Goal: Information Seeking & Learning: Learn about a topic

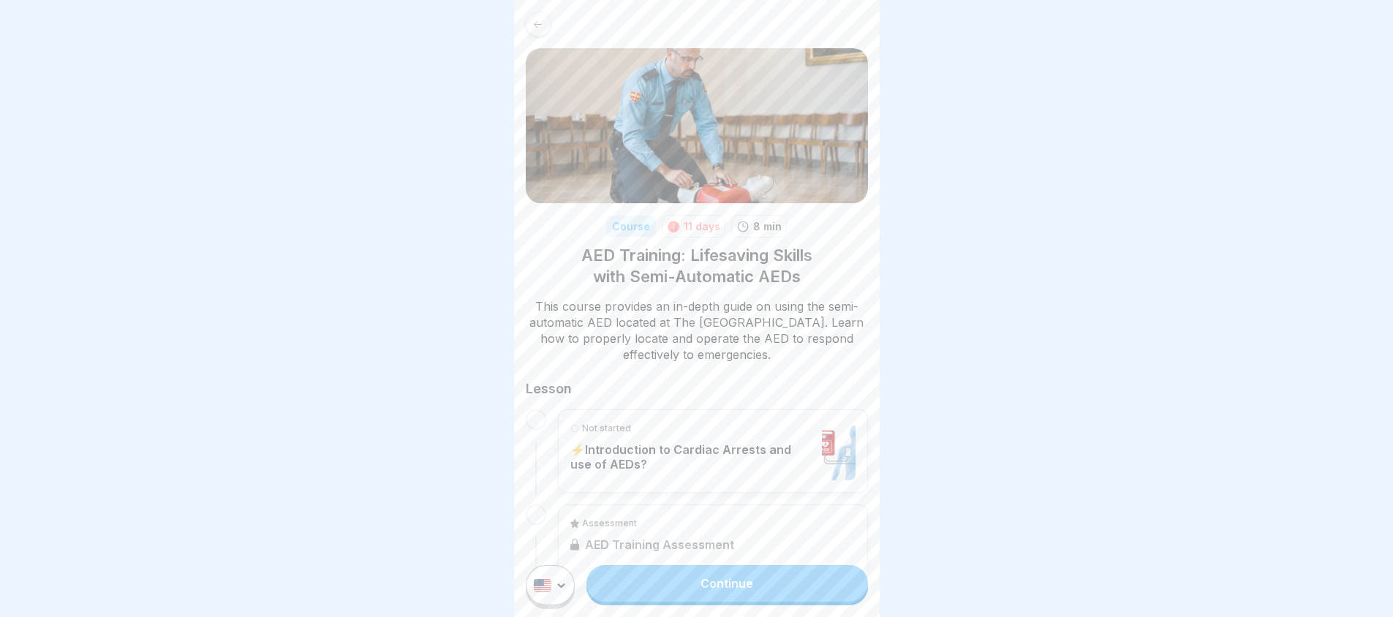
scroll to position [47, 0]
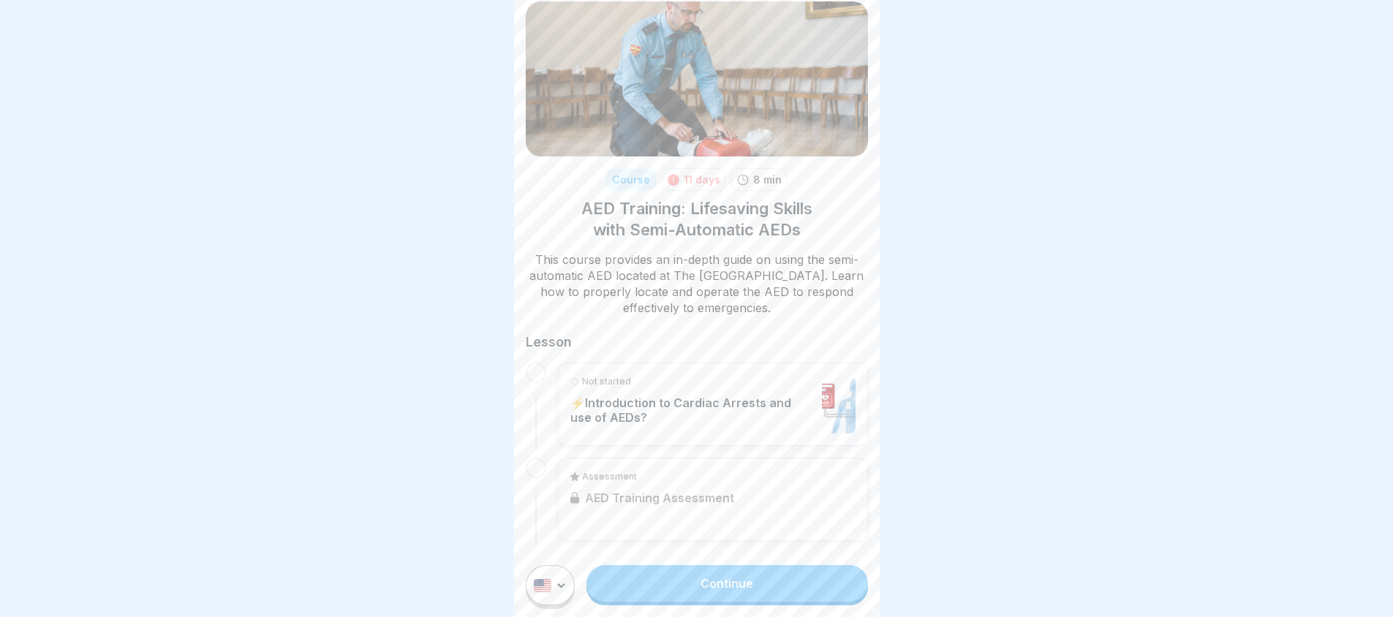
click at [679, 592] on link "Continue" at bounding box center [726, 583] width 281 height 37
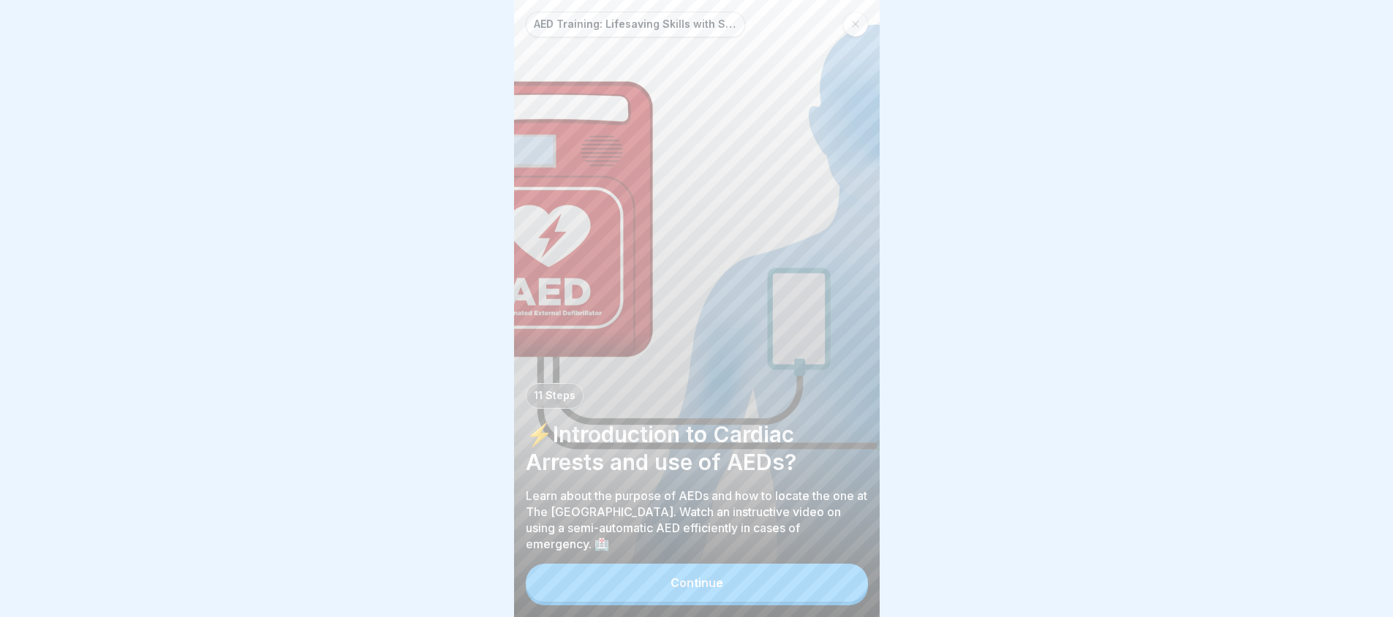
click at [705, 602] on button "Continue" at bounding box center [697, 583] width 342 height 38
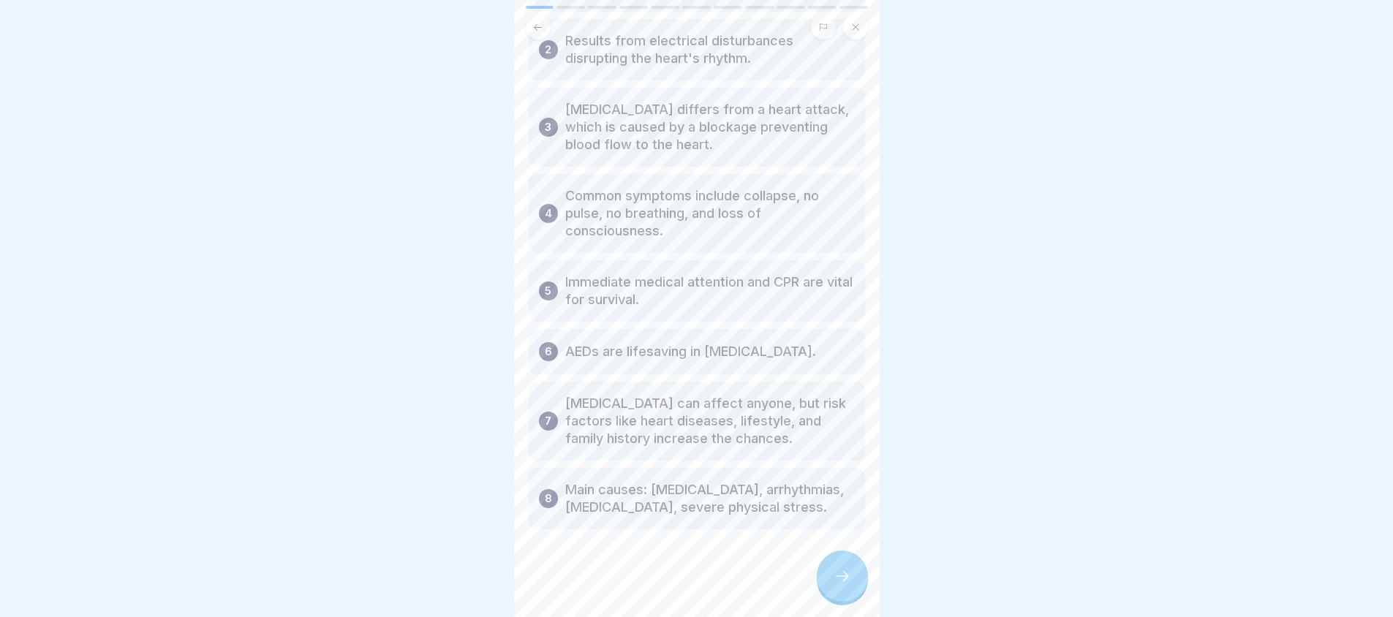
scroll to position [195, 0]
click at [853, 601] on div at bounding box center [842, 576] width 51 height 51
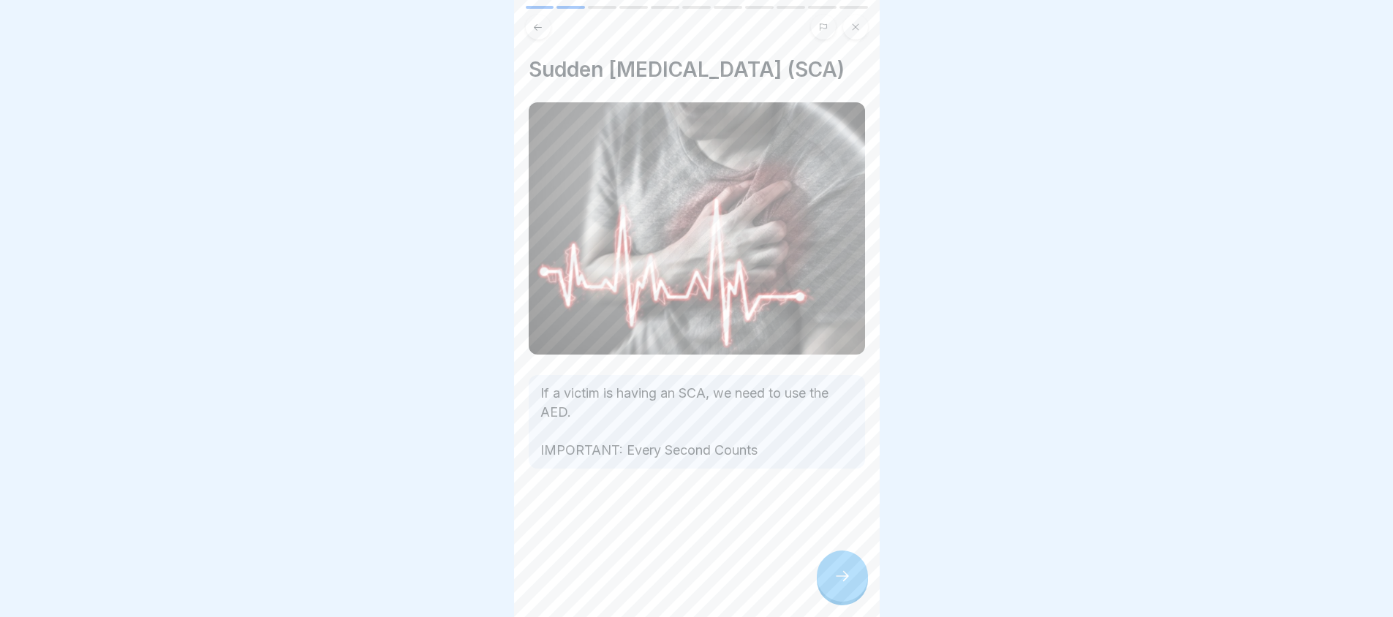
click at [842, 585] on icon at bounding box center [843, 576] width 18 height 18
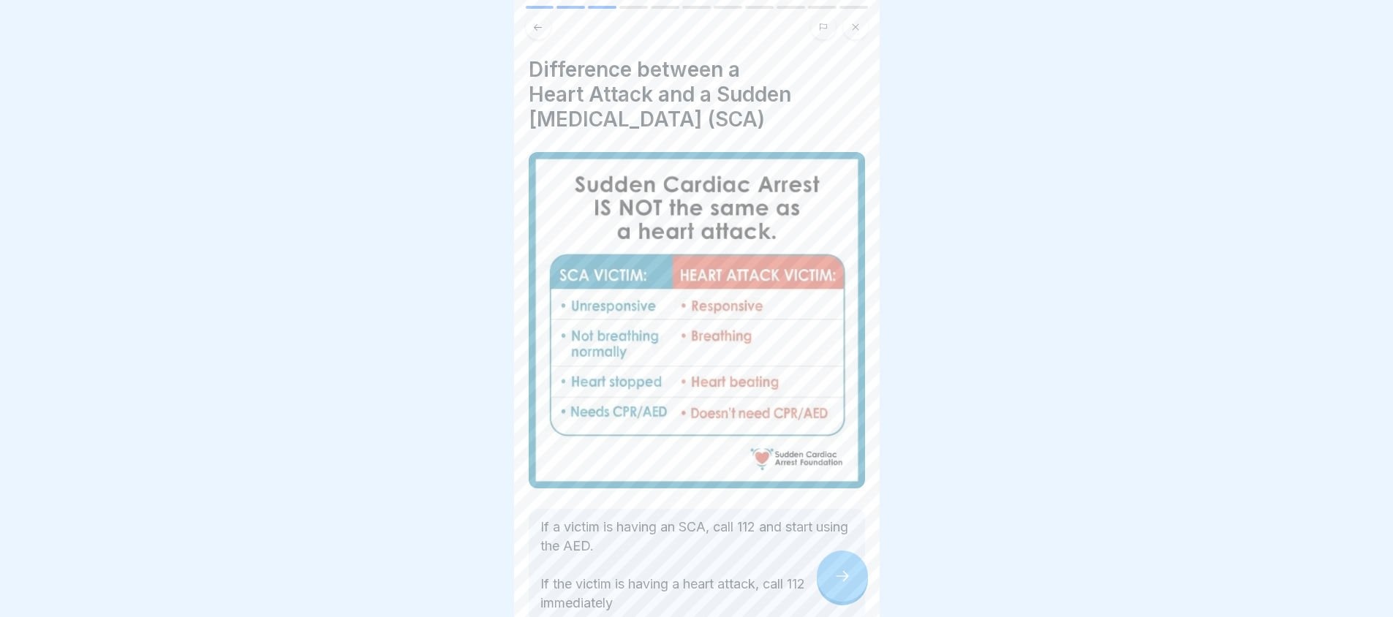
scroll to position [73, 0]
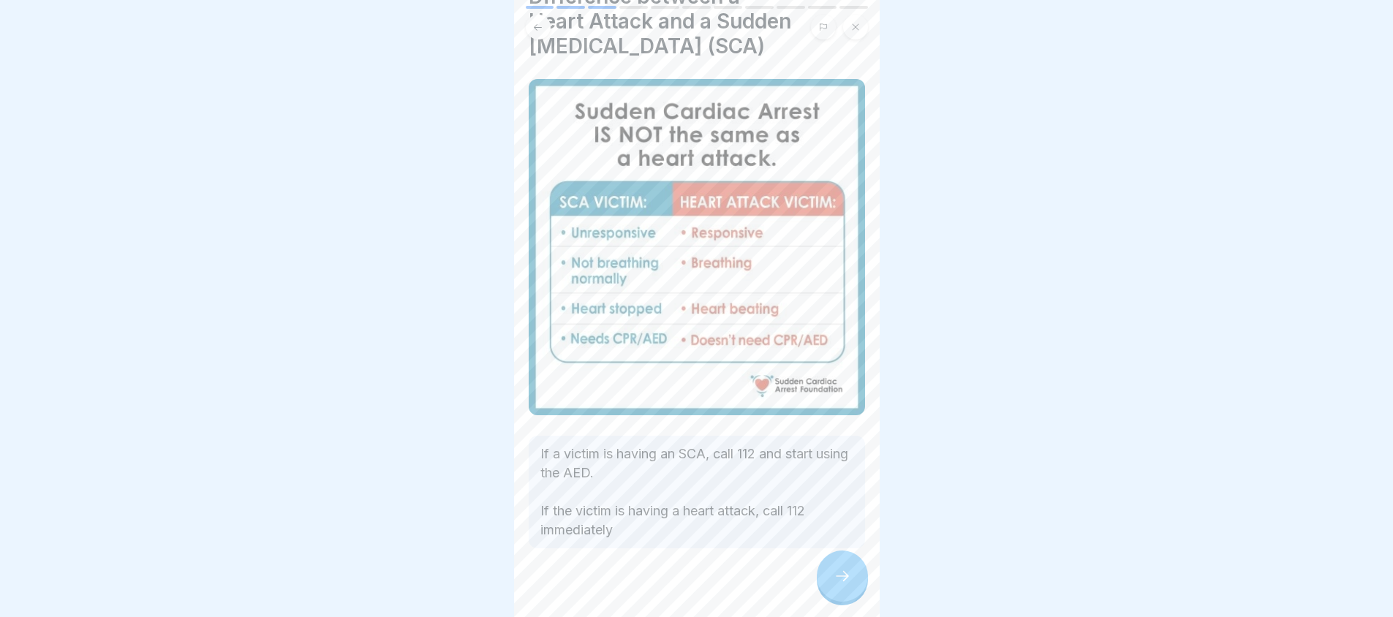
click at [842, 581] on icon at bounding box center [843, 576] width 18 height 18
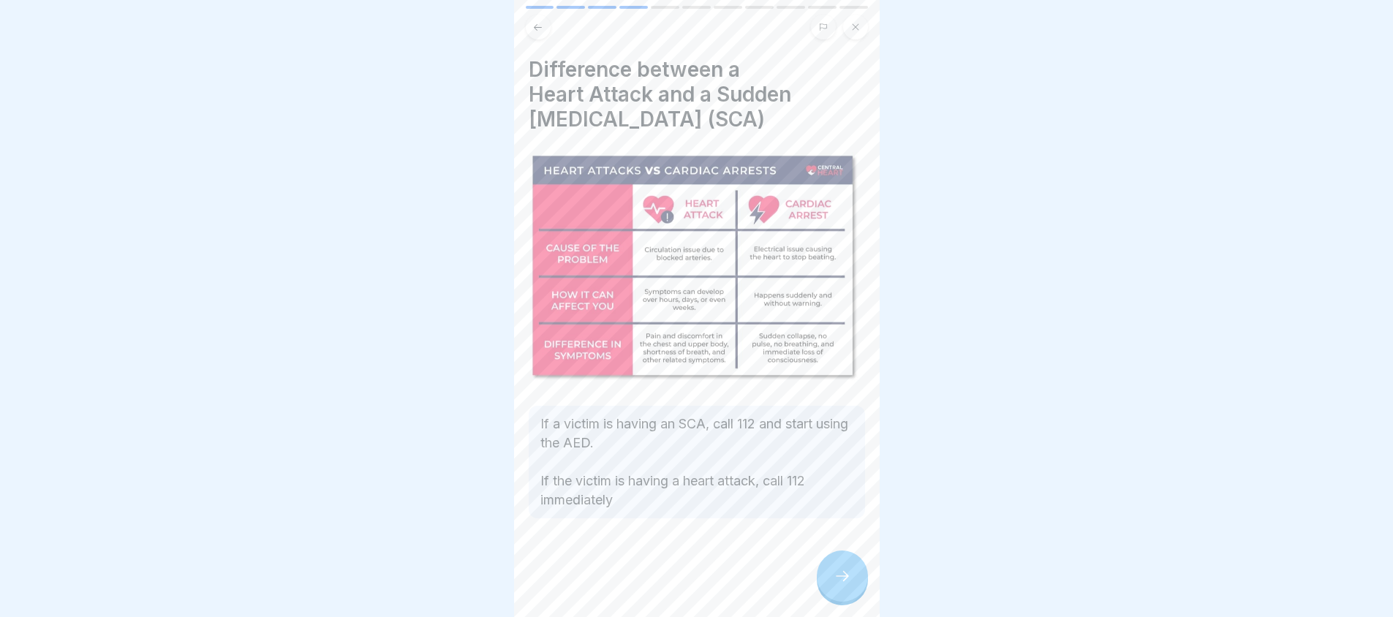
click at [842, 581] on icon at bounding box center [843, 576] width 18 height 18
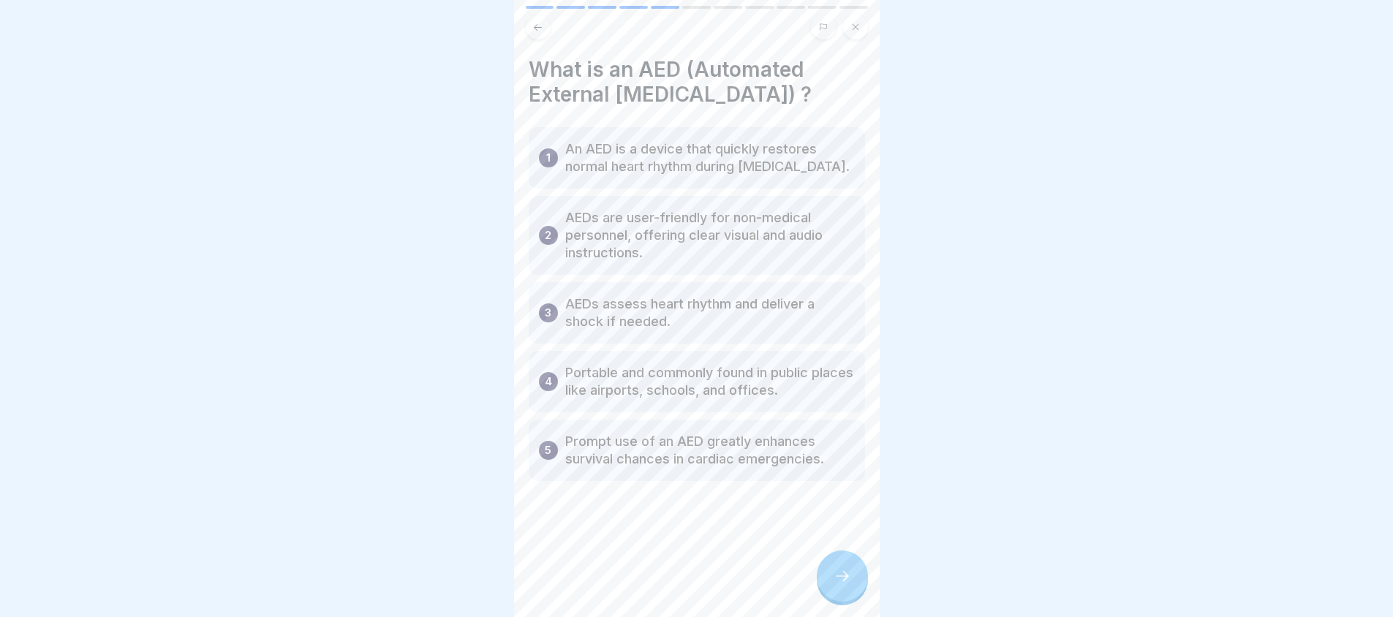
click at [842, 579] on div at bounding box center [842, 576] width 51 height 51
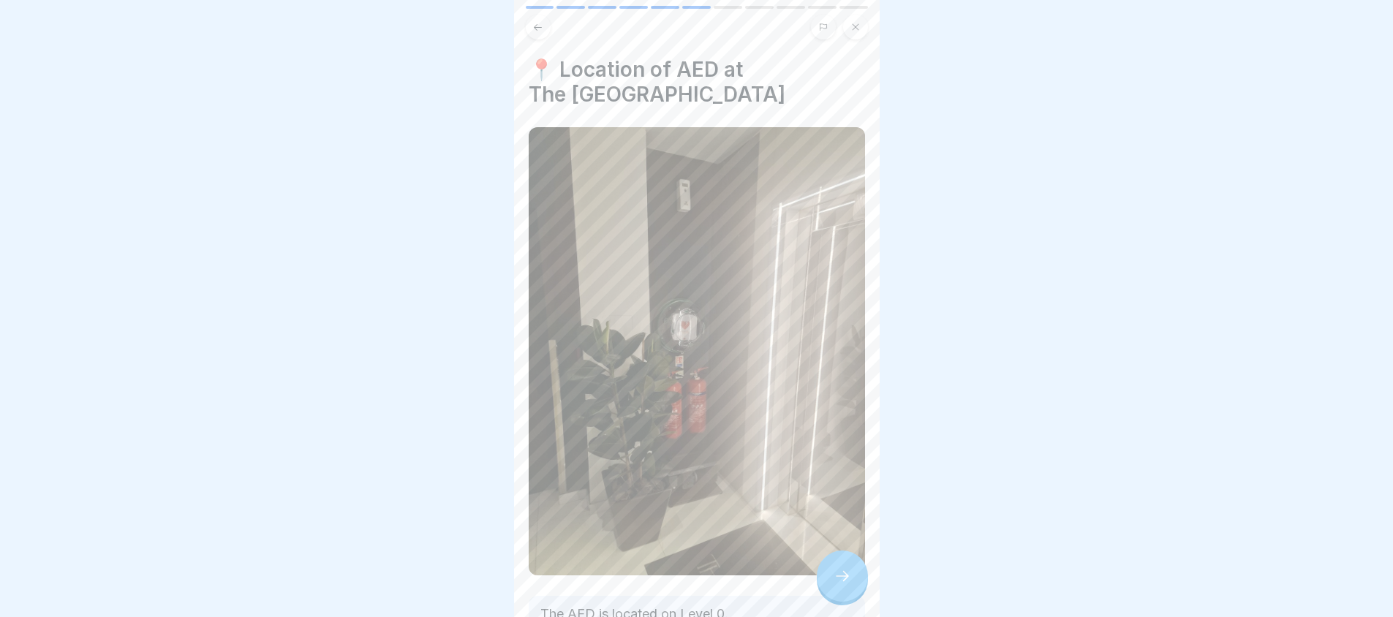
scroll to position [107, 0]
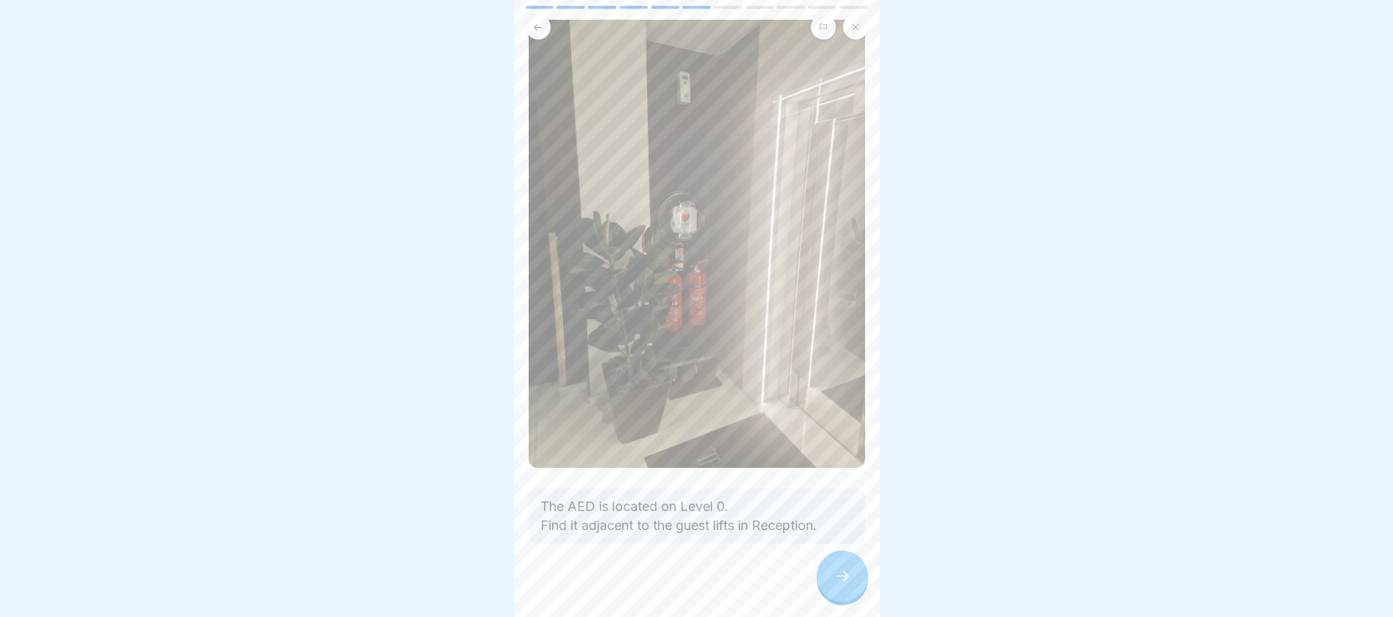
click at [850, 596] on div at bounding box center [842, 576] width 51 height 51
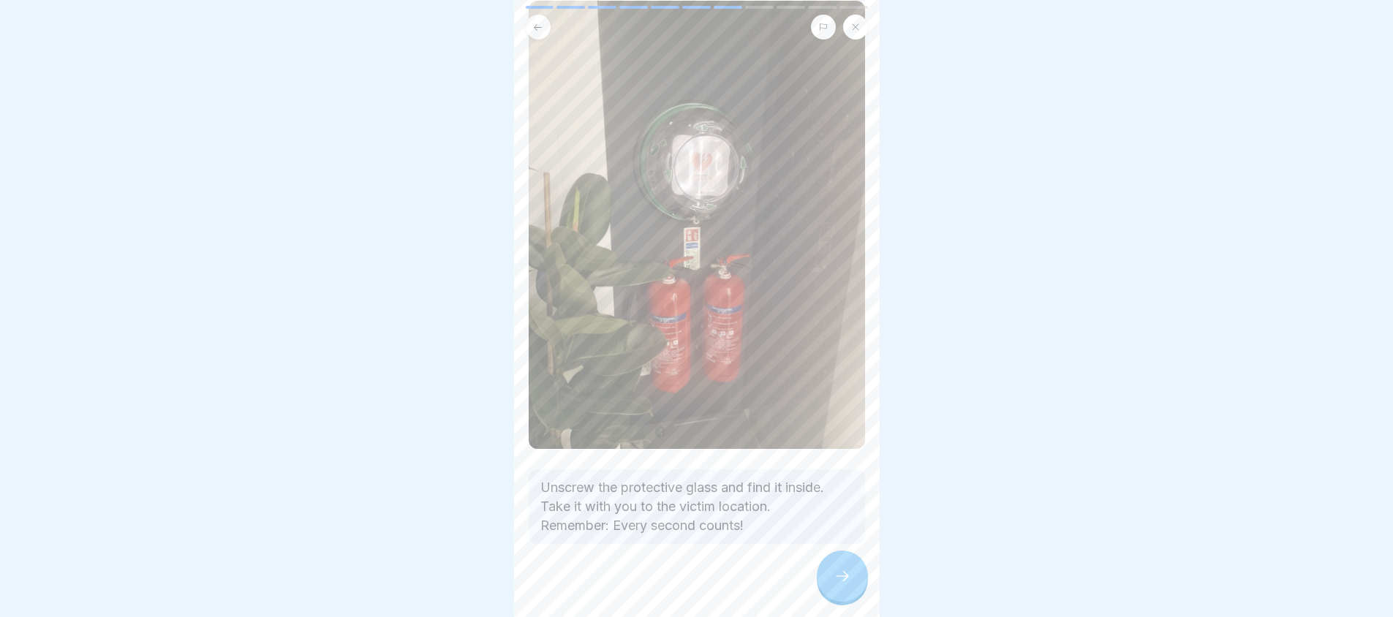
scroll to position [11, 0]
click at [828, 573] on div at bounding box center [842, 576] width 51 height 51
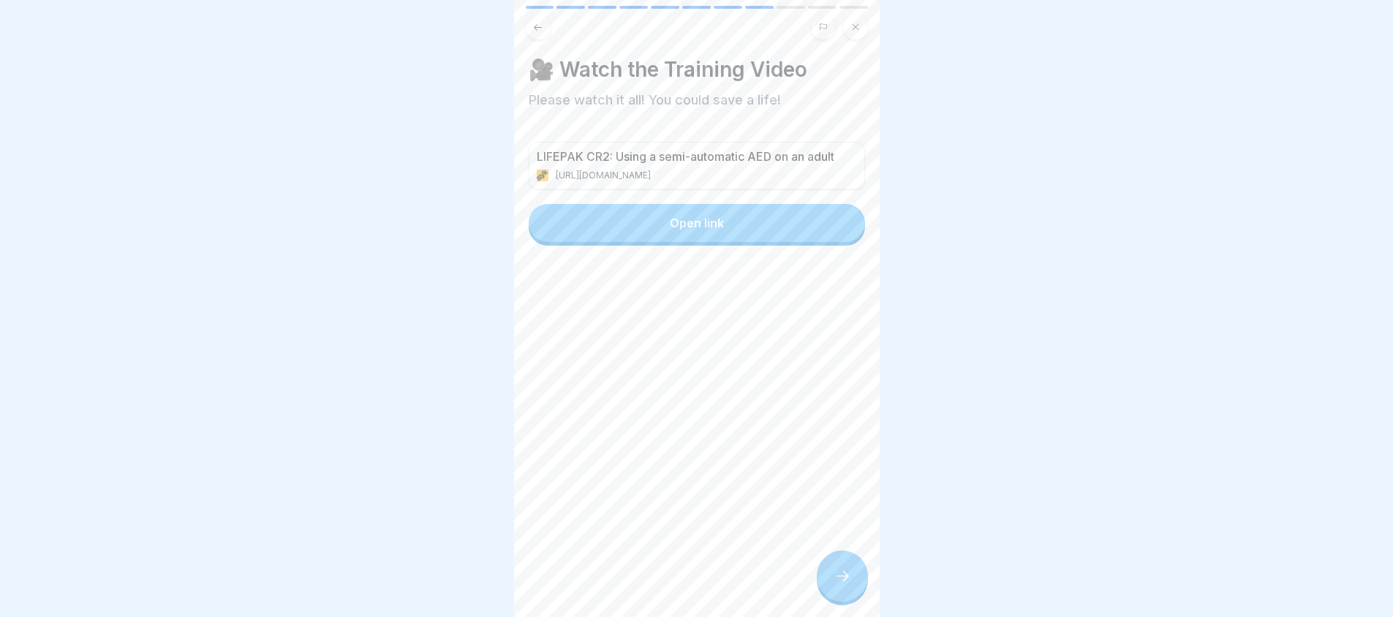
click at [743, 233] on div "LIFEPAK CR2: Using a semi-automatic AED on an adult https://www.stryker.com/us/…" at bounding box center [697, 194] width 336 height 104
click at [743, 221] on button "Open link" at bounding box center [697, 223] width 336 height 38
click at [834, 584] on icon at bounding box center [843, 576] width 18 height 18
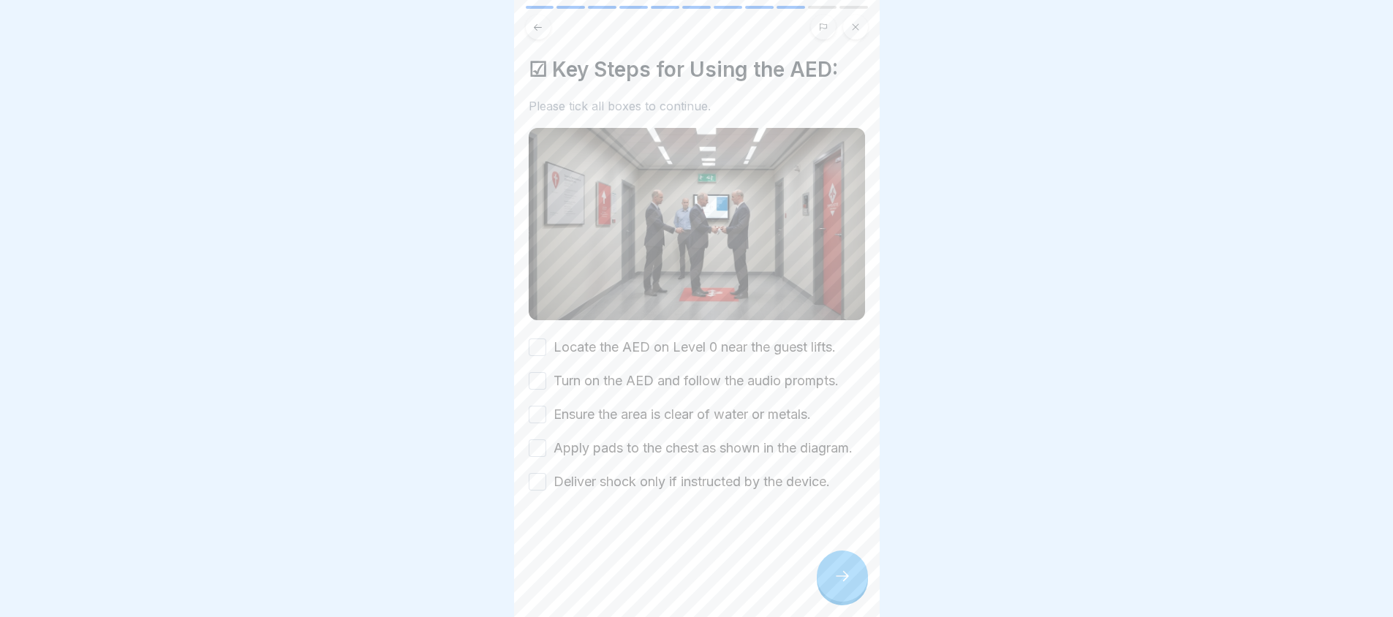
click at [545, 339] on button "Locate the AED on Level 0 near the guest lifts." at bounding box center [538, 348] width 18 height 18
click at [530, 372] on button "Turn on the AED and follow the audio prompts." at bounding box center [538, 381] width 18 height 18
click at [540, 406] on button "Ensure the area is clear of water or metals." at bounding box center [538, 415] width 18 height 18
click at [548, 439] on div "Apply pads to the chest as shown in the diagram." at bounding box center [691, 448] width 324 height 19
click at [542, 440] on button "Apply pads to the chest as shown in the diagram." at bounding box center [538, 448] width 18 height 18
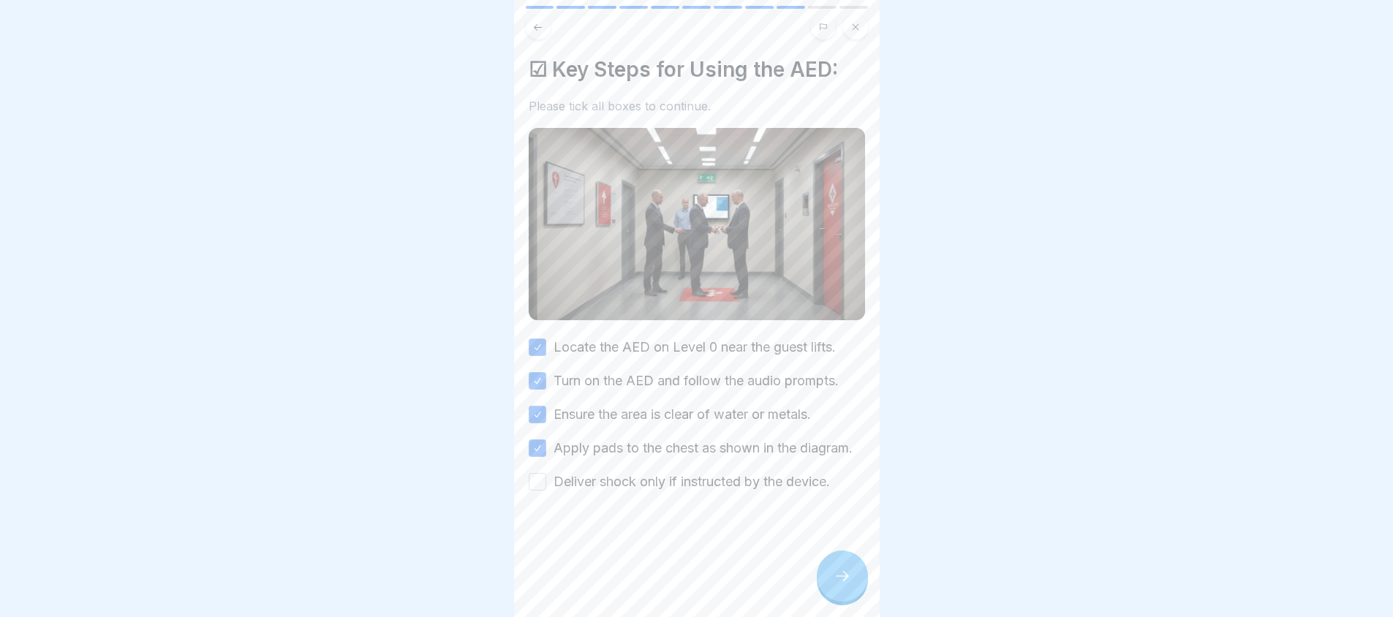
click at [537, 488] on button "Deliver shock only if instructed by the device." at bounding box center [538, 482] width 18 height 18
click at [842, 573] on icon at bounding box center [843, 576] width 18 height 18
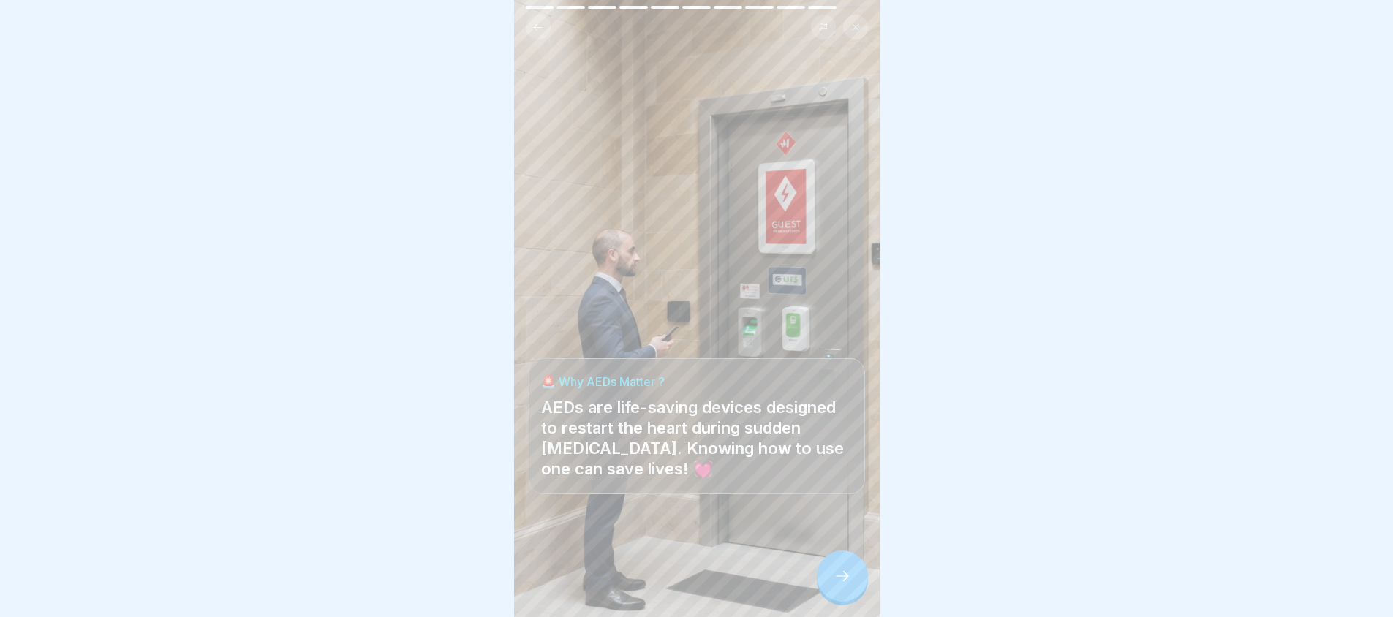
click at [834, 577] on icon at bounding box center [843, 576] width 18 height 18
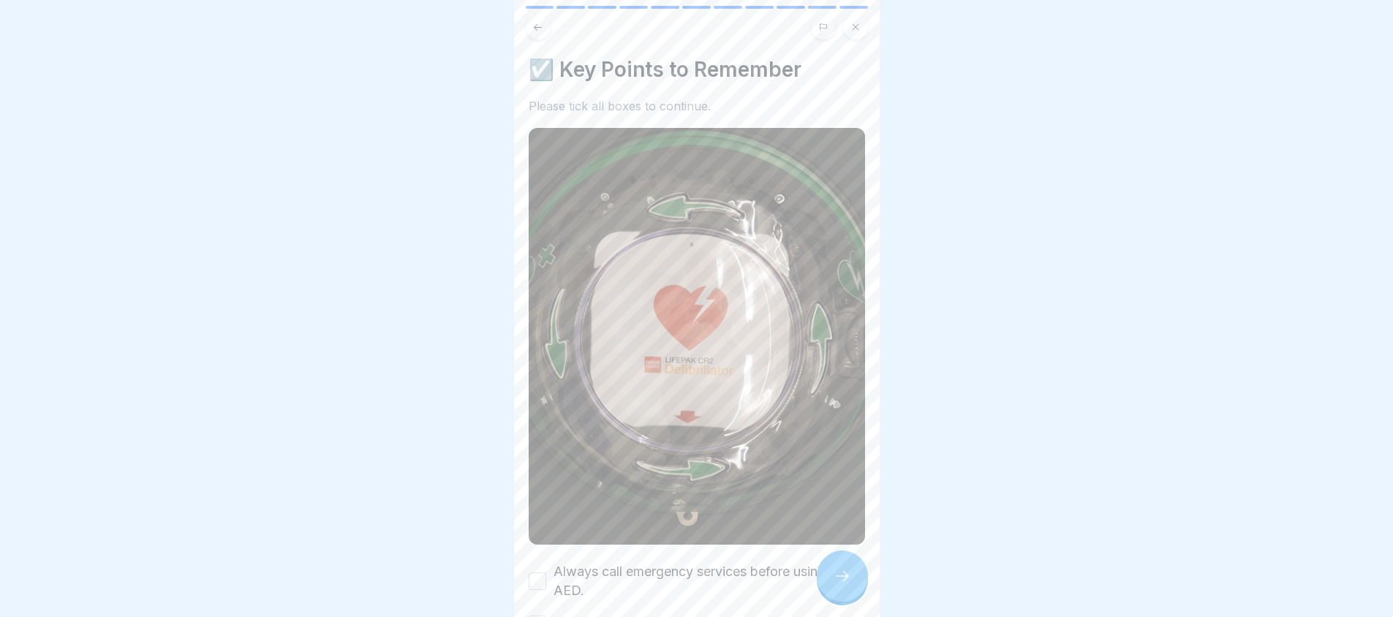
click at [828, 581] on div at bounding box center [842, 576] width 51 height 51
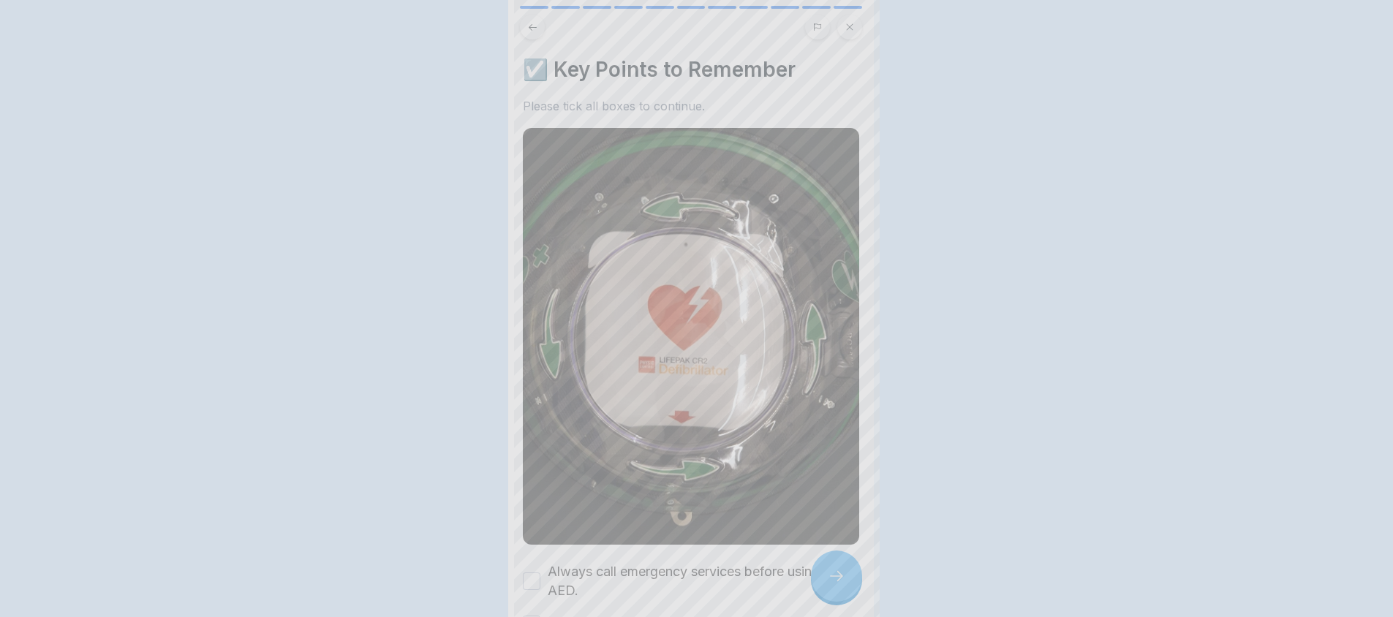
scroll to position [0, 0]
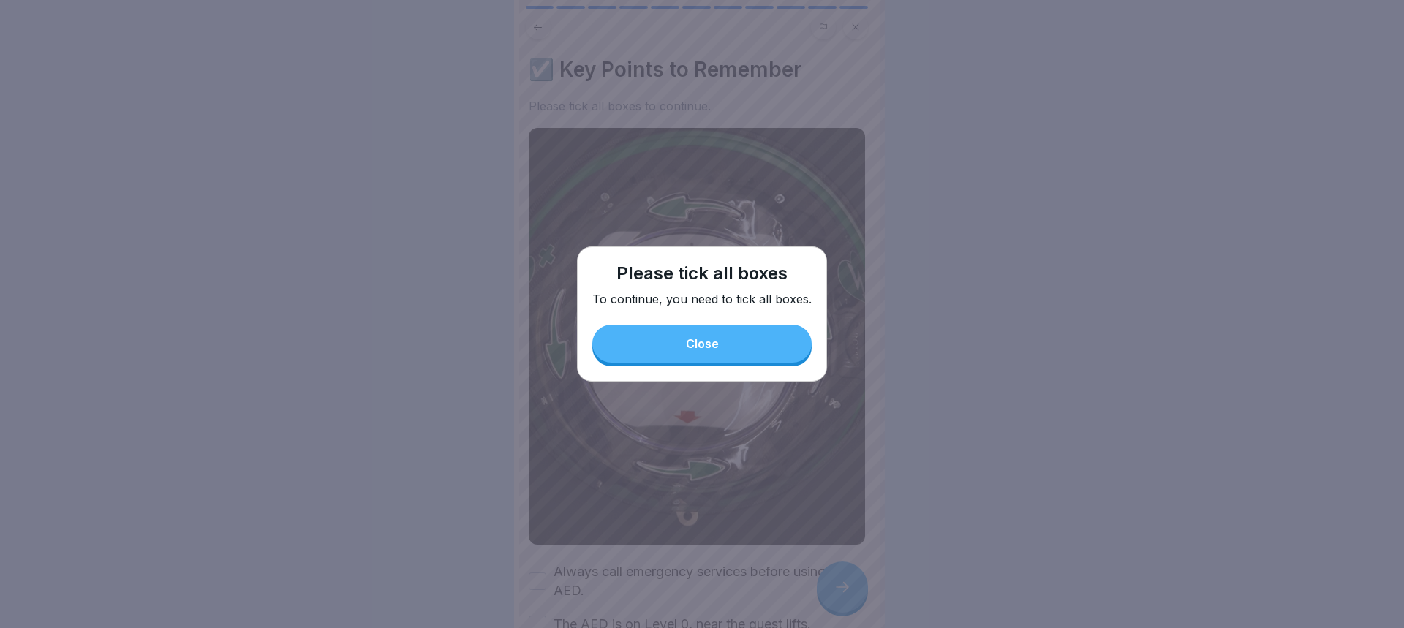
click at [714, 354] on button "Close" at bounding box center [701, 344] width 219 height 38
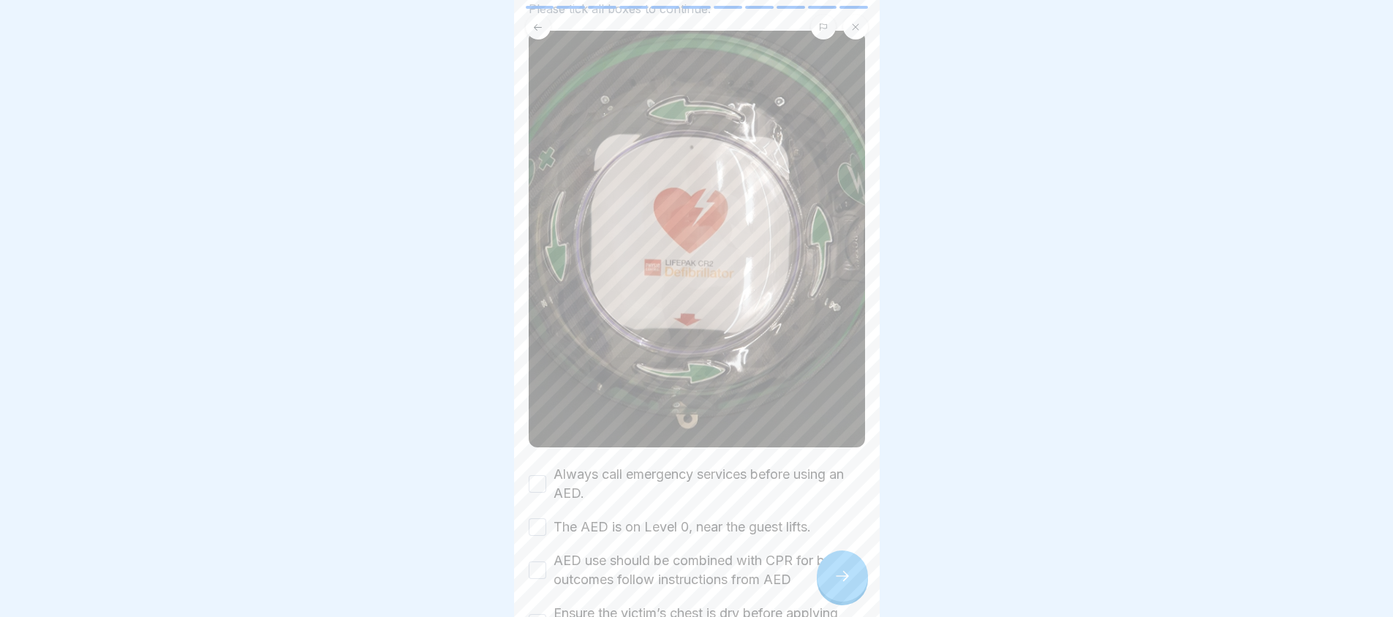
scroll to position [366, 0]
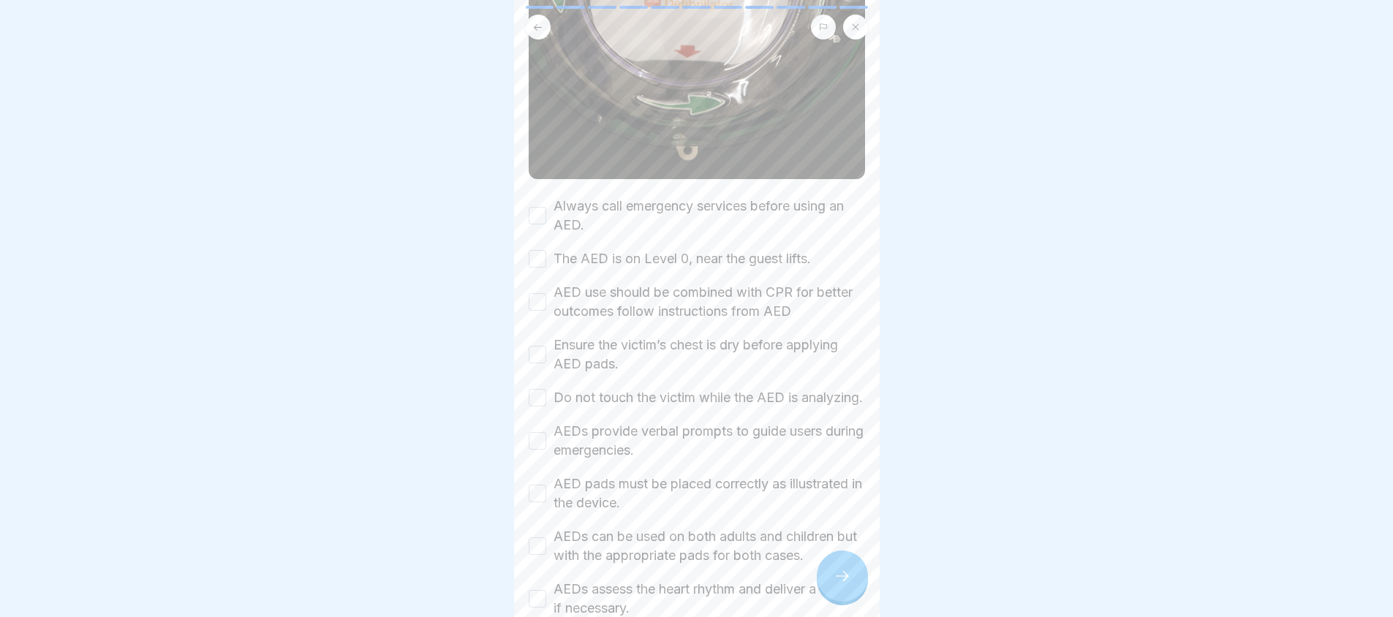
click at [544, 207] on button "Always call emergency services before using an AED." at bounding box center [538, 216] width 18 height 18
click at [532, 250] on button "The AED is on Level 0, near the guest lifts." at bounding box center [538, 259] width 18 height 18
click at [538, 309] on div "Always call emergency services before using an AED. The AED is on Level 0, near…" at bounding box center [697, 434] width 336 height 474
click at [543, 295] on button "AED use should be combined with CPR for better outcomes follow instructions fro…" at bounding box center [538, 302] width 18 height 18
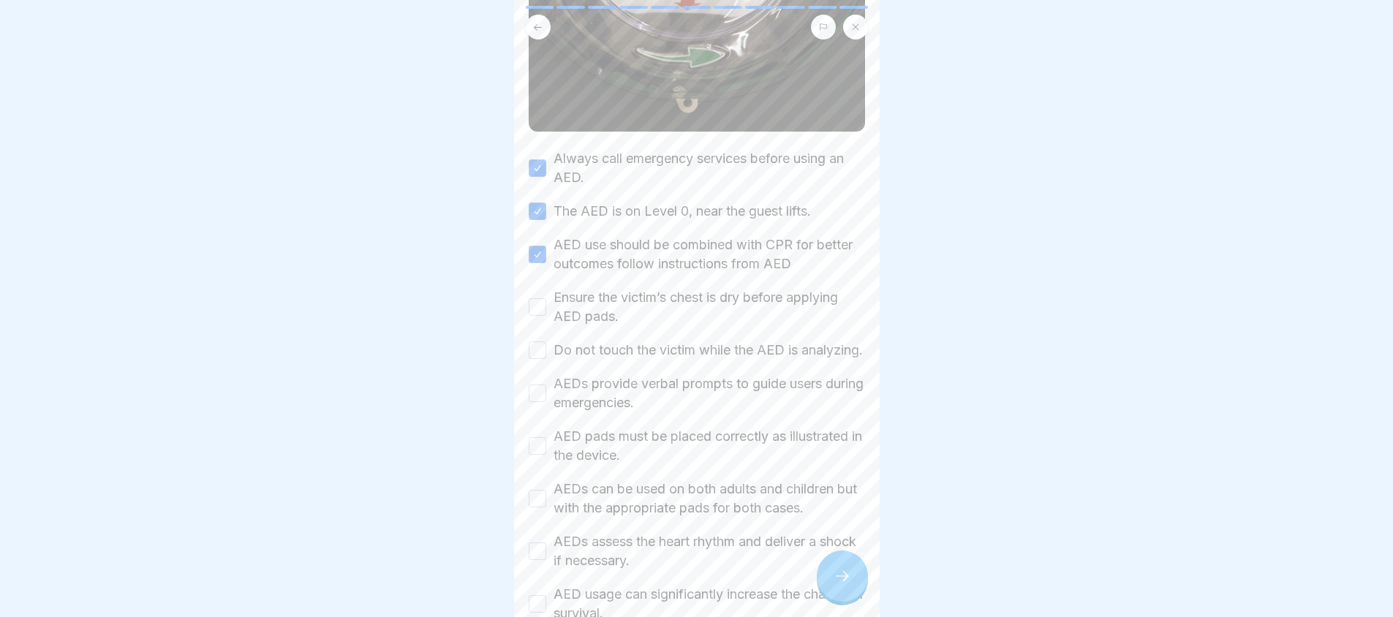
scroll to position [439, 0]
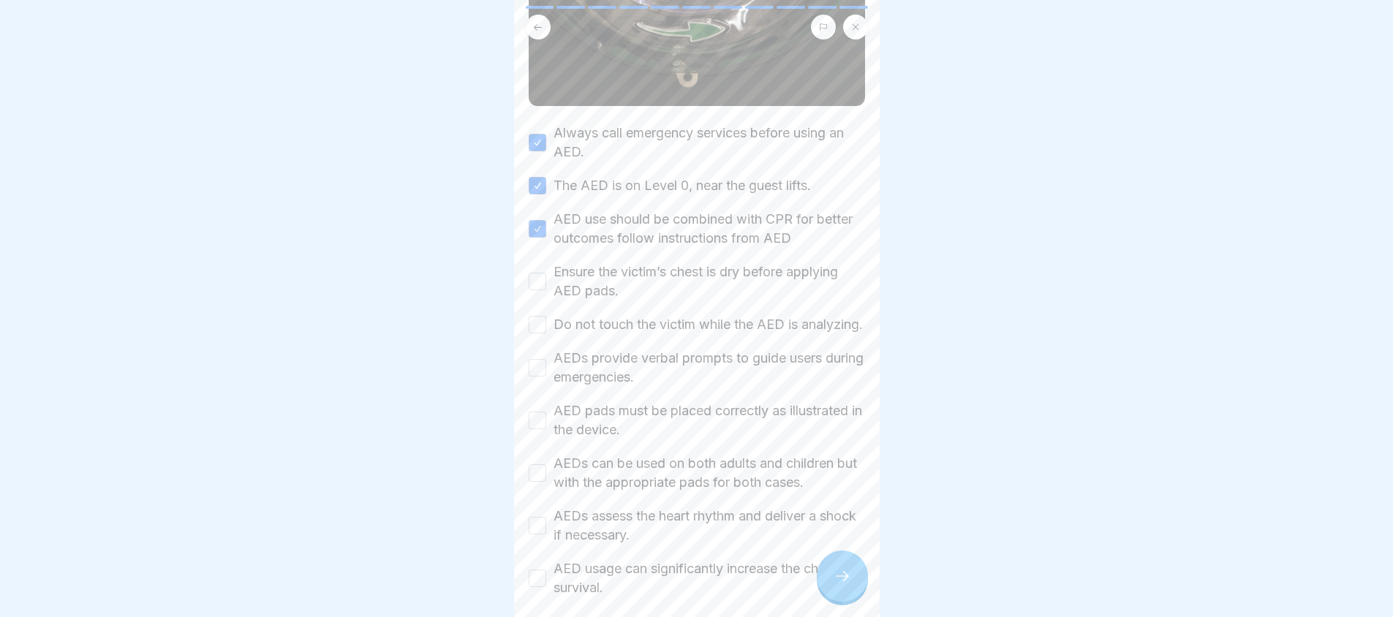
click at [547, 271] on div "Ensure the victim’s chest is dry before applying AED pads." at bounding box center [697, 282] width 336 height 38
click at [546, 263] on div "Ensure the victim’s chest is dry before applying AED pads." at bounding box center [697, 282] width 336 height 38
click at [539, 273] on button "Ensure the victim’s chest is dry before applying AED pads." at bounding box center [538, 282] width 18 height 18
click at [537, 317] on button "Do not touch the victim while the AED is analyzing." at bounding box center [538, 325] width 18 height 18
click at [535, 377] on button "AEDs provide verbal prompts to guide users during emergencies." at bounding box center [538, 368] width 18 height 18
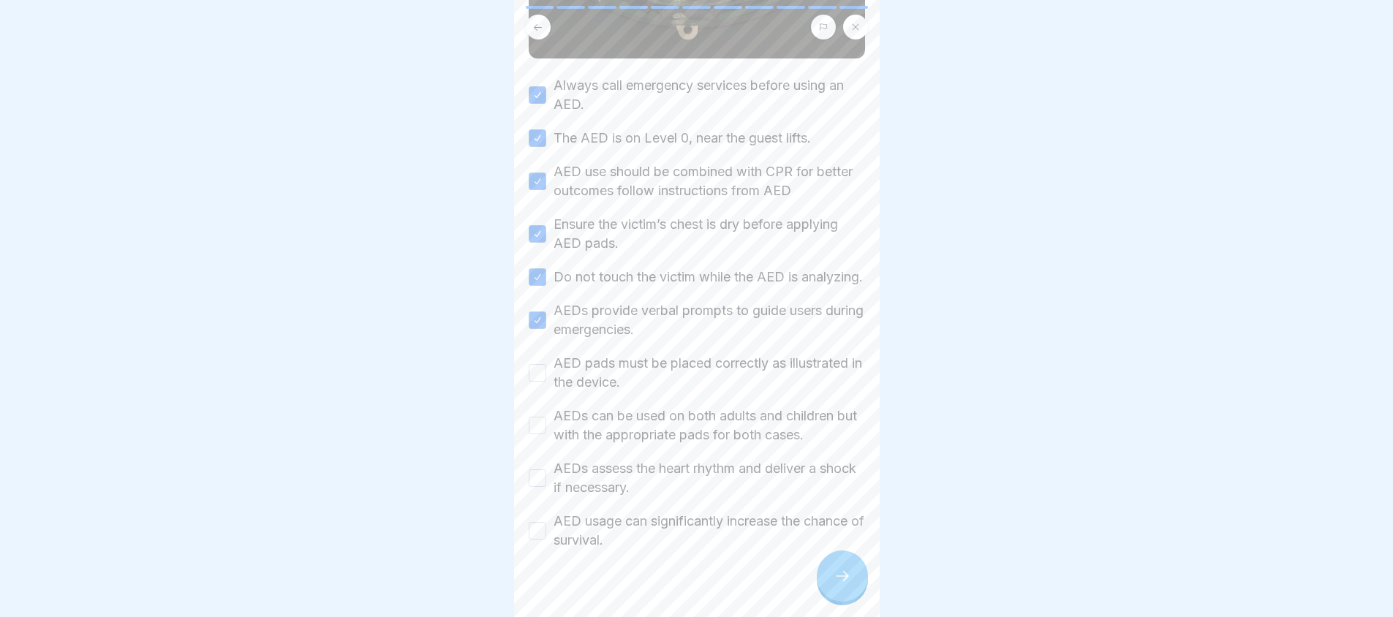
scroll to position [512, 0]
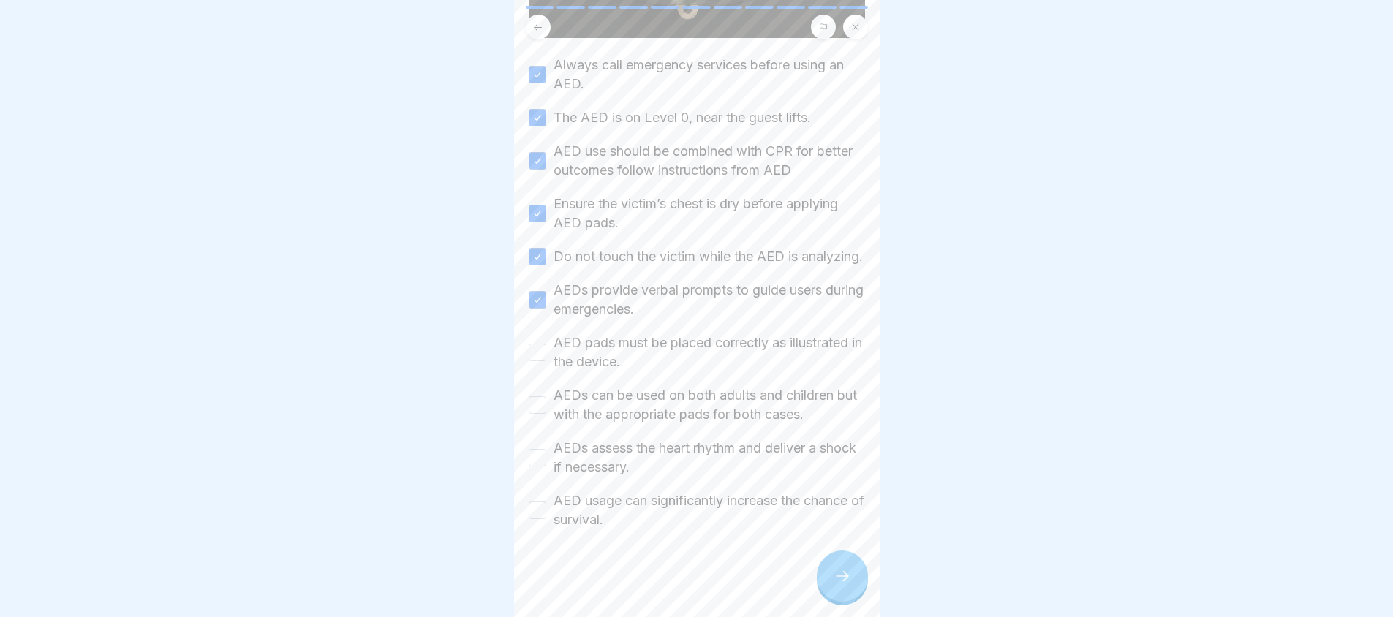
click at [532, 344] on button "AED pads must be placed correctly as illustrated in the device." at bounding box center [538, 353] width 18 height 18
click at [535, 409] on button "AEDs can be used on both adults and children but with the appropriate pads for …" at bounding box center [538, 405] width 18 height 18
click at [535, 460] on button "AEDs assess the heart rhythm and deliver a shock if necessary." at bounding box center [538, 458] width 18 height 18
drag, startPoint x: 530, startPoint y: 516, endPoint x: 608, endPoint y: 206, distance: 319.0
click at [530, 516] on button "AED usage can significantly increase the chance of survival." at bounding box center [538, 511] width 18 height 18
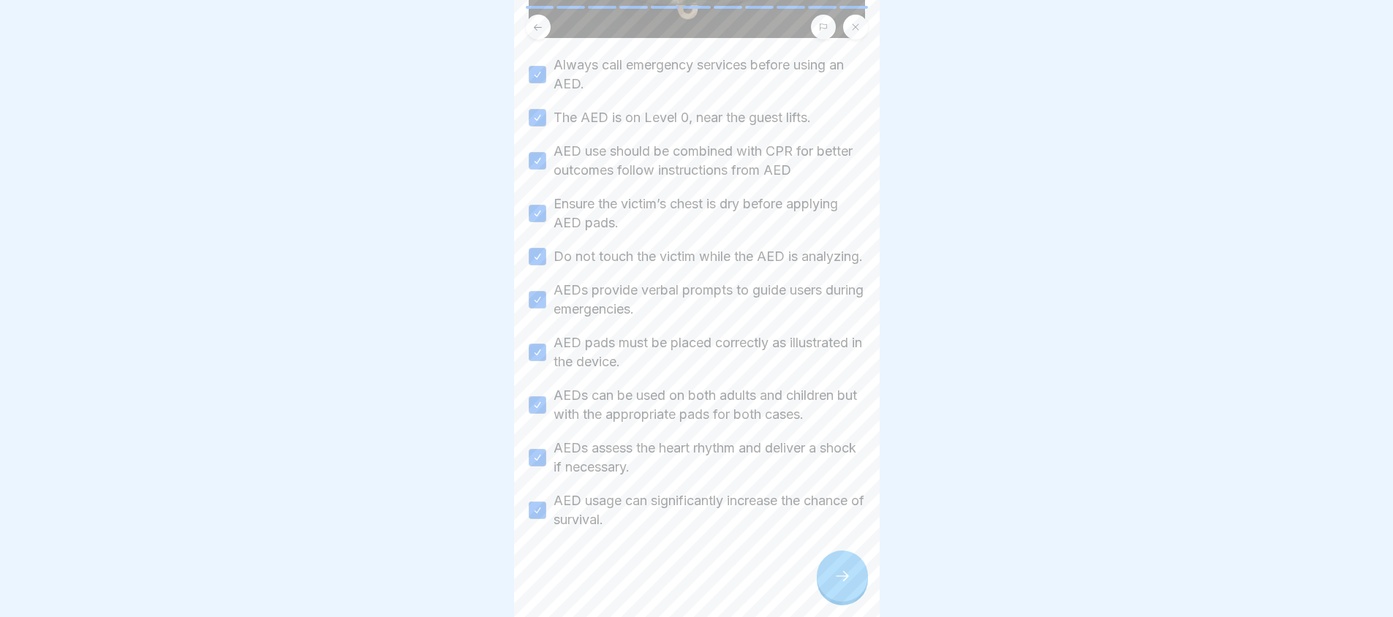
click at [845, 600] on div at bounding box center [842, 576] width 51 height 51
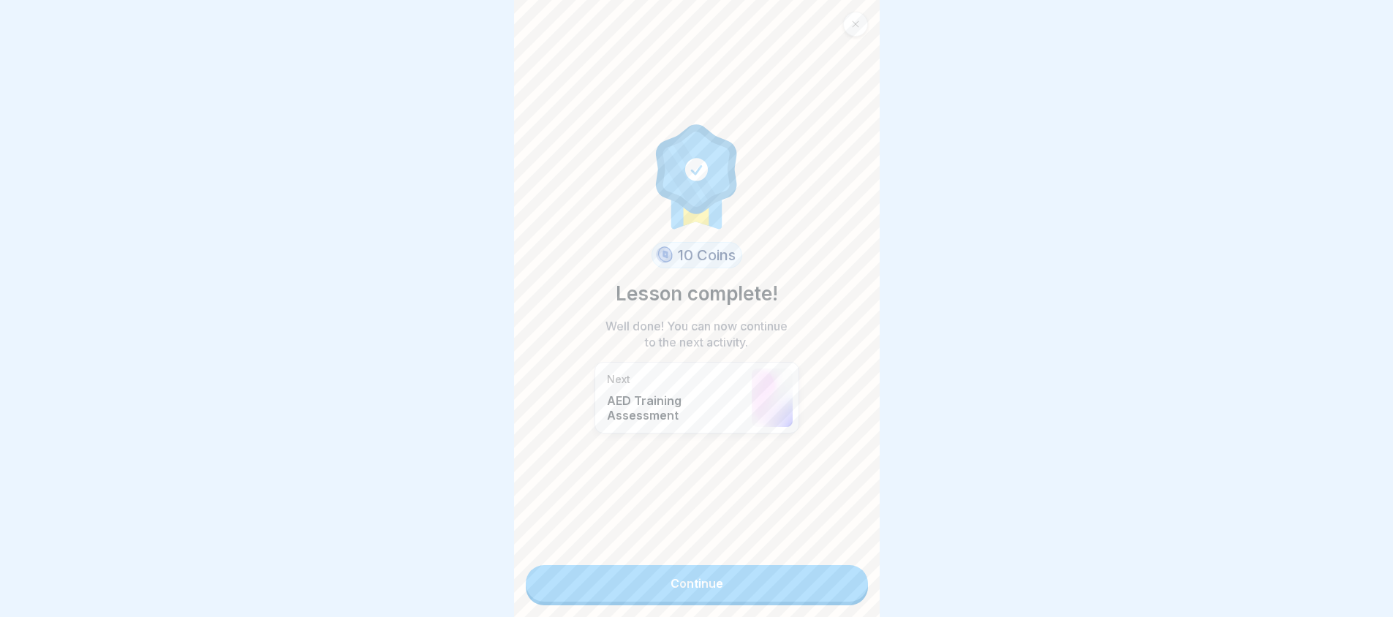
click at [718, 578] on link "Continue" at bounding box center [697, 583] width 342 height 37
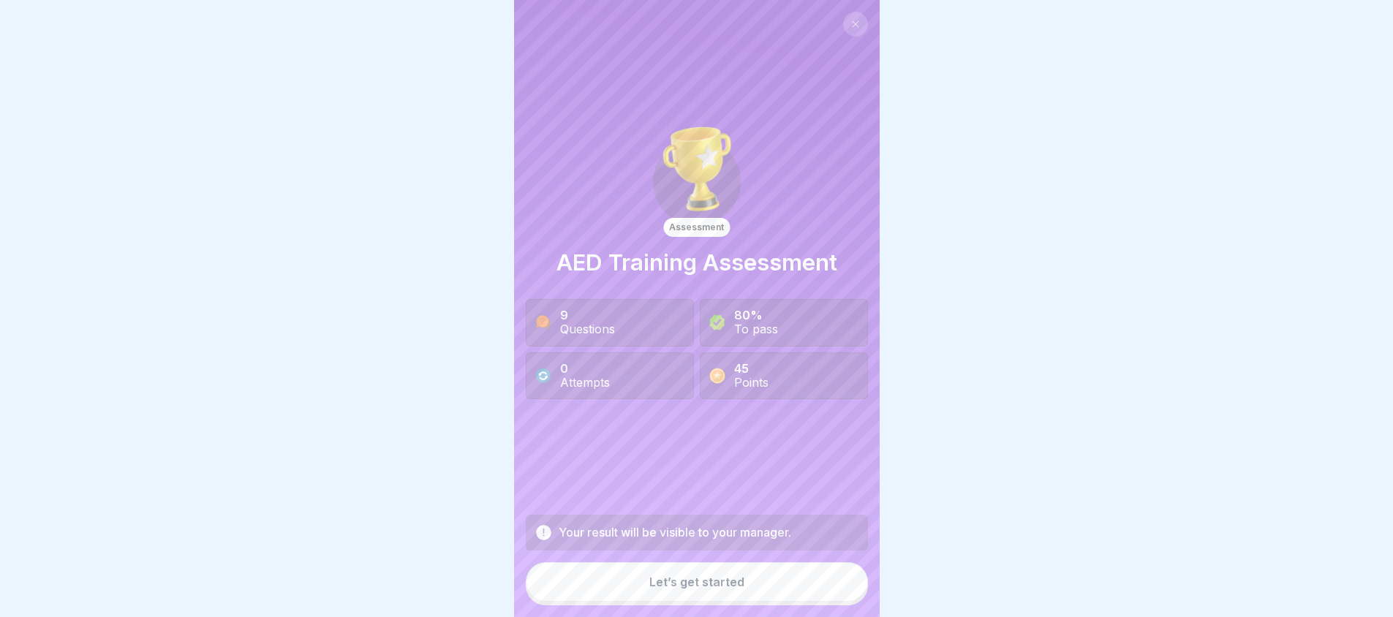
click at [731, 565] on div "Your result will be visible to your manager. Let’s get started" at bounding box center [697, 560] width 342 height 91
click at [736, 589] on div "Let’s get started" at bounding box center [696, 581] width 95 height 13
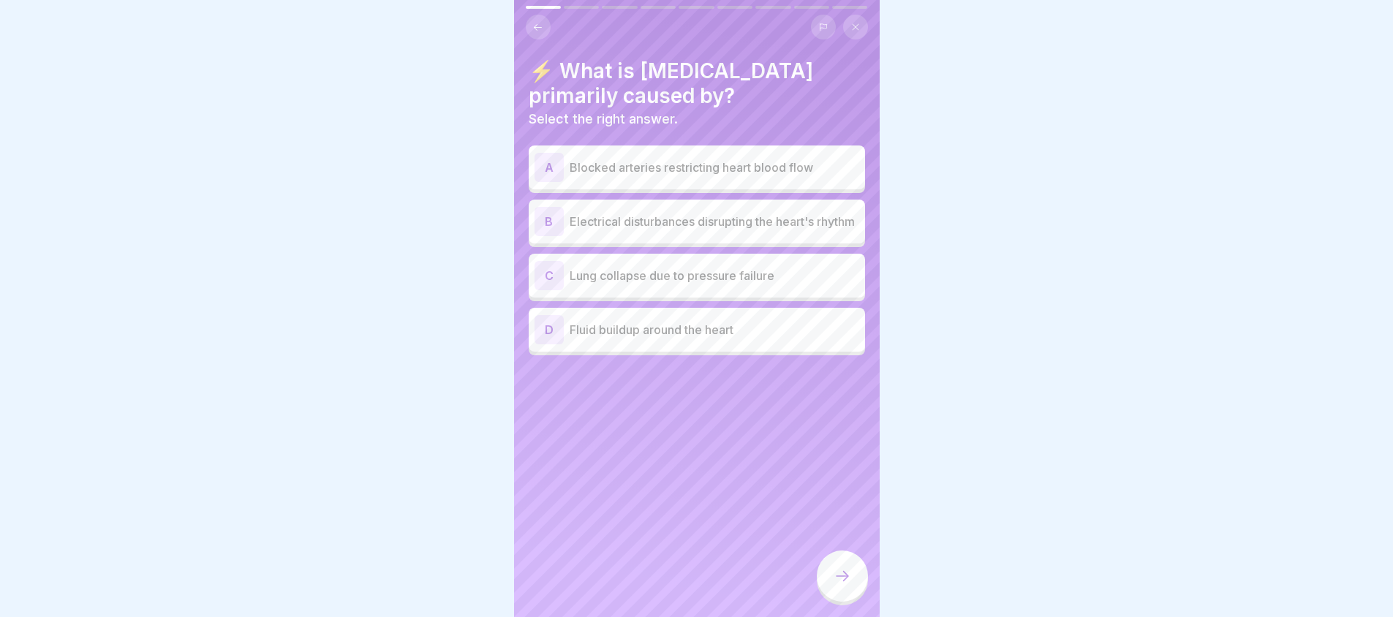
click at [622, 175] on p "Blocked arteries restricting heart blood flow" at bounding box center [715, 168] width 290 height 18
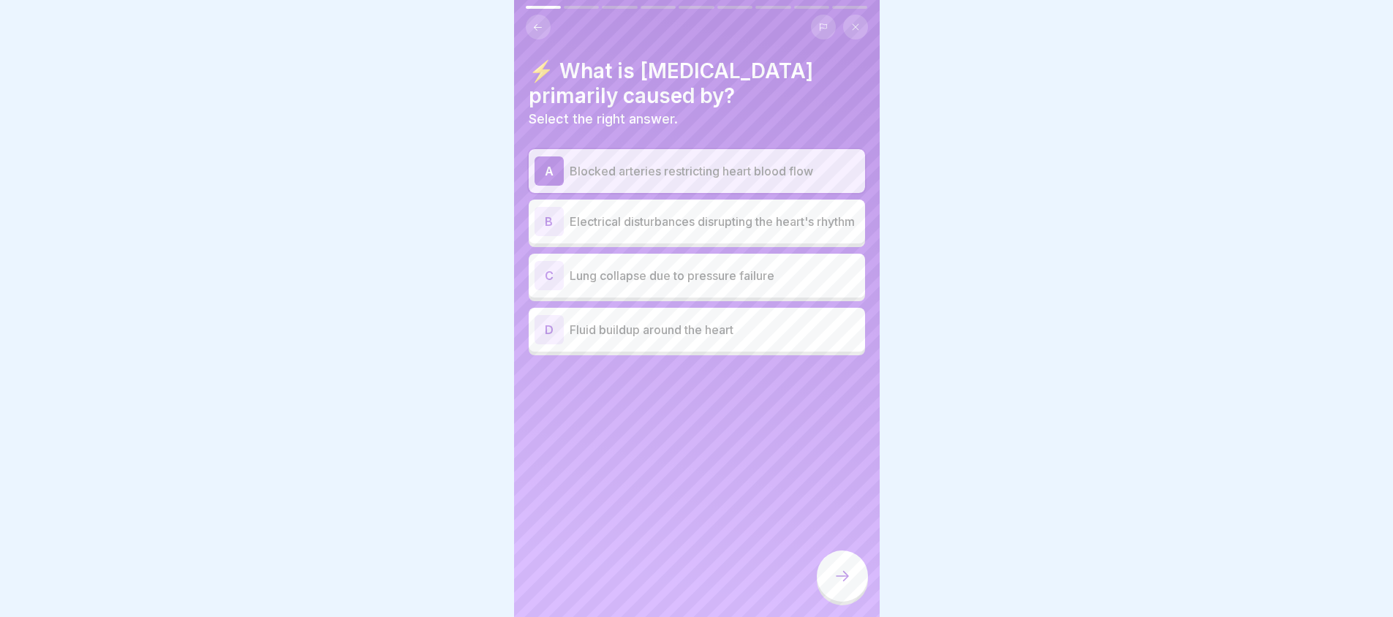
click at [608, 242] on div "B Electrical disturbances disrupting the heart's rhythm" at bounding box center [697, 222] width 336 height 44
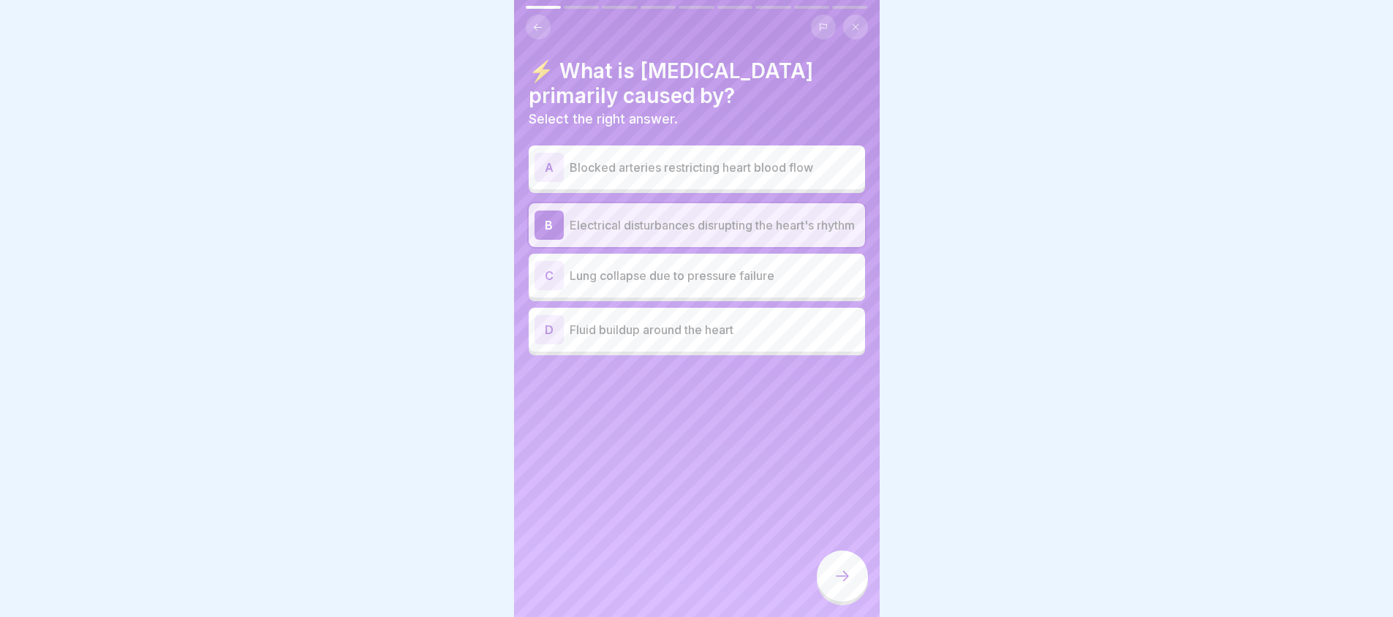
click at [647, 172] on p "Blocked arteries restricting heart blood flow" at bounding box center [715, 168] width 290 height 18
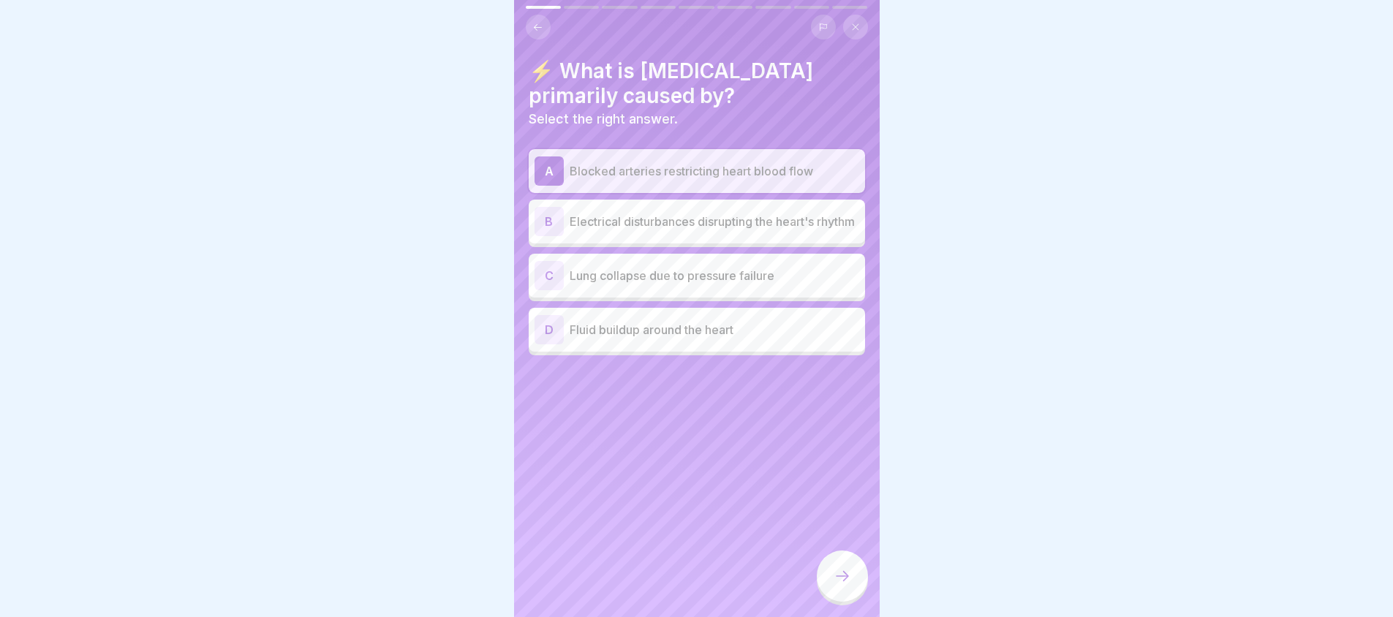
click at [830, 585] on div at bounding box center [842, 576] width 51 height 51
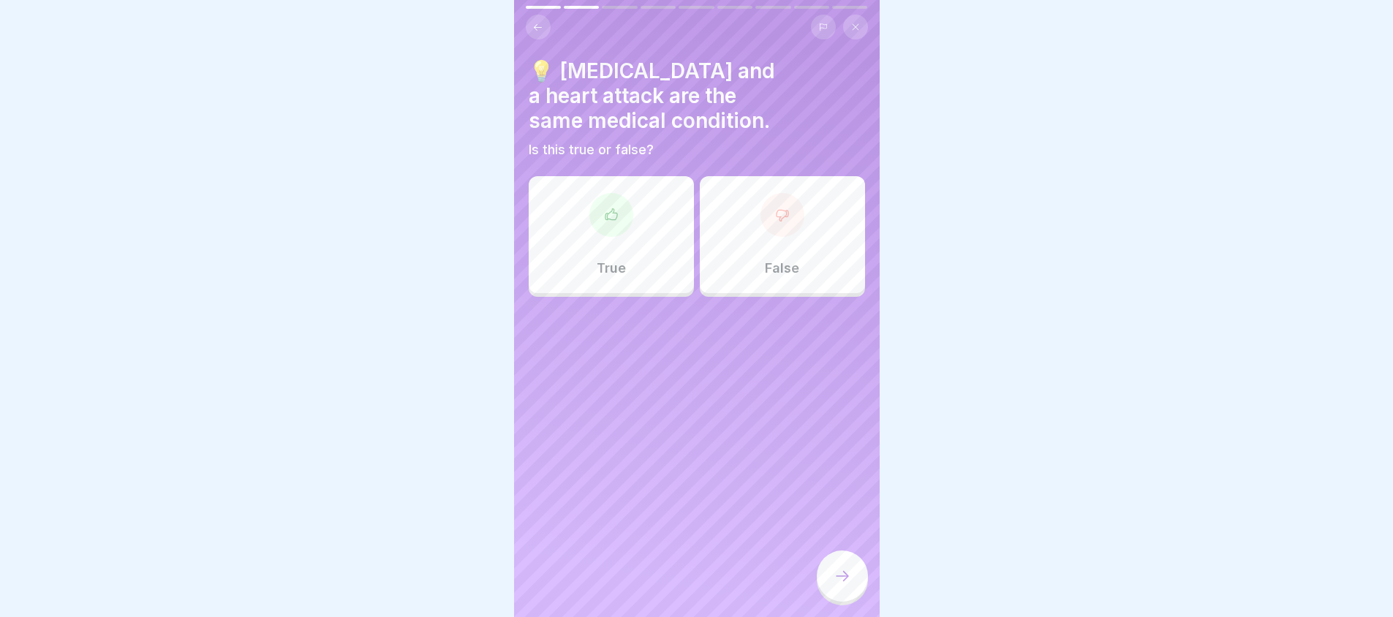
click at [740, 235] on div "False" at bounding box center [782, 234] width 165 height 117
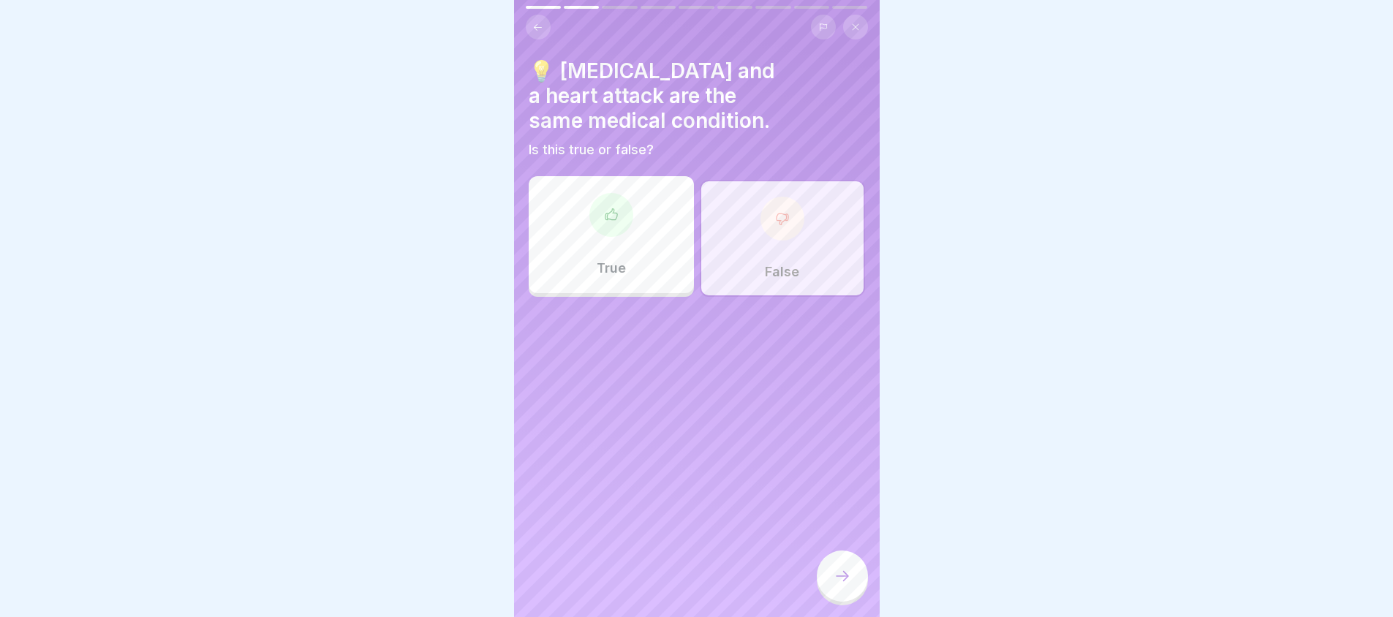
click at [809, 589] on div "💡 Cardiac arrest and a heart attack are the same medical condition. Is this tru…" at bounding box center [697, 308] width 366 height 617
click at [815, 592] on div "💡 Cardiac arrest and a heart attack are the same medical condition. Is this tru…" at bounding box center [697, 308] width 366 height 617
click at [822, 595] on div at bounding box center [842, 576] width 51 height 51
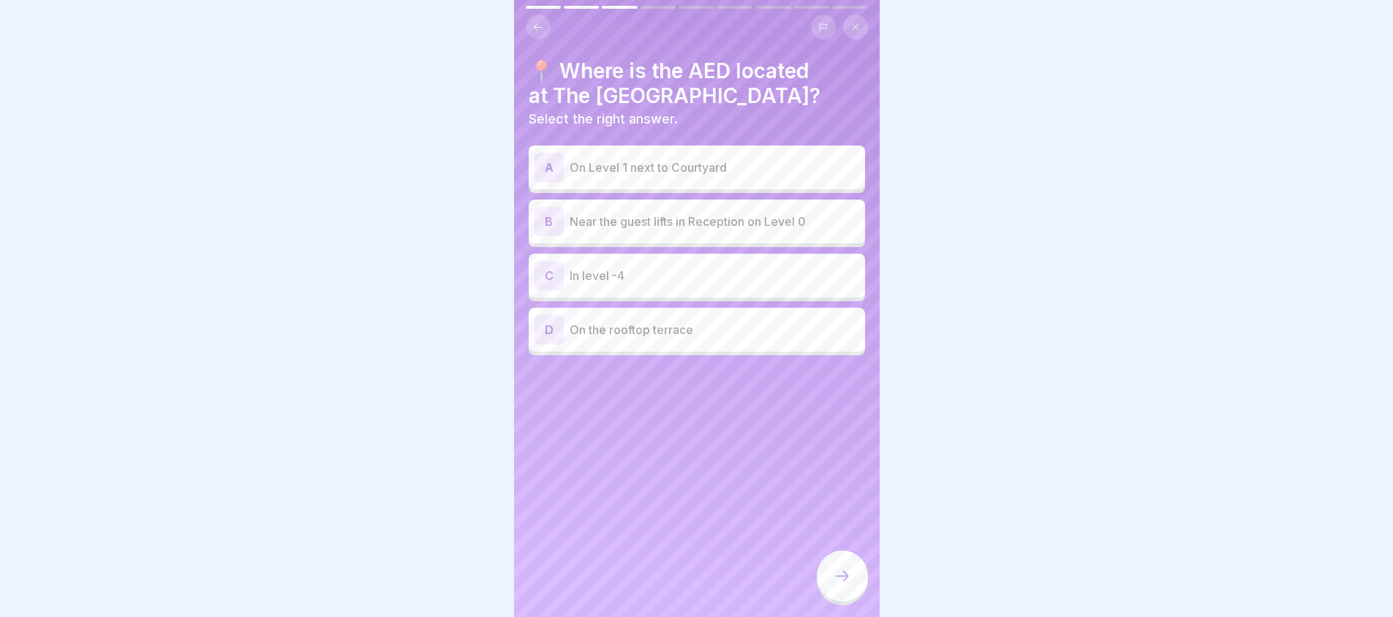
click at [660, 233] on div "B Near the guest lifts in Reception on Level 0" at bounding box center [697, 221] width 325 height 29
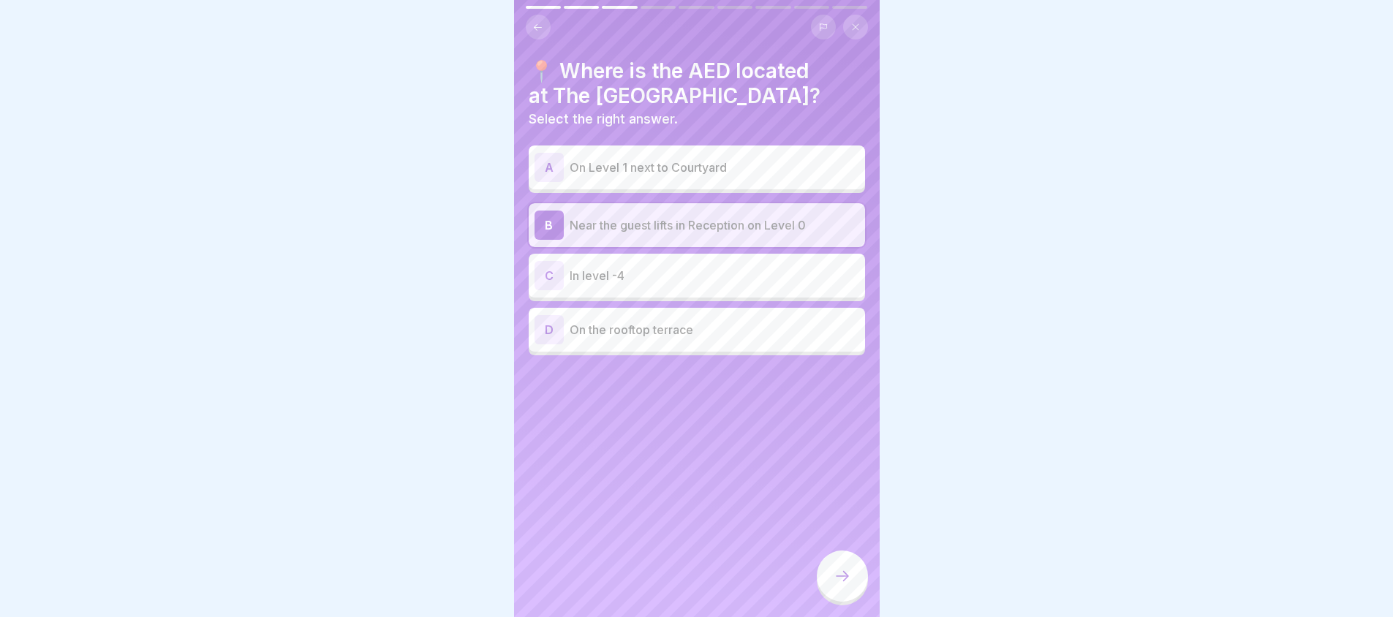
click at [828, 563] on div at bounding box center [842, 578] width 51 height 55
click at [840, 597] on div at bounding box center [842, 576] width 51 height 51
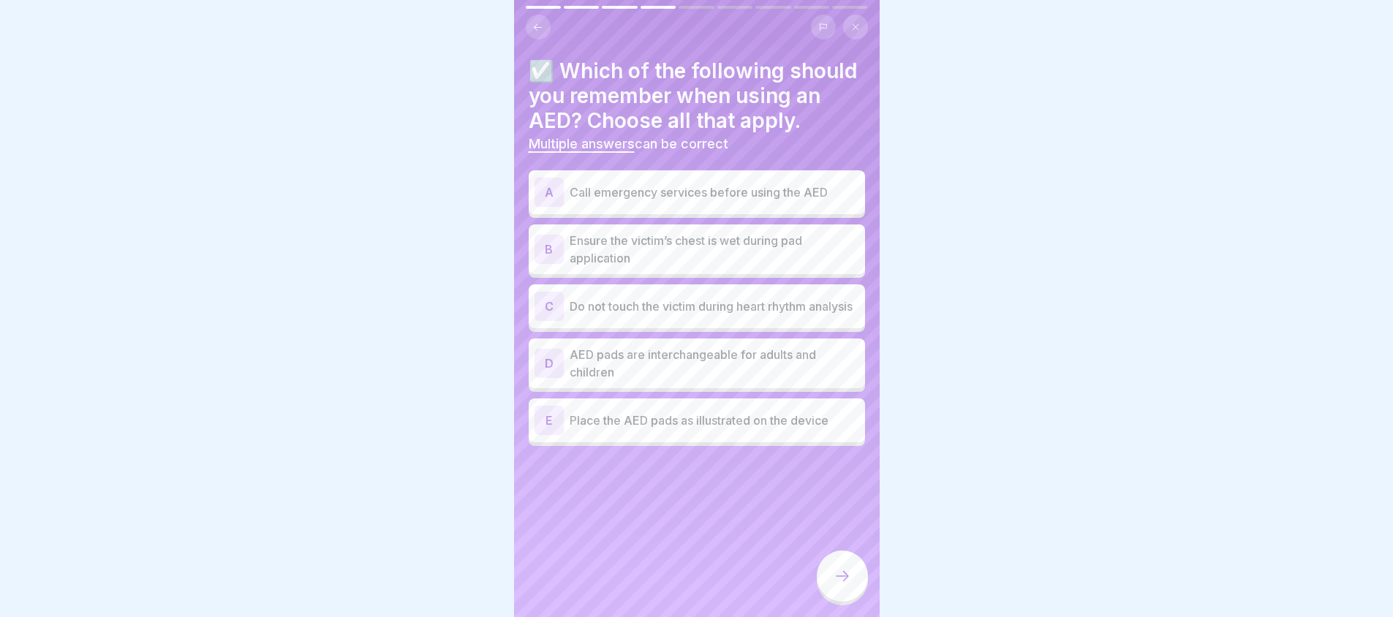
click at [689, 315] on p "Do not touch the victim during heart rhythm analysis" at bounding box center [715, 307] width 290 height 18
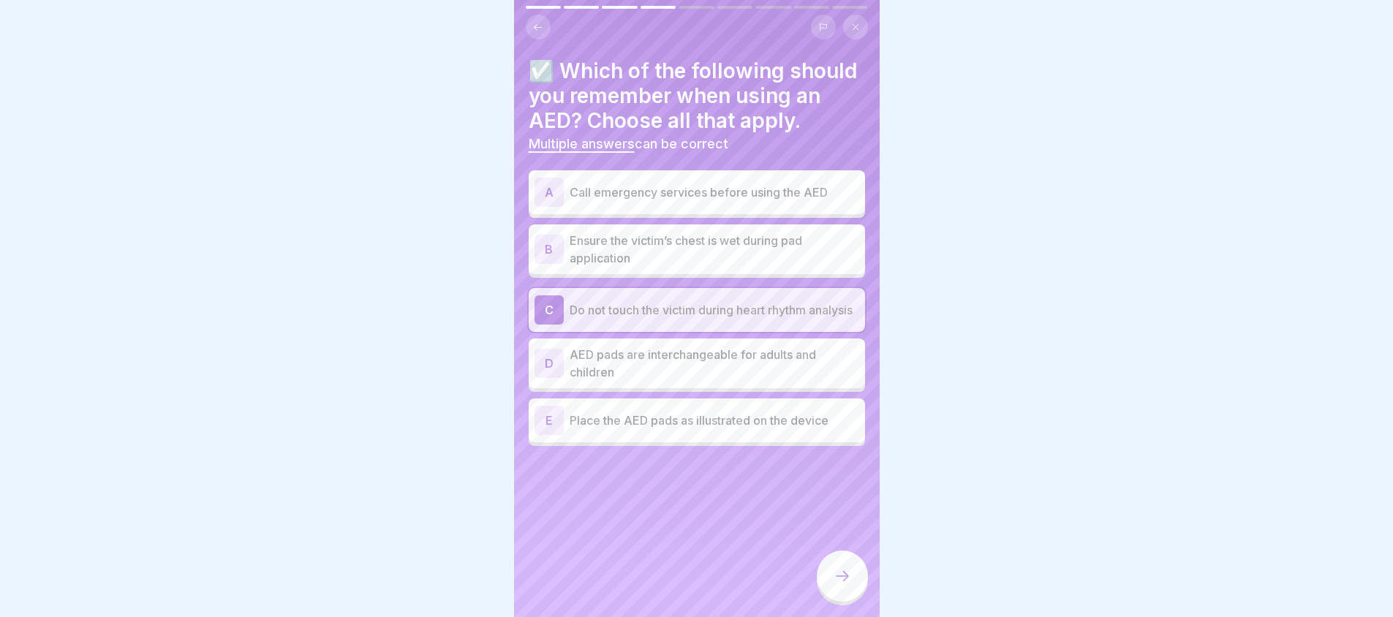
click at [689, 319] on p "Do not touch the victim during heart rhythm analysis" at bounding box center [715, 310] width 290 height 18
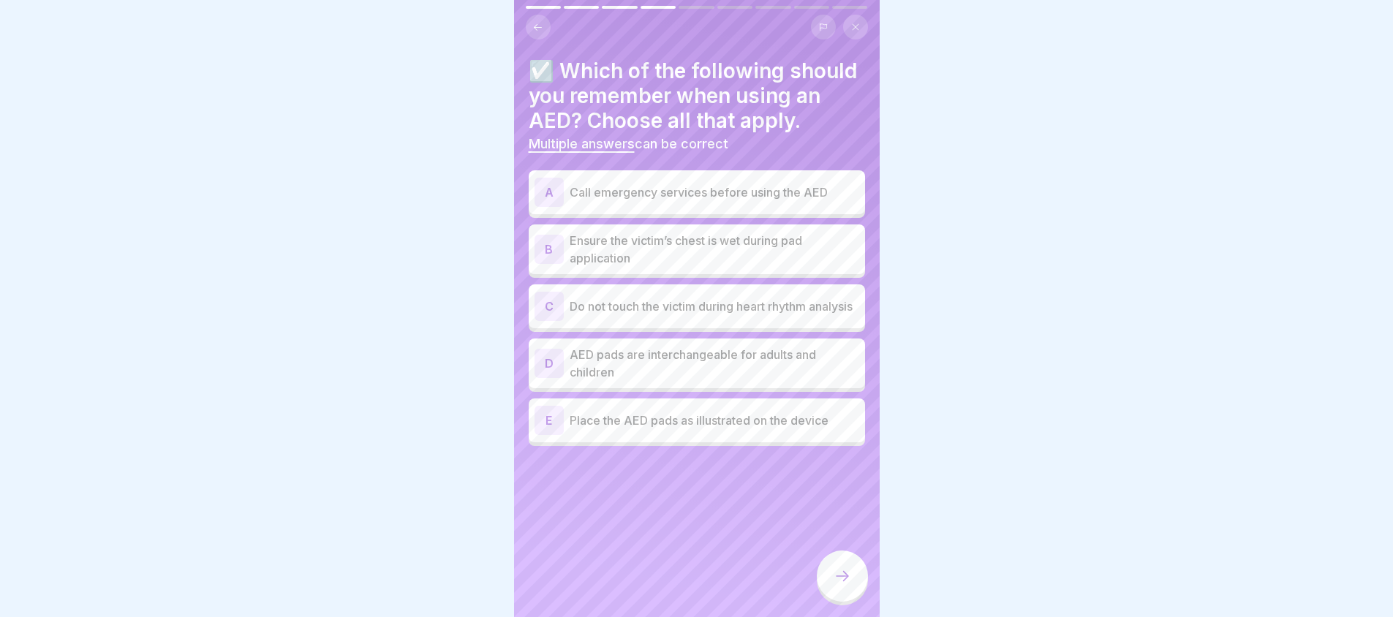
click at [665, 381] on p "AED pads are interchangeable for adults and children" at bounding box center [715, 363] width 290 height 35
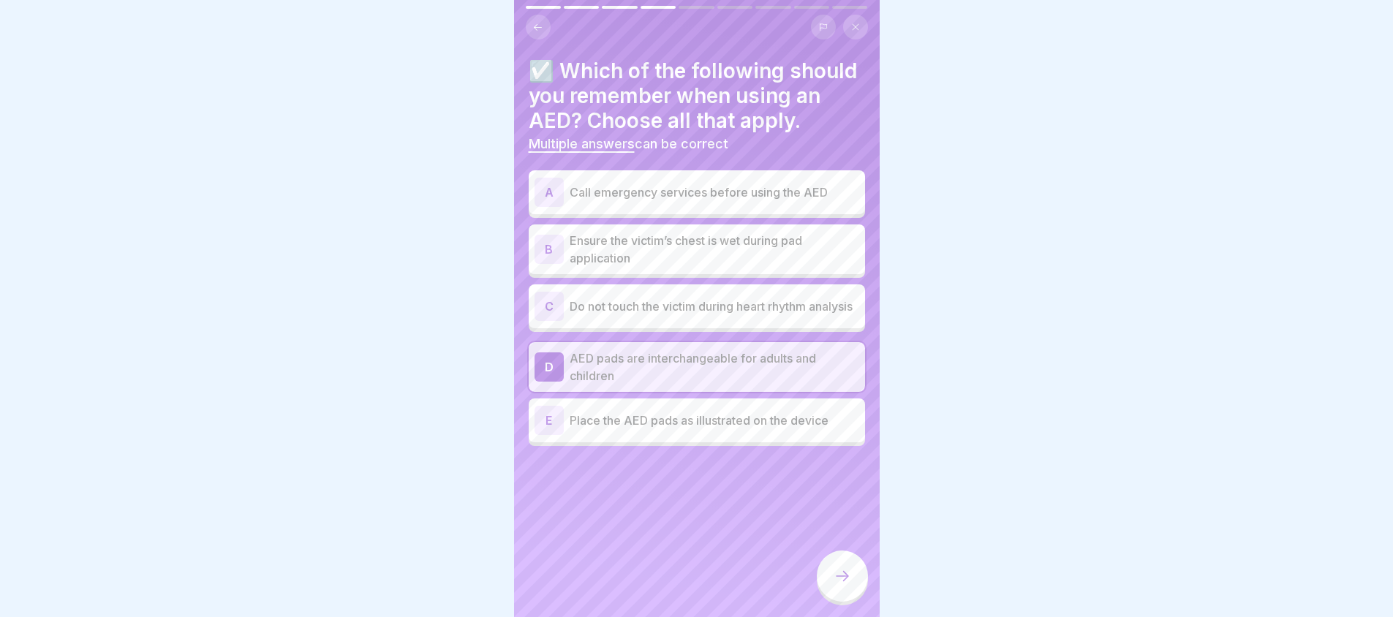
click at [683, 315] on p "Do not touch the victim during heart rhythm analysis" at bounding box center [715, 307] width 290 height 18
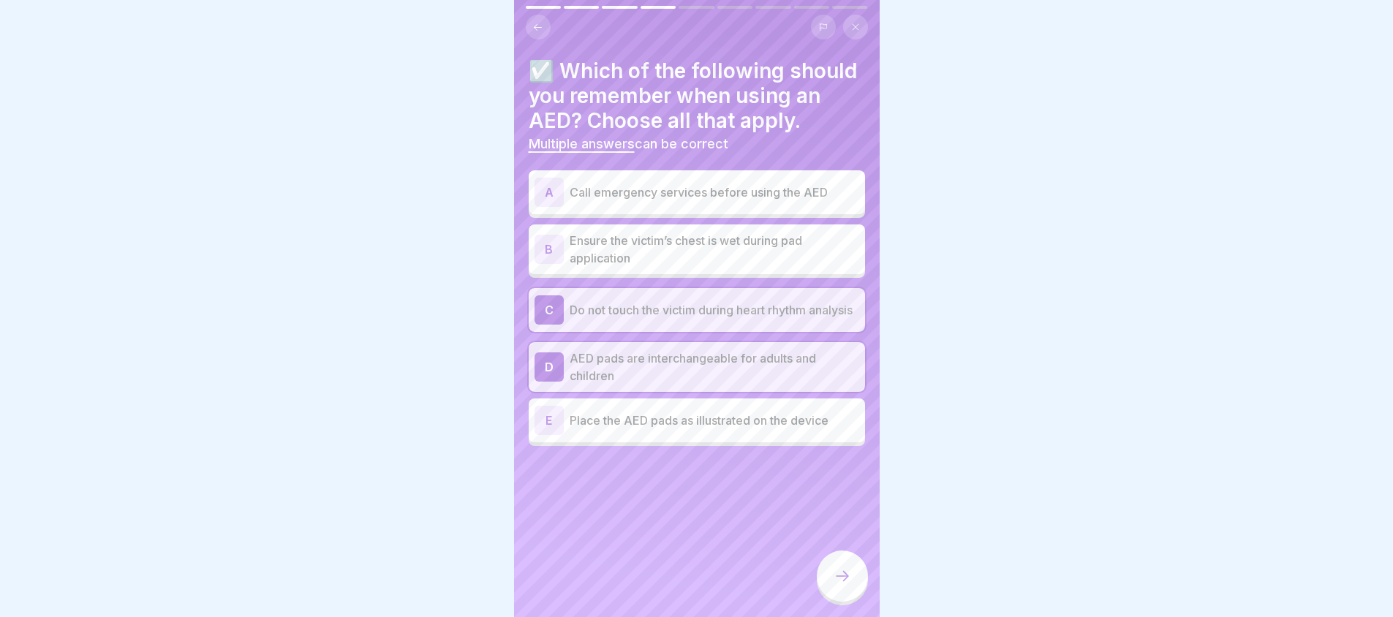
click at [660, 435] on div "E Place the AED pads as illustrated on the device" at bounding box center [697, 420] width 325 height 29
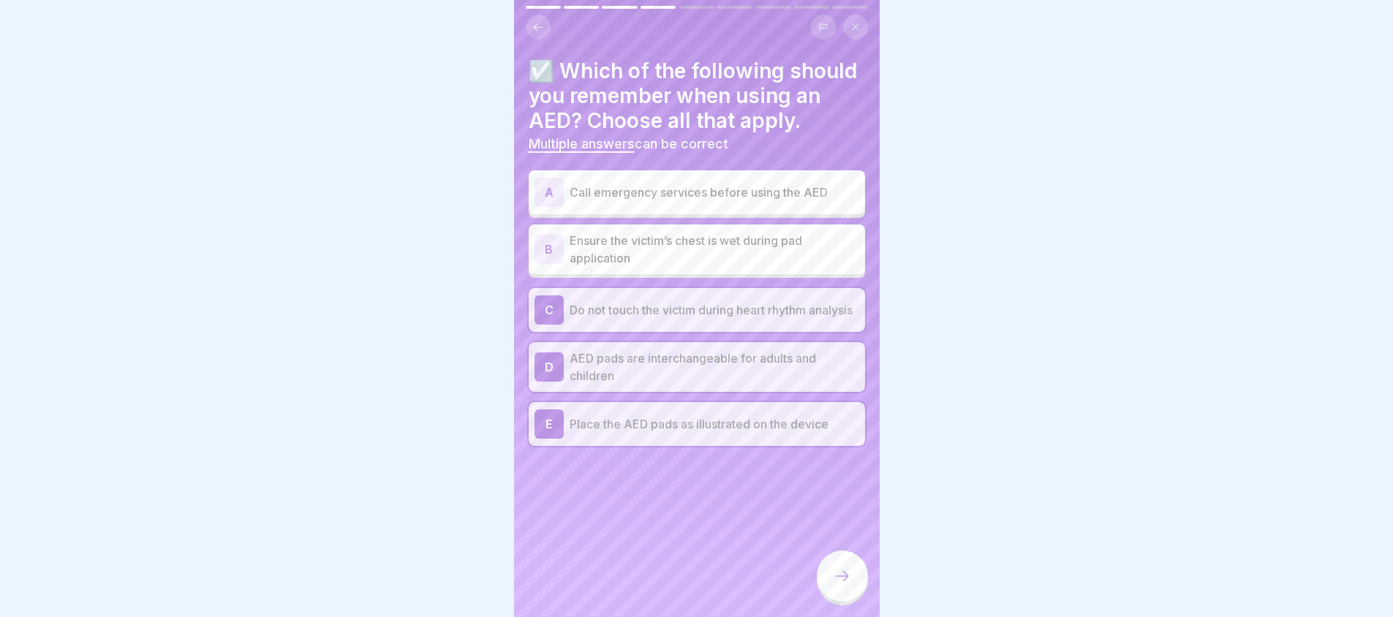
click at [655, 207] on div "A Call emergency services before using the AED" at bounding box center [697, 192] width 325 height 29
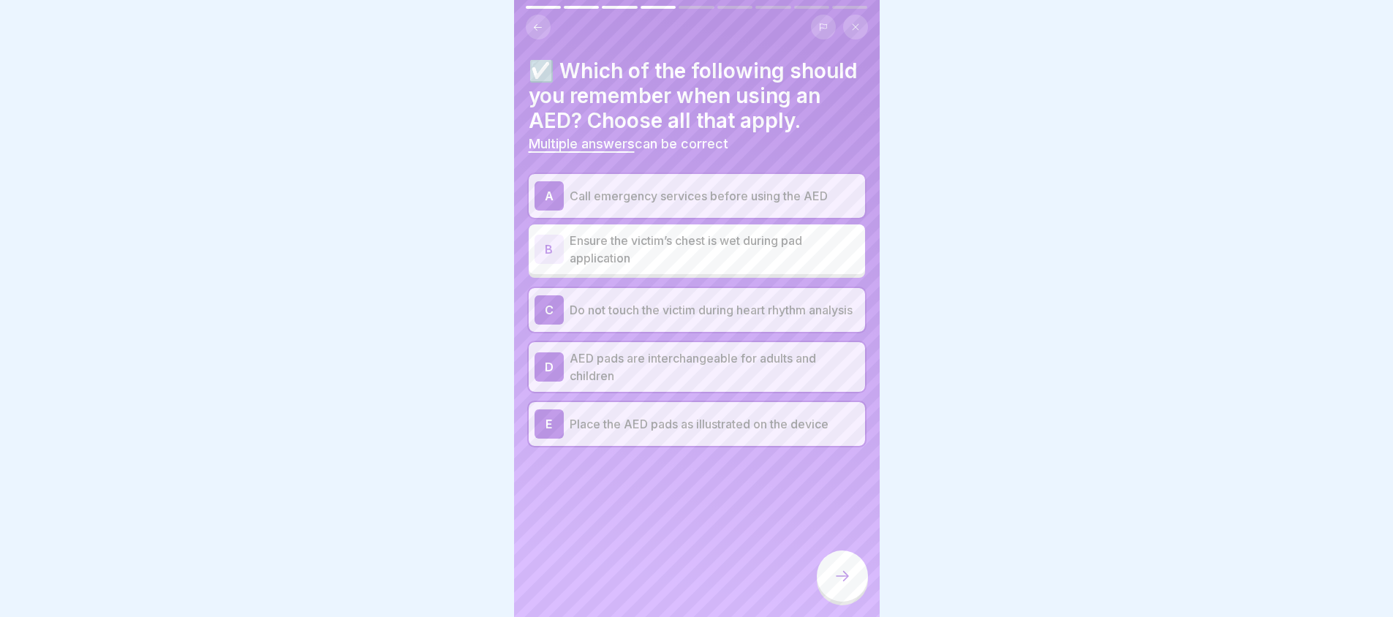
click at [850, 585] on icon at bounding box center [843, 576] width 18 height 18
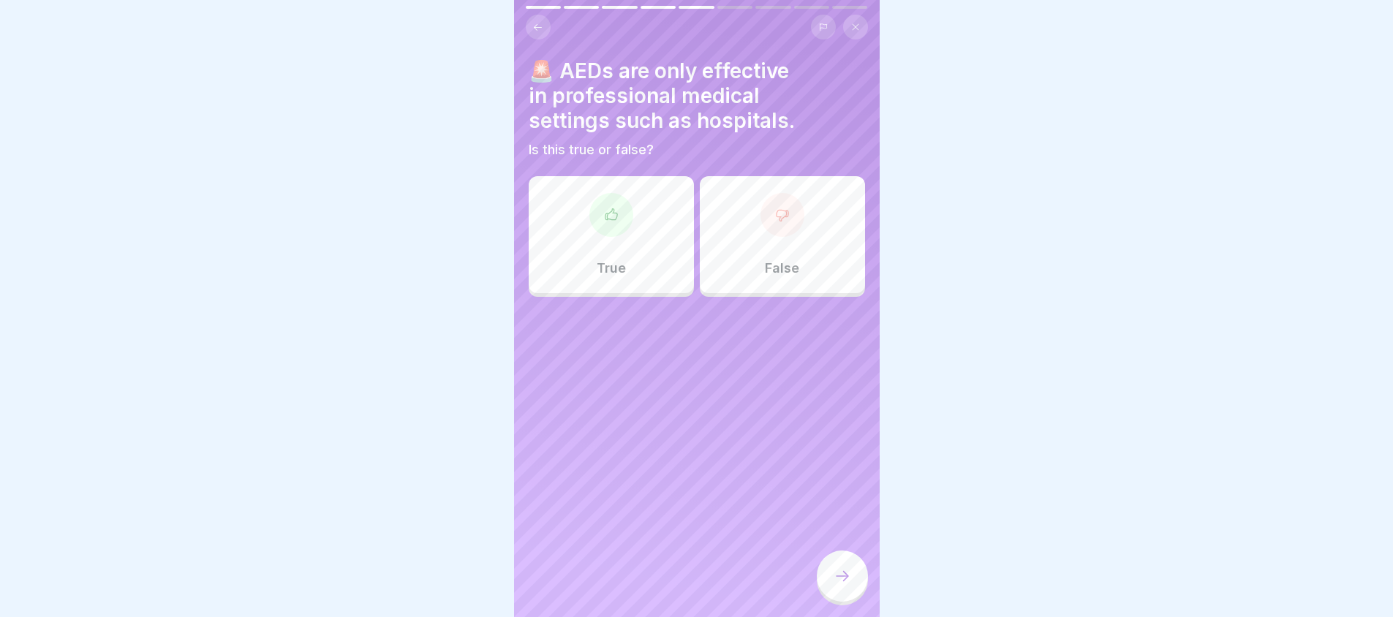
click at [809, 231] on div "False" at bounding box center [782, 234] width 165 height 117
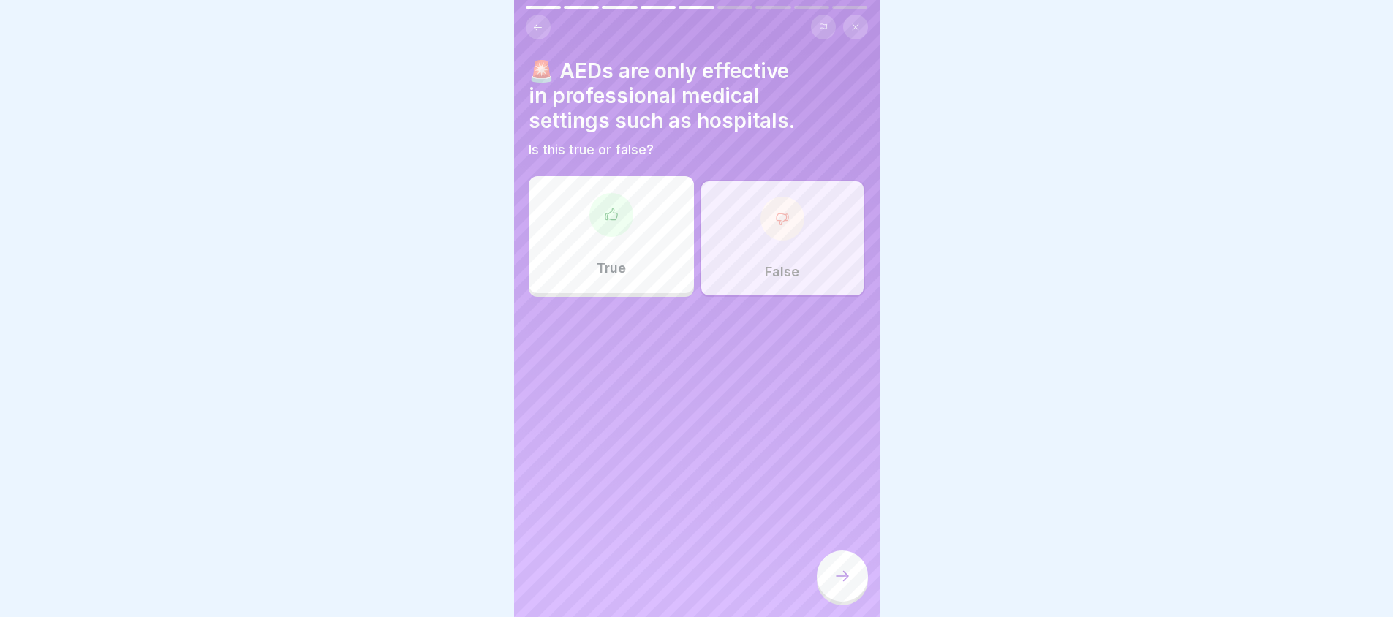
click at [831, 581] on div at bounding box center [842, 576] width 51 height 51
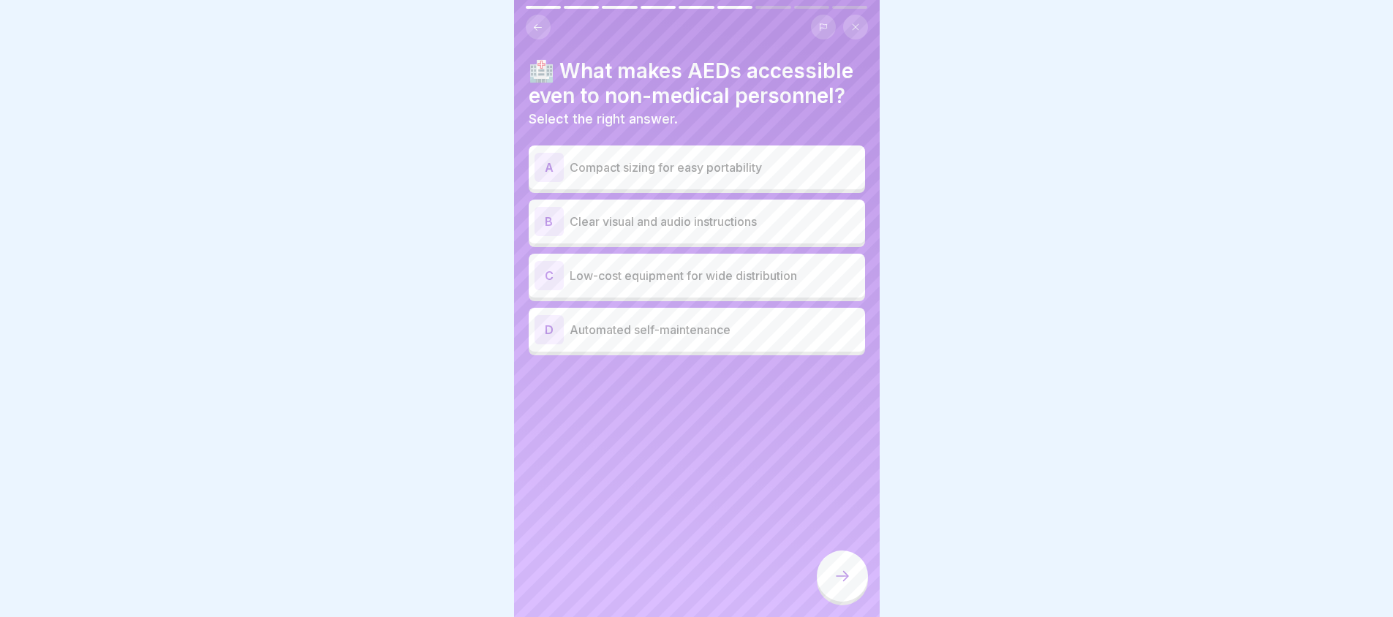
click at [792, 178] on div "A Compact sizing for easy portability" at bounding box center [697, 167] width 325 height 29
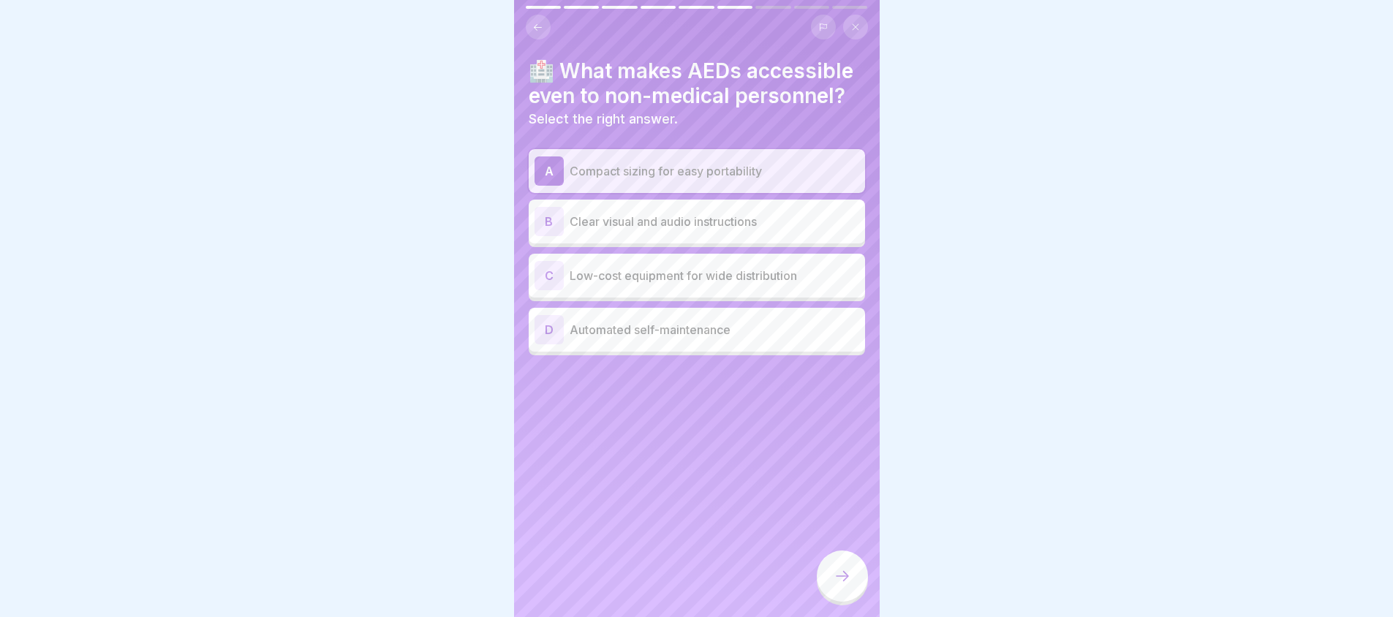
click at [780, 233] on div "B Clear visual and audio instructions" at bounding box center [697, 221] width 325 height 29
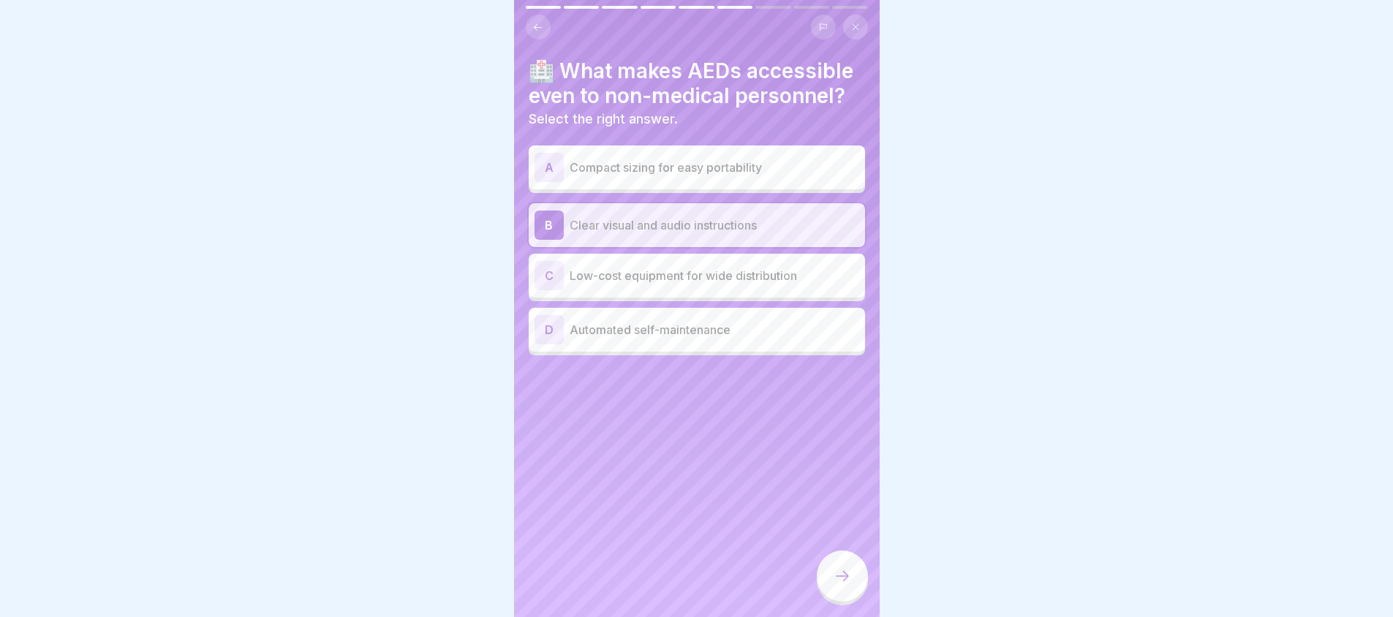
click at [757, 173] on p "Compact sizing for easy portability" at bounding box center [715, 168] width 290 height 18
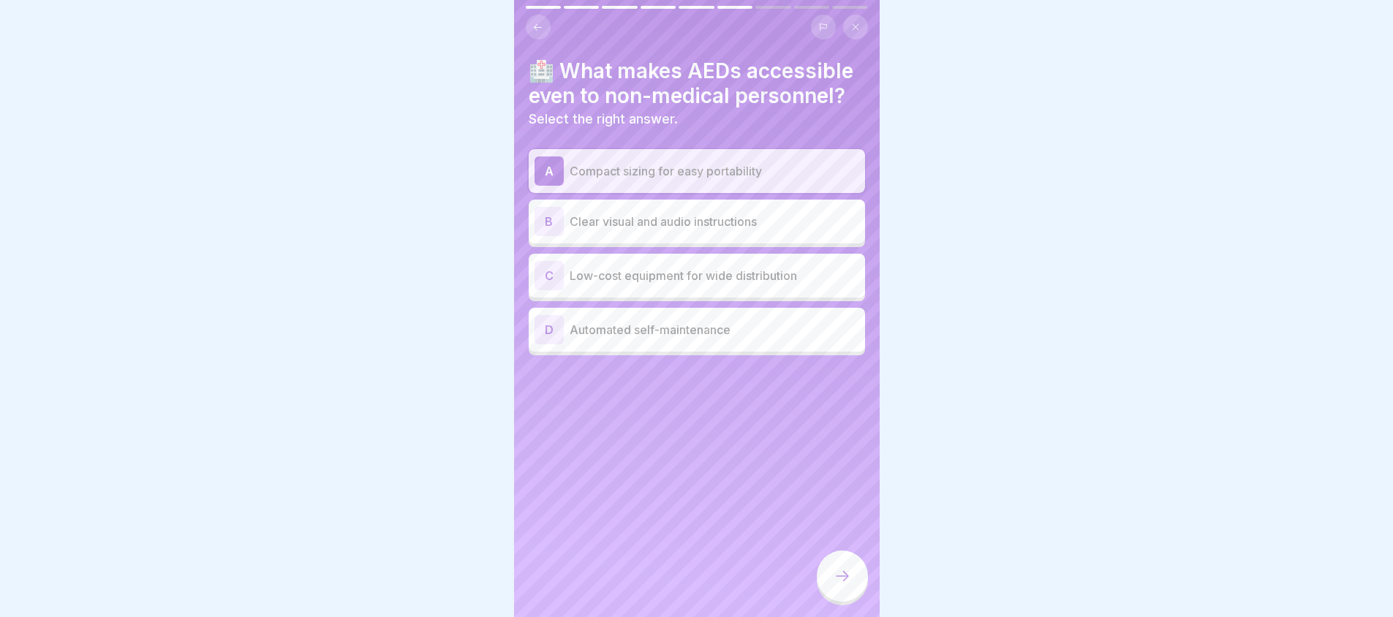
click at [841, 585] on icon at bounding box center [843, 576] width 18 height 18
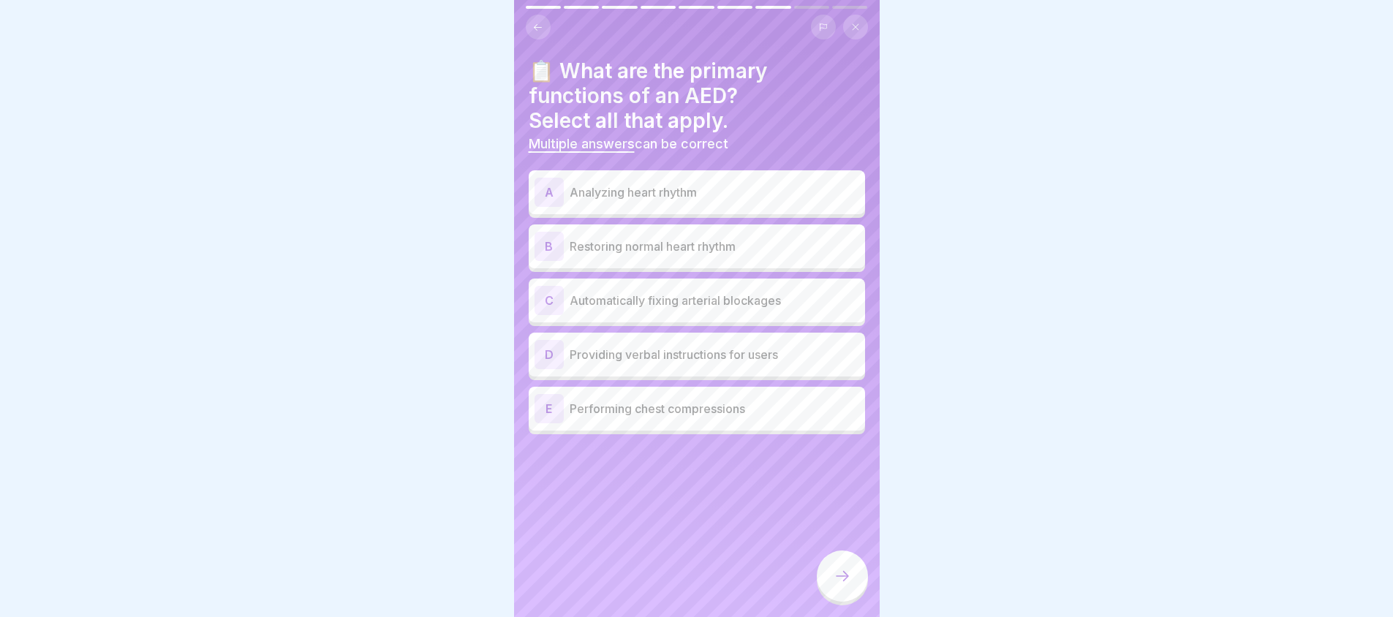
click at [681, 199] on p "Analyzing heart rhythm" at bounding box center [715, 193] width 290 height 18
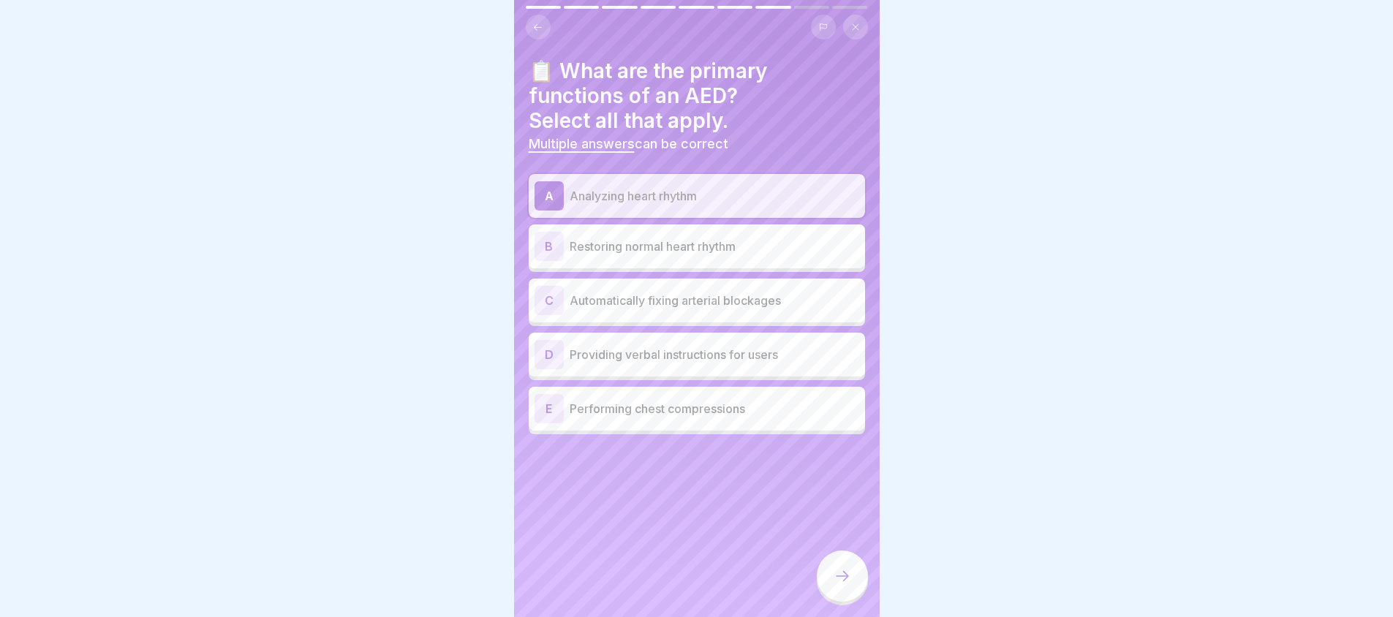
click at [702, 251] on p "Restoring normal heart rhythm" at bounding box center [715, 247] width 290 height 18
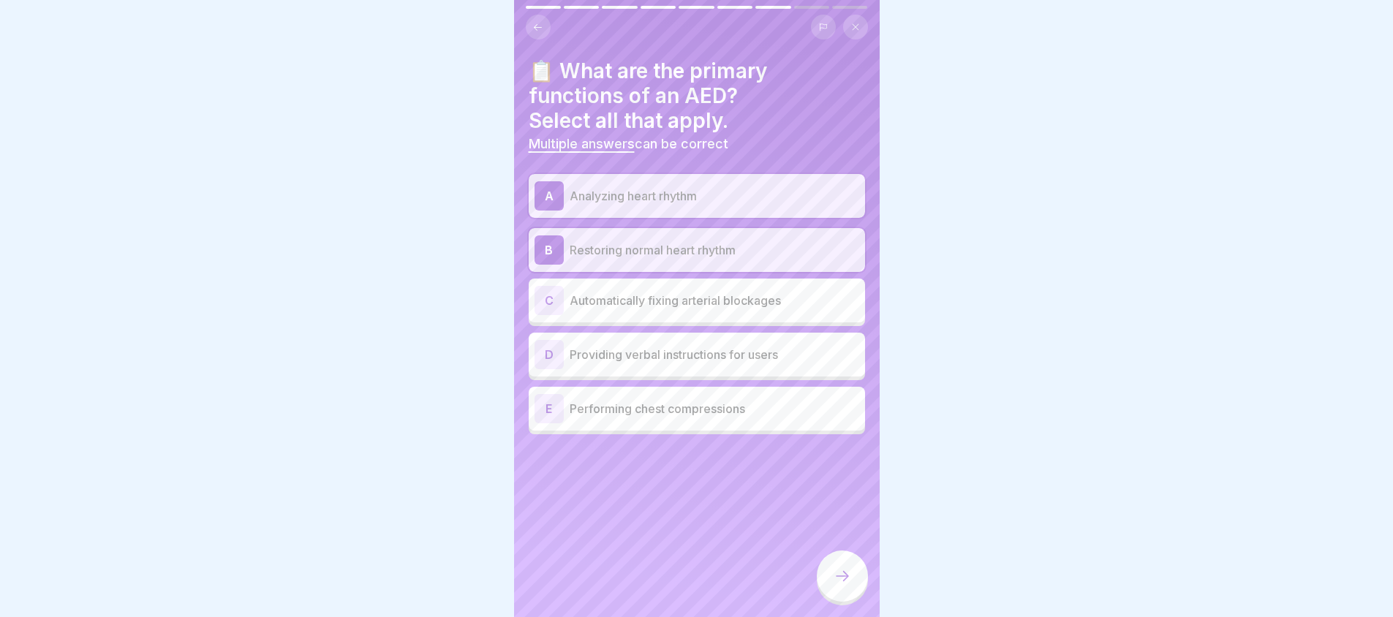
click at [677, 366] on div "D Providing verbal instructions for users" at bounding box center [697, 354] width 325 height 29
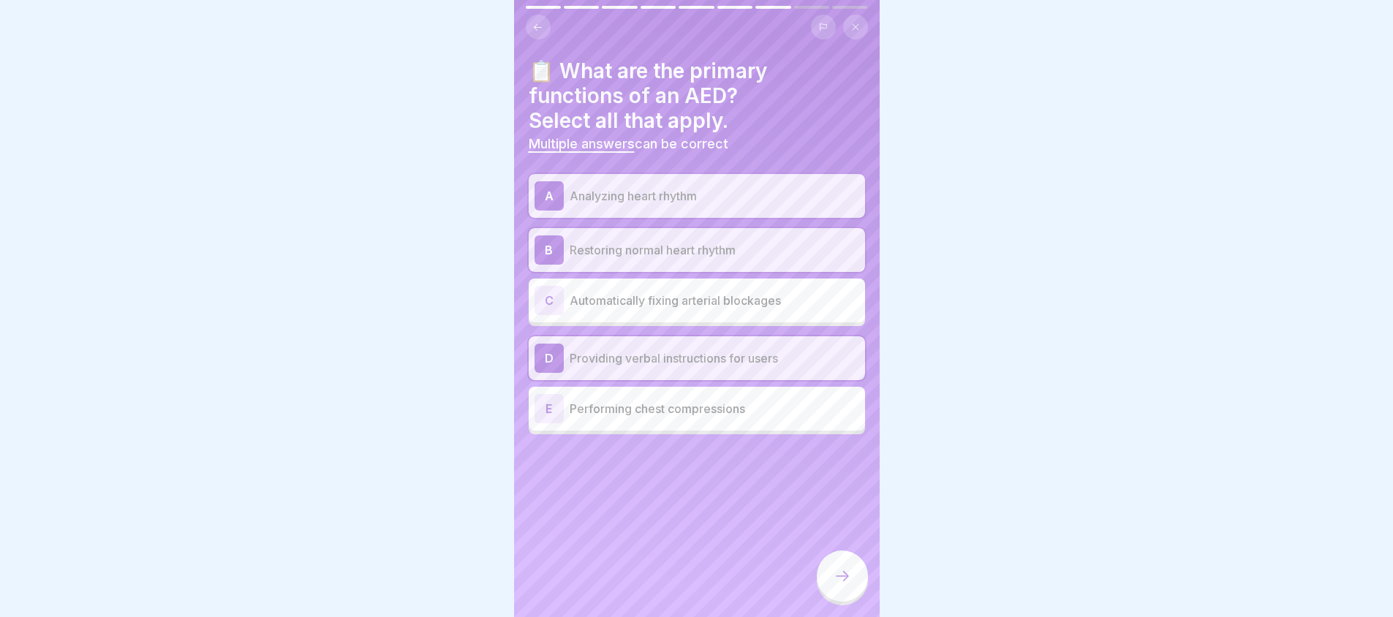
click at [679, 378] on div "D Providing verbal instructions for users" at bounding box center [697, 358] width 336 height 44
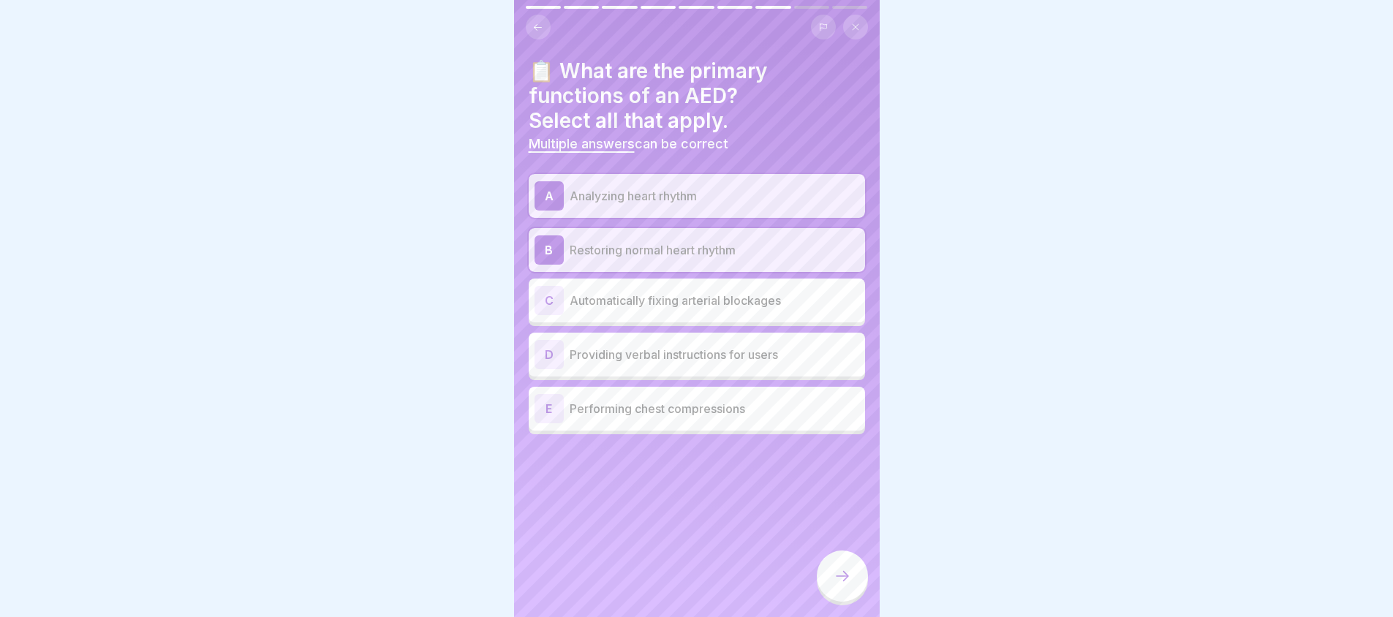
click at [676, 425] on div "E Performing chest compressions" at bounding box center [697, 409] width 336 height 44
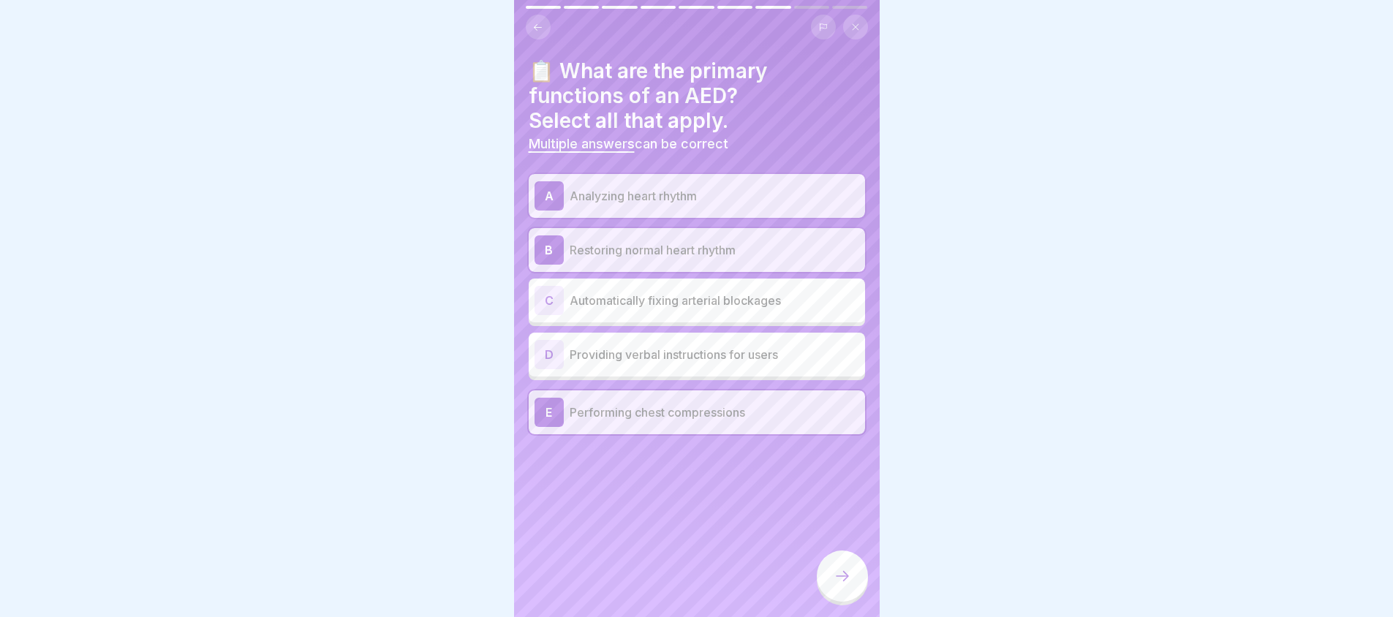
click at [721, 406] on p "Performing chest compressions" at bounding box center [715, 413] width 290 height 18
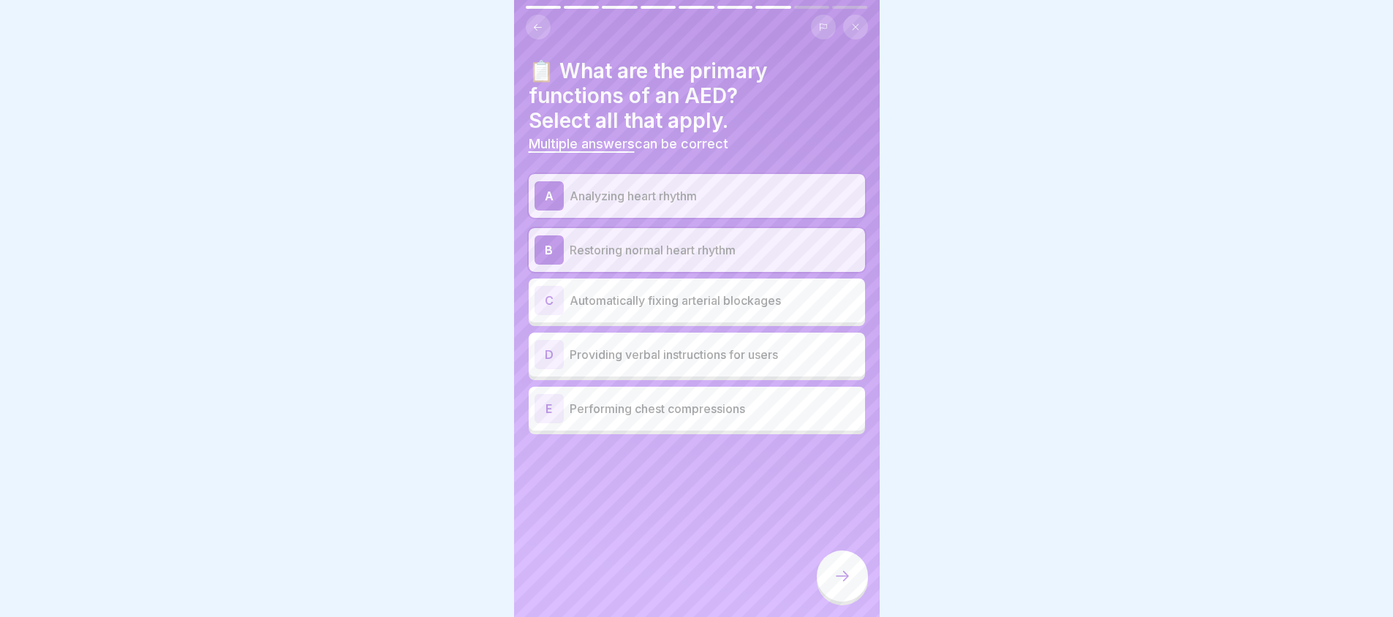
click at [851, 589] on div at bounding box center [842, 576] width 51 height 51
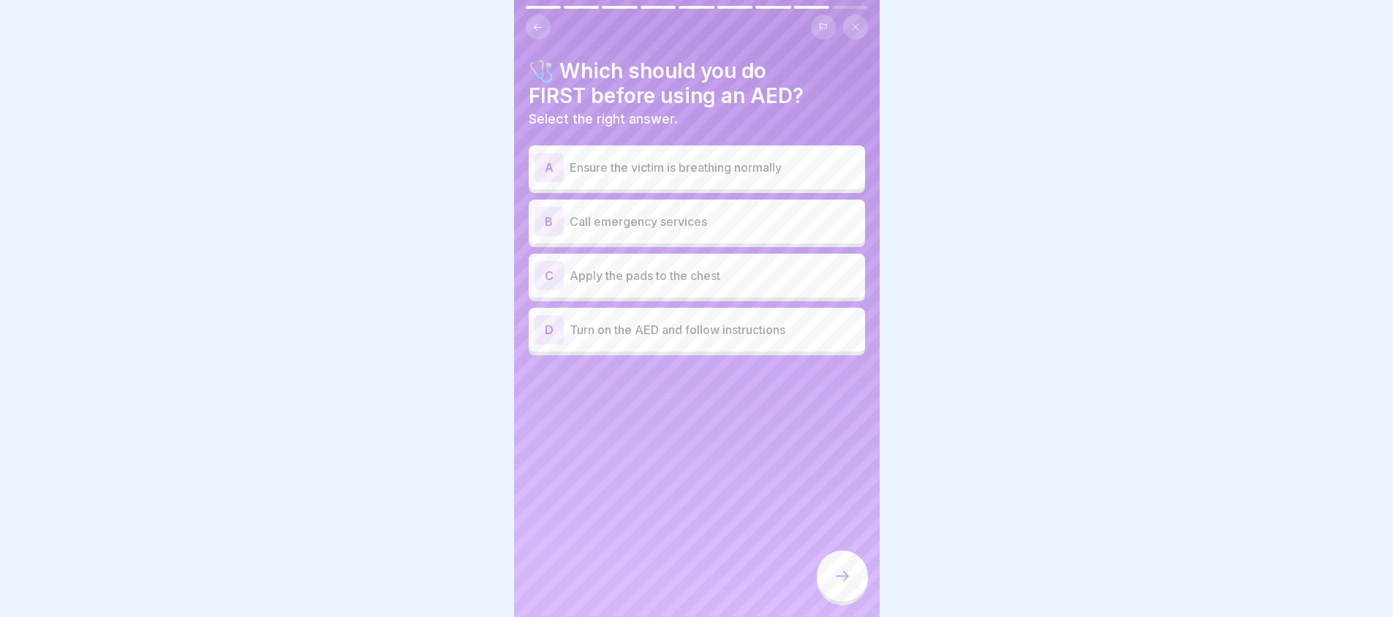
click at [706, 287] on div "C Apply the pads to the chest" at bounding box center [697, 275] width 325 height 29
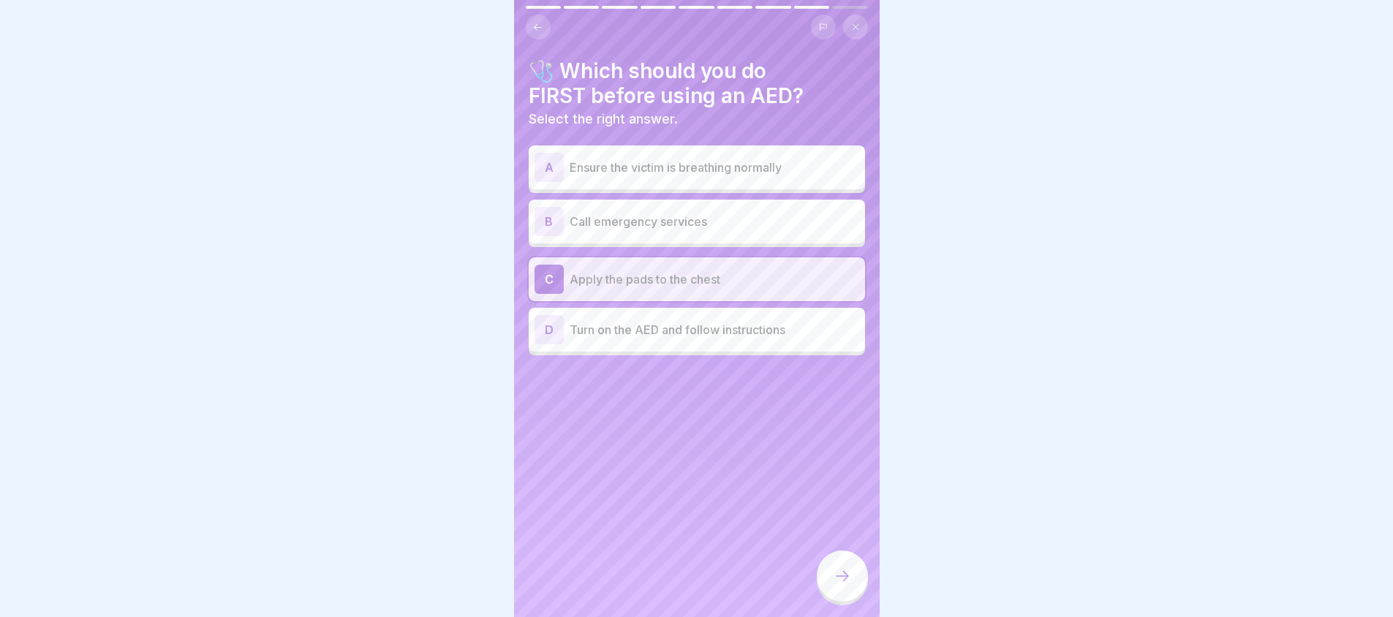
click at [804, 291] on div "C Apply the pads to the chest" at bounding box center [697, 279] width 325 height 29
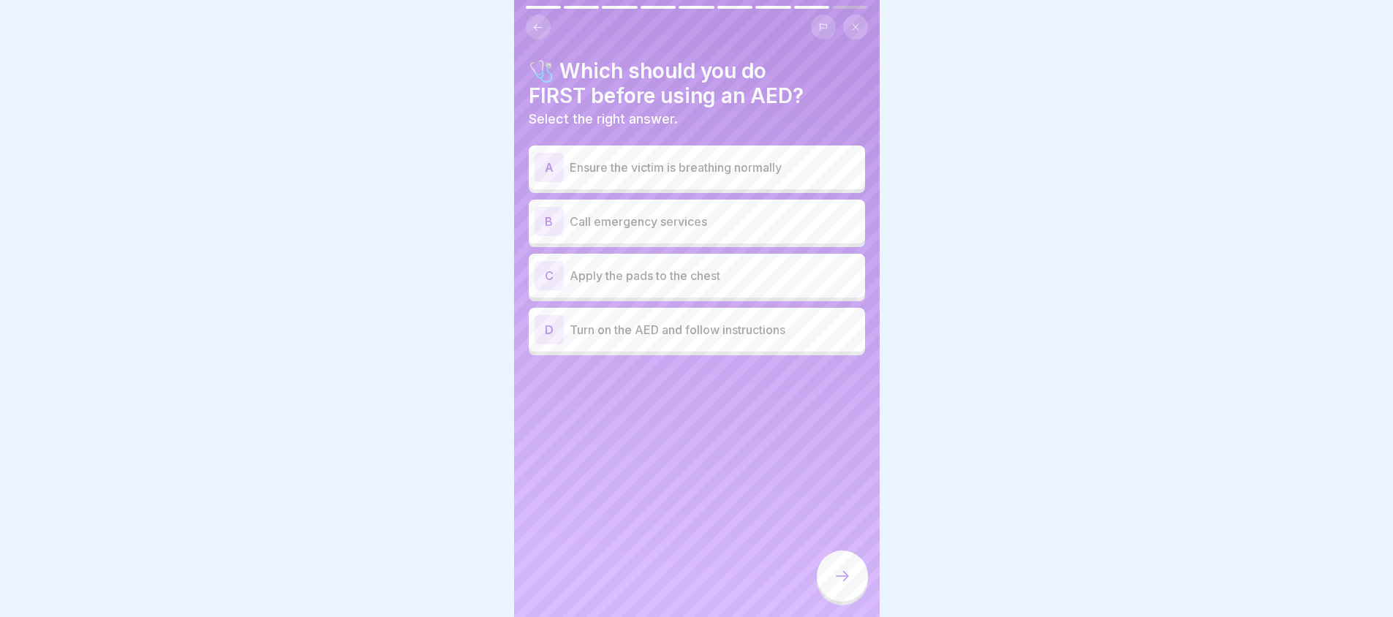
click at [784, 317] on div "D Turn on the AED and follow instructions" at bounding box center [697, 329] width 325 height 29
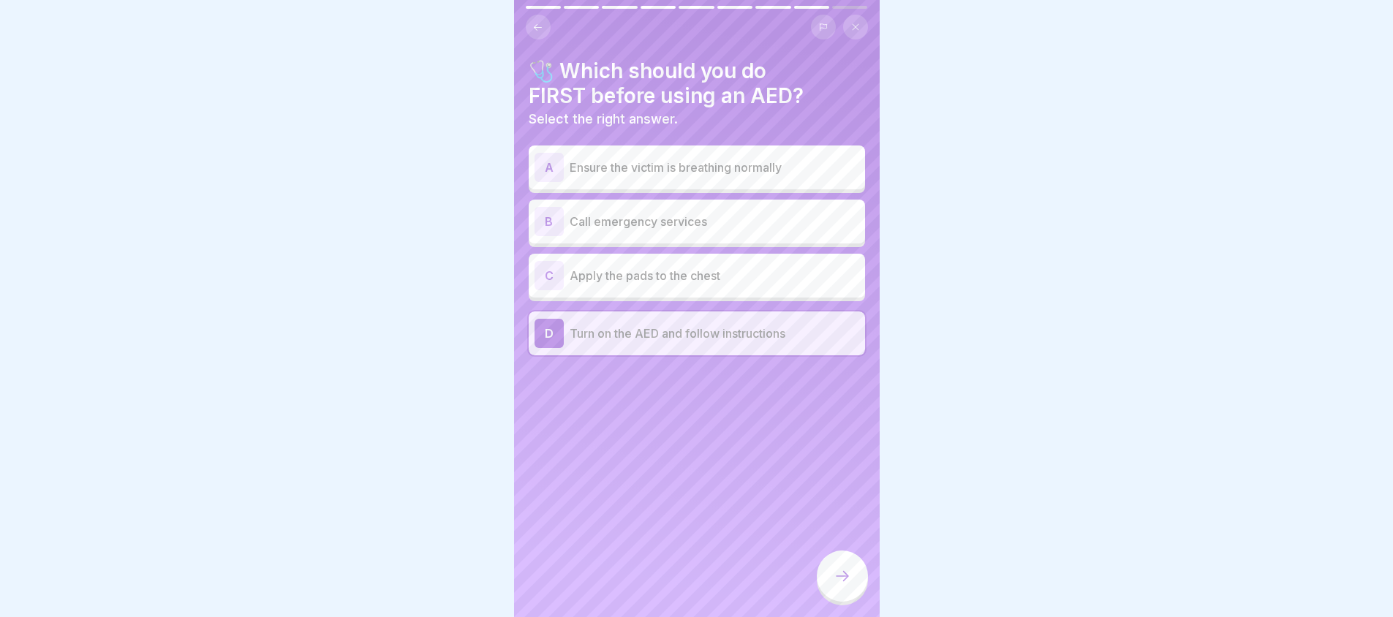
click at [774, 319] on div "D Turn on the AED and follow instructions" at bounding box center [697, 333] width 325 height 29
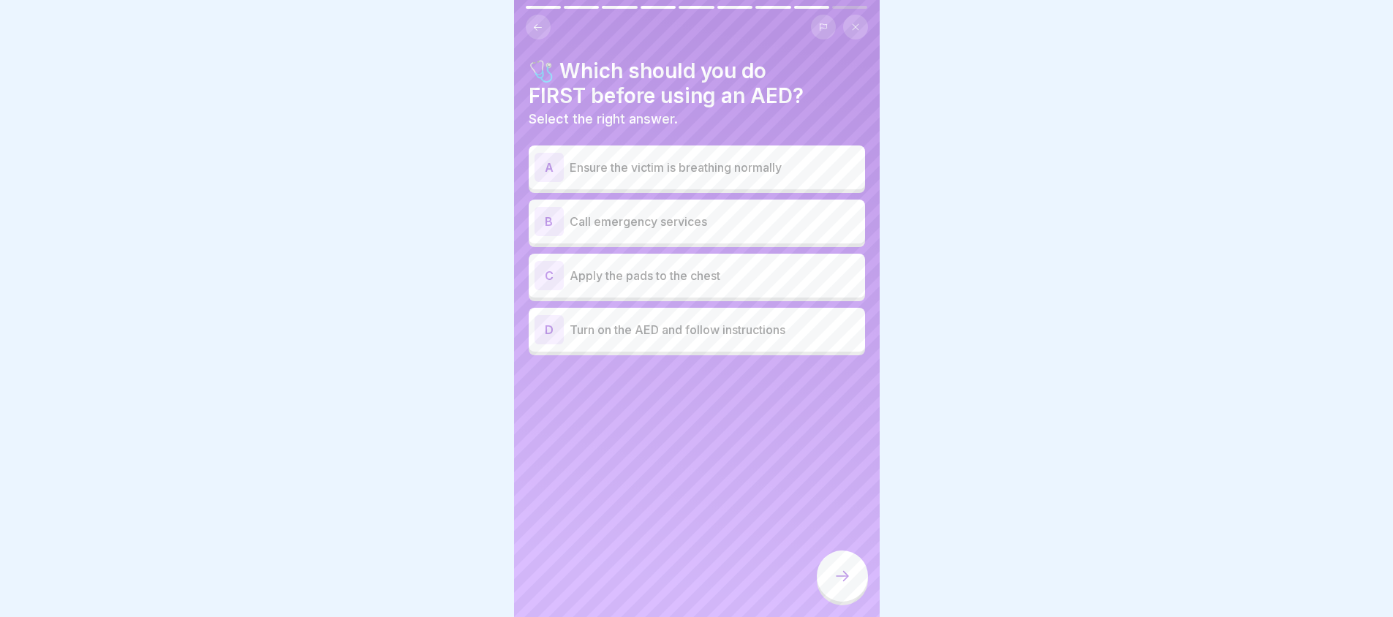
click at [778, 208] on div "B Call emergency services" at bounding box center [697, 221] width 325 height 29
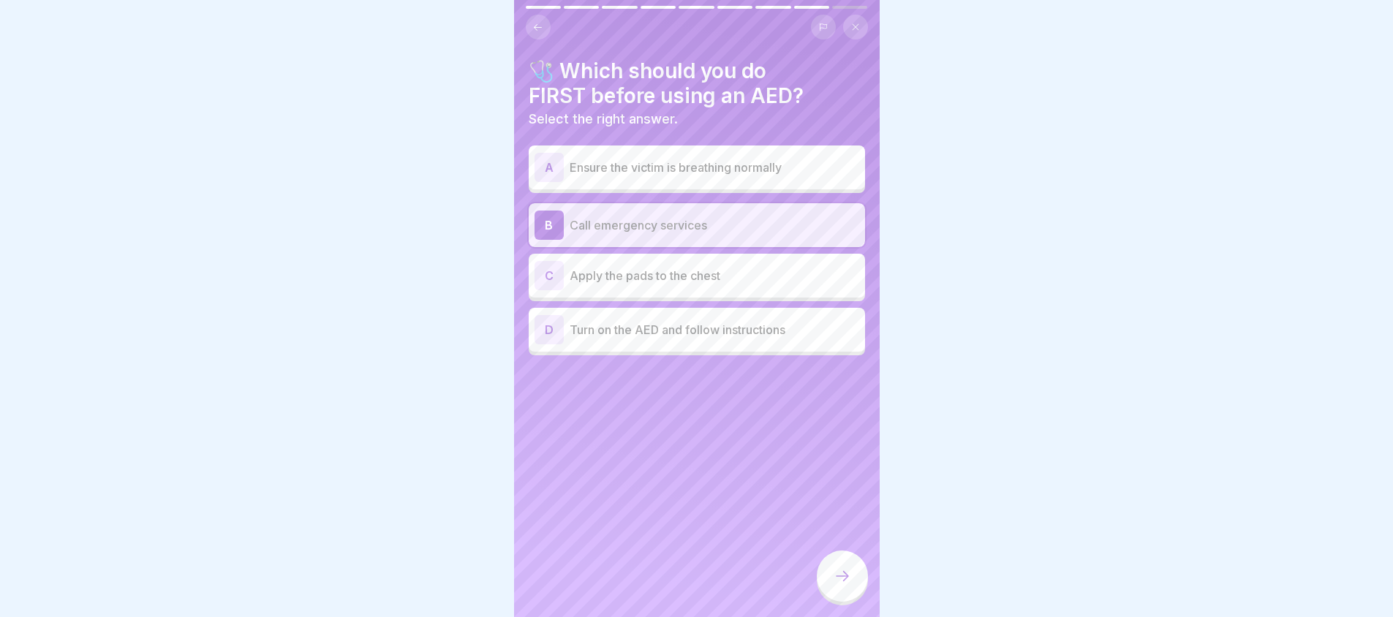
drag, startPoint x: 834, startPoint y: 589, endPoint x: 753, endPoint y: 298, distance: 301.4
click at [834, 585] on icon at bounding box center [843, 576] width 18 height 18
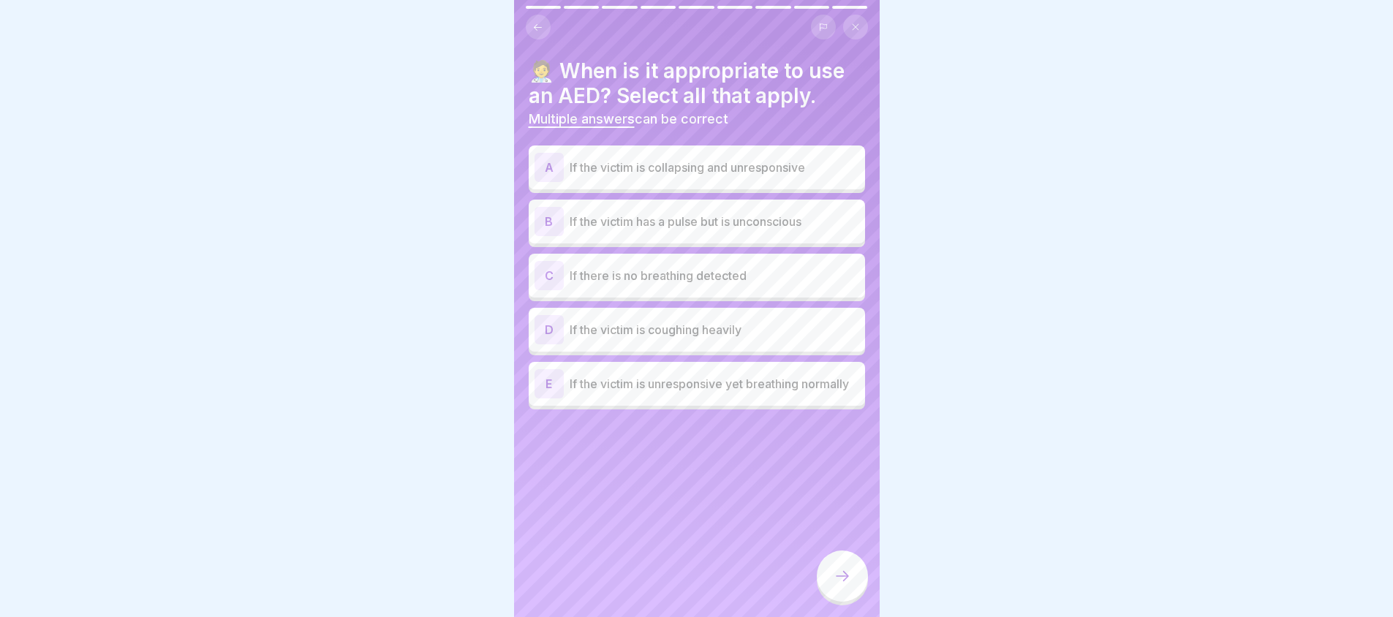
click at [804, 224] on p "If the victim has a pulse but is unconscious" at bounding box center [715, 222] width 290 height 18
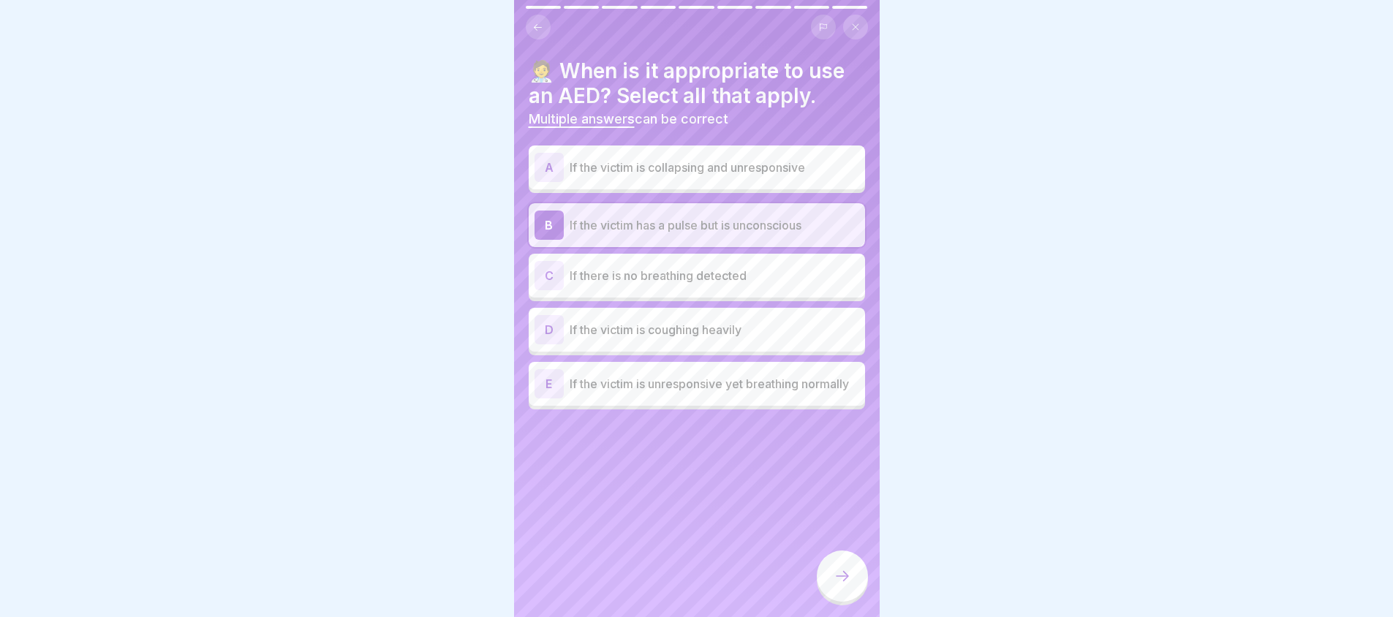
click at [805, 224] on p "If the victim has a pulse but is unconscious" at bounding box center [715, 225] width 290 height 18
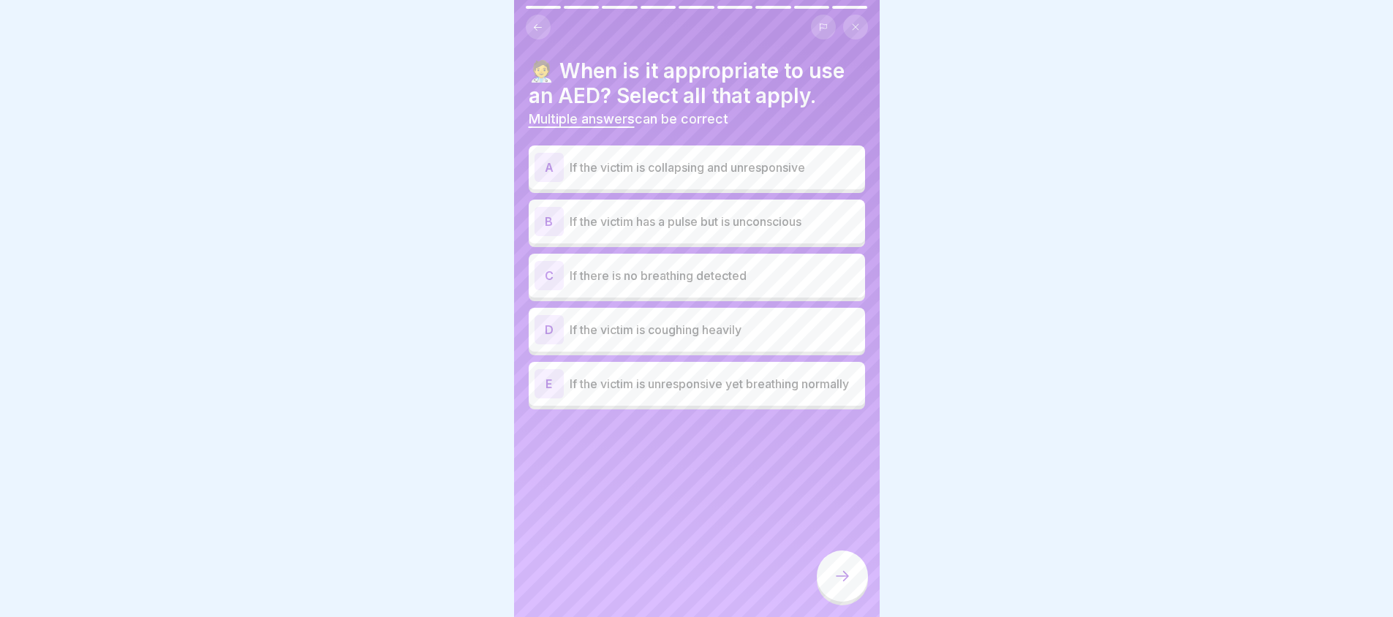
click at [798, 267] on p "If there is no breathing detected" at bounding box center [715, 276] width 290 height 18
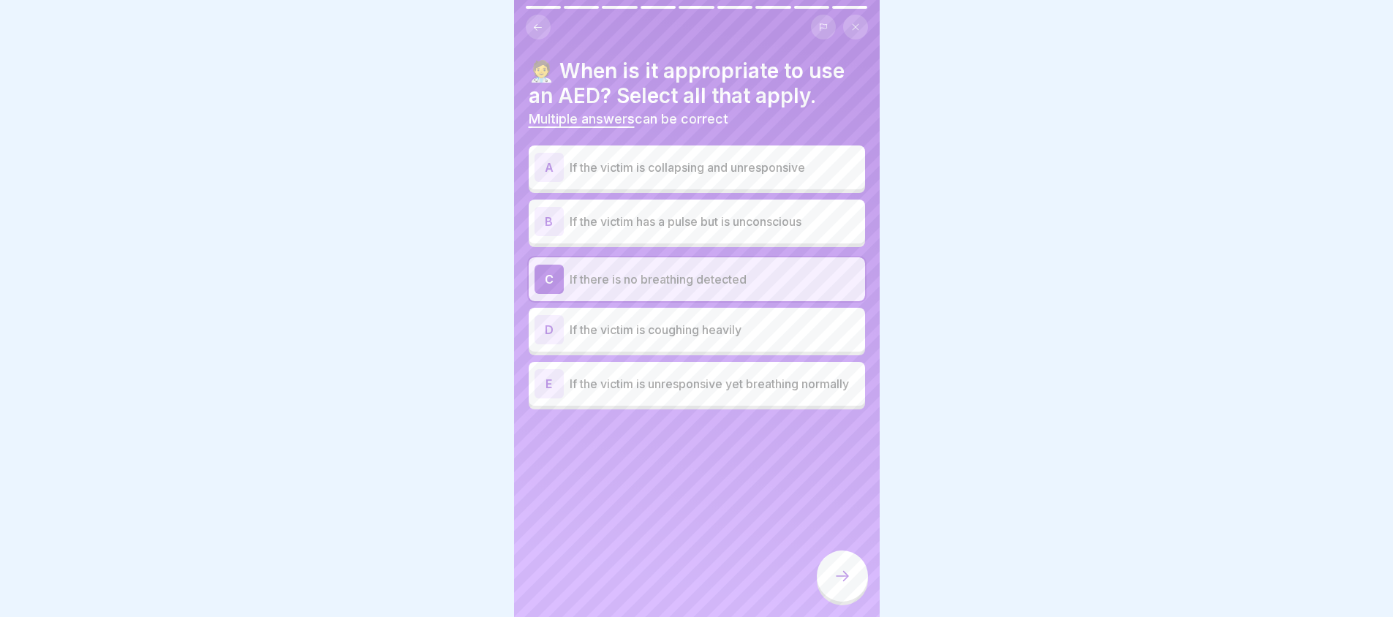
click at [700, 393] on p "If the victim is unresponsive yet breathing normally" at bounding box center [715, 384] width 290 height 18
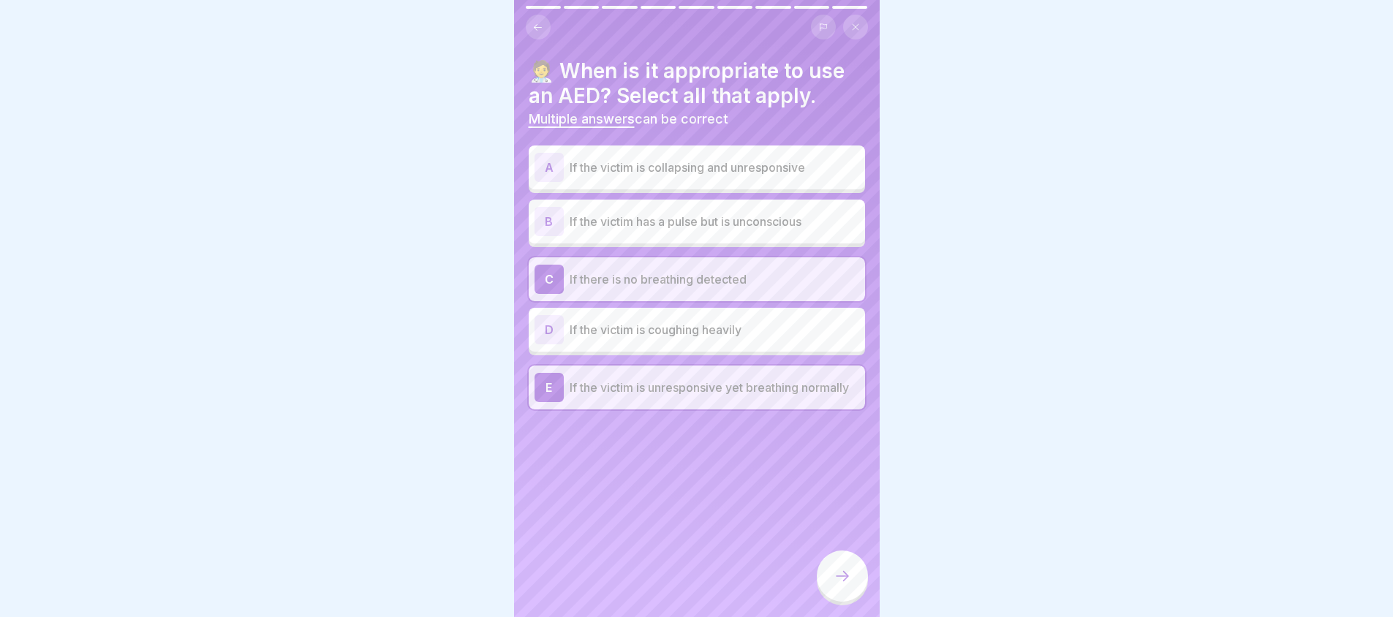
click at [700, 396] on p "If the victim is unresponsive yet breathing normally" at bounding box center [715, 388] width 290 height 18
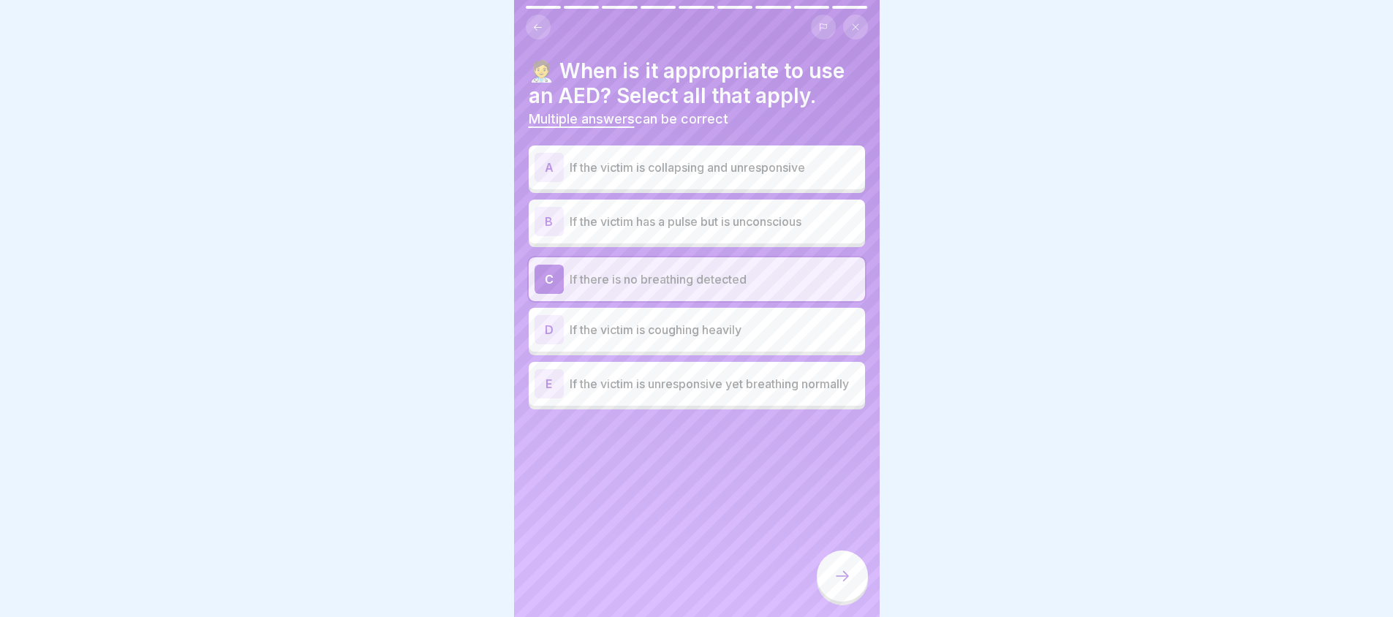
click at [834, 570] on div at bounding box center [842, 576] width 51 height 51
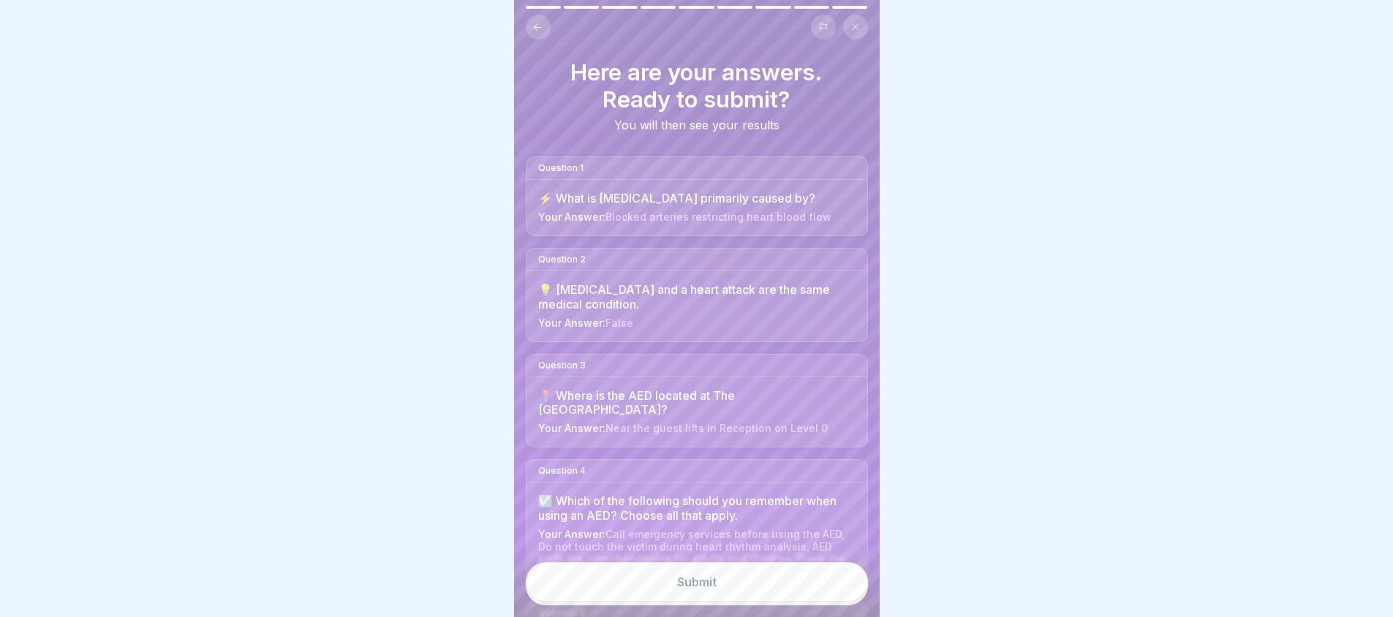
click at [691, 602] on button "Submit" at bounding box center [697, 581] width 342 height 39
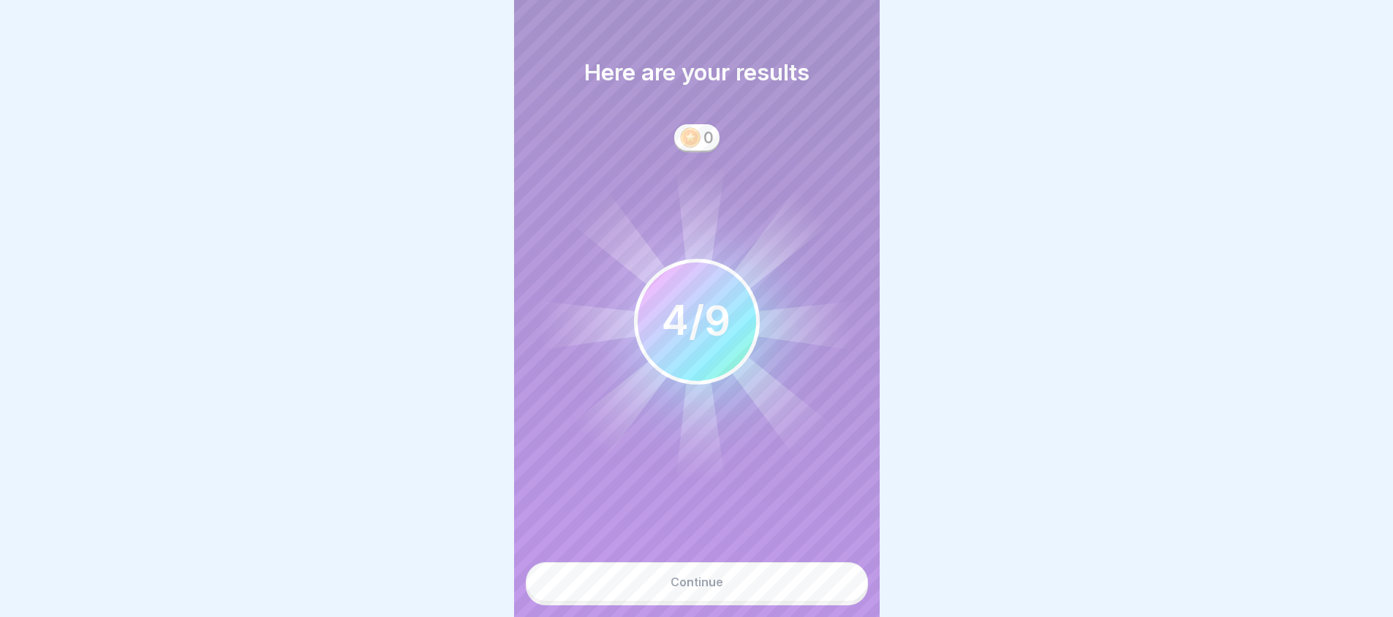
click at [668, 589] on button "Continue" at bounding box center [697, 581] width 342 height 39
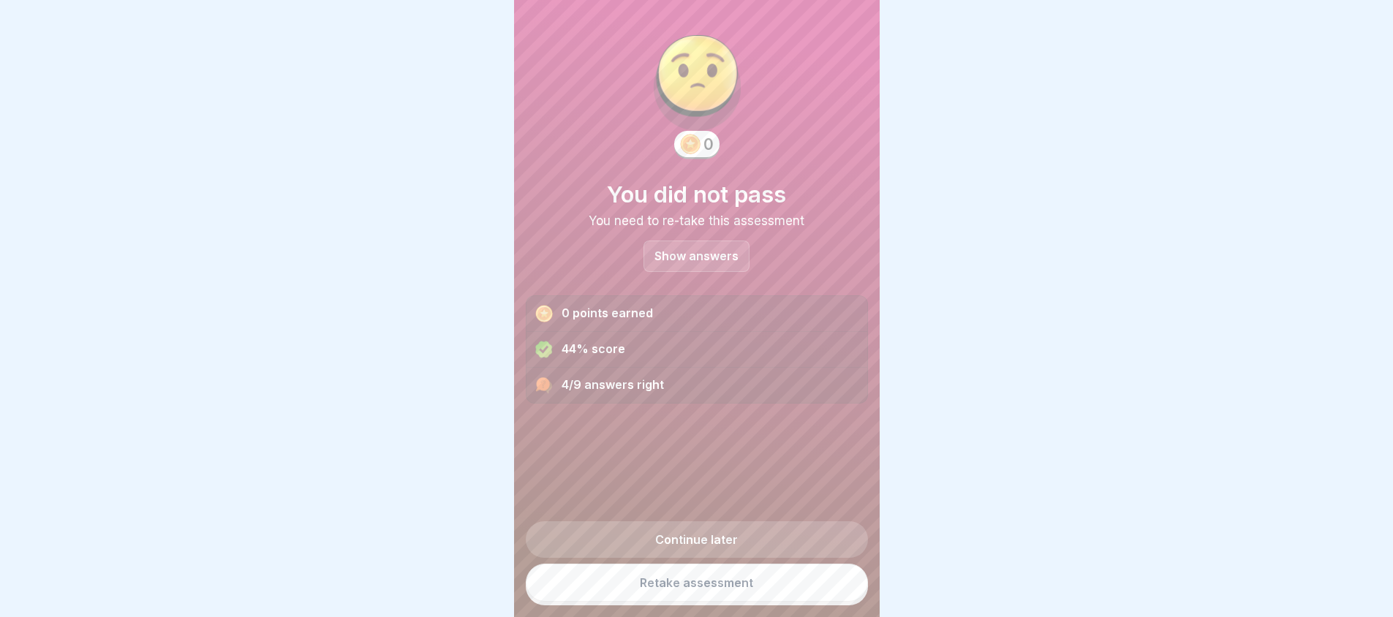
click at [663, 597] on link "Retake assessment" at bounding box center [697, 583] width 342 height 38
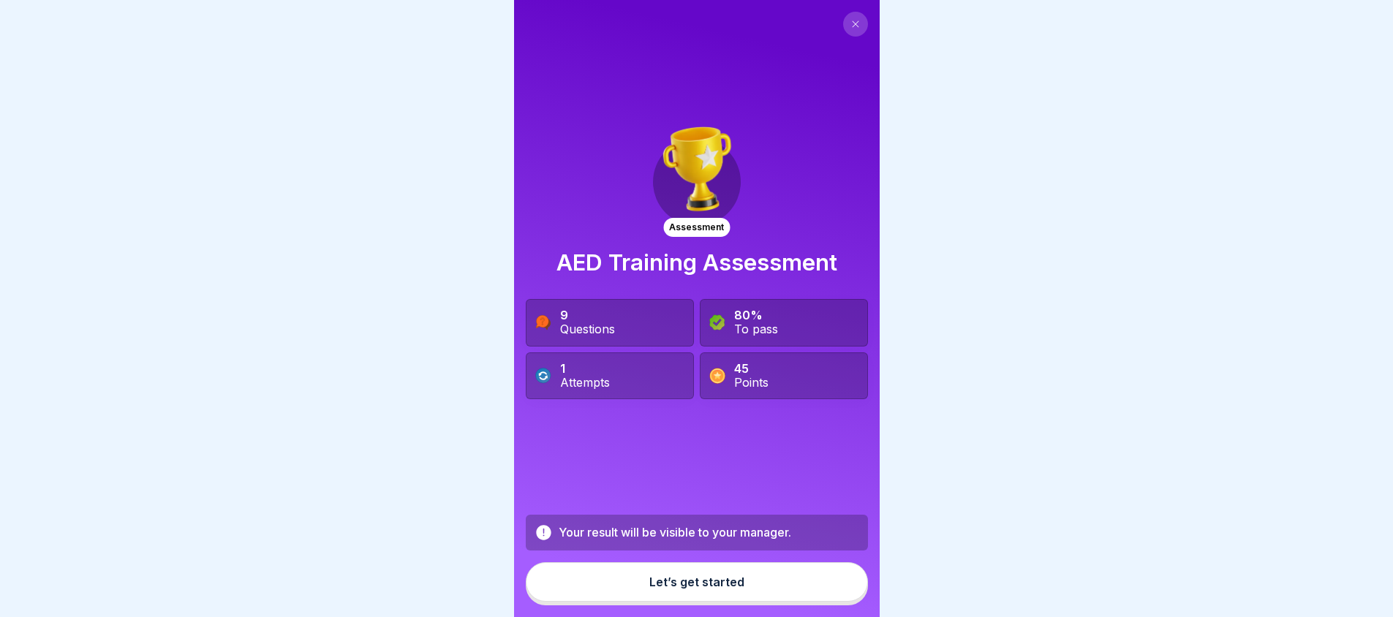
click at [679, 602] on button "Let’s get started" at bounding box center [697, 581] width 342 height 39
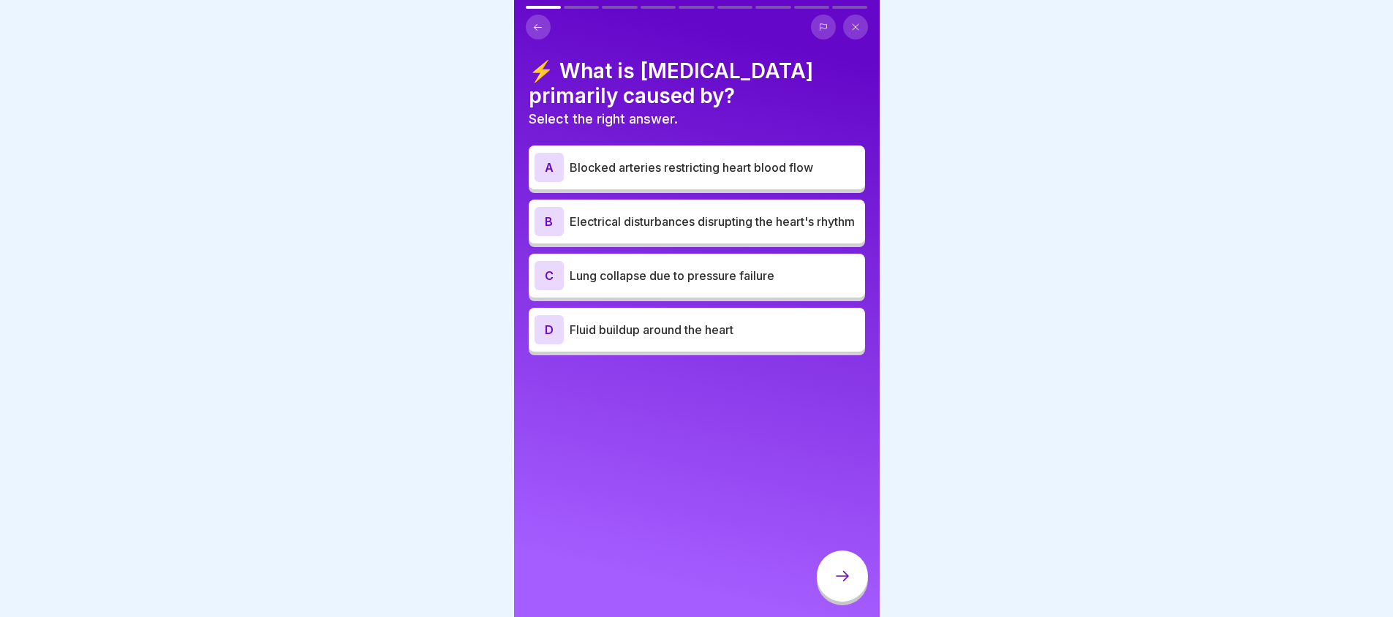
click at [727, 290] on div "C Lung collapse due to pressure failure" at bounding box center [697, 275] width 325 height 29
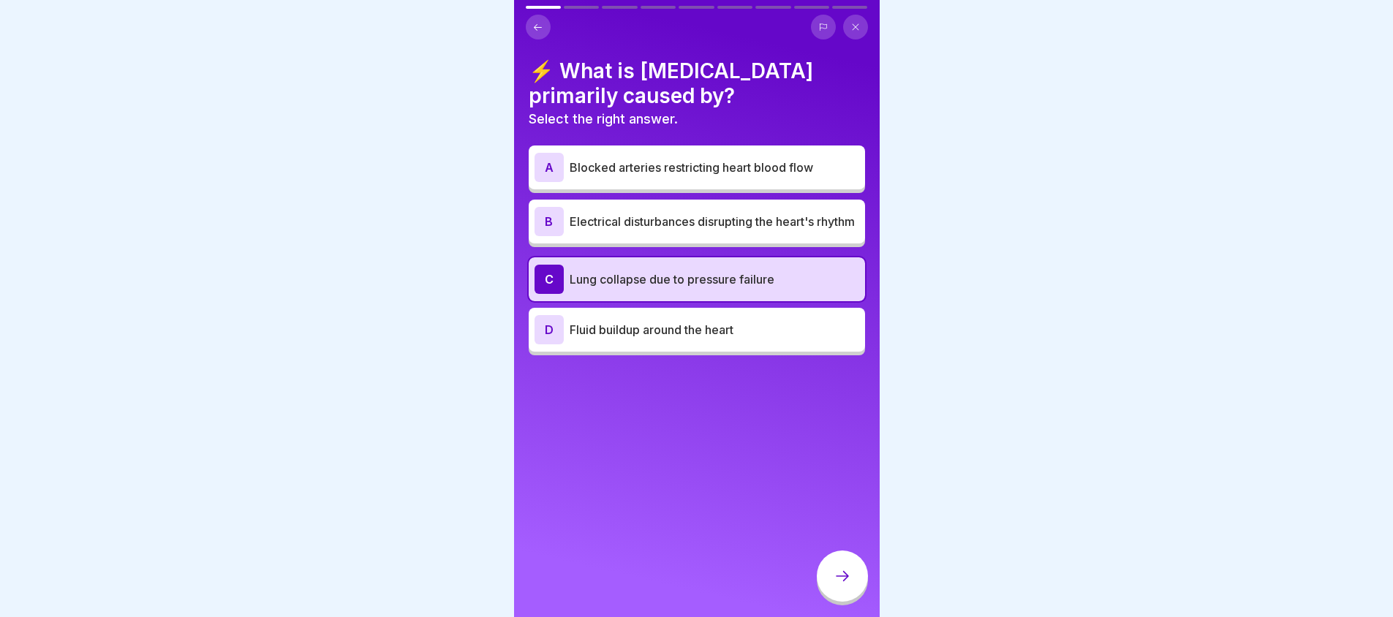
click at [753, 288] on p "Lung collapse due to pressure failure" at bounding box center [715, 280] width 290 height 18
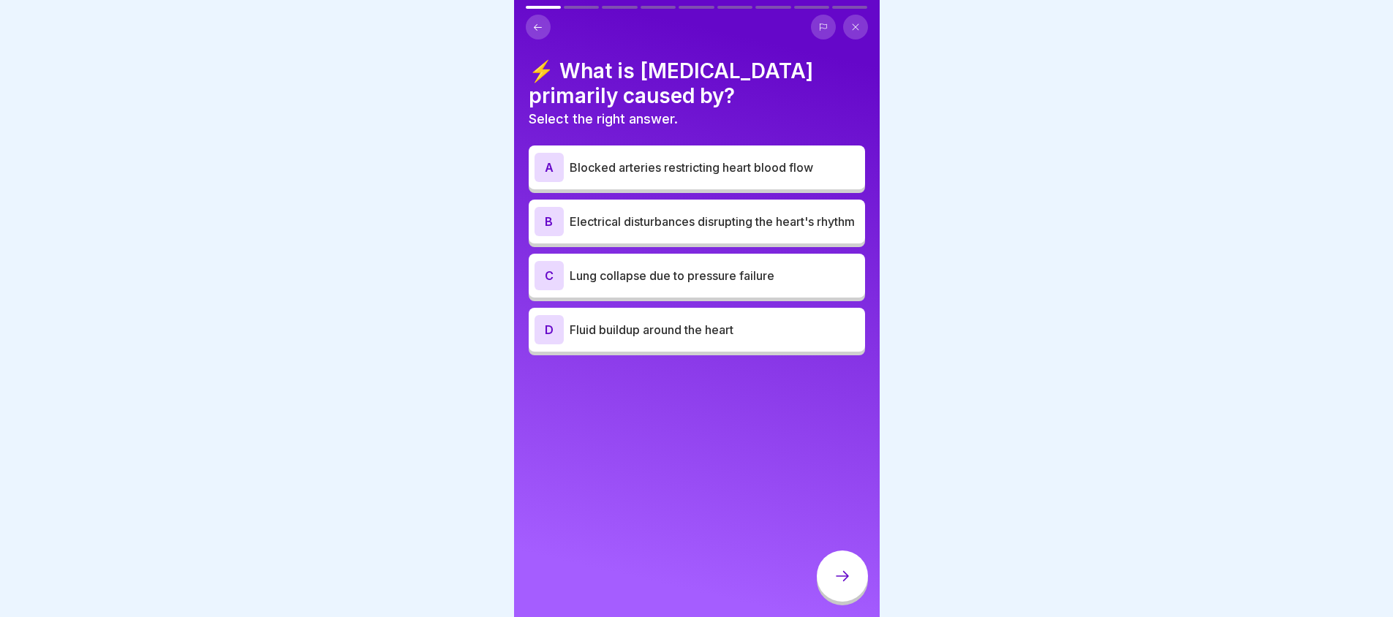
click at [739, 329] on p "Fluid buildup around the heart" at bounding box center [715, 330] width 290 height 18
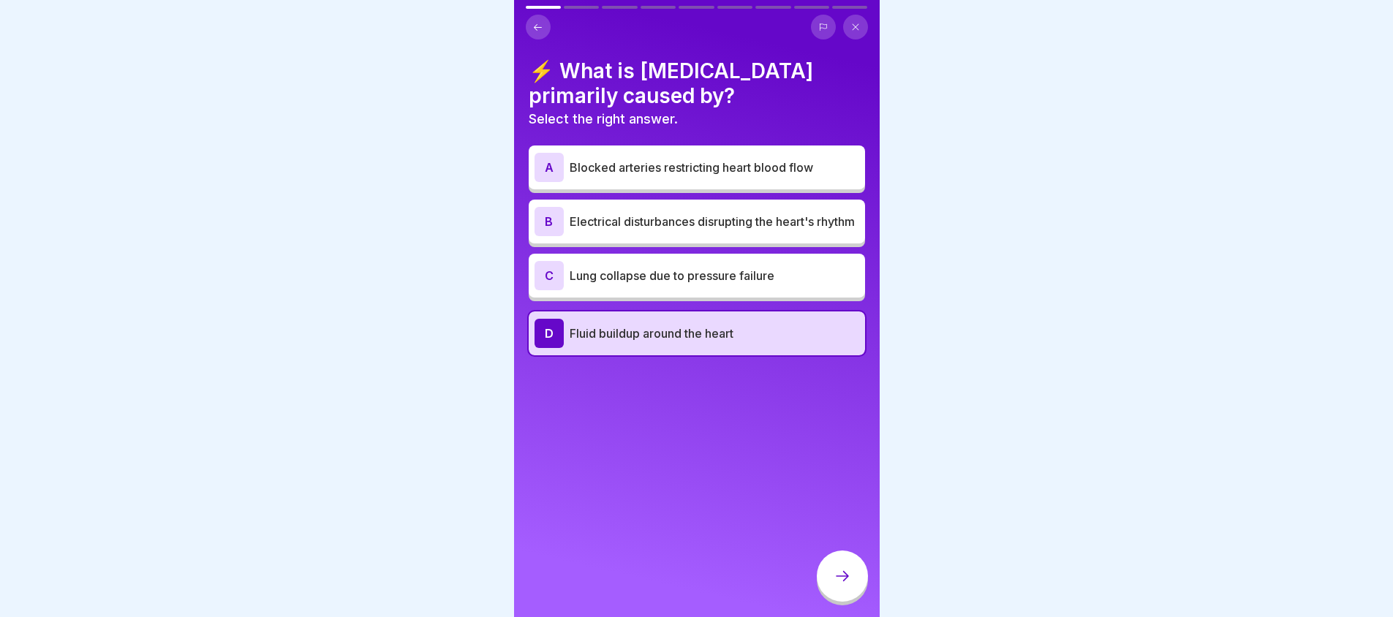
click at [754, 341] on p "Fluid buildup around the heart" at bounding box center [715, 334] width 290 height 18
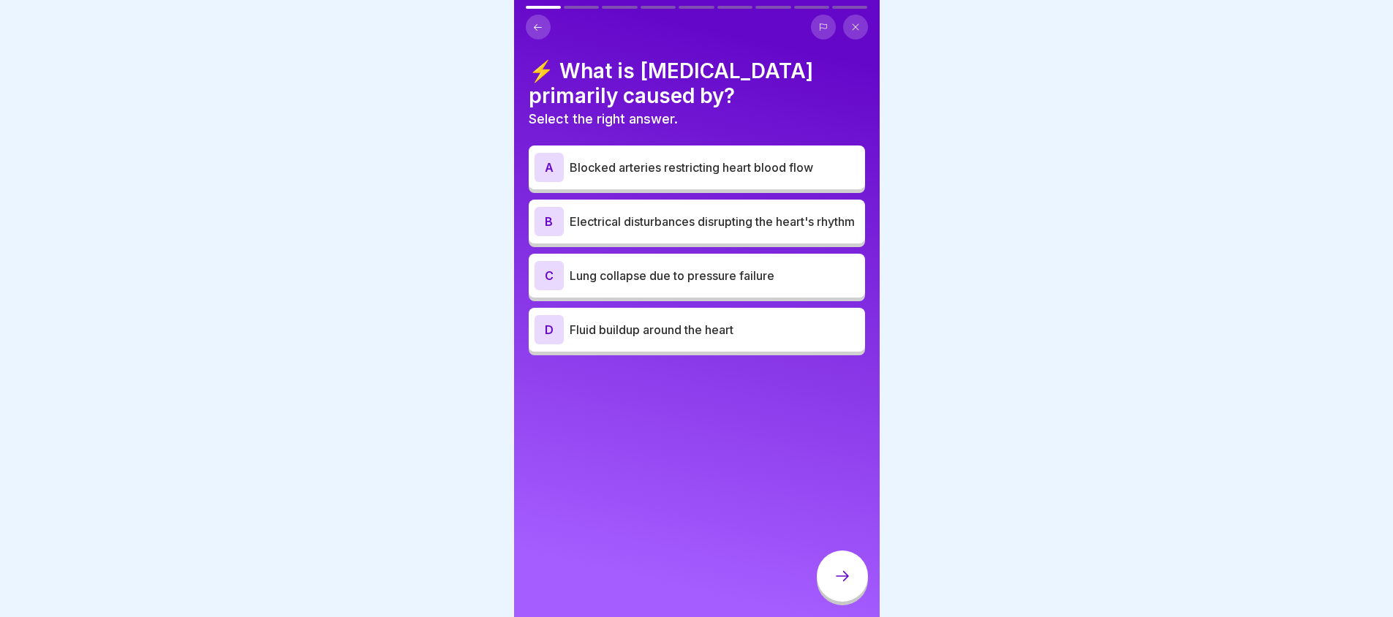
click at [755, 339] on p "Fluid buildup around the heart" at bounding box center [715, 330] width 290 height 18
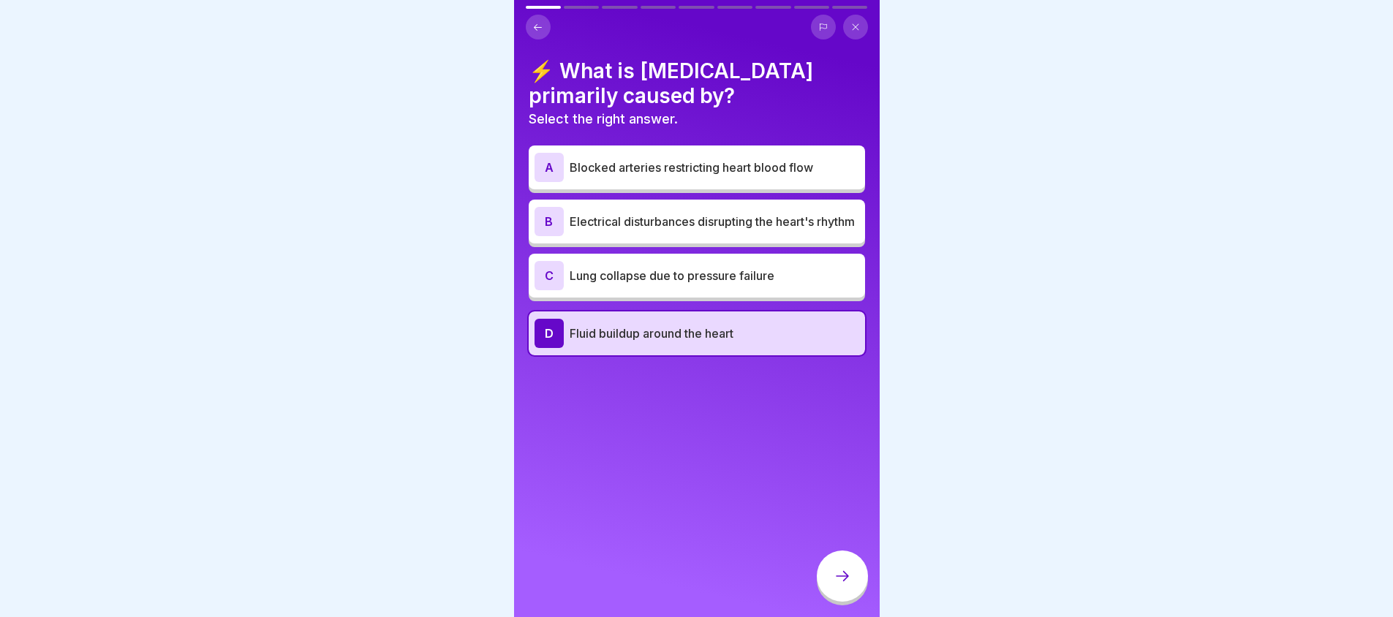
click at [838, 581] on icon at bounding box center [843, 576] width 18 height 18
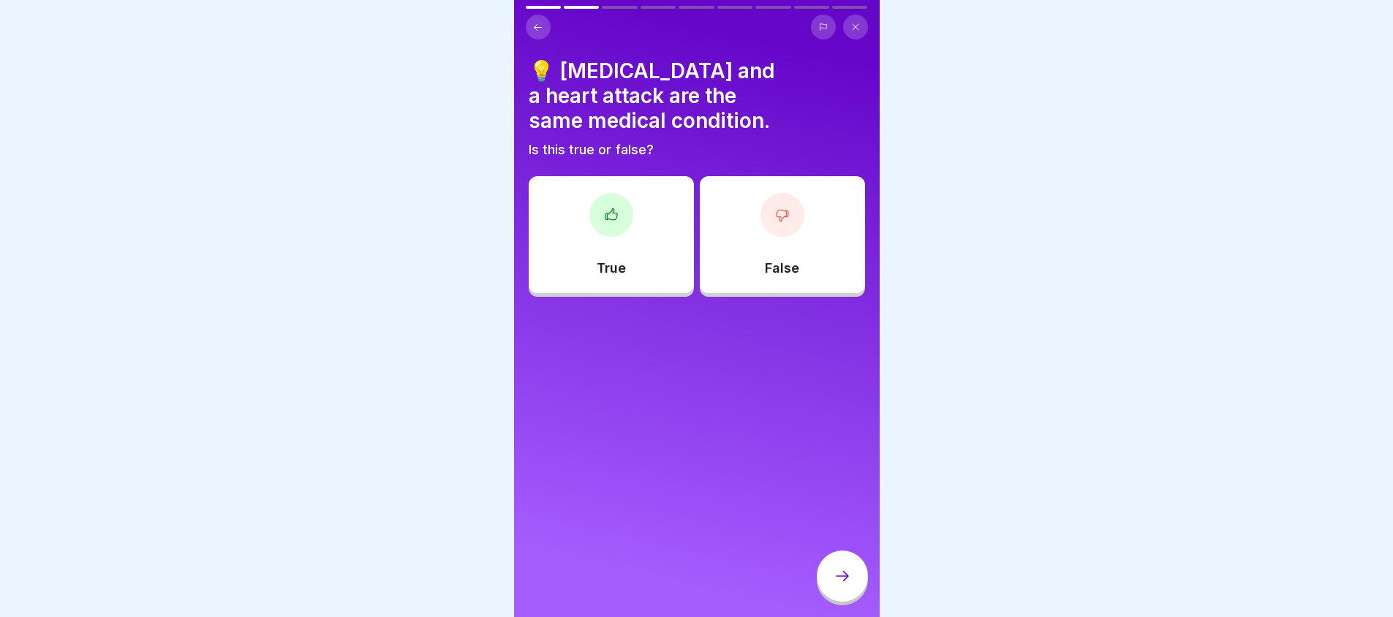
click at [797, 254] on div "False" at bounding box center [782, 234] width 165 height 117
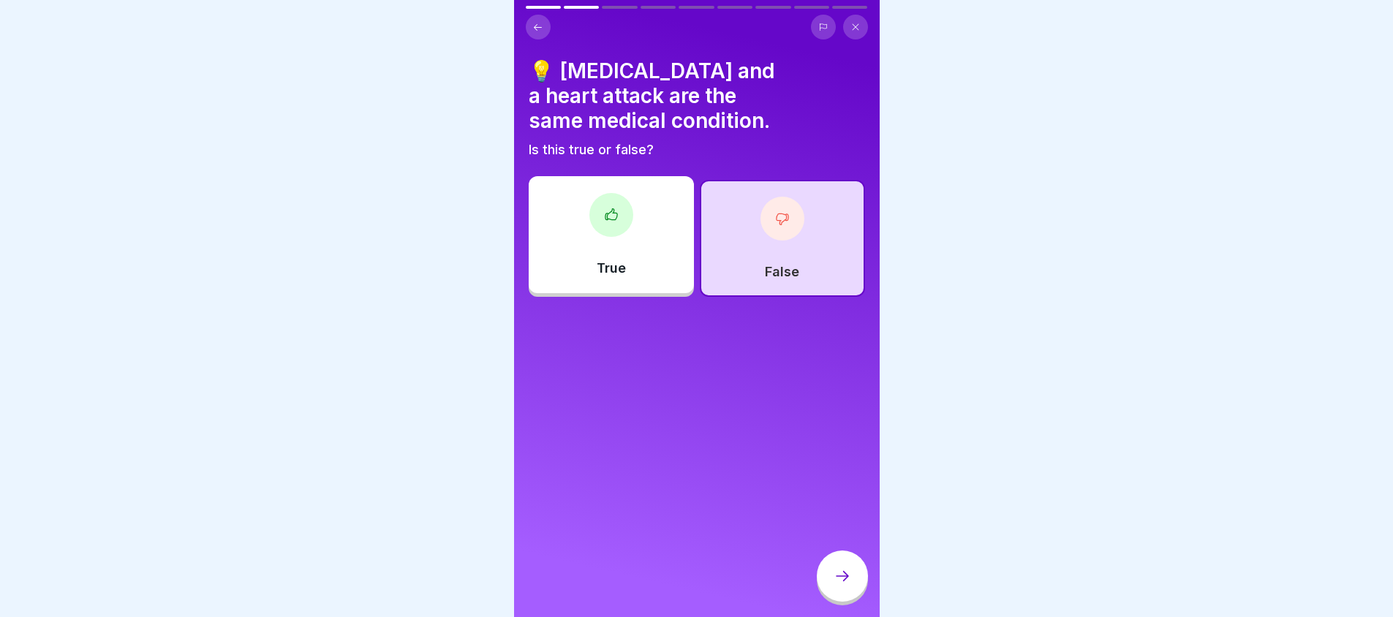
click at [838, 578] on div at bounding box center [842, 576] width 51 height 51
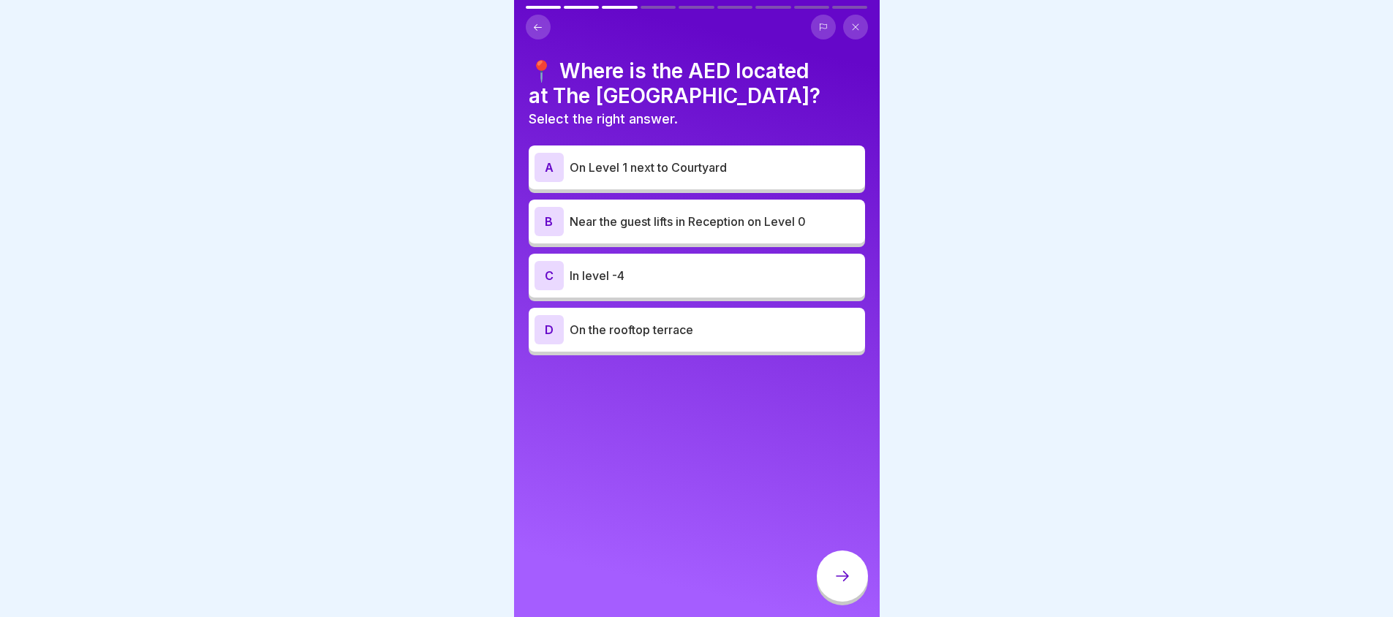
click at [698, 238] on div "B Near the guest lifts in Reception on Level 0" at bounding box center [697, 222] width 336 height 44
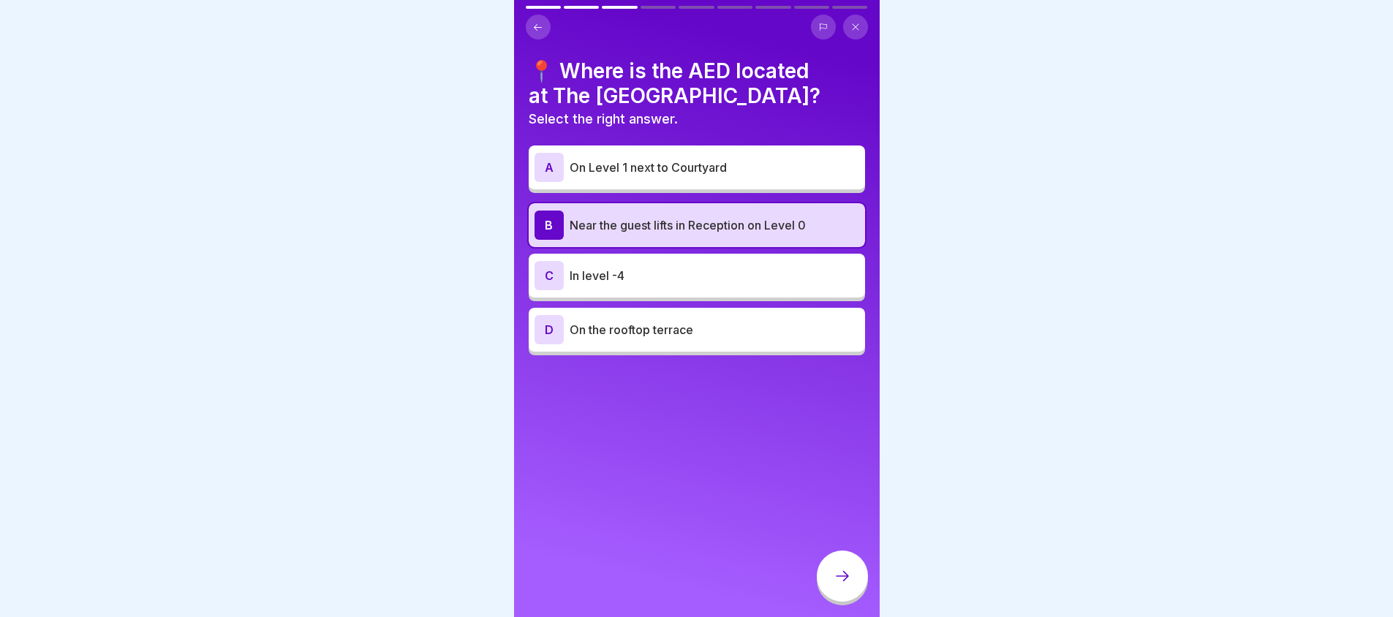
click at [828, 605] on div at bounding box center [842, 578] width 51 height 55
click at [840, 597] on div at bounding box center [842, 576] width 51 height 51
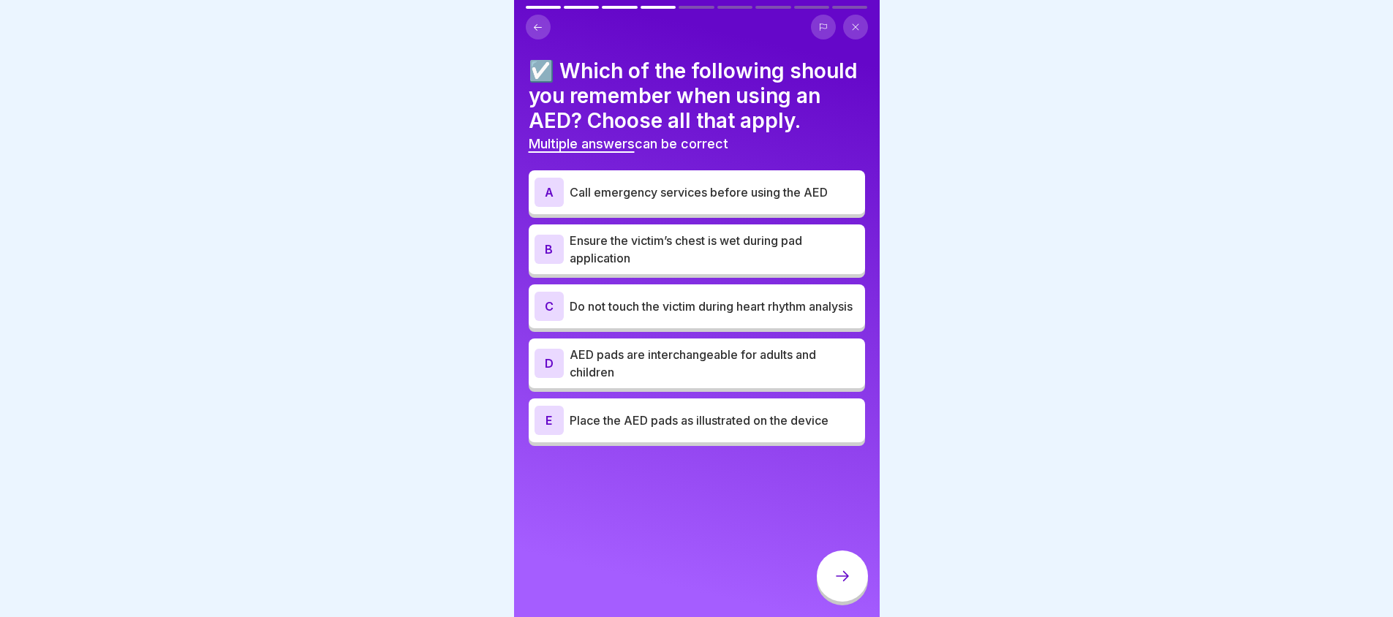
click at [671, 315] on p "Do not touch the victim during heart rhythm analysis" at bounding box center [715, 307] width 290 height 18
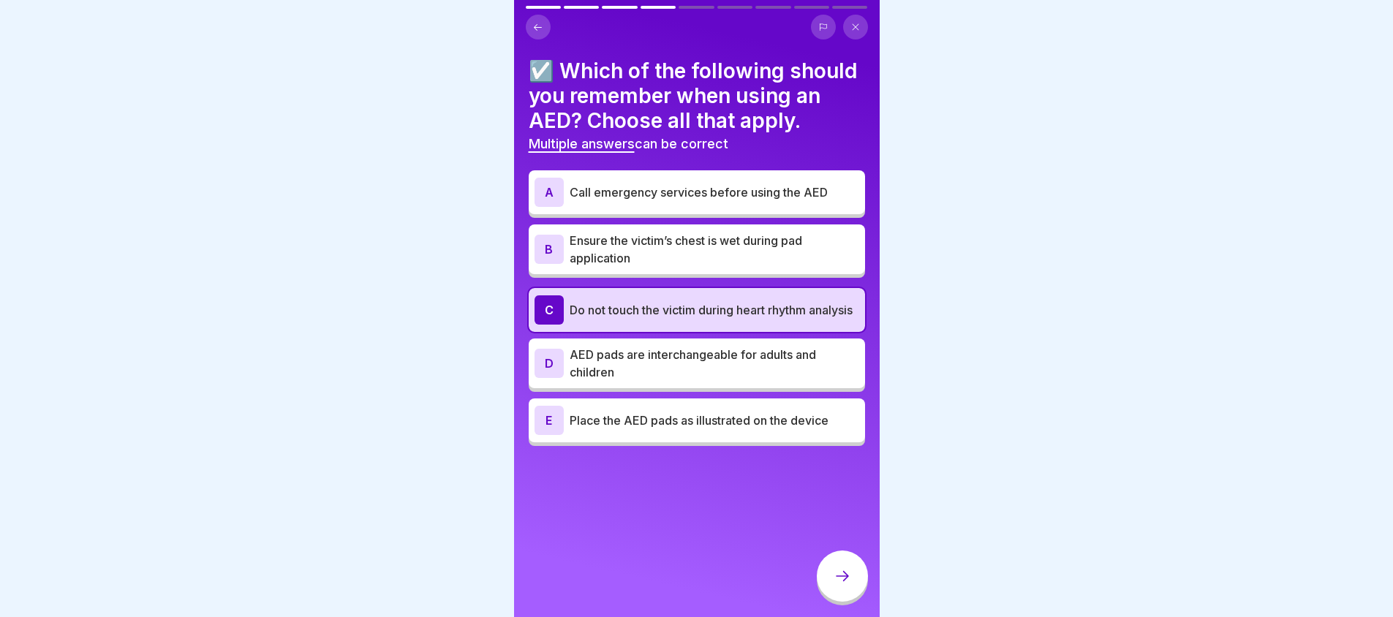
click at [677, 381] on p "AED pads are interchangeable for adults and children" at bounding box center [715, 363] width 290 height 35
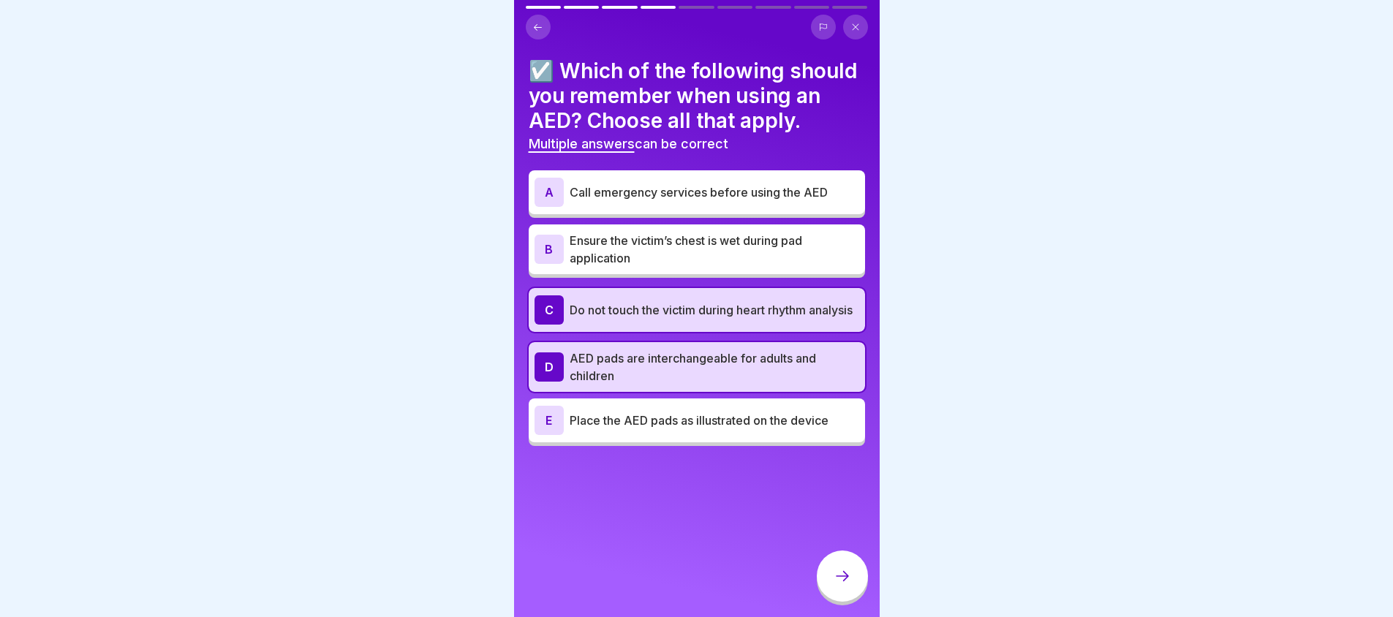
click at [676, 442] on div "E Place the AED pads as illustrated on the device" at bounding box center [697, 421] width 336 height 44
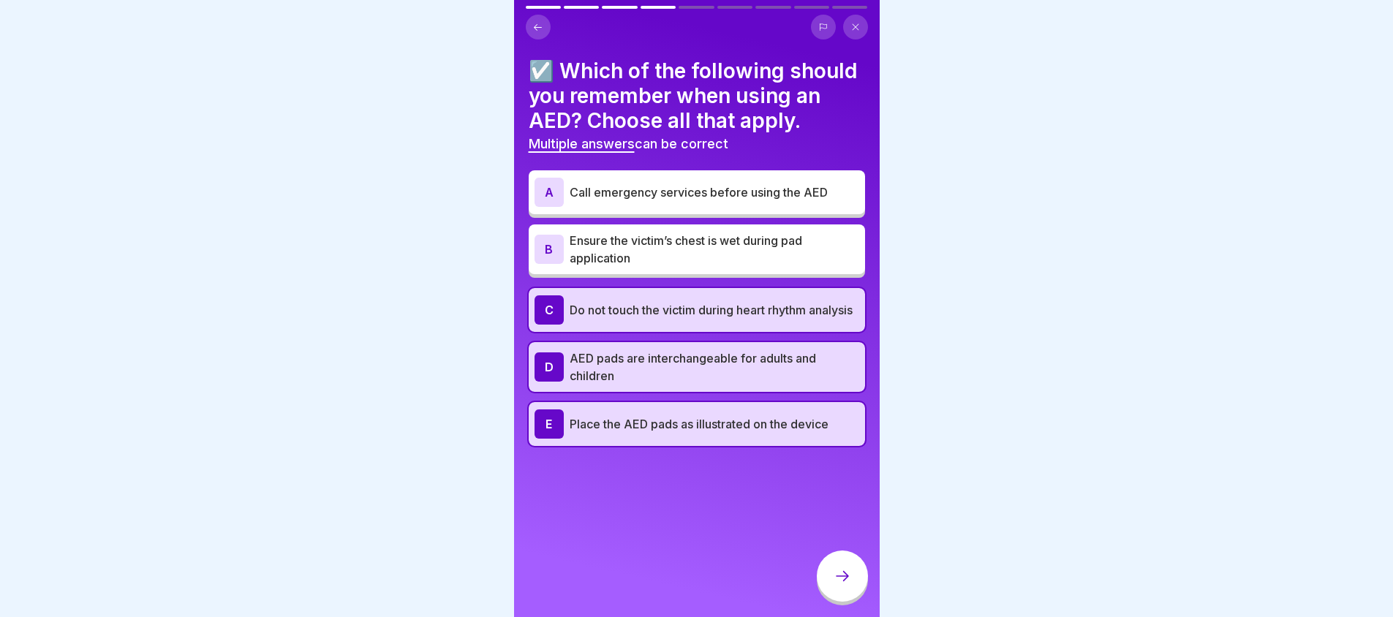
click at [831, 596] on div at bounding box center [842, 576] width 51 height 51
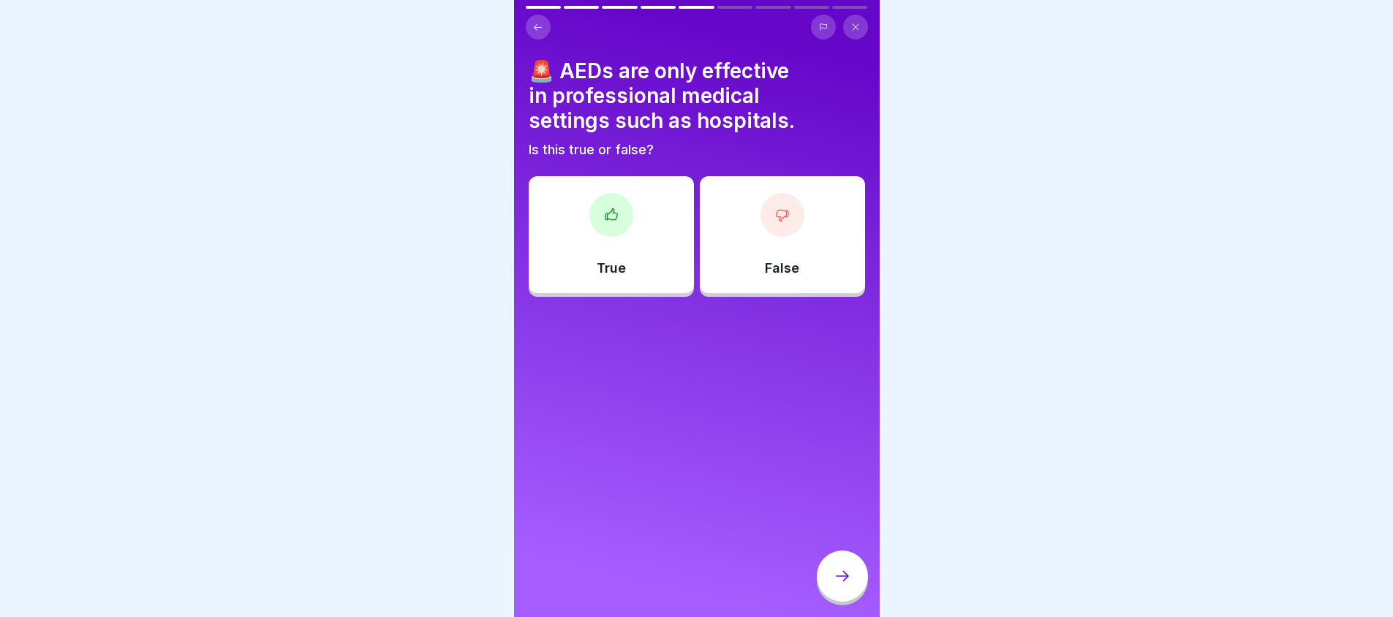
click at [751, 268] on div "False" at bounding box center [782, 234] width 165 height 117
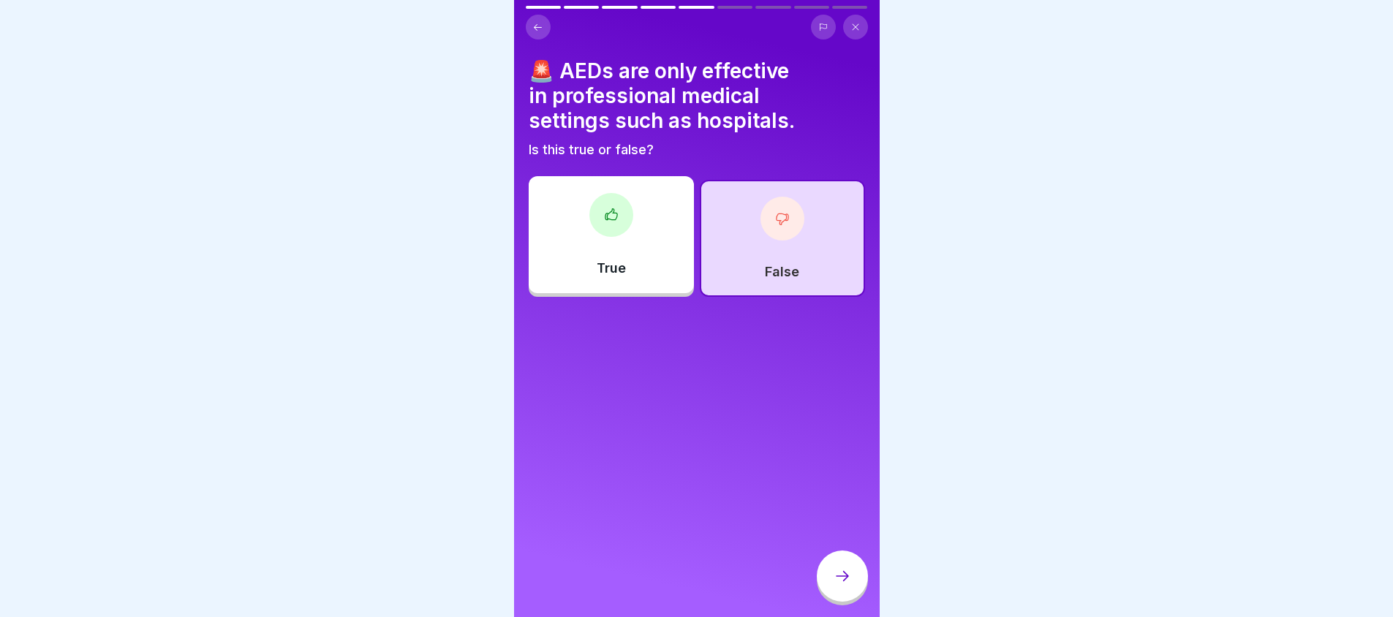
click at [832, 579] on div at bounding box center [842, 576] width 51 height 51
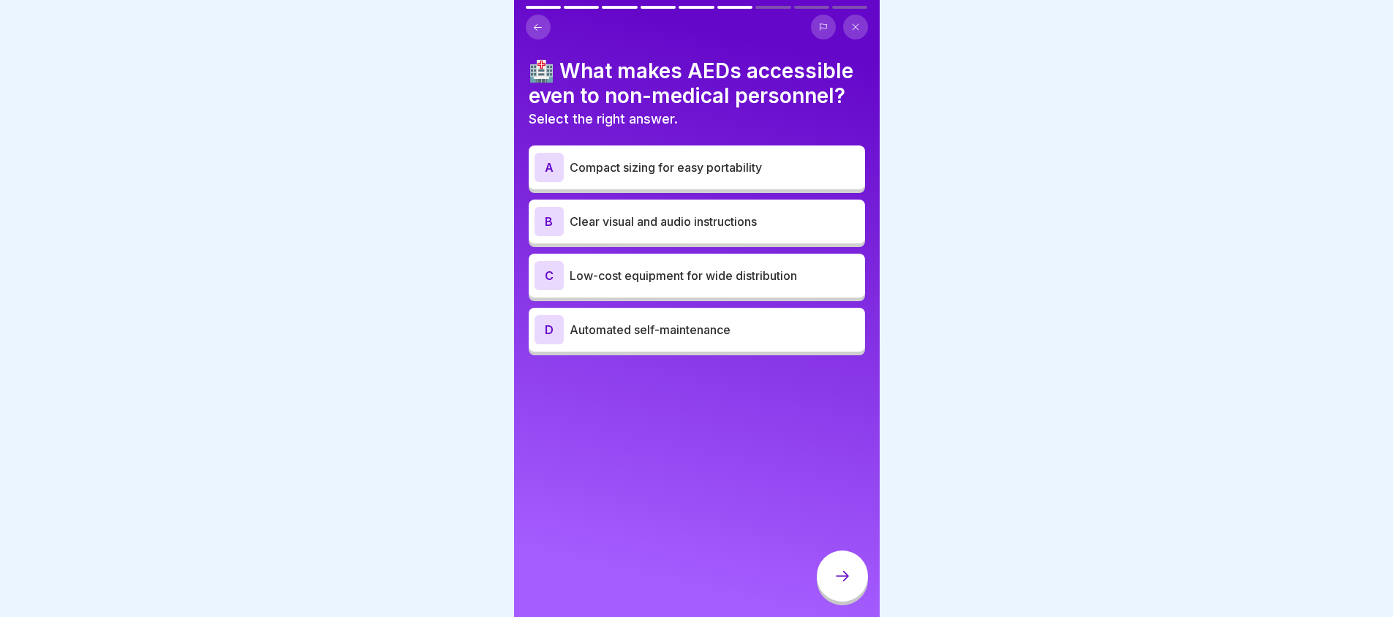
click at [747, 148] on div "A Compact sizing for easy portability" at bounding box center [697, 168] width 336 height 44
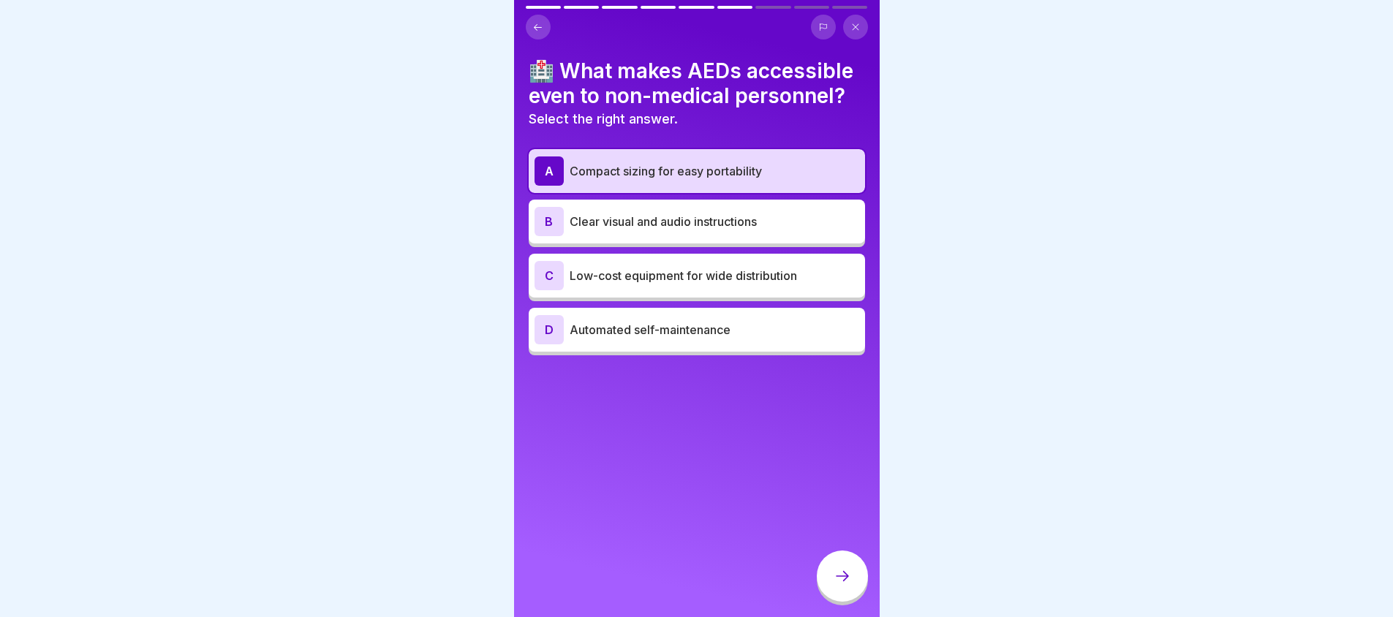
click at [861, 584] on div at bounding box center [842, 576] width 51 height 51
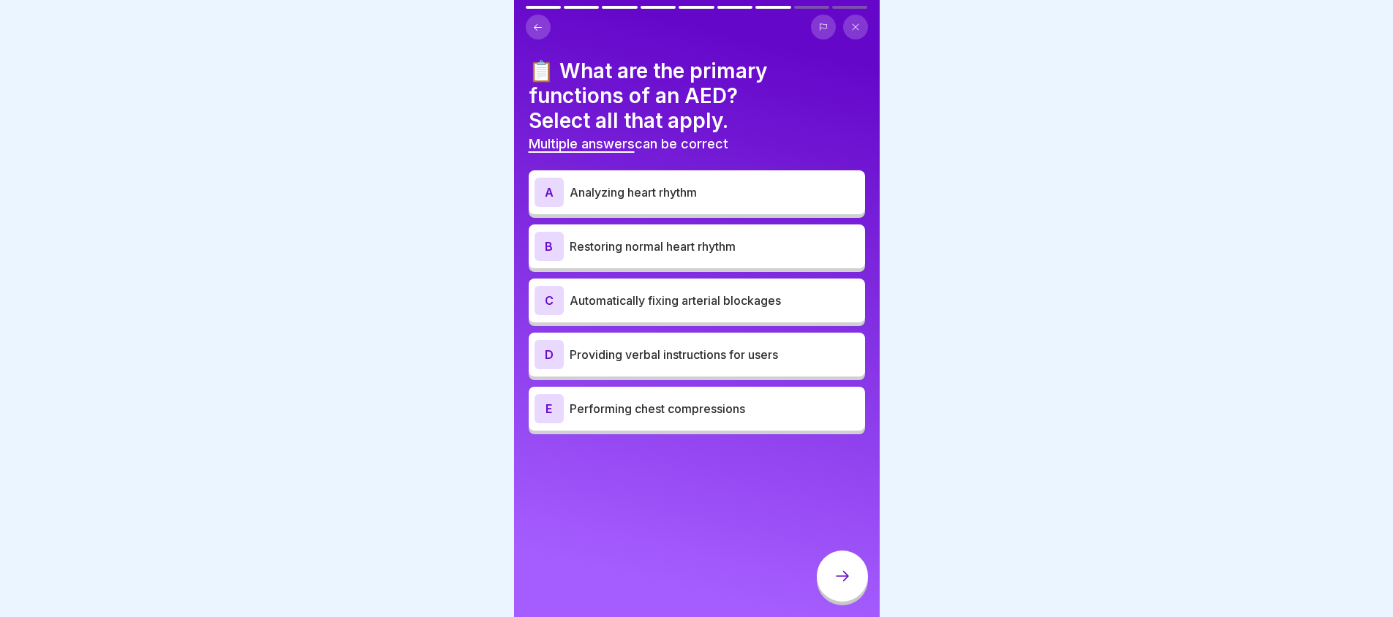
click at [643, 250] on p "Restoring normal heart rhythm" at bounding box center [715, 247] width 290 height 18
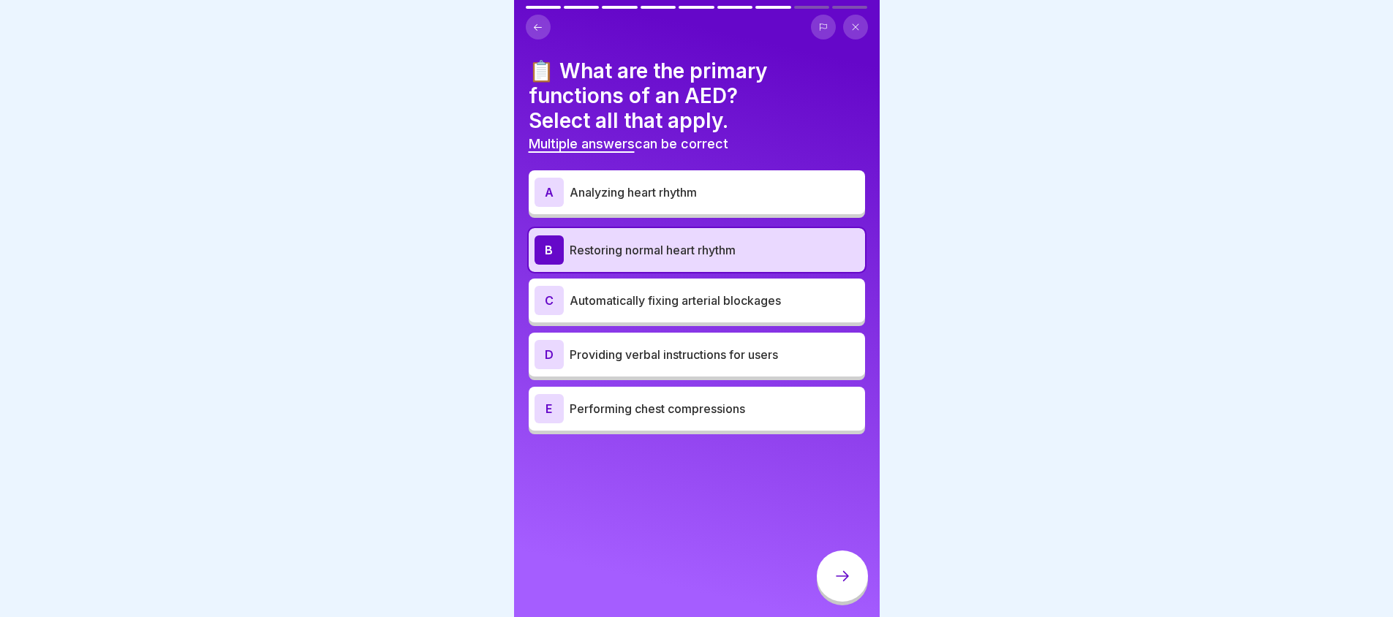
click at [684, 179] on div "A Analyzing heart rhythm" at bounding box center [697, 192] width 325 height 29
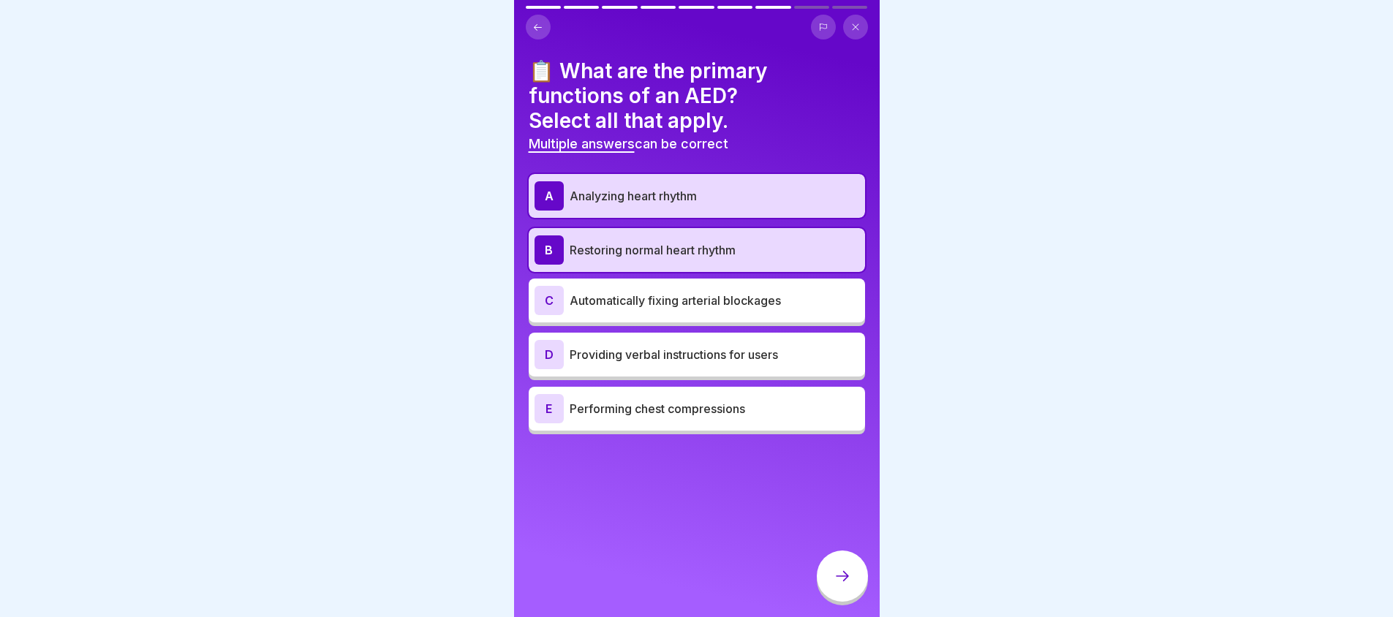
click at [822, 588] on div at bounding box center [842, 576] width 51 height 51
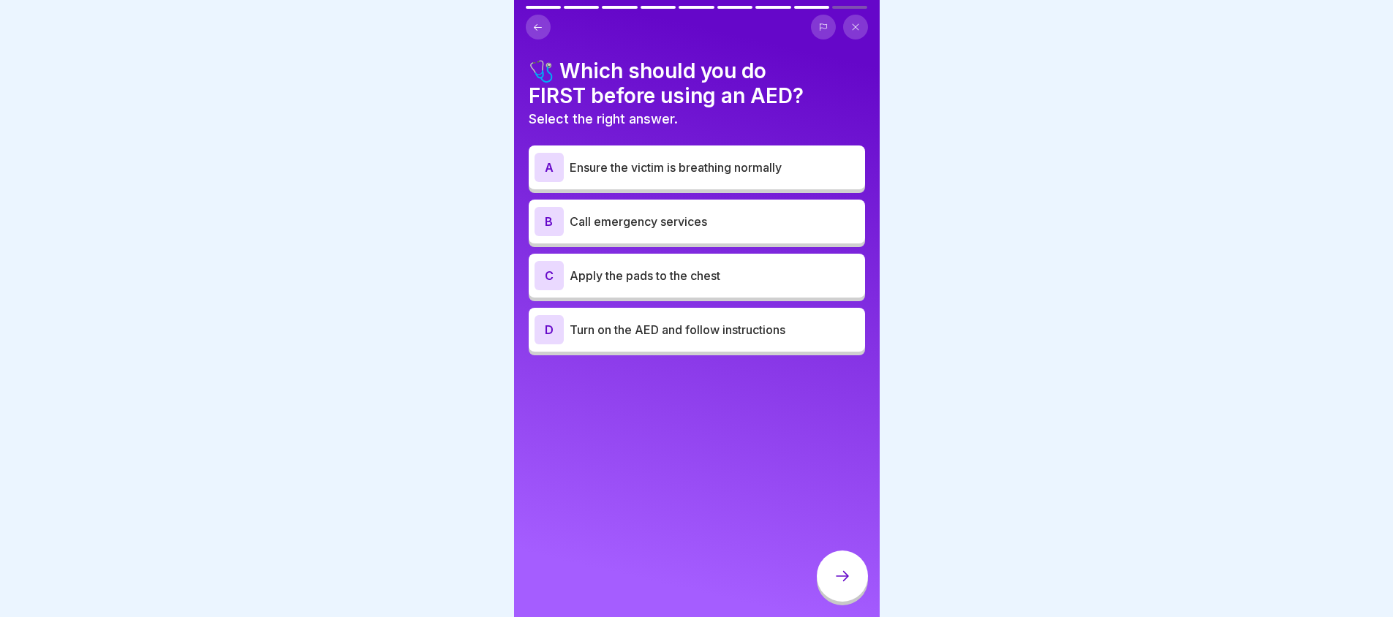
click at [729, 251] on div "A Ensure the victim is breathing normally B Call emergency services C Apply the…" at bounding box center [697, 252] width 336 height 206
click at [731, 235] on div "B Call emergency services" at bounding box center [697, 221] width 325 height 29
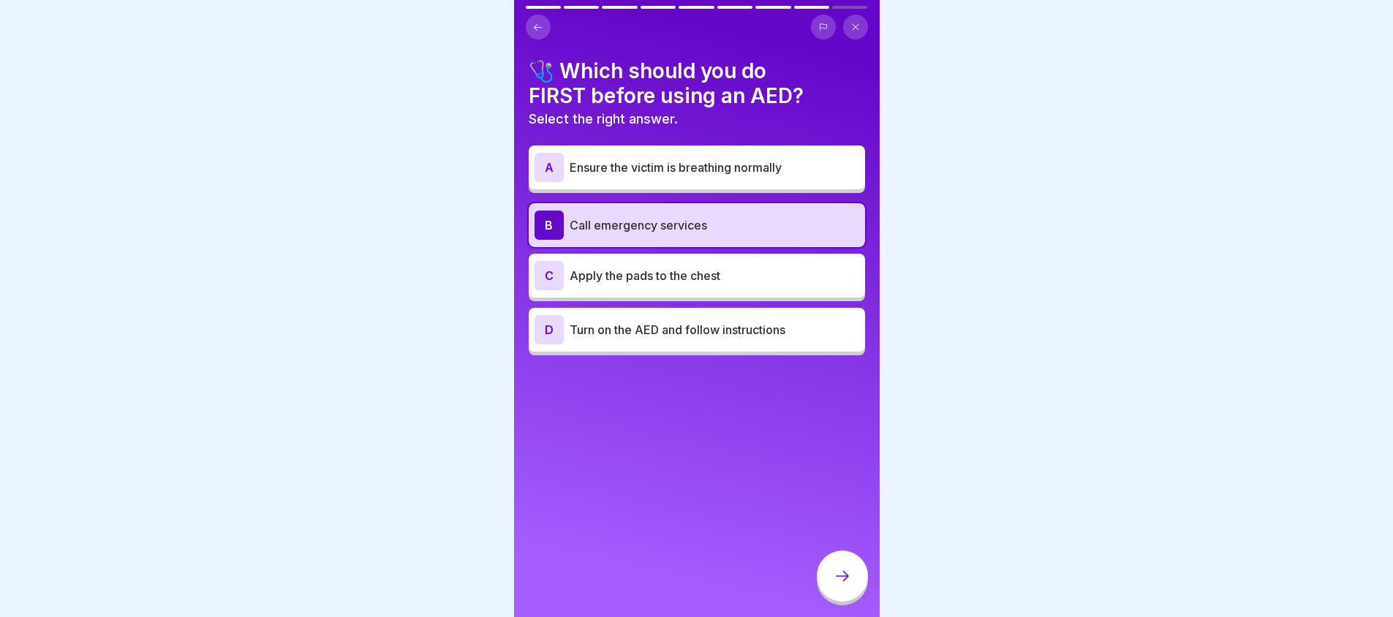
click at [850, 585] on icon at bounding box center [843, 576] width 18 height 18
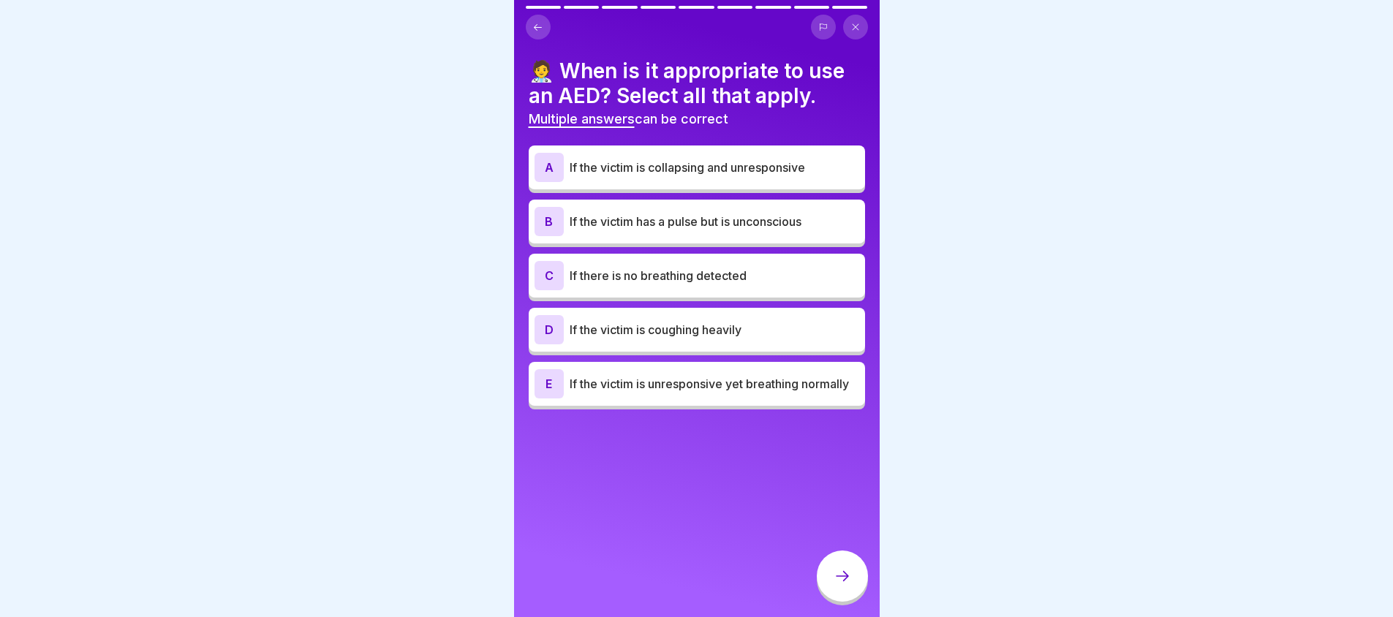
click at [757, 173] on p "If the victim is collapsing and unresponsive" at bounding box center [715, 168] width 290 height 18
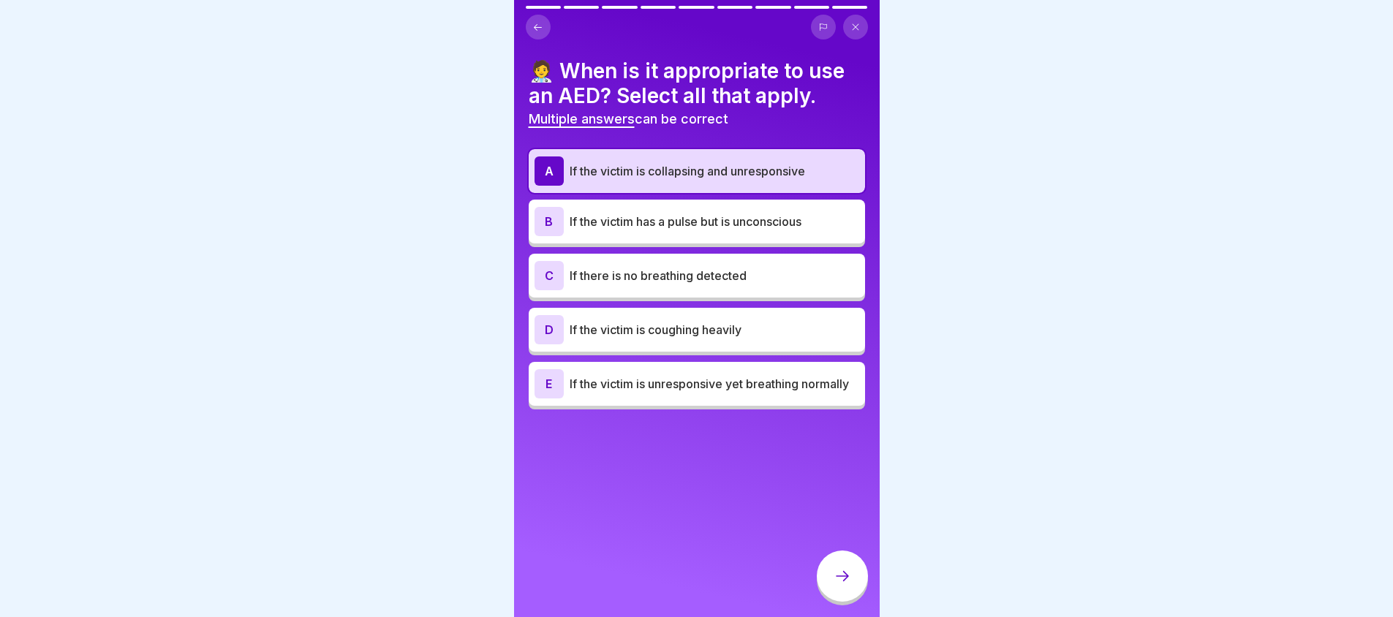
click at [725, 284] on div "C If there is no breathing detected" at bounding box center [697, 275] width 325 height 29
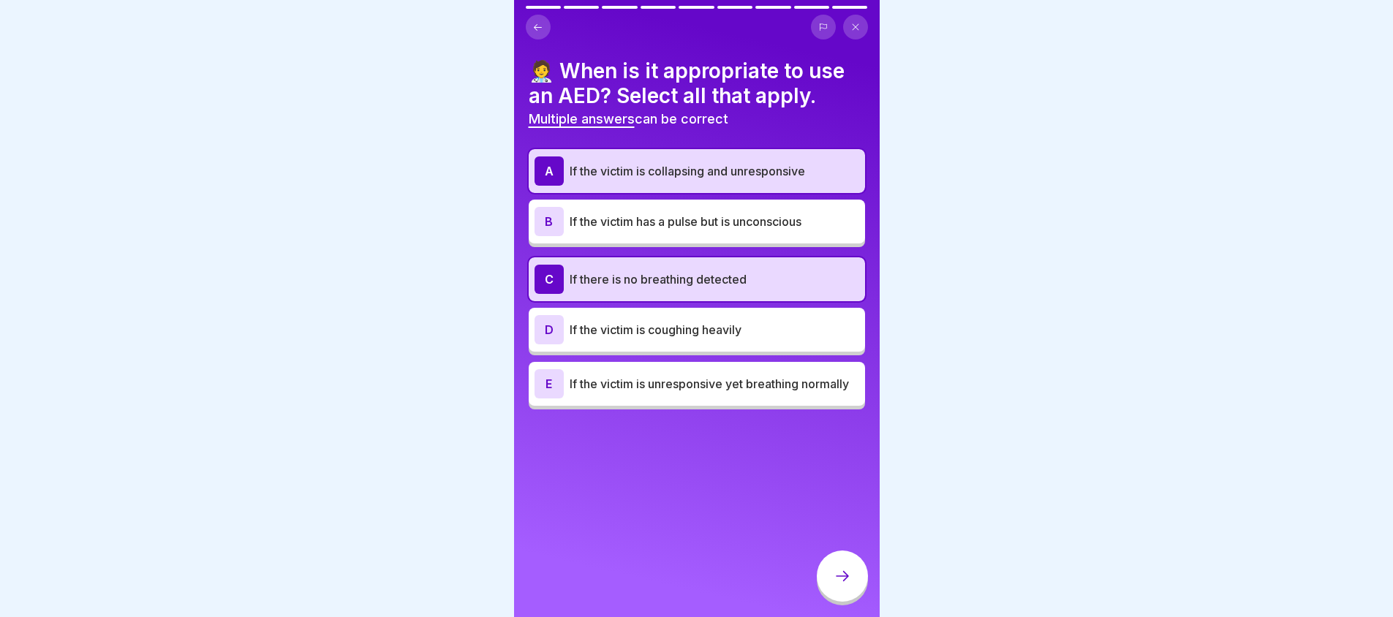
click at [844, 579] on div at bounding box center [842, 576] width 51 height 51
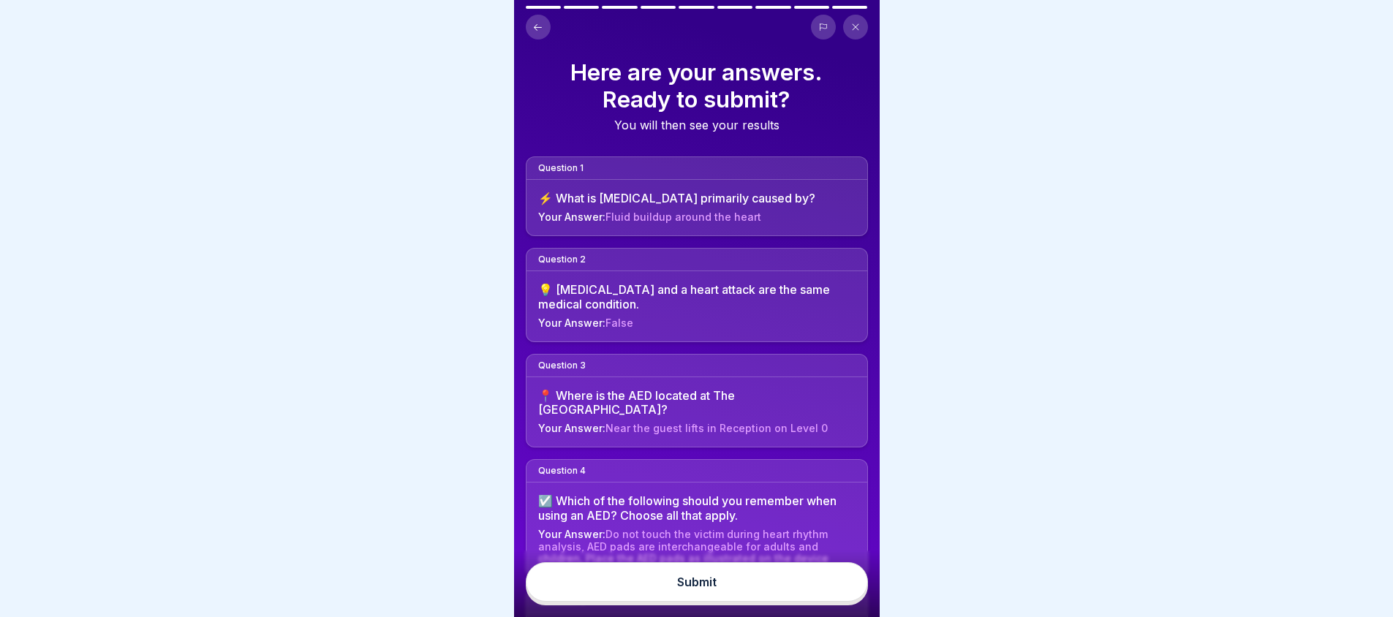
click at [537, 23] on icon at bounding box center [537, 27] width 11 height 11
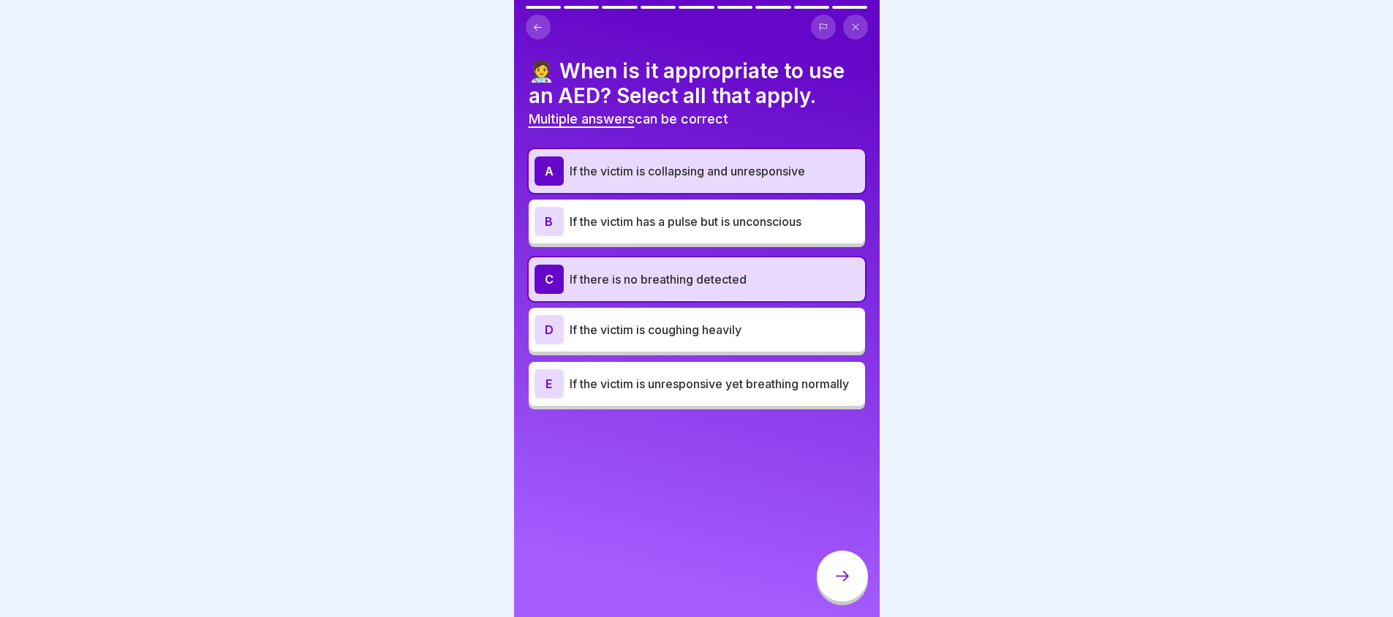
click at [768, 290] on div "C If there is no breathing detected" at bounding box center [697, 279] width 325 height 29
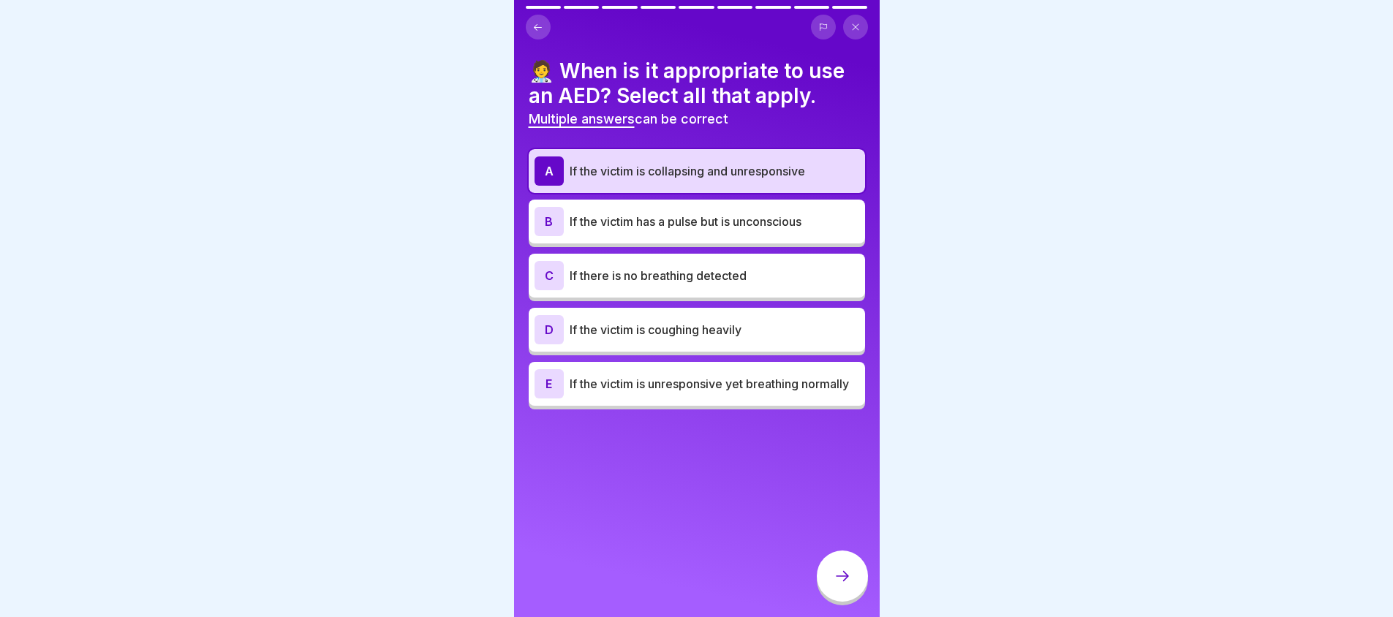
click at [739, 393] on p "If the victim is unresponsive yet breathing normally" at bounding box center [715, 384] width 290 height 18
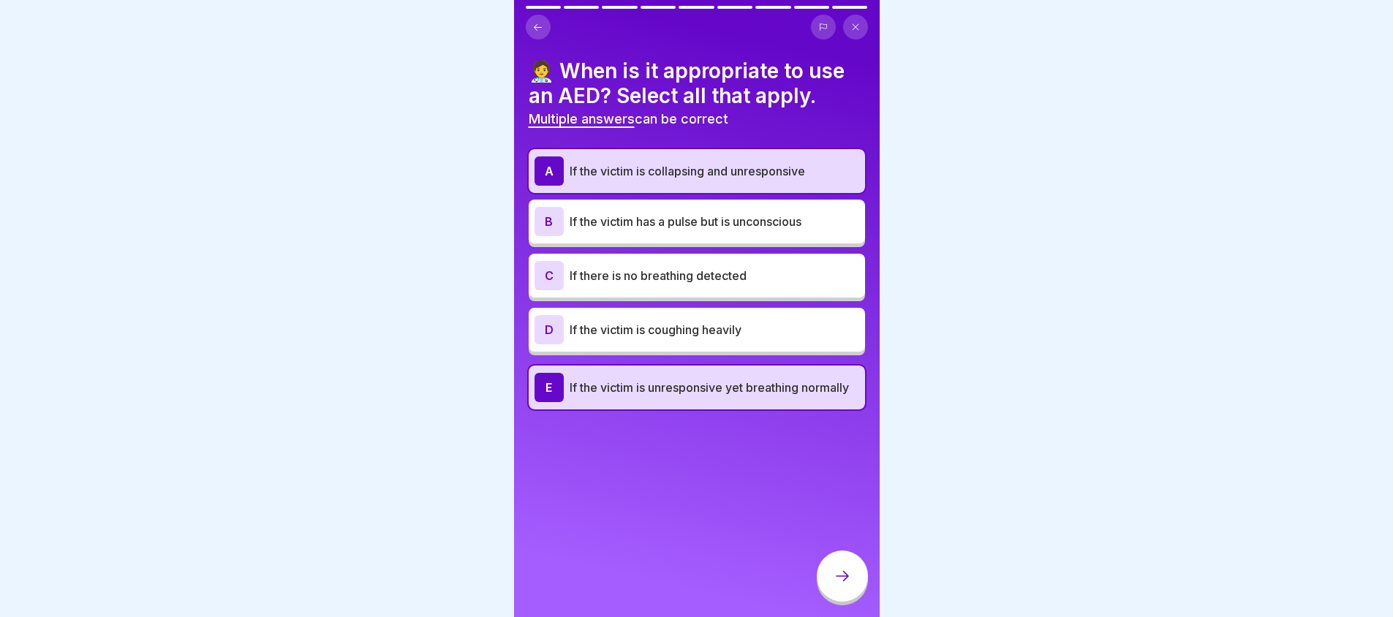
click at [739, 396] on p "If the victim is unresponsive yet breathing normally" at bounding box center [715, 388] width 290 height 18
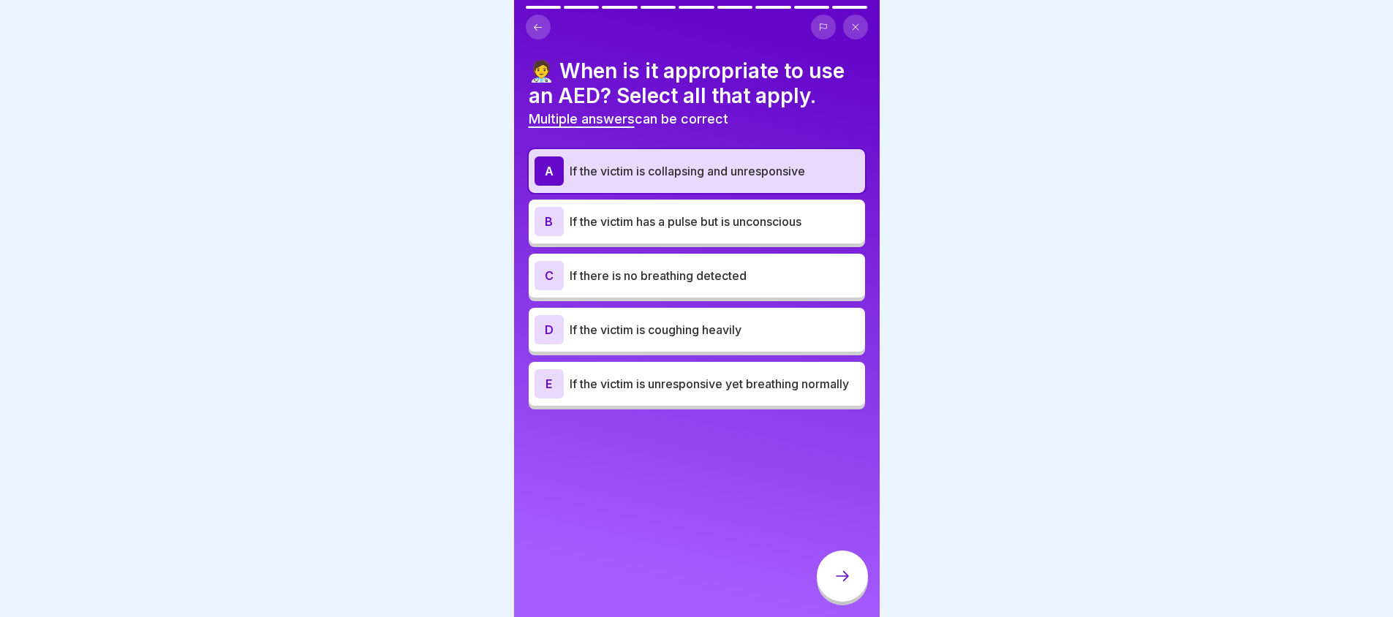
click at [746, 235] on div "B If the victim has a pulse but is unconscious" at bounding box center [697, 221] width 325 height 29
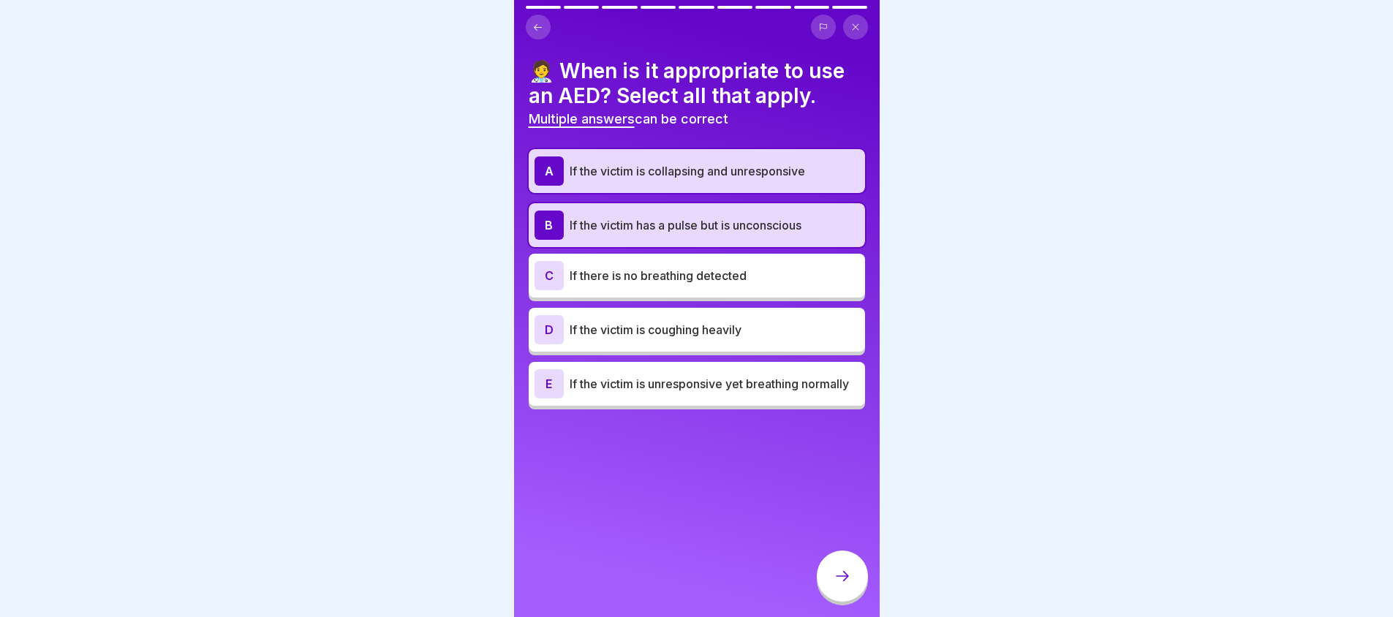
click at [740, 239] on div "B If the victim has a pulse but is unconscious" at bounding box center [697, 225] width 325 height 29
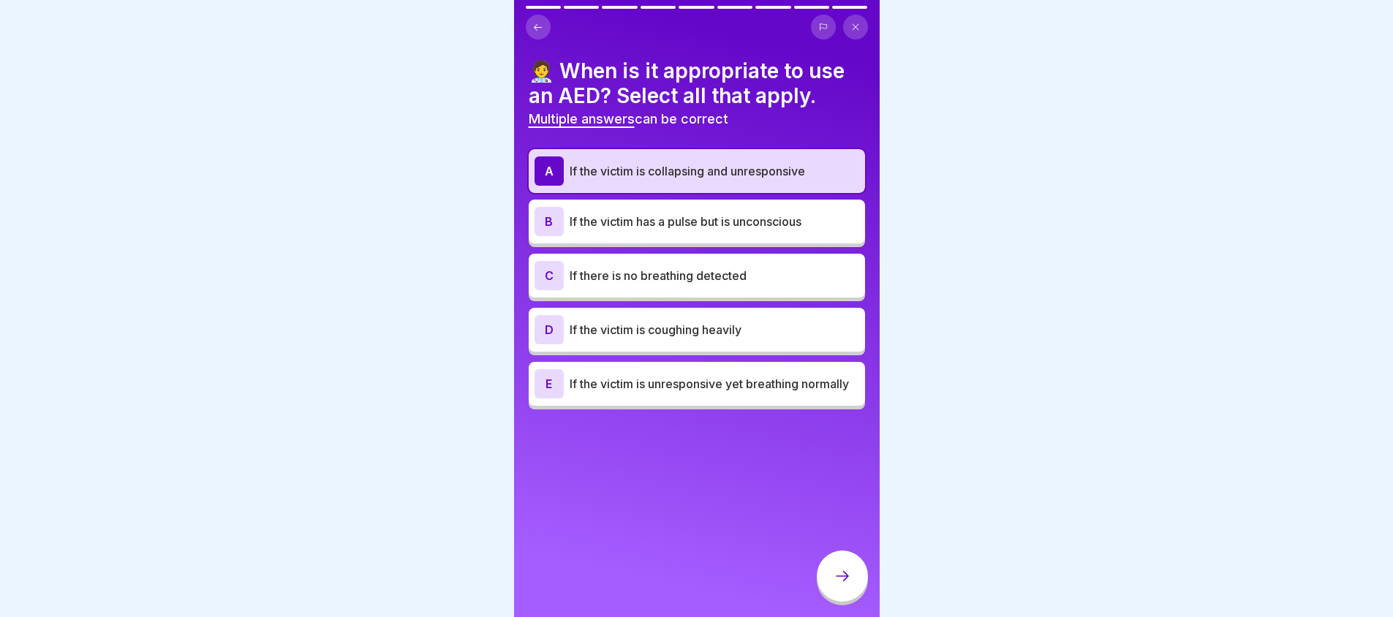
click at [758, 230] on div "B If the victim has a pulse but is unconscious" at bounding box center [697, 221] width 325 height 29
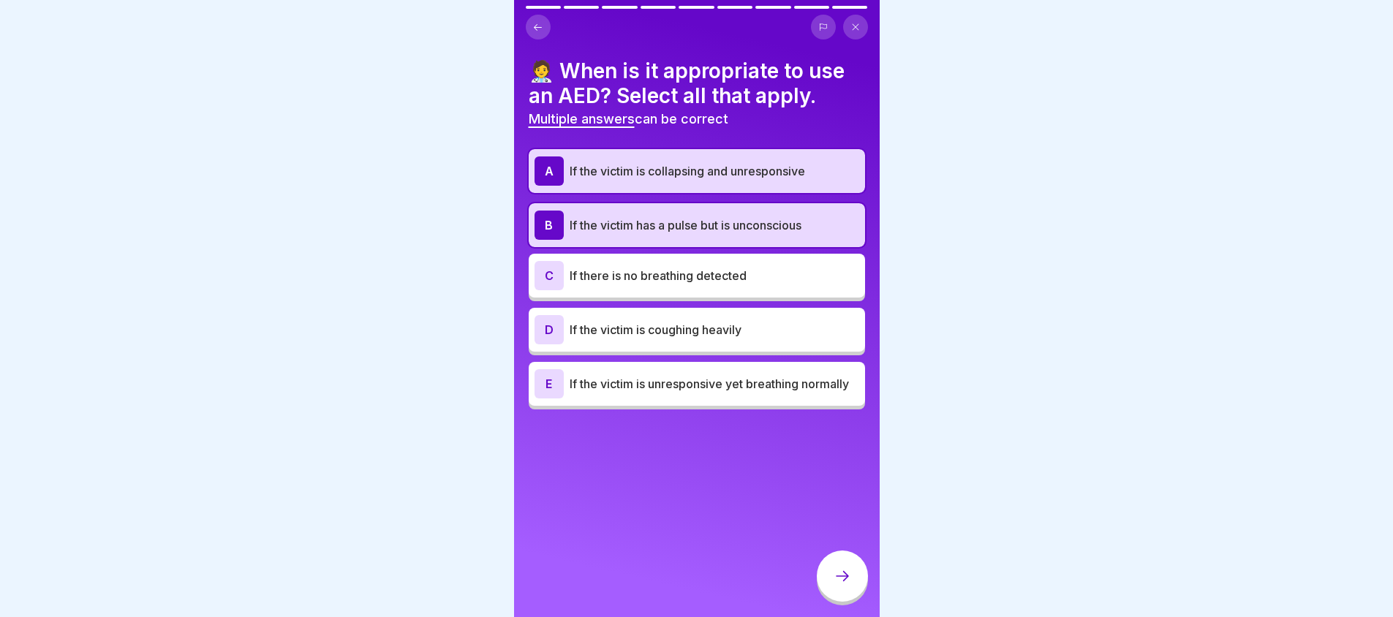
click at [739, 279] on p "If there is no breathing detected" at bounding box center [715, 276] width 290 height 18
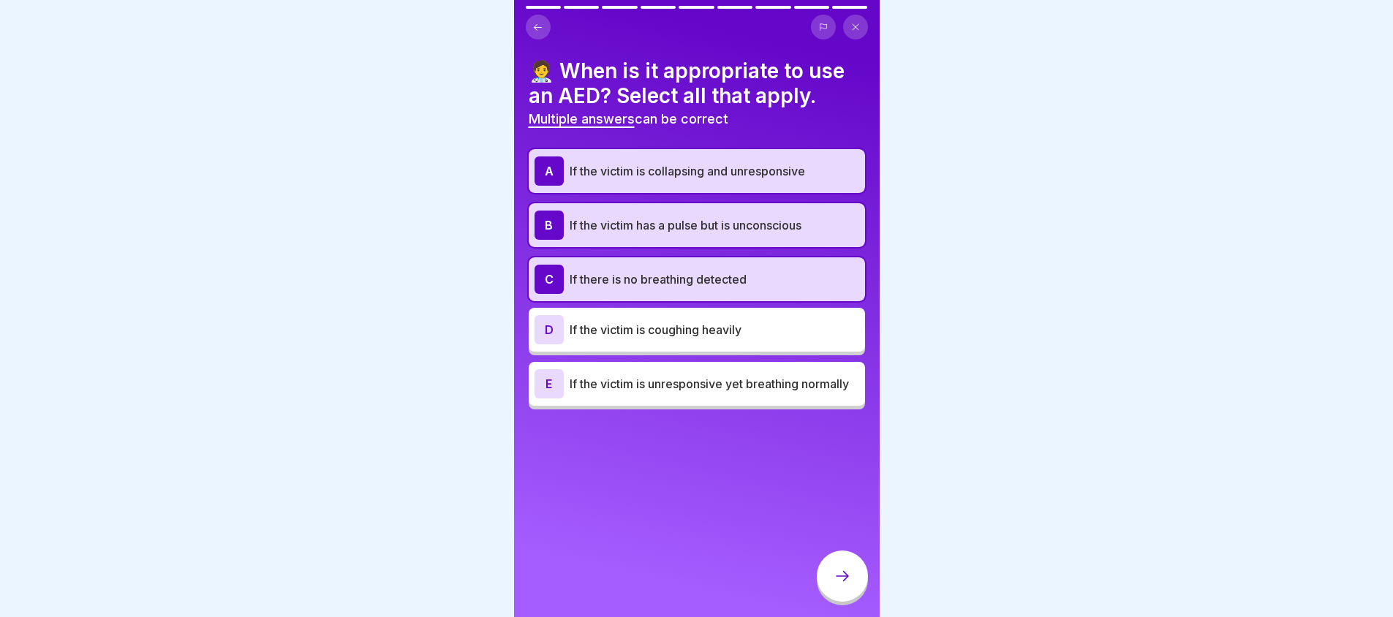
click at [809, 224] on p "If the victim has a pulse but is unconscious" at bounding box center [715, 225] width 290 height 18
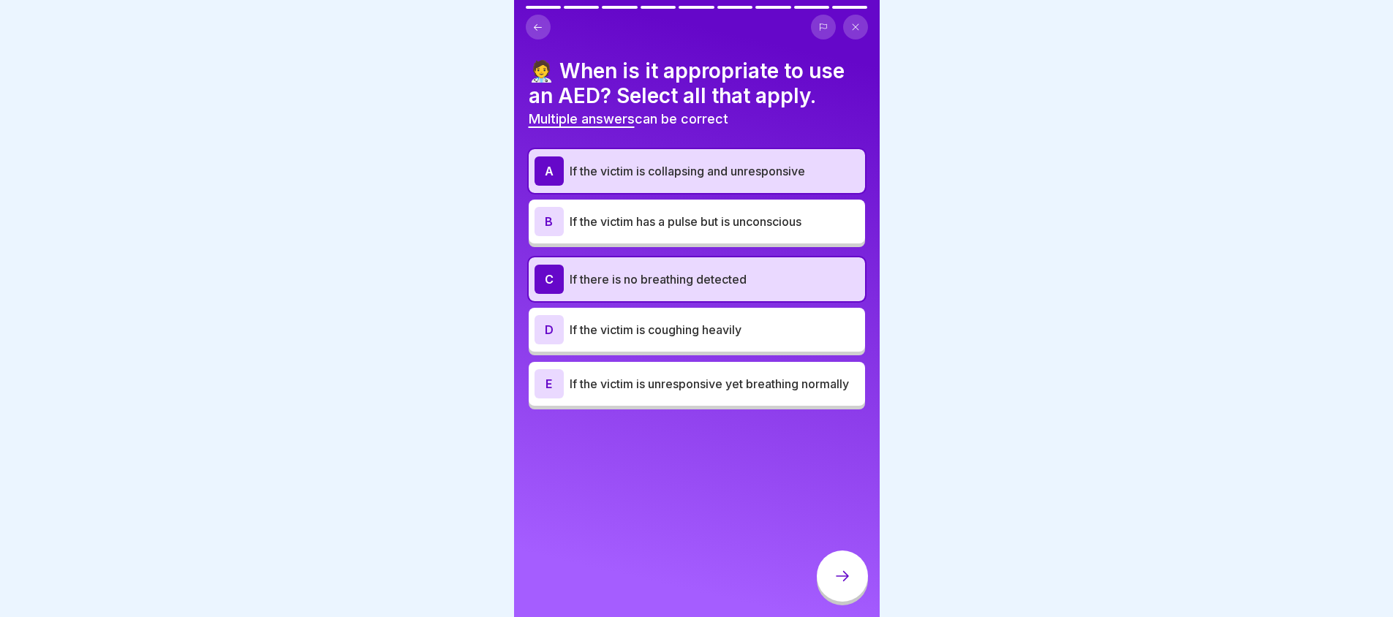
click at [801, 405] on div "E If the victim is unresponsive yet breathing normally" at bounding box center [697, 384] width 336 height 44
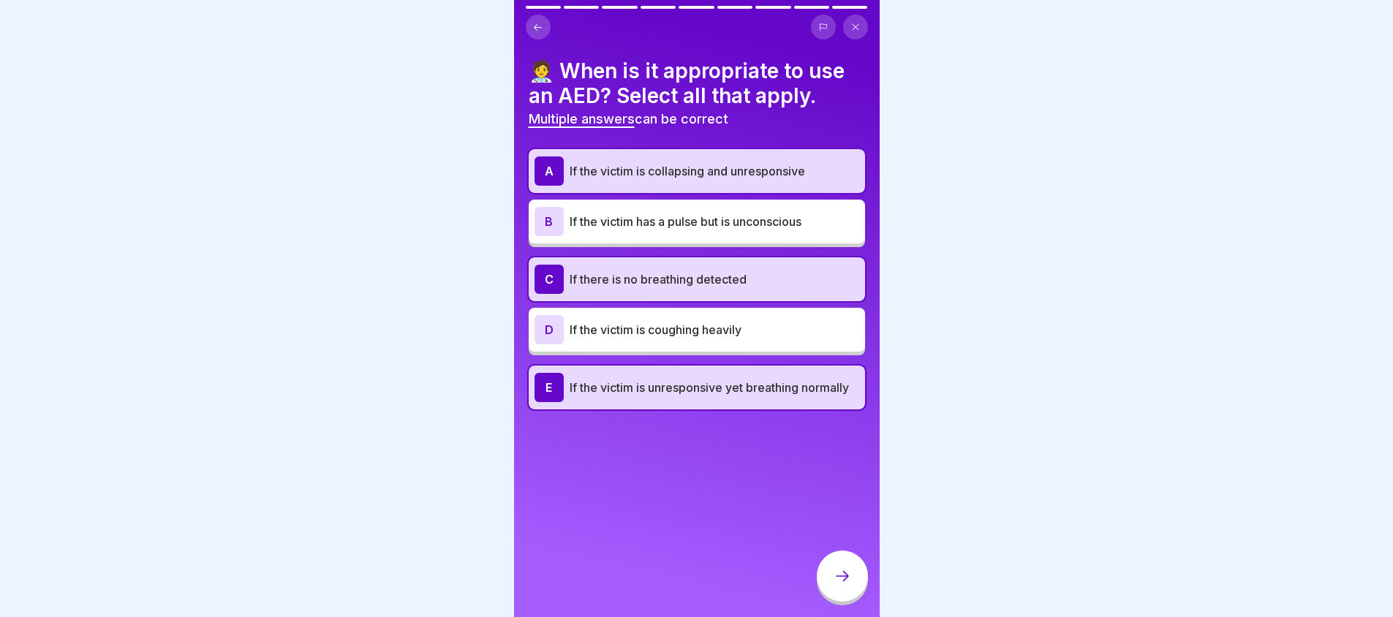
click at [842, 579] on div at bounding box center [842, 576] width 51 height 51
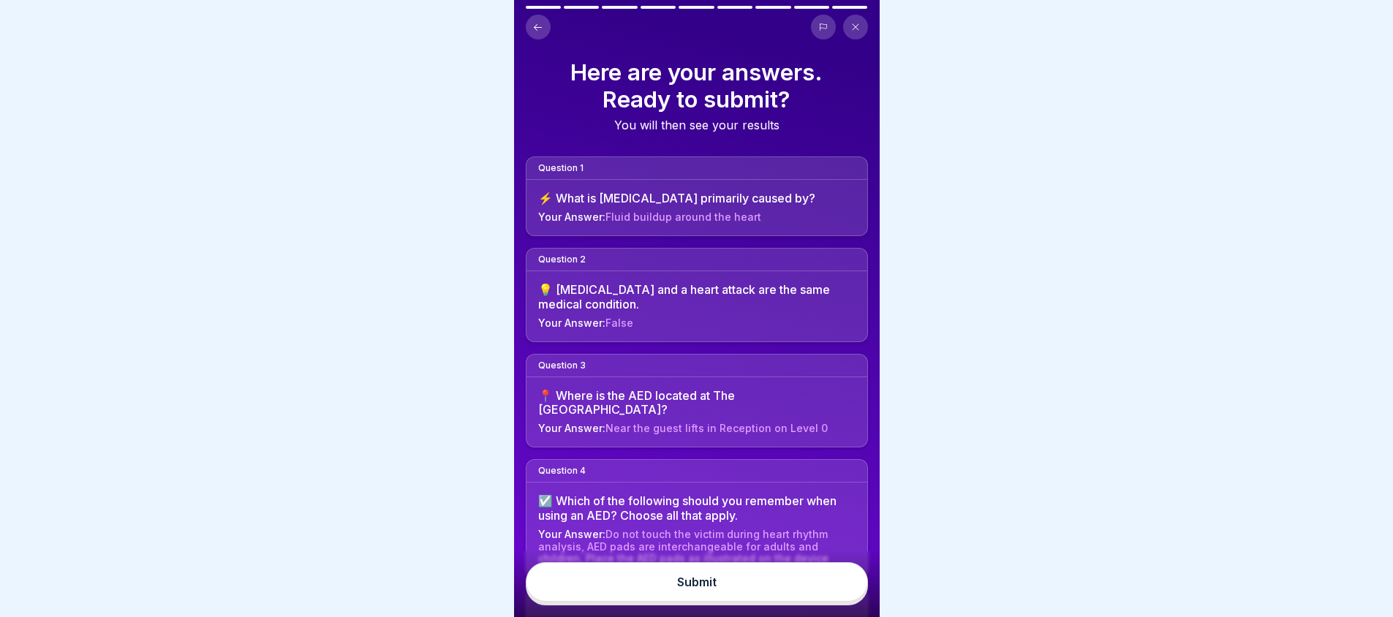
click at [630, 613] on div "Submit" at bounding box center [697, 584] width 366 height 67
click at [631, 602] on button "Submit" at bounding box center [697, 581] width 342 height 39
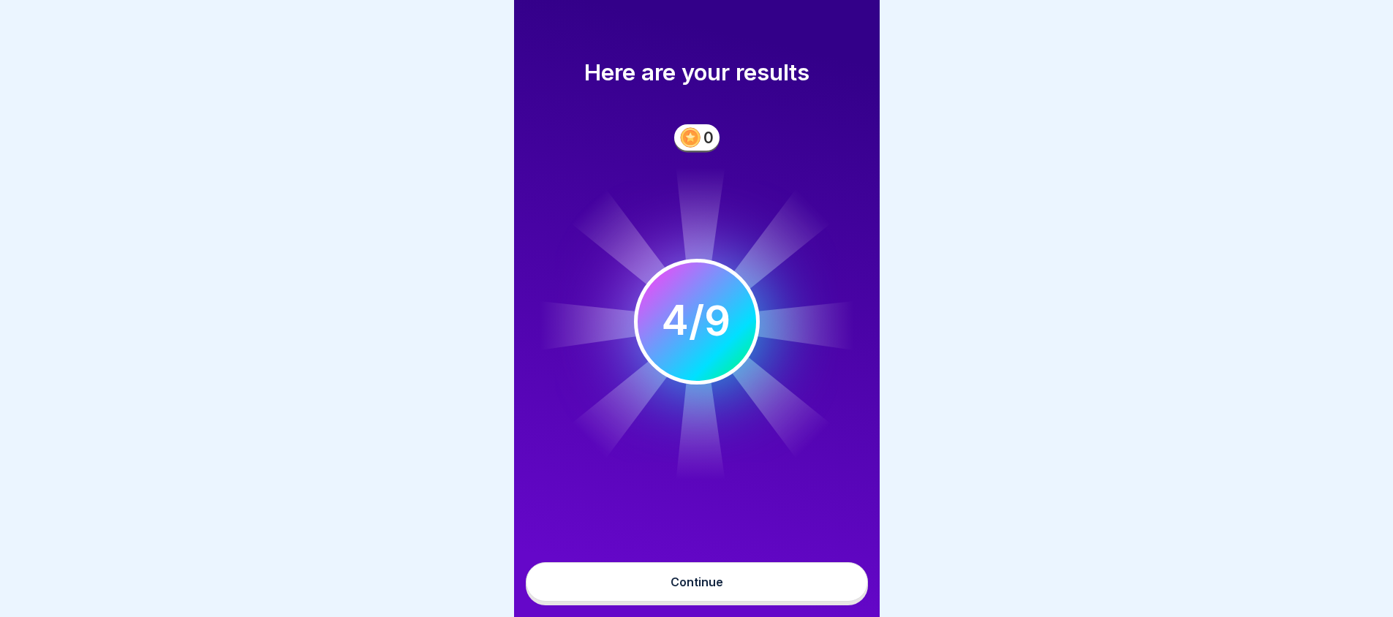
click at [681, 589] on div "Continue" at bounding box center [697, 581] width 53 height 13
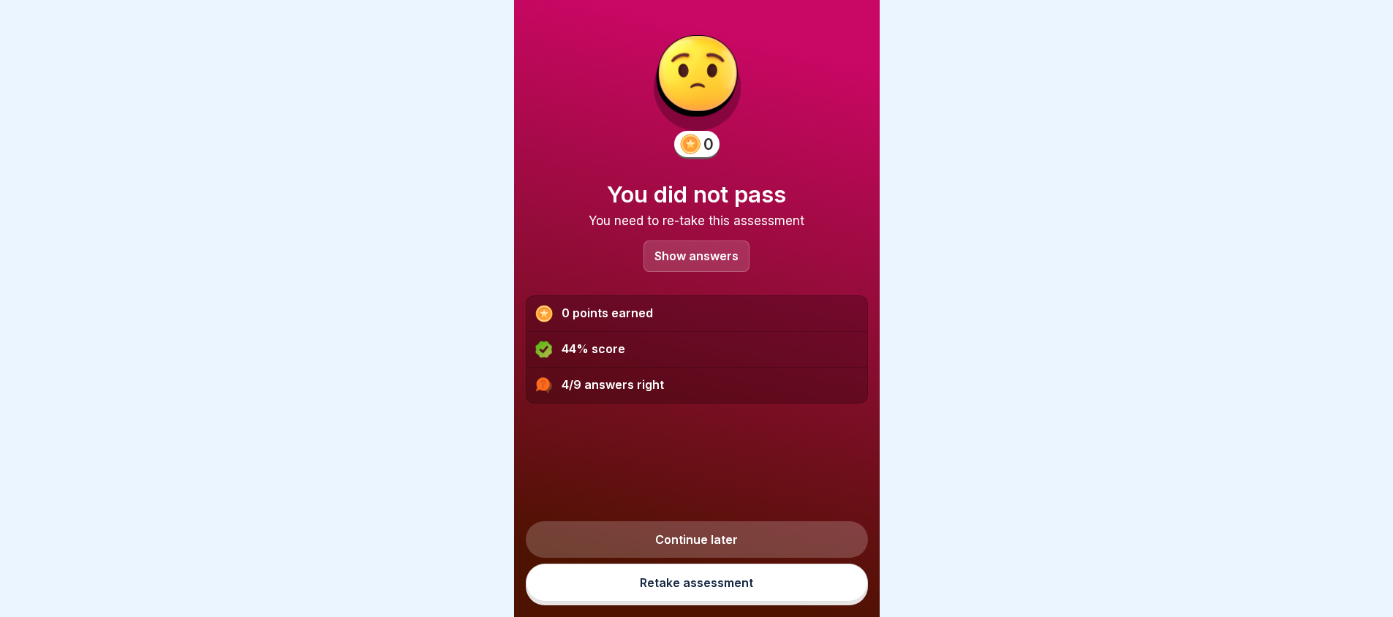
click at [703, 248] on div "Show answers" at bounding box center [696, 256] width 106 height 31
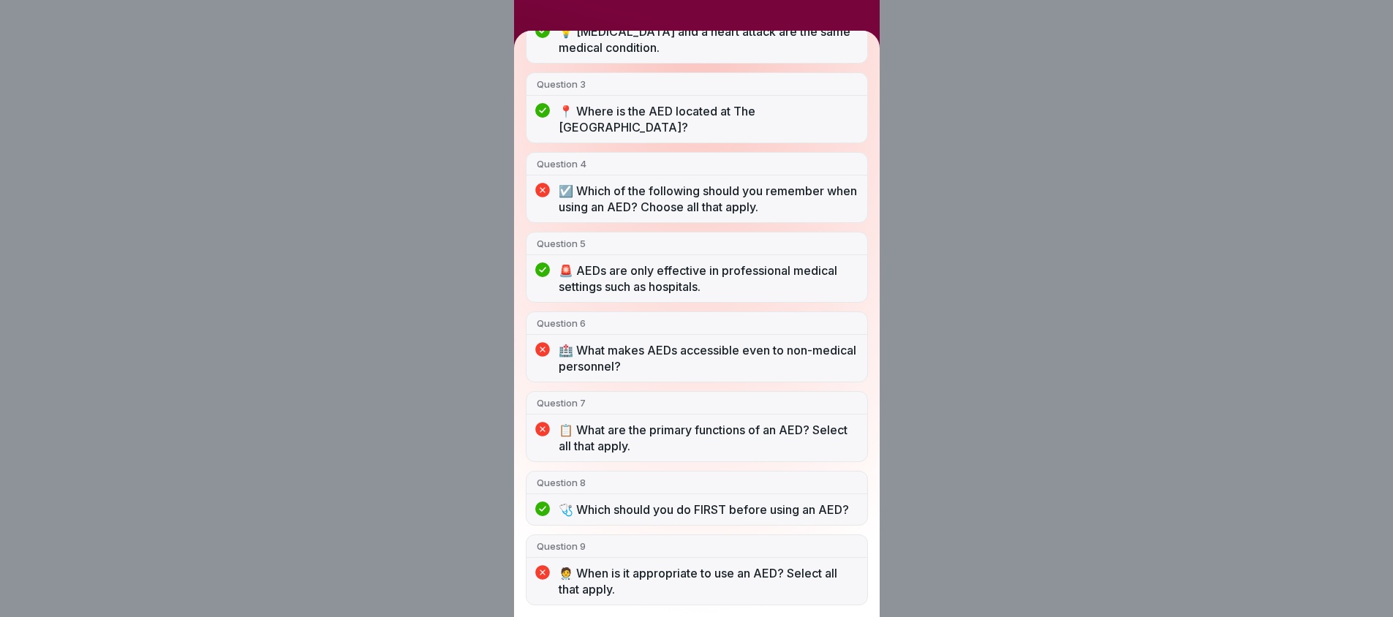
scroll to position [11, 0]
click at [1121, 172] on div "You did not pass 4/9 answers right Question 1 ⚡️ What is cardiac arrest primari…" at bounding box center [696, 308] width 1393 height 617
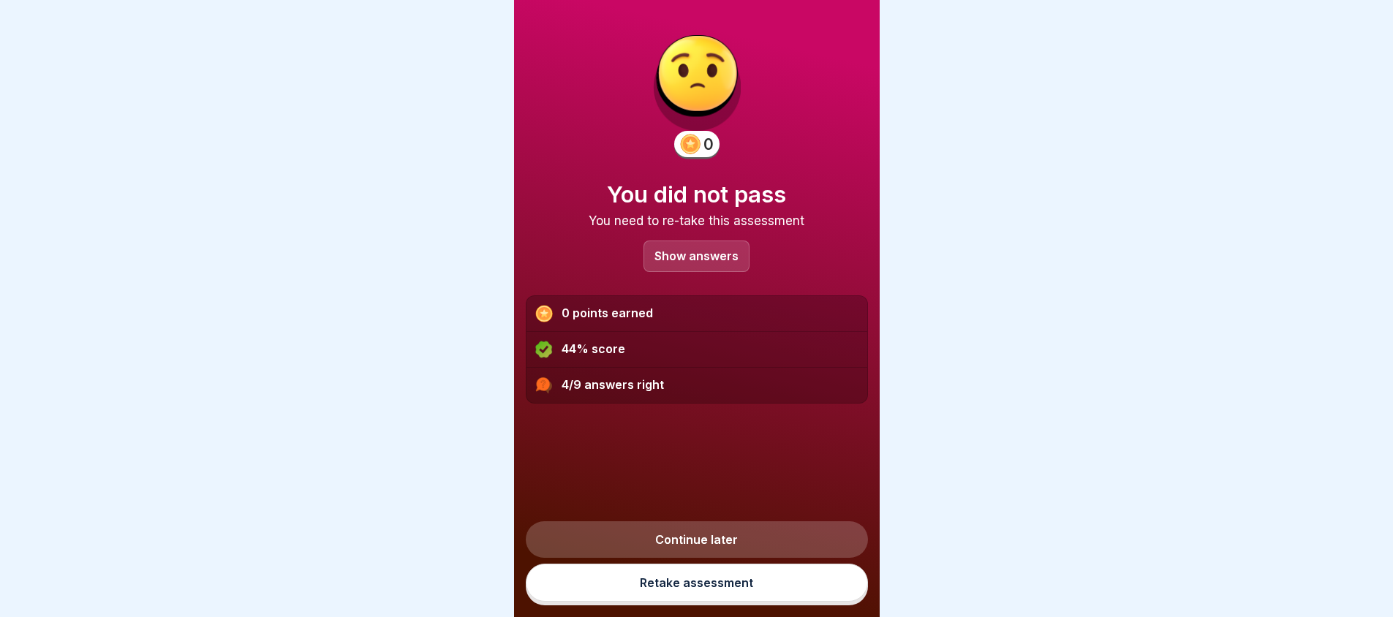
click at [743, 591] on link "Retake assessment" at bounding box center [697, 583] width 342 height 38
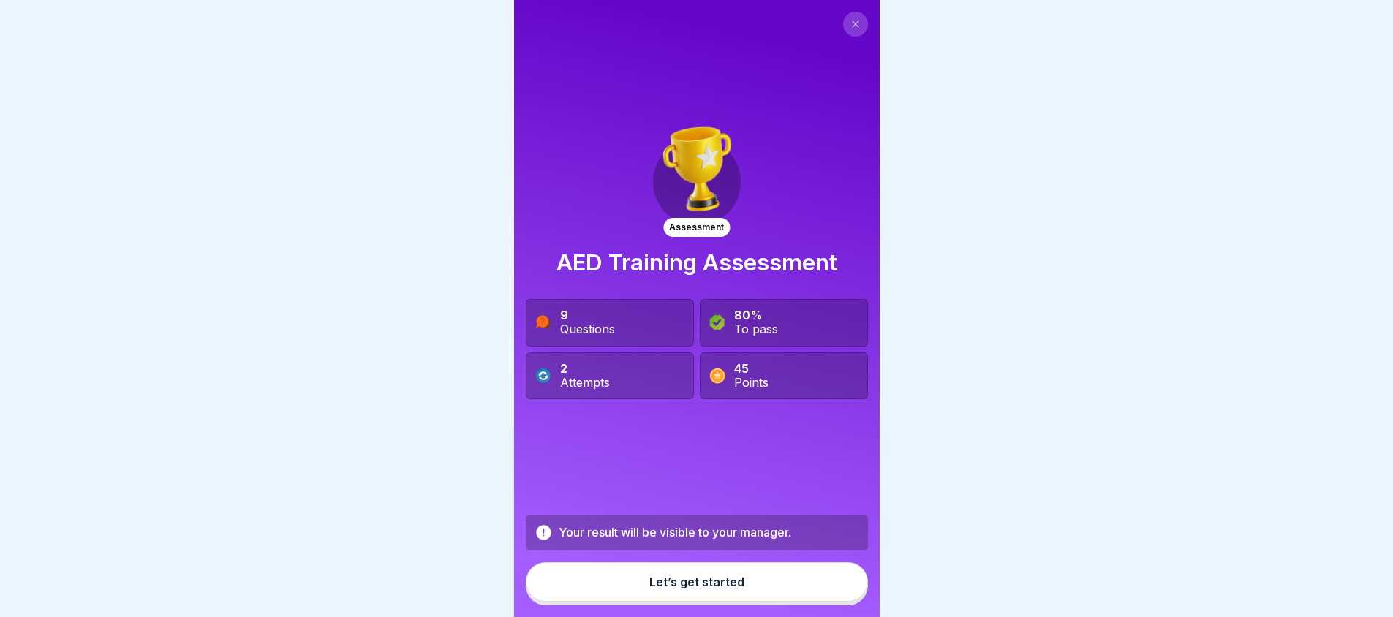
click at [733, 589] on div "Let’s get started" at bounding box center [696, 581] width 95 height 13
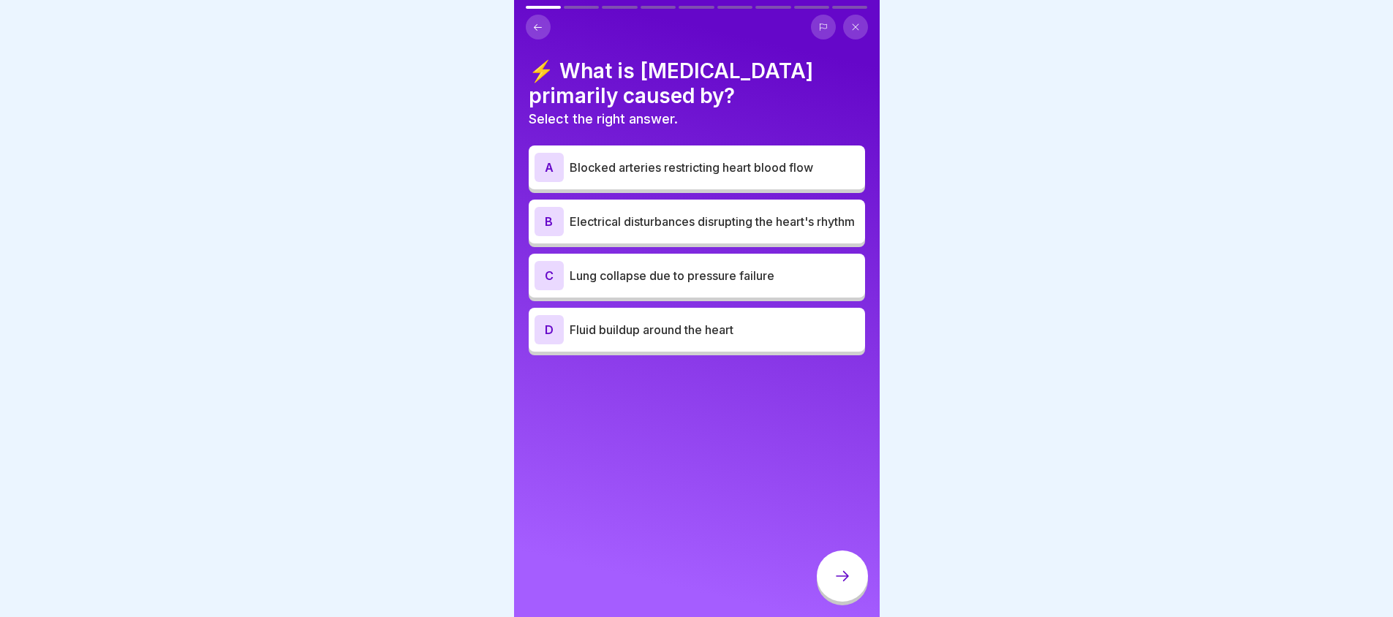
click at [703, 339] on p "Fluid buildup around the heart" at bounding box center [715, 330] width 290 height 18
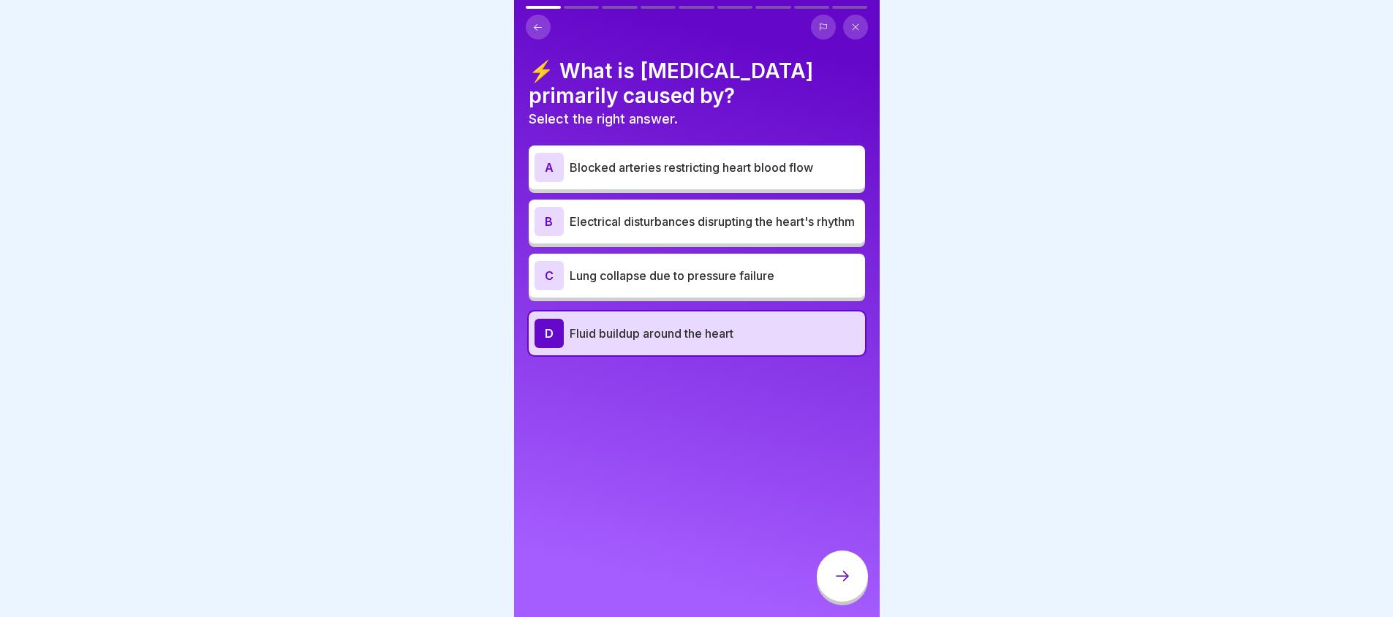
click at [709, 355] on div "D Fluid buildup around the heart" at bounding box center [697, 333] width 336 height 44
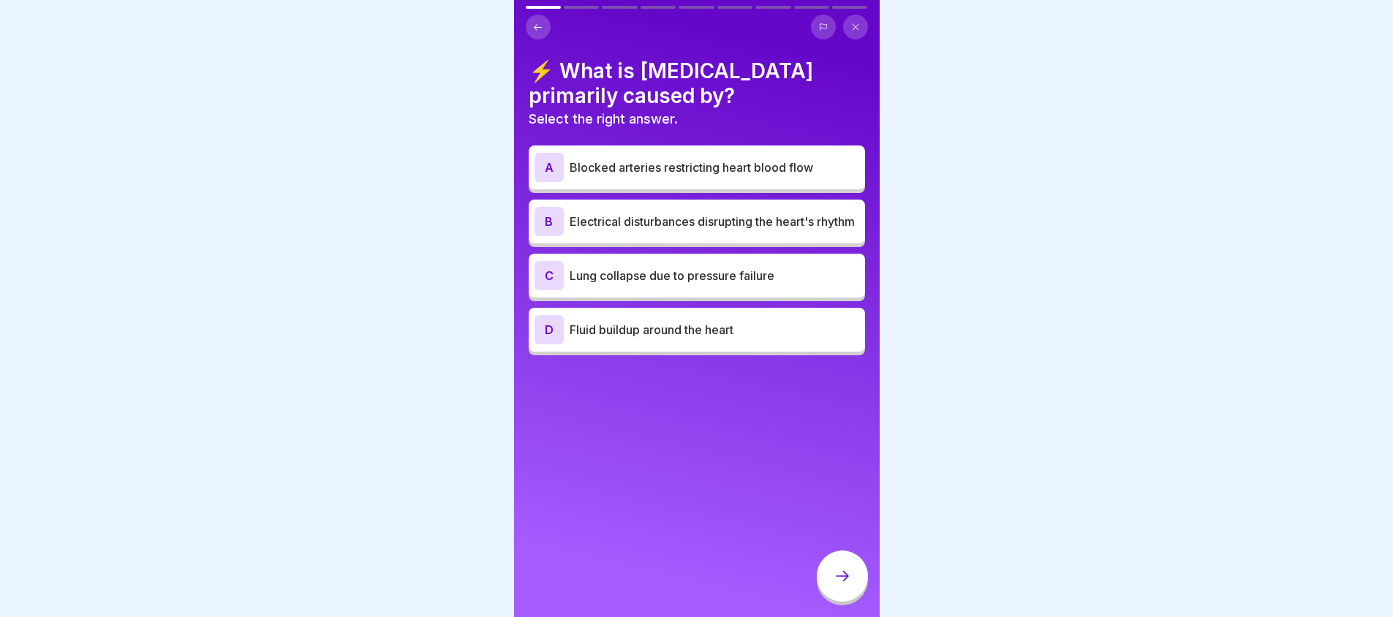
click at [717, 284] on p "Lung collapse due to pressure failure" at bounding box center [715, 276] width 290 height 18
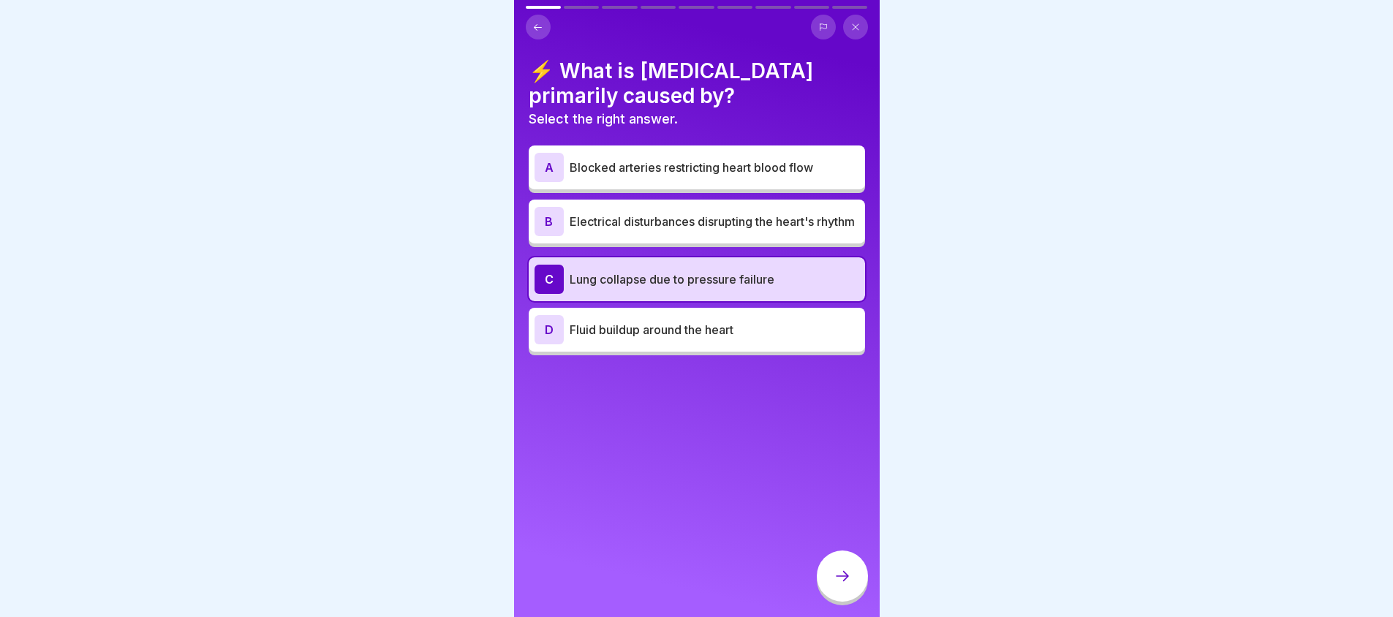
click at [703, 279] on p "Lung collapse due to pressure failure" at bounding box center [715, 280] width 290 height 18
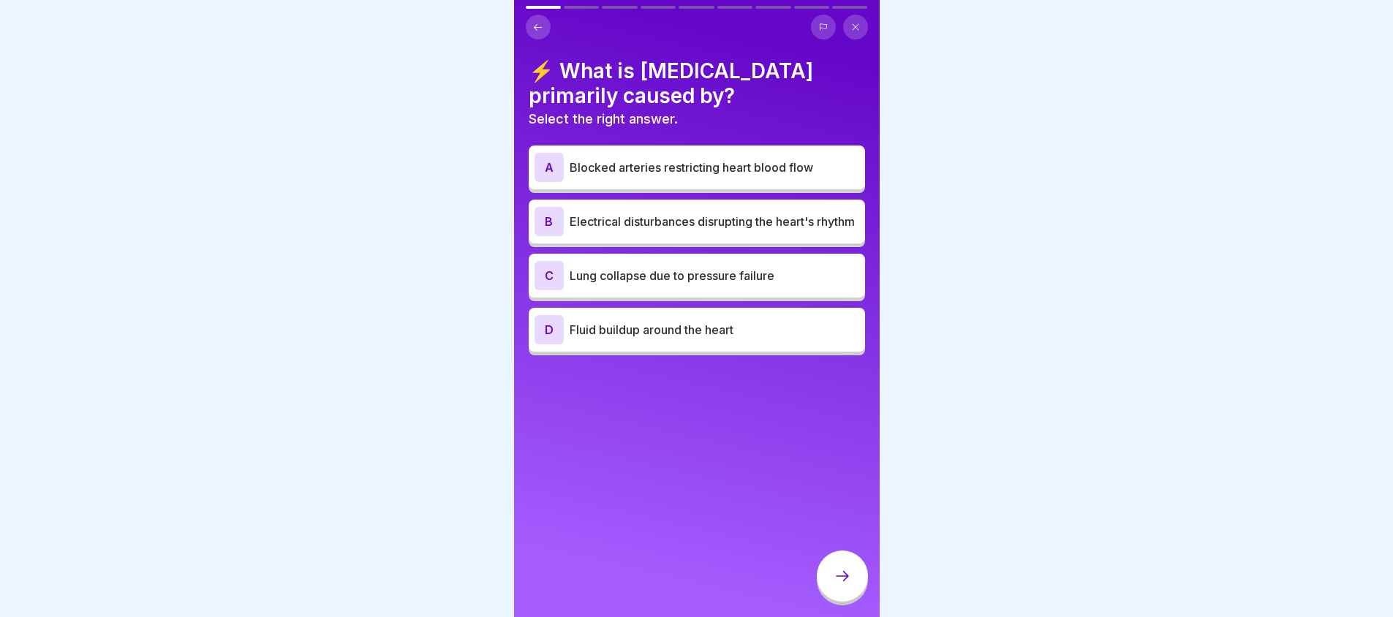
click at [665, 284] on p "Lung collapse due to pressure failure" at bounding box center [715, 276] width 290 height 18
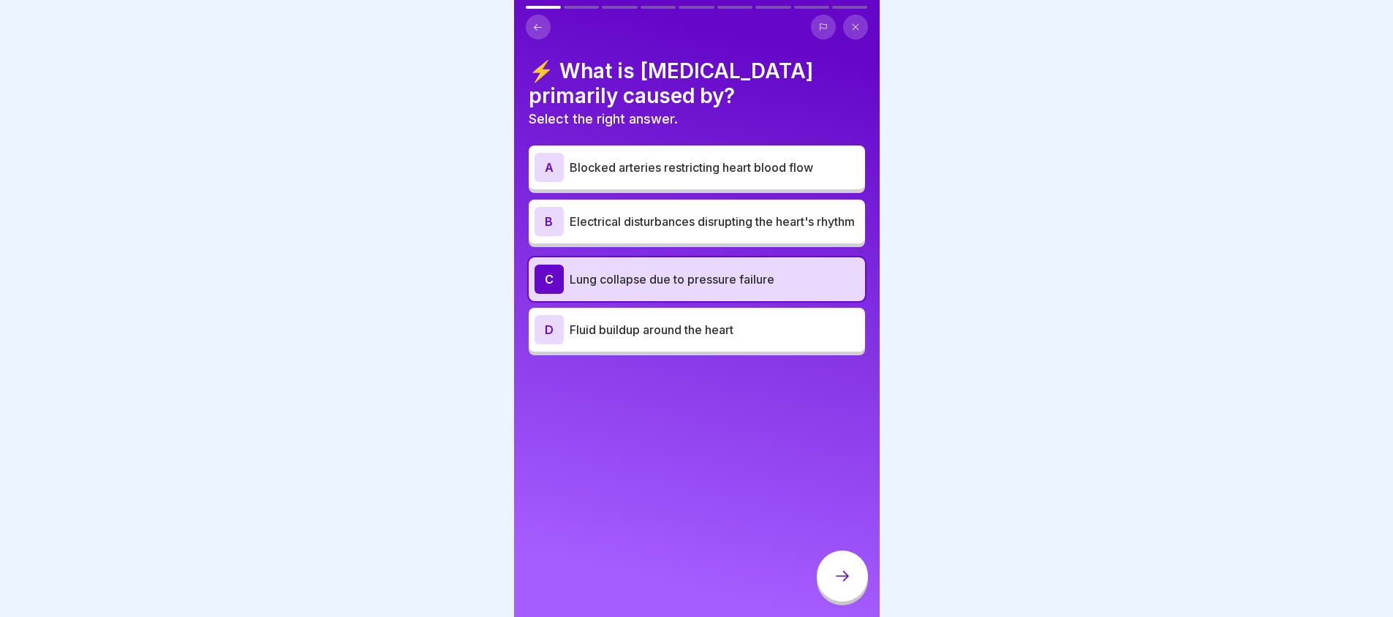
click at [665, 288] on p "Lung collapse due to pressure failure" at bounding box center [715, 280] width 290 height 18
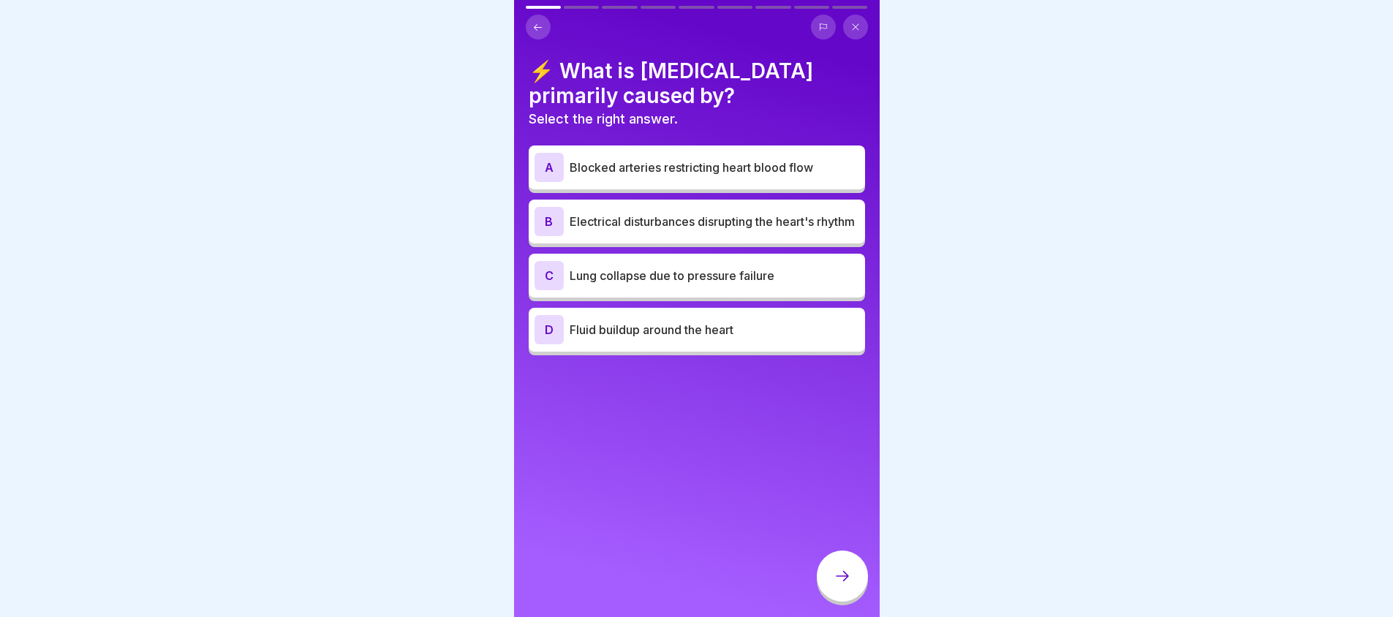
click at [669, 230] on p "Electrical disturbances disrupting the heart's rhythm" at bounding box center [715, 222] width 290 height 18
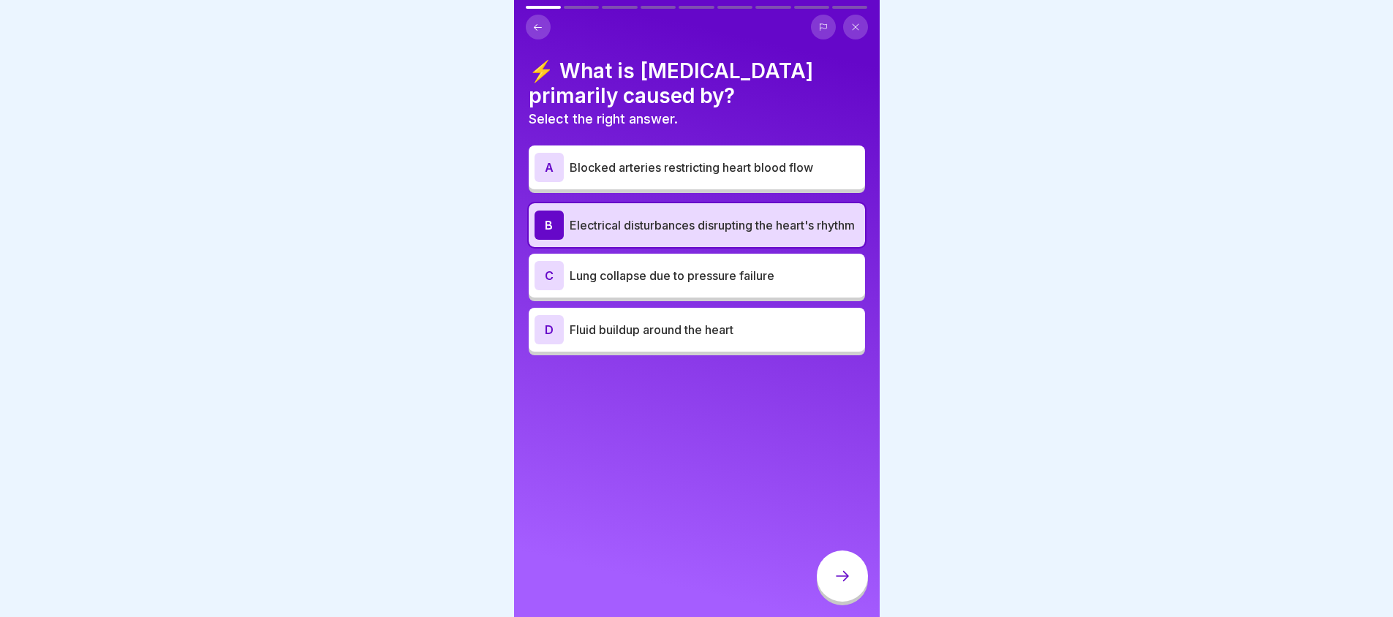
click at [838, 578] on div at bounding box center [842, 576] width 51 height 51
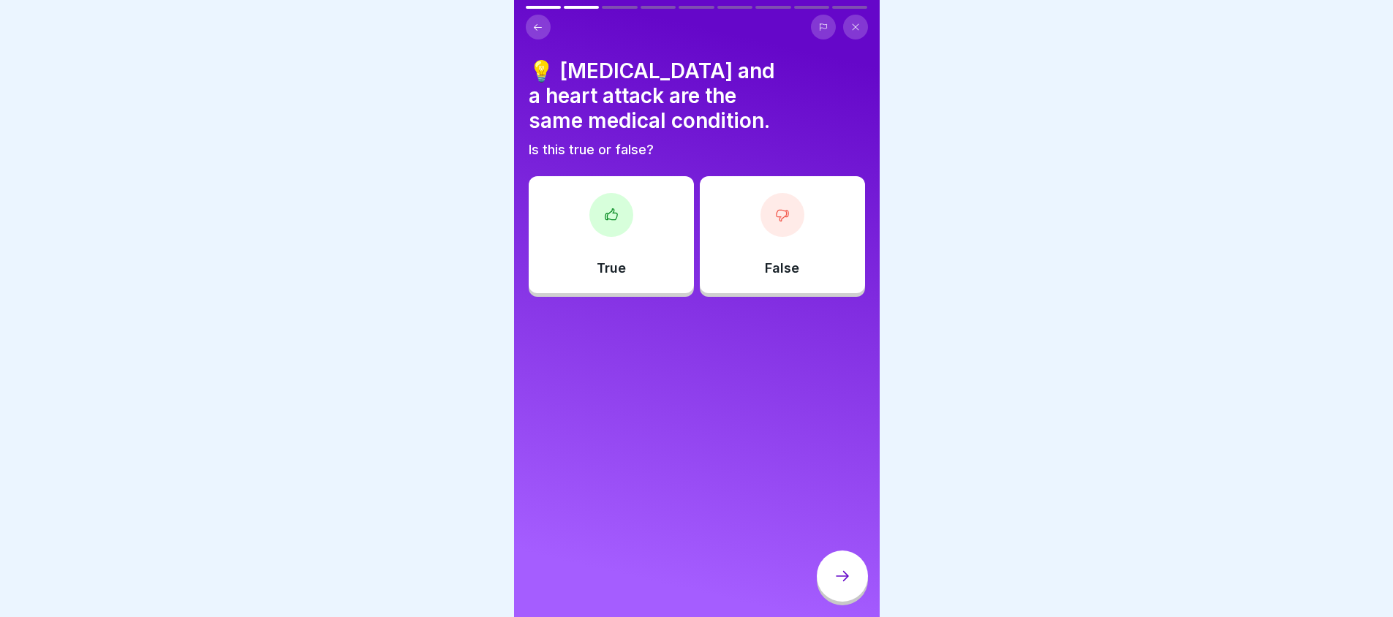
click at [799, 253] on div "False" at bounding box center [782, 234] width 165 height 117
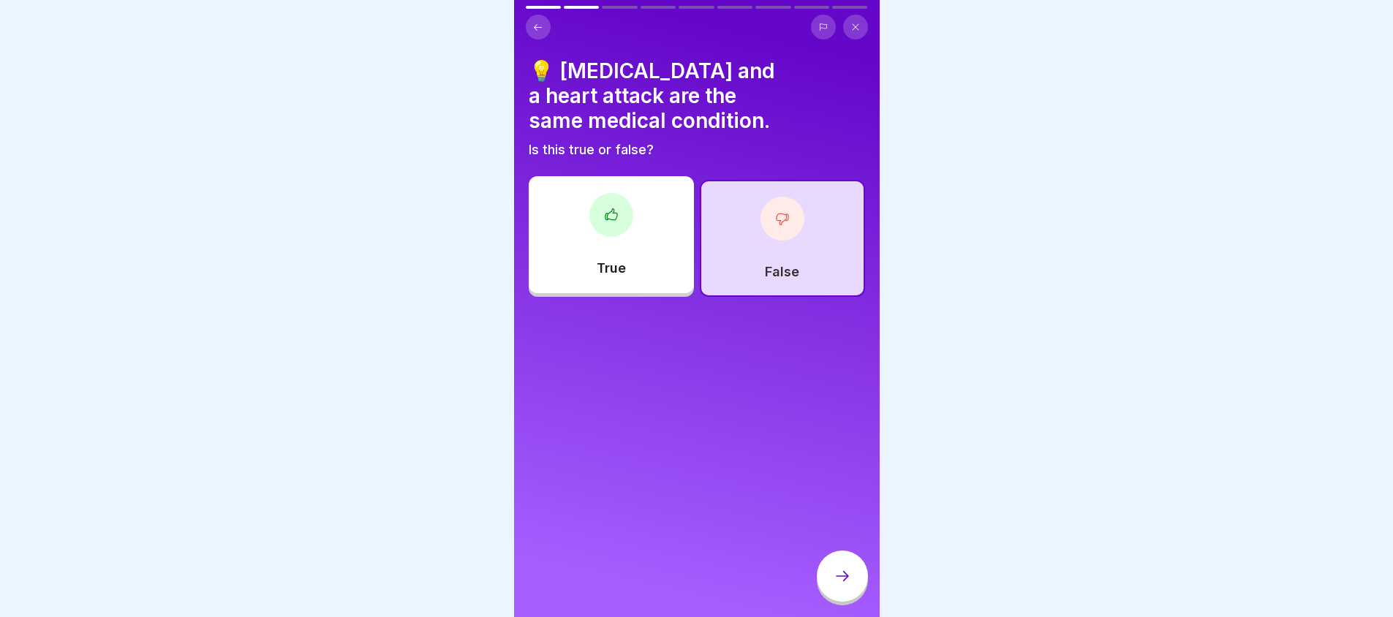
click at [840, 585] on icon at bounding box center [843, 576] width 18 height 18
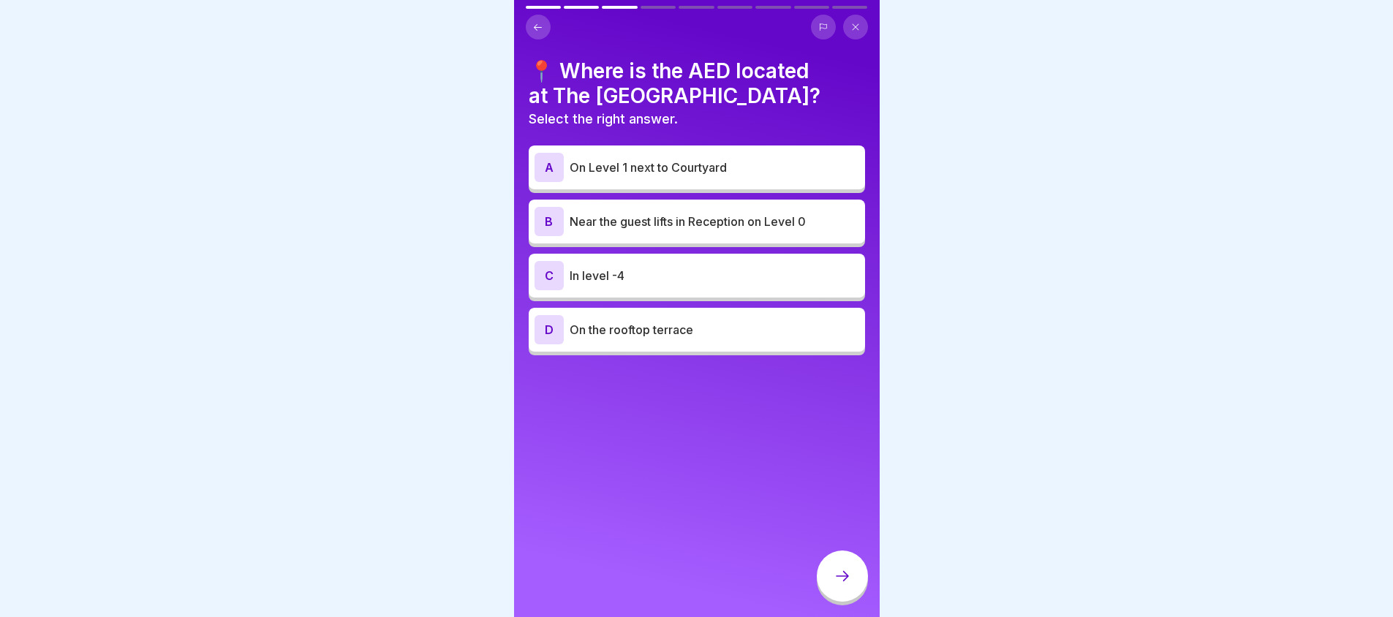
click at [678, 215] on p "Near the guest lifts in Reception on Level 0" at bounding box center [715, 222] width 290 height 18
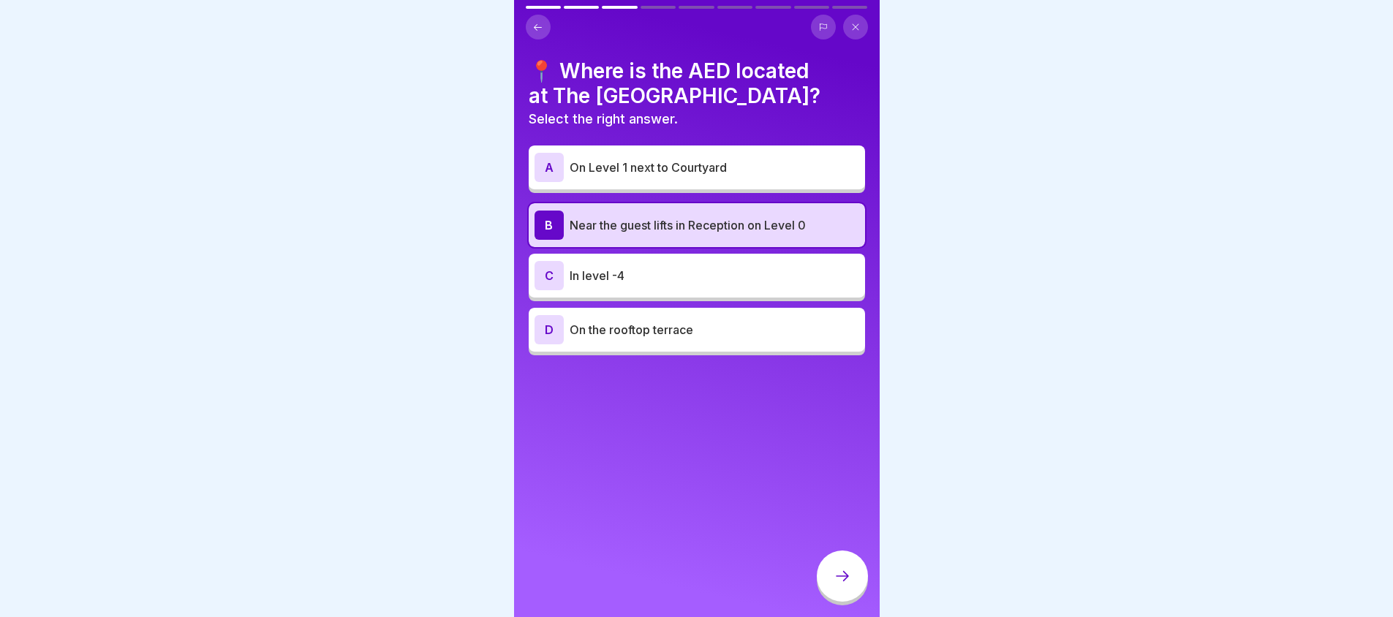
click at [837, 569] on div at bounding box center [842, 576] width 51 height 51
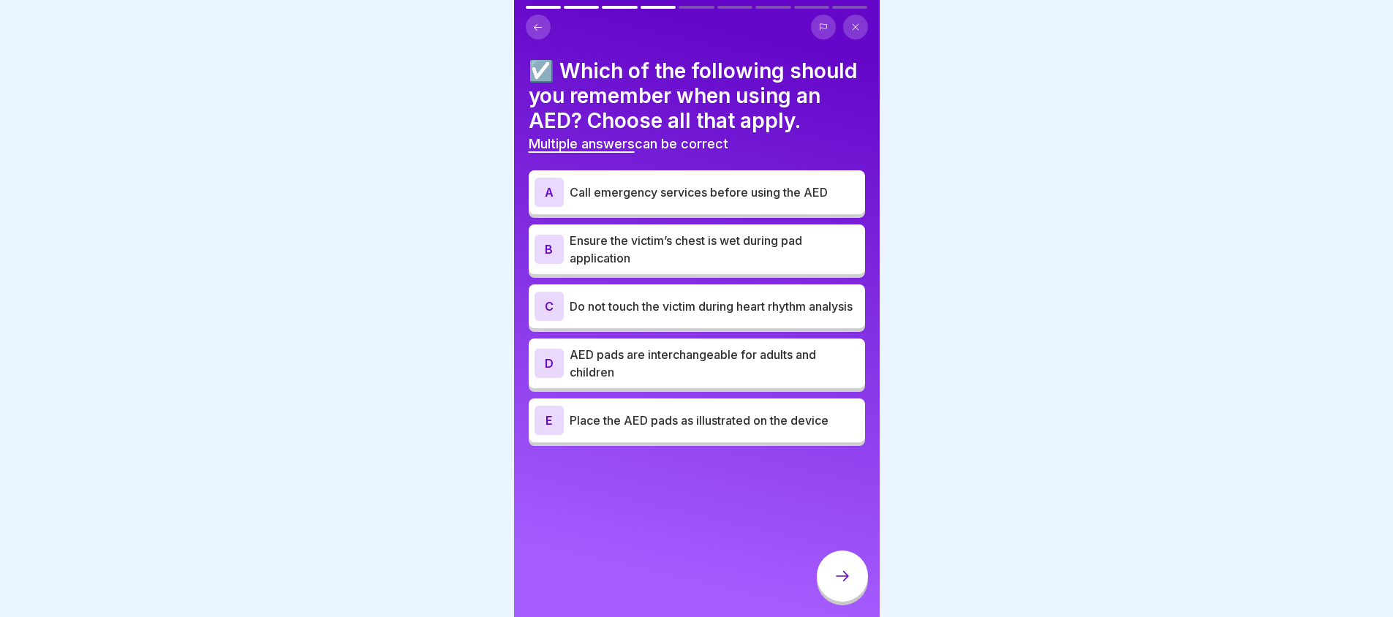
click at [684, 429] on p "Place the AED pads as illustrated on the device" at bounding box center [715, 421] width 290 height 18
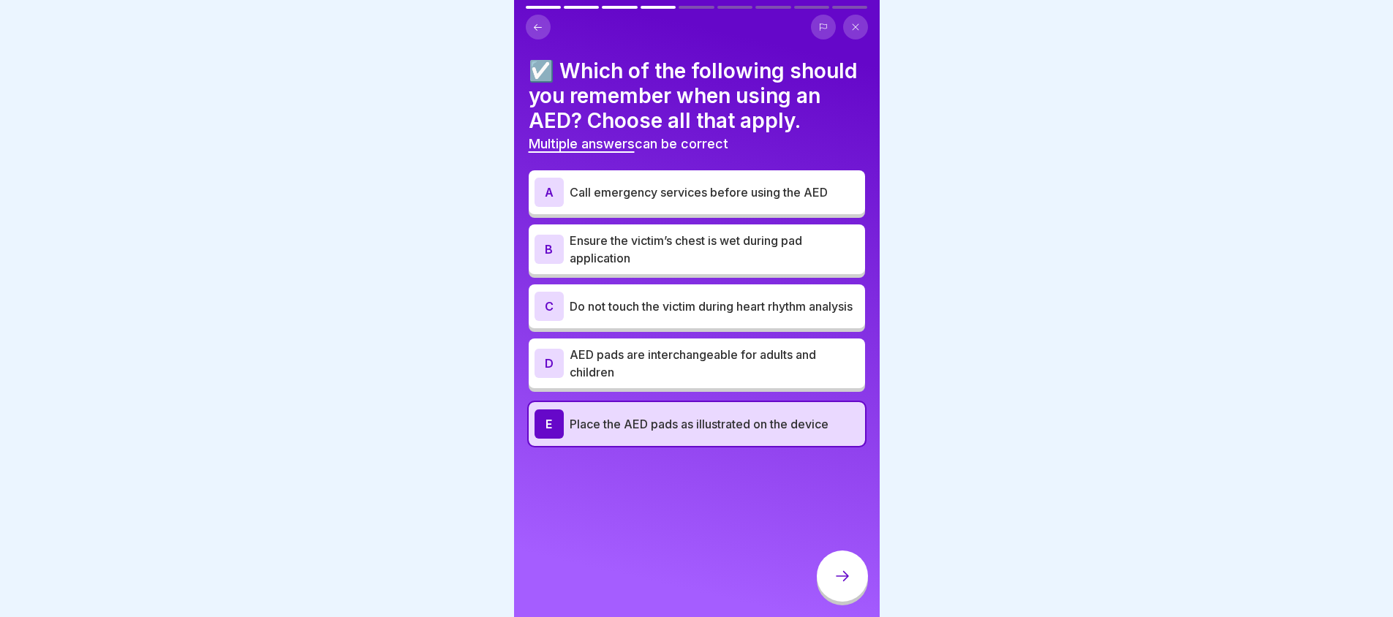
click at [742, 315] on p "Do not touch the victim during heart rhythm analysis" at bounding box center [715, 307] width 290 height 18
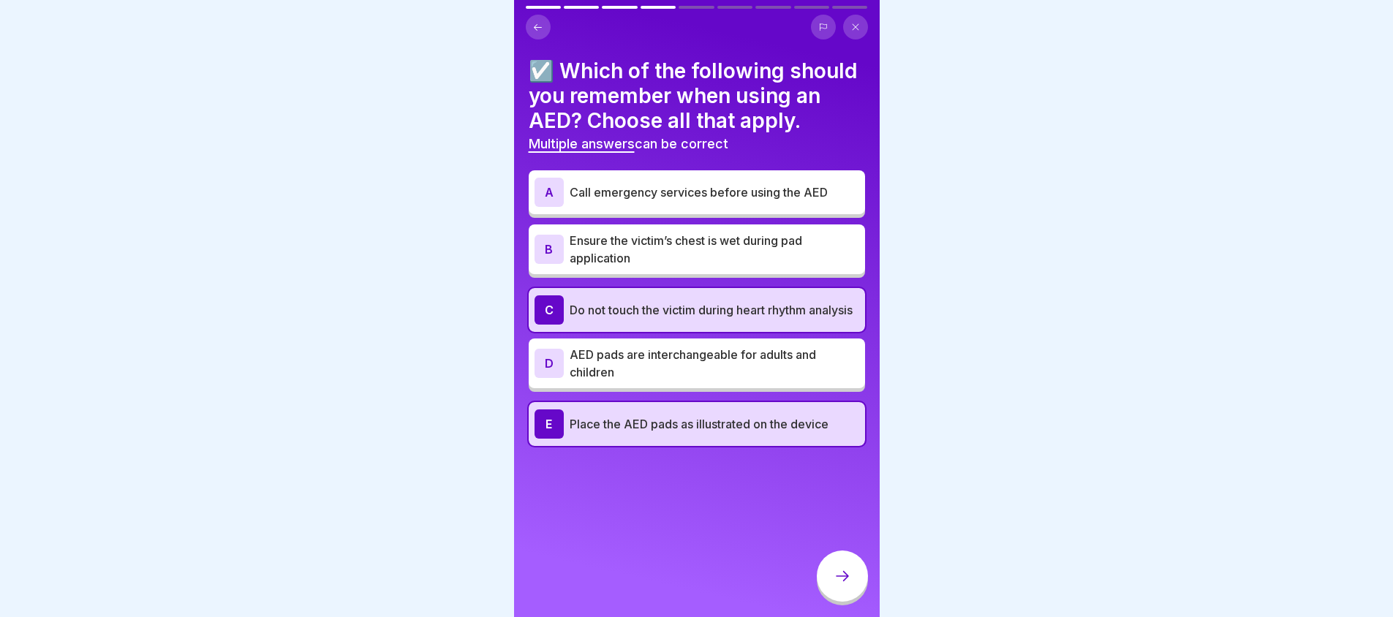
click at [778, 267] on p "Ensure the victim’s chest is wet during pad application" at bounding box center [715, 249] width 290 height 35
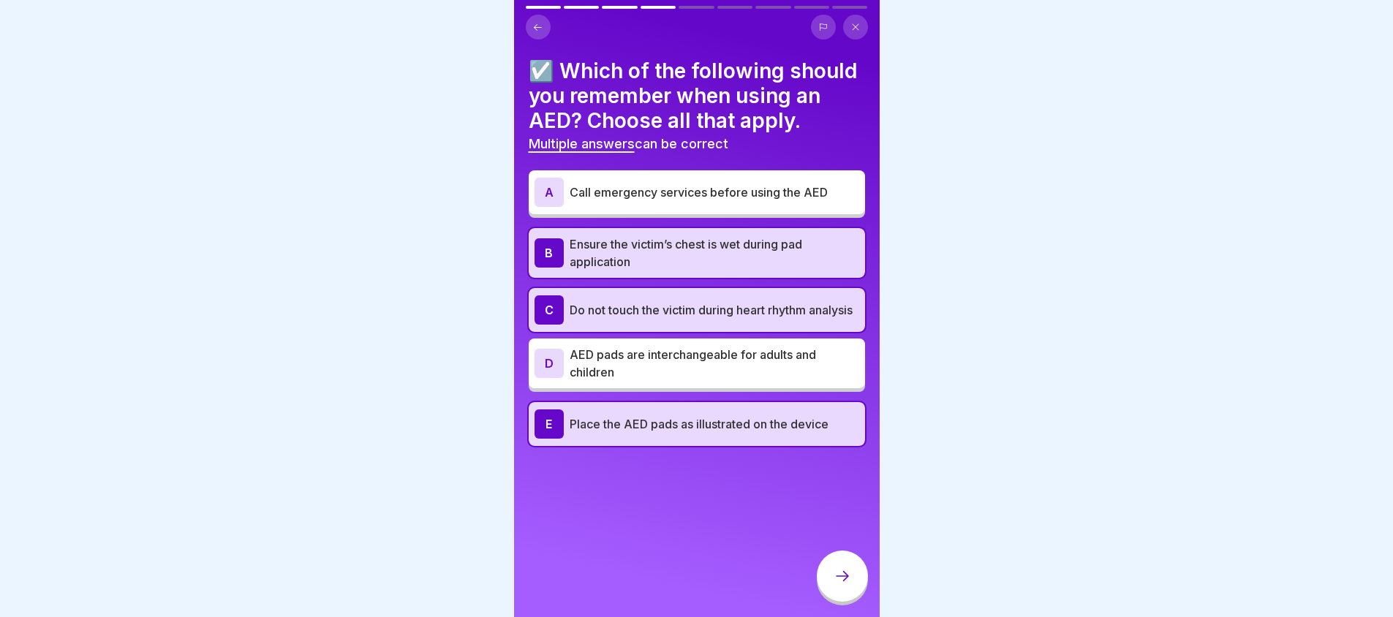
click at [777, 319] on p "Do not touch the victim during heart rhythm analysis" at bounding box center [715, 310] width 290 height 18
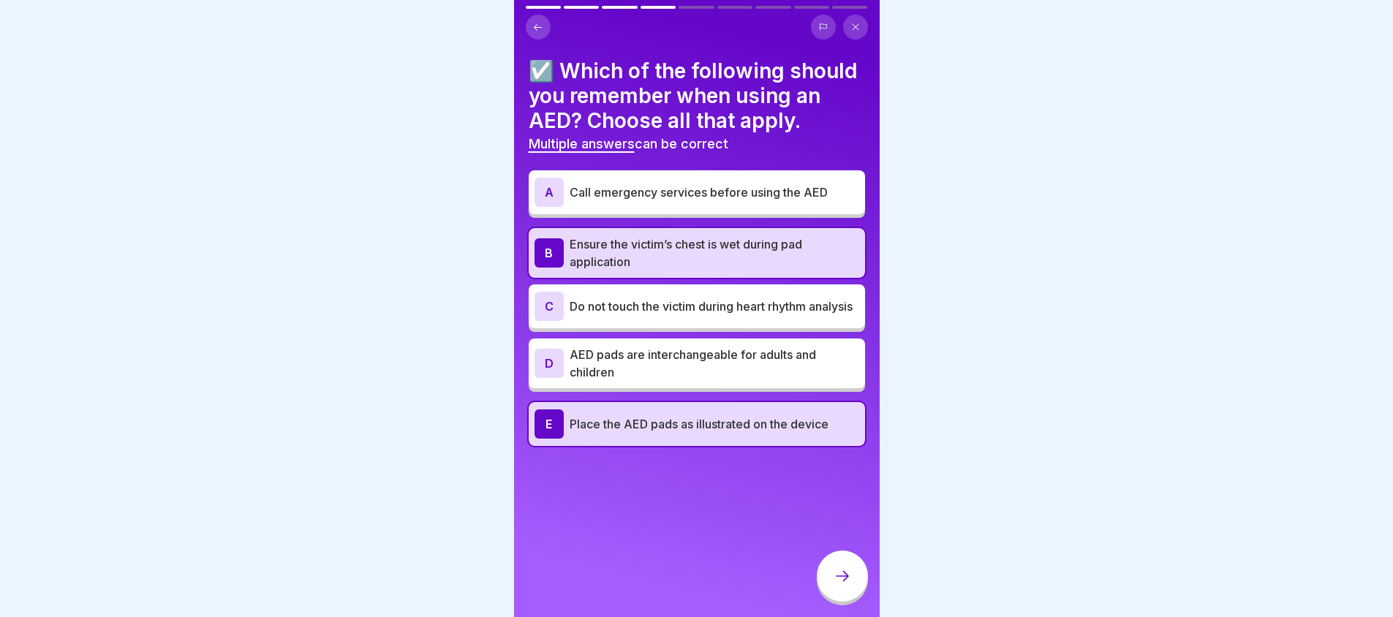
click at [748, 256] on div "B Ensure the victim’s chest is wet during pad application" at bounding box center [697, 253] width 336 height 50
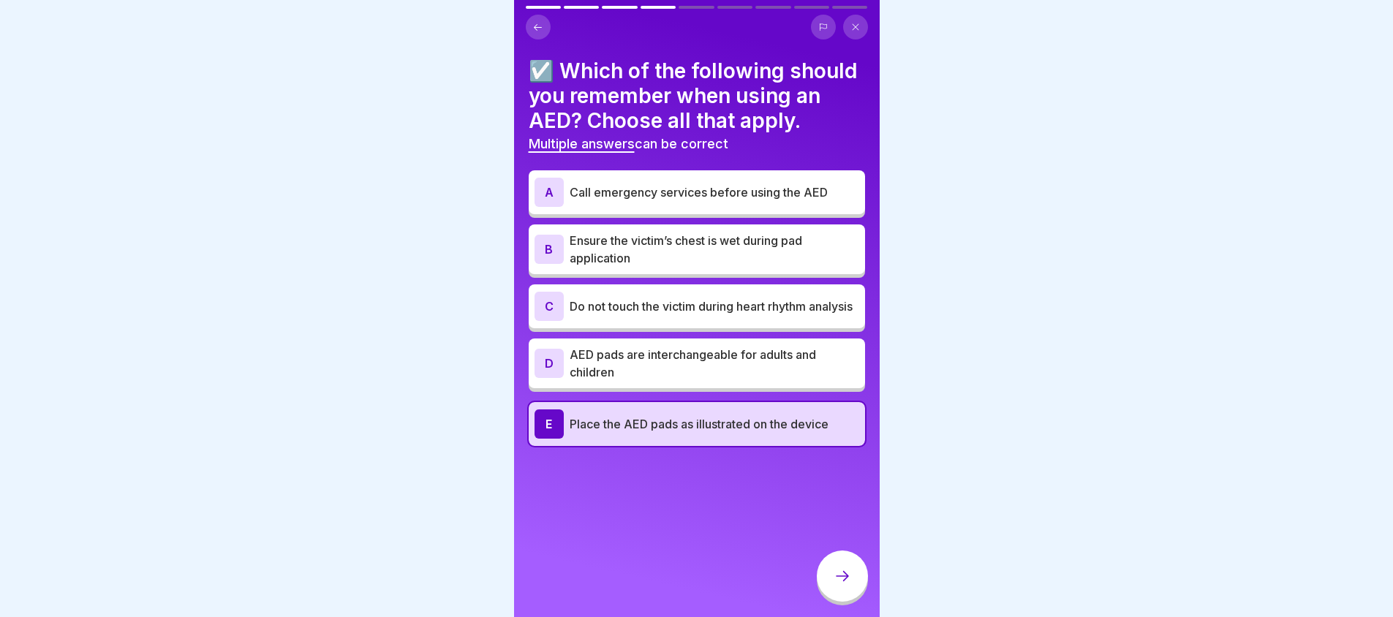
click at [755, 201] on p "Call emergency services before using the AED" at bounding box center [715, 193] width 290 height 18
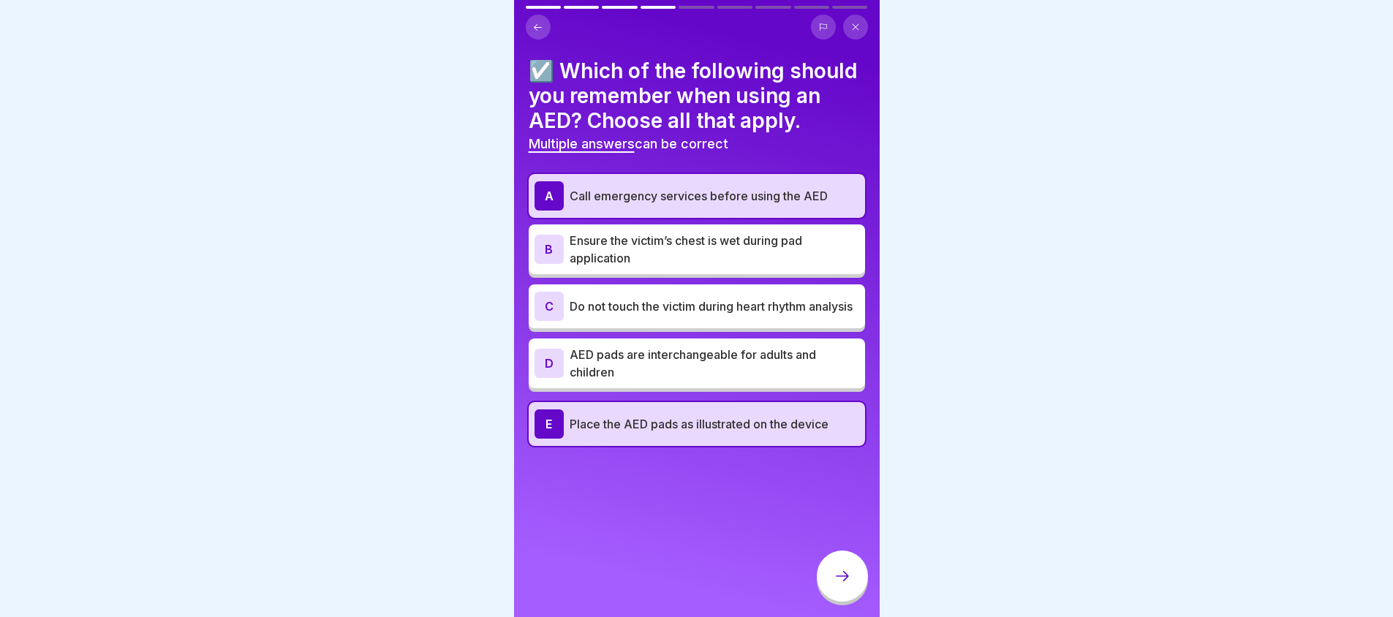
click at [724, 315] on p "Do not touch the victim during heart rhythm analysis" at bounding box center [715, 307] width 290 height 18
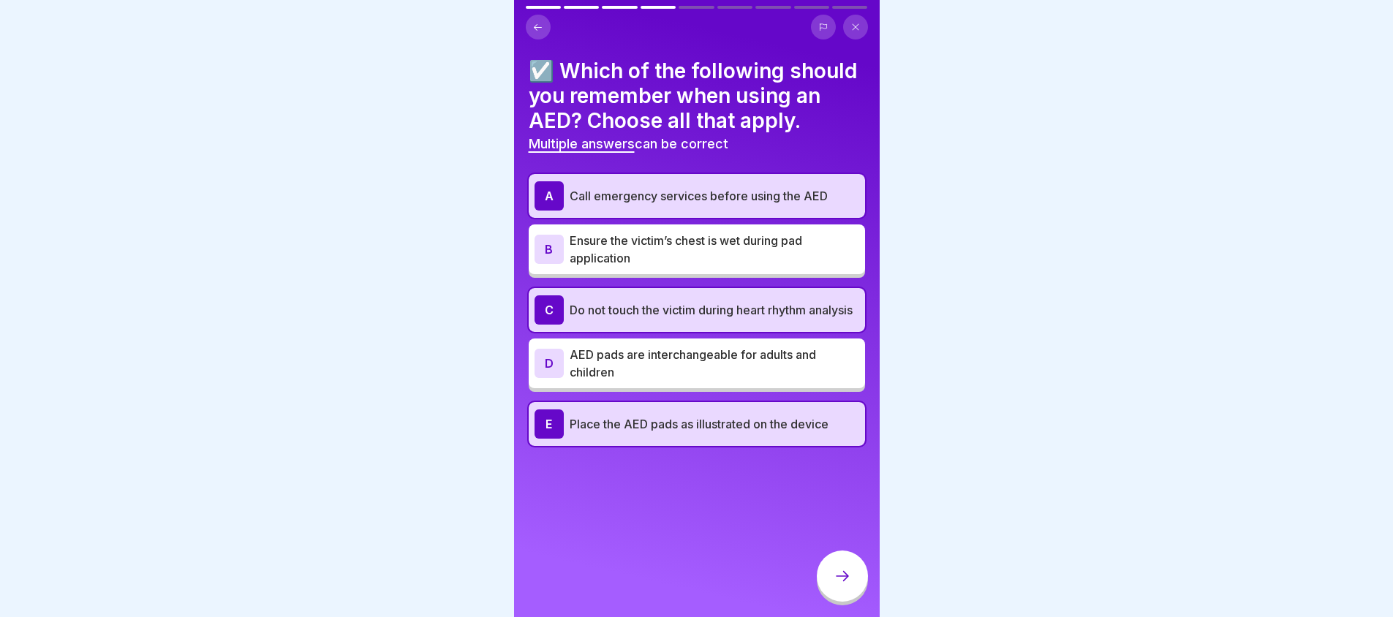
click at [740, 205] on p "Call emergency services before using the AED" at bounding box center [715, 196] width 290 height 18
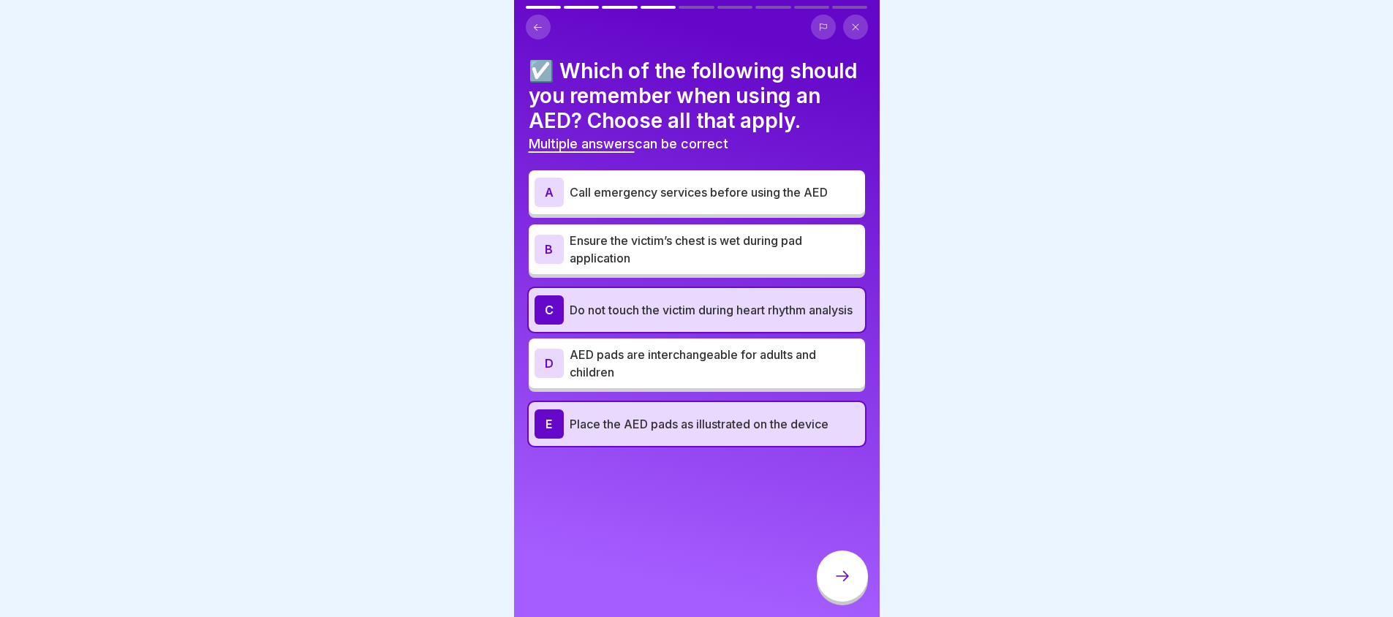
click at [743, 201] on p "Call emergency services before using the AED" at bounding box center [715, 193] width 290 height 18
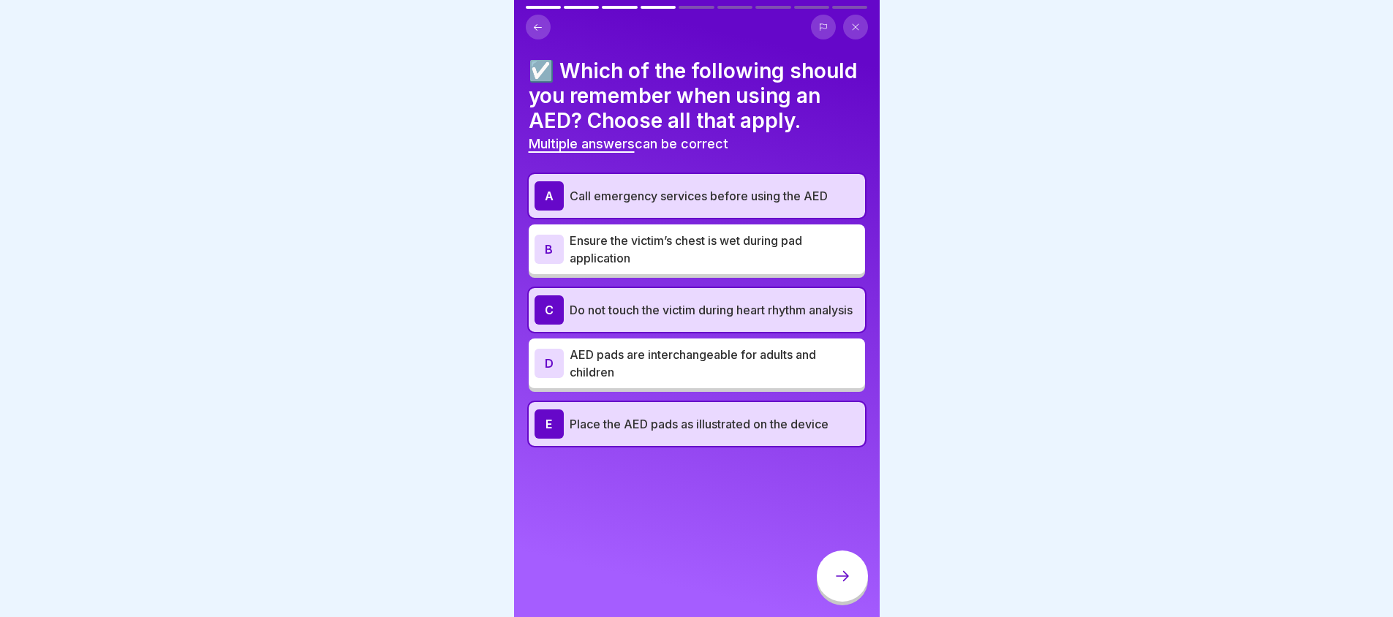
click at [743, 205] on p "Call emergency services before using the AED" at bounding box center [715, 196] width 290 height 18
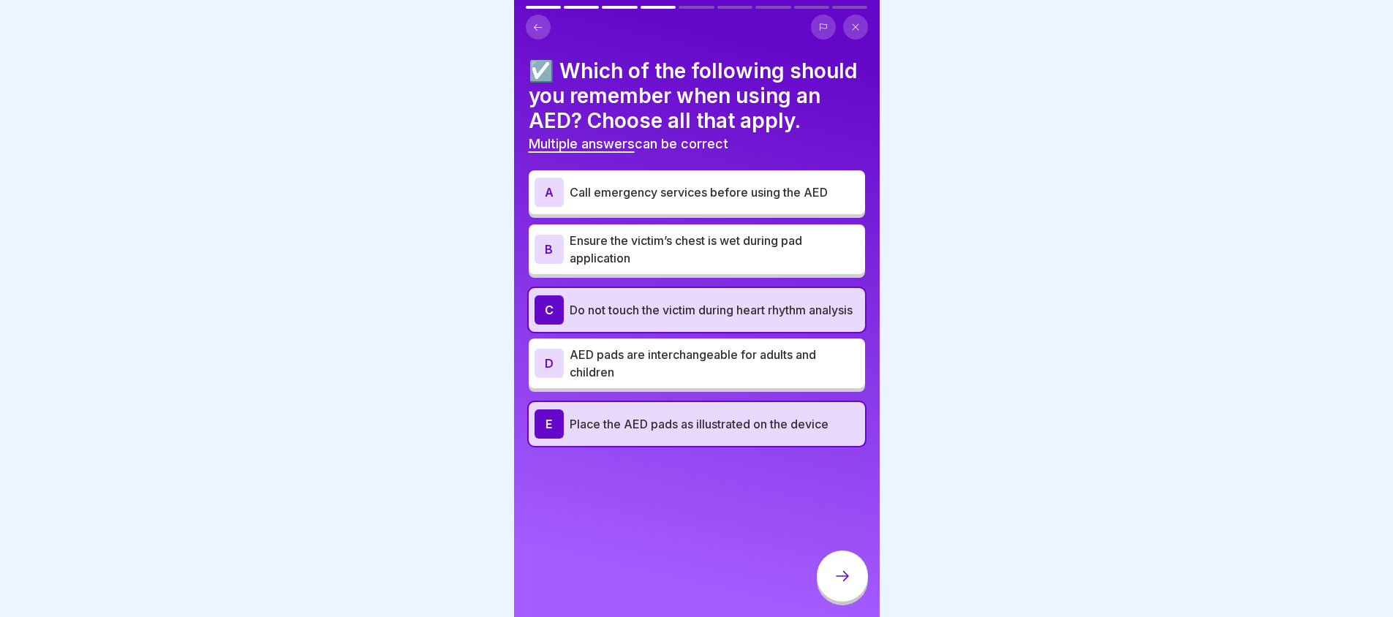
click at [834, 582] on icon at bounding box center [843, 576] width 18 height 18
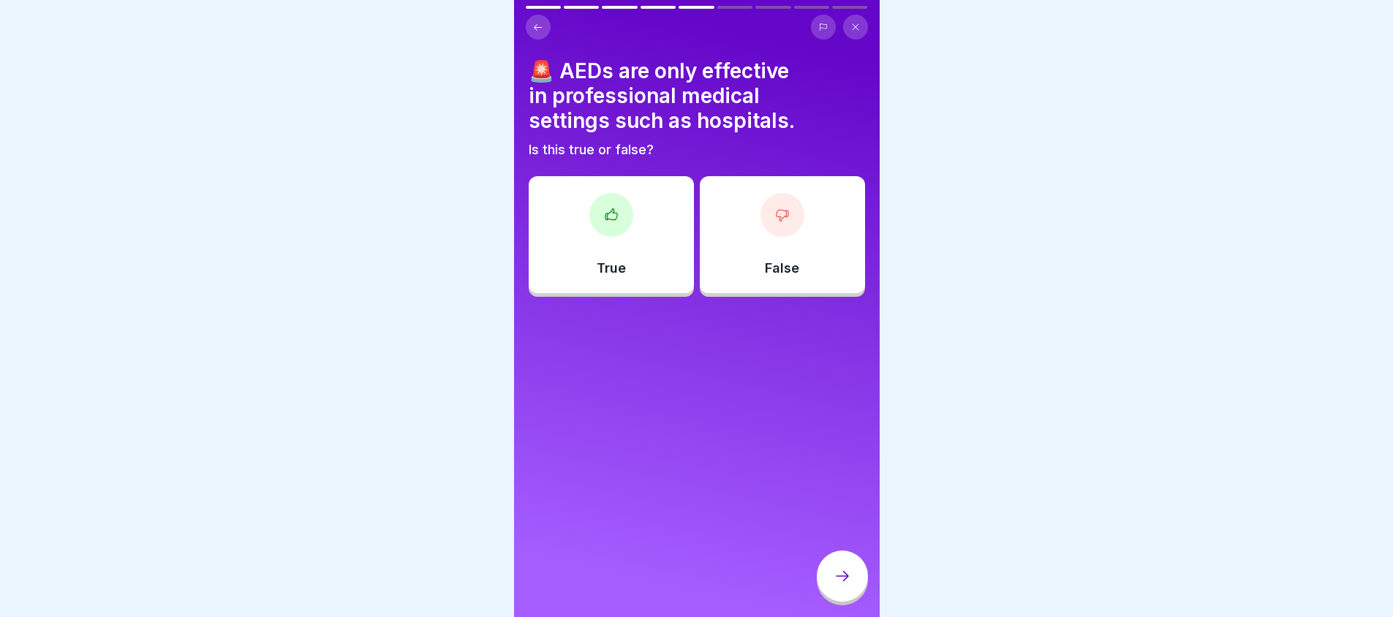
click at [801, 254] on div "False" at bounding box center [782, 234] width 165 height 117
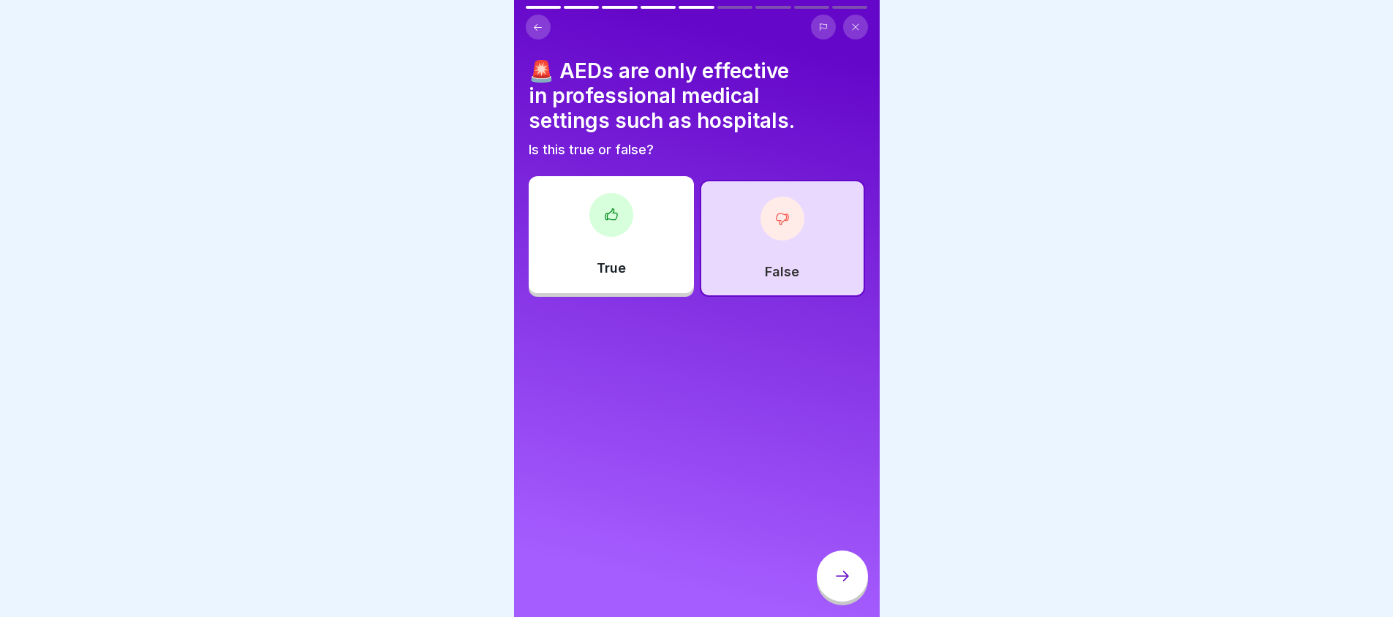
drag, startPoint x: 839, startPoint y: 581, endPoint x: 784, endPoint y: 439, distance: 152.4
click at [836, 581] on icon at bounding box center [843, 576] width 18 height 18
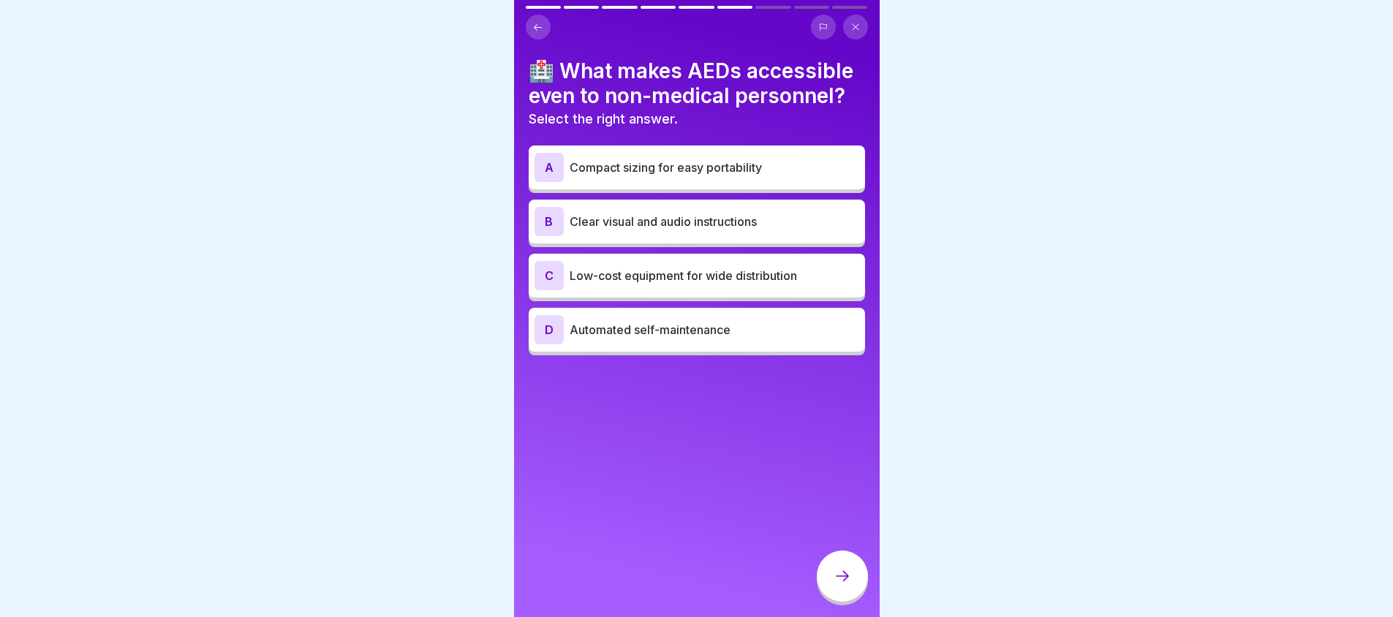
click at [722, 161] on p "Compact sizing for easy portability" at bounding box center [715, 168] width 290 height 18
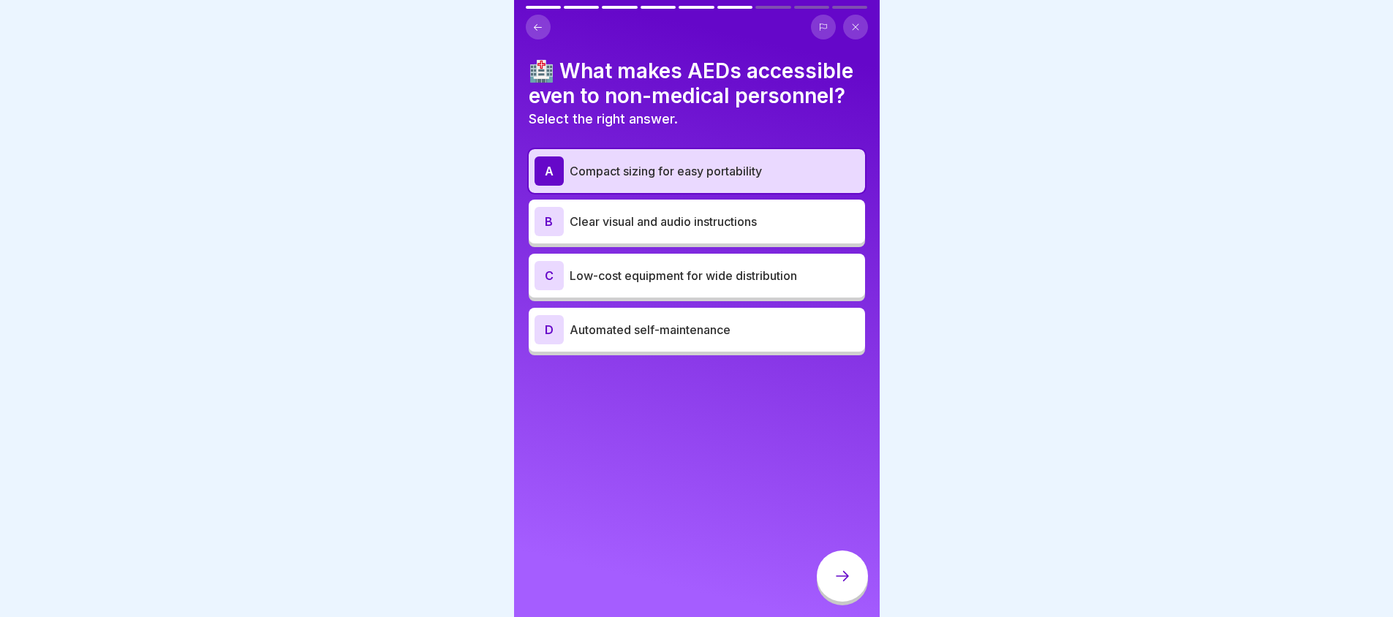
click at [722, 161] on div "A Compact sizing for easy portability" at bounding box center [697, 170] width 325 height 29
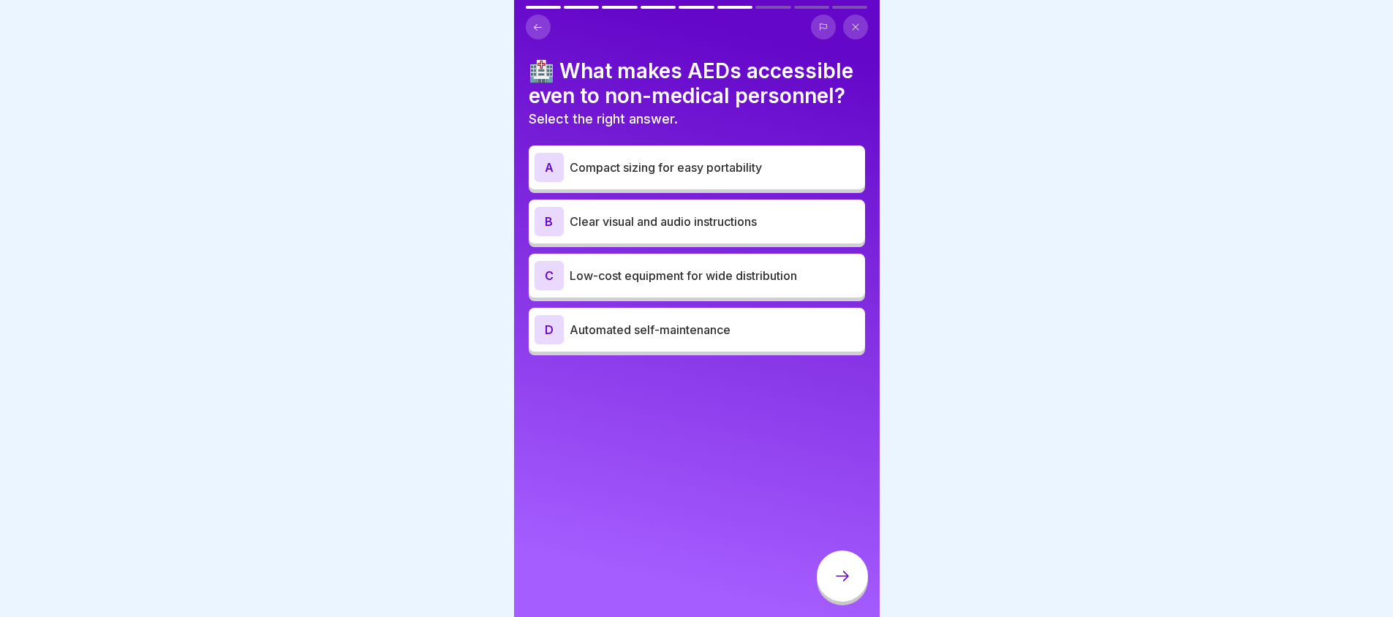
click at [606, 336] on p "Automated self-maintenance" at bounding box center [715, 330] width 290 height 18
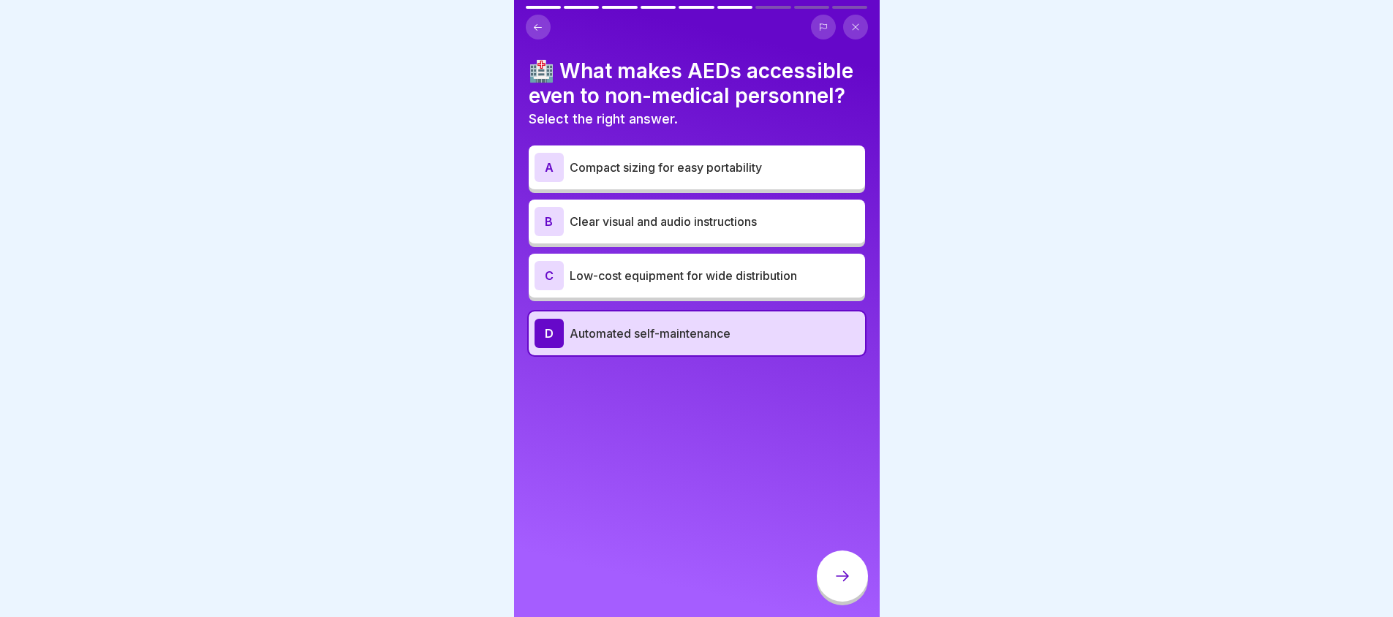
click at [829, 587] on div at bounding box center [842, 576] width 51 height 51
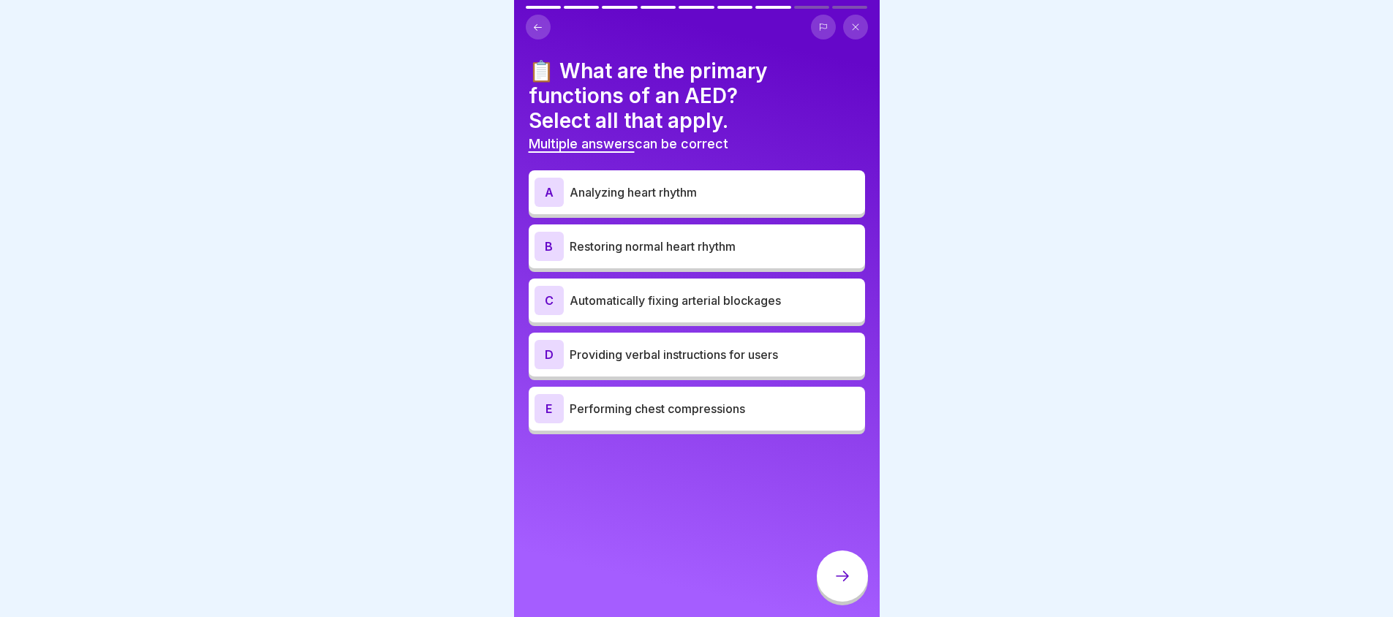
click at [749, 243] on p "Restoring normal heart rhythm" at bounding box center [715, 247] width 290 height 18
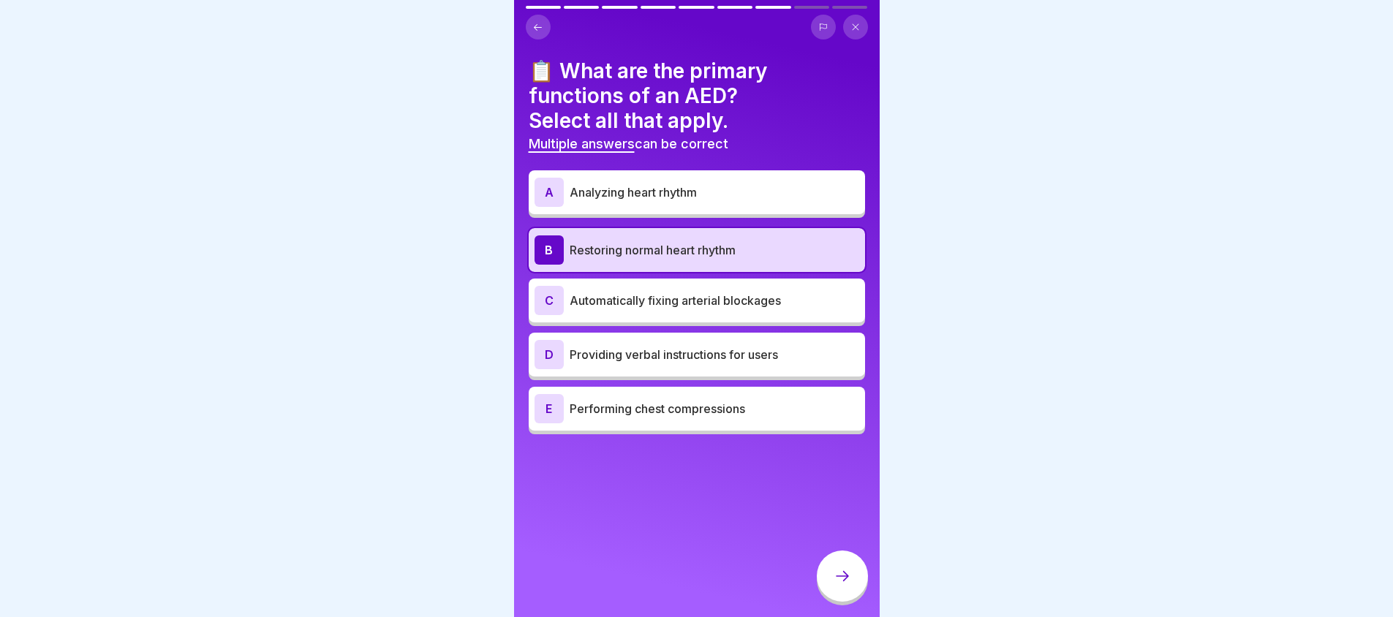
click at [832, 595] on div at bounding box center [842, 576] width 51 height 51
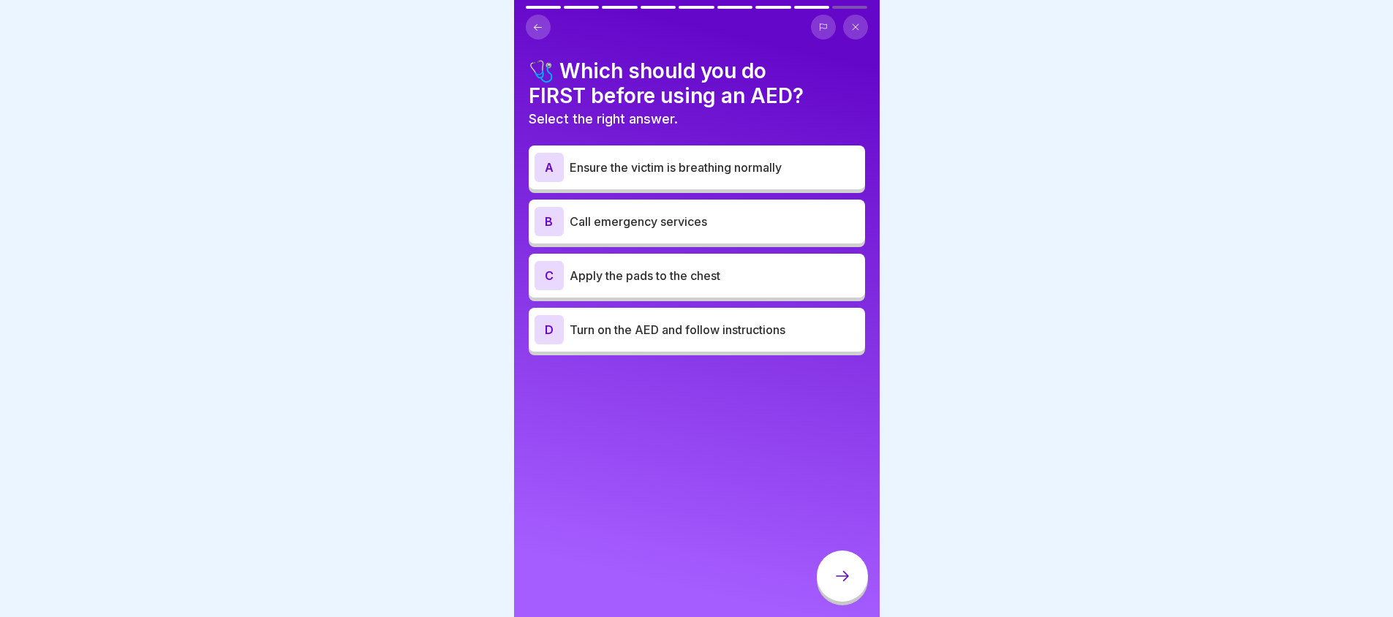
click at [695, 210] on div "B Call emergency services" at bounding box center [697, 221] width 325 height 29
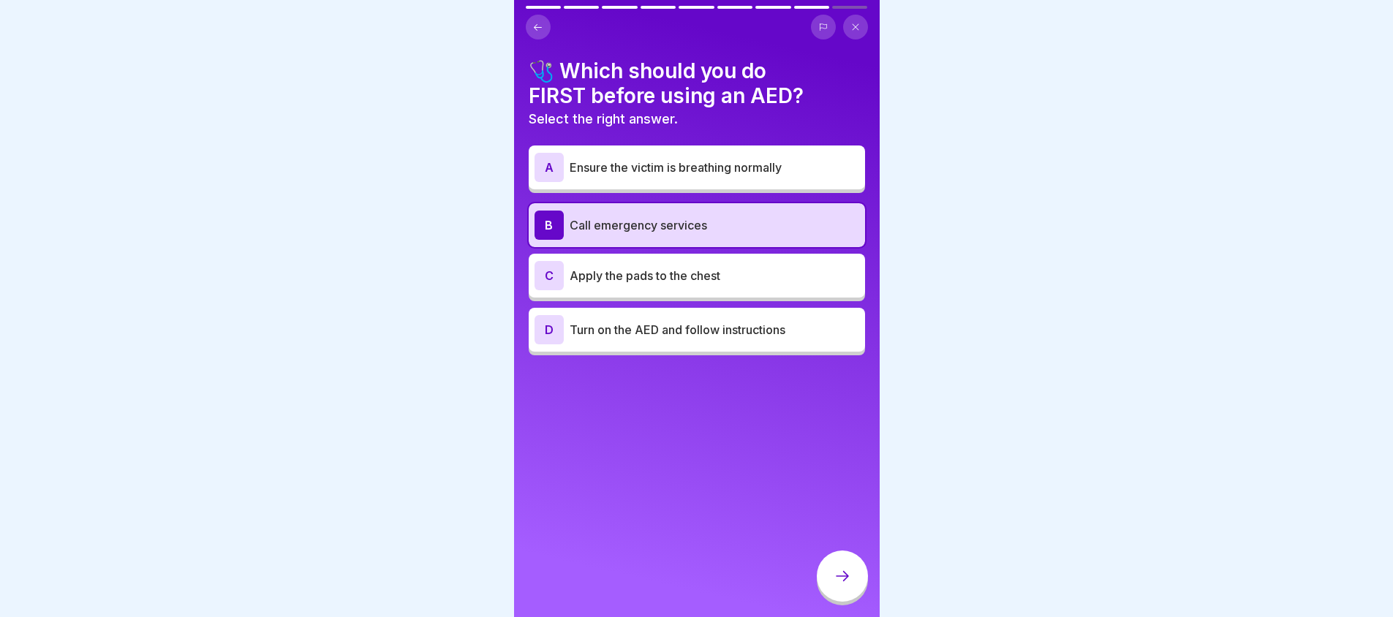
click at [837, 585] on icon at bounding box center [843, 576] width 18 height 18
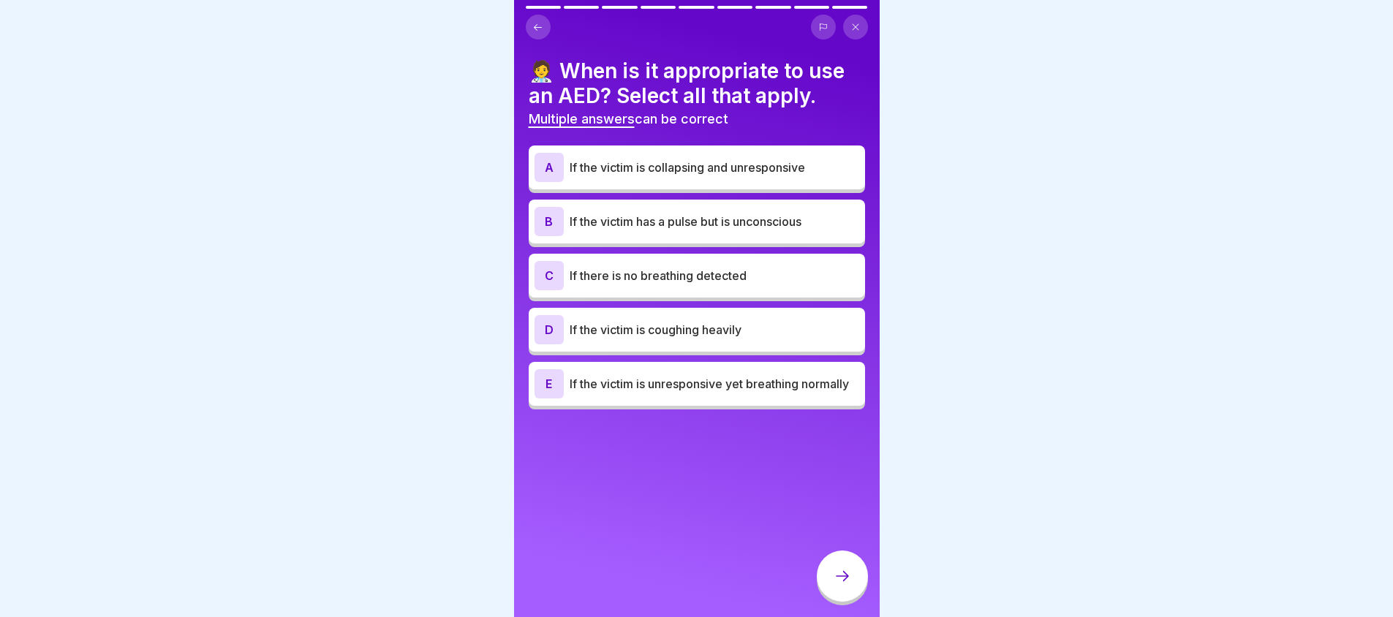
click at [701, 222] on p "If the victim has a pulse but is unconscious" at bounding box center [715, 222] width 290 height 18
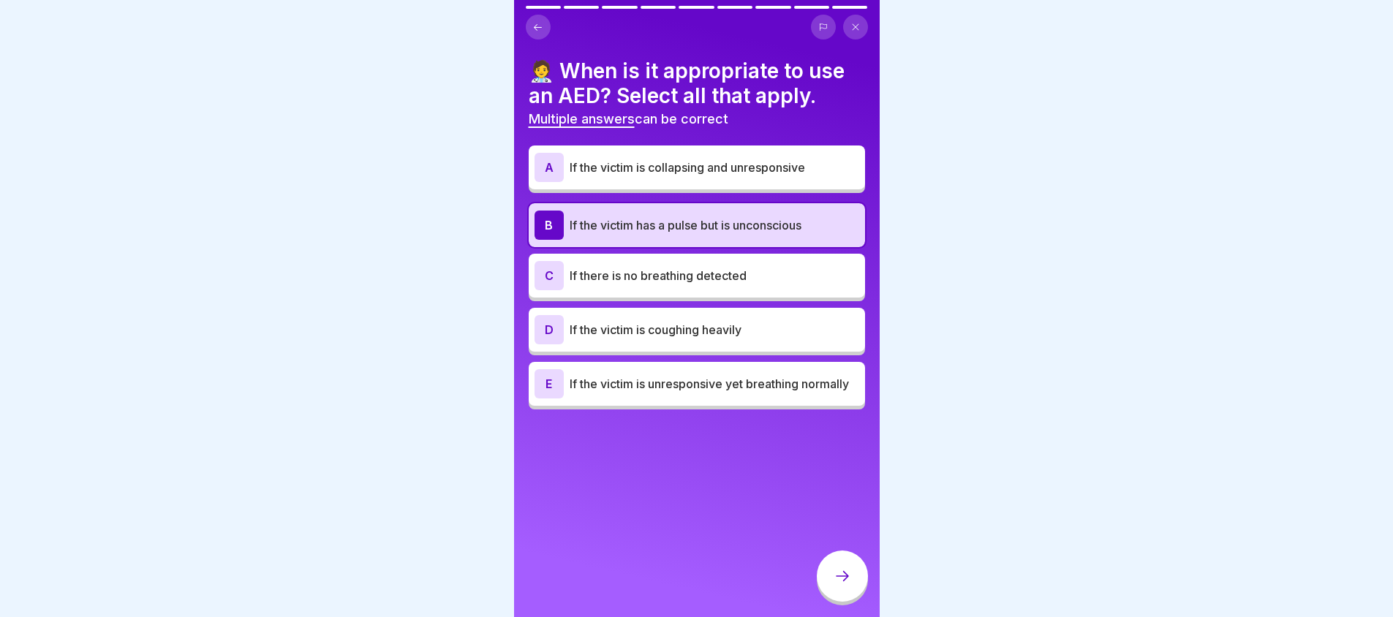
click at [720, 177] on div "A If the victim is collapsing and unresponsive" at bounding box center [697, 167] width 325 height 29
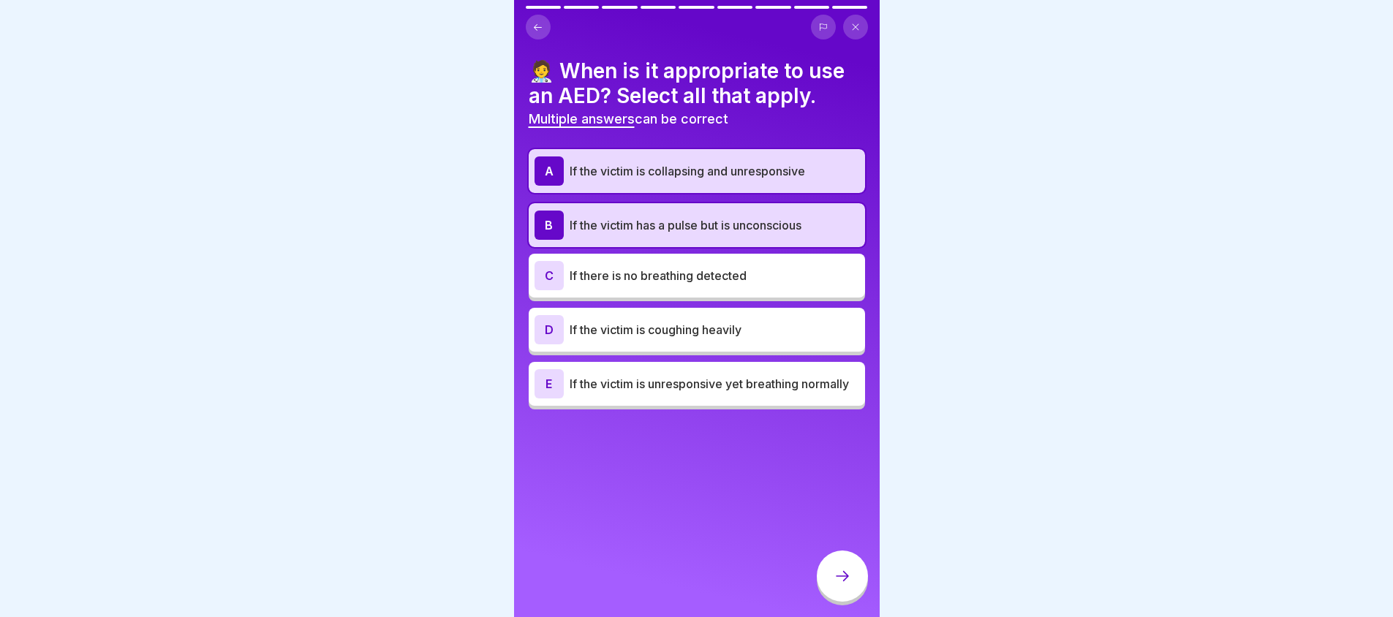
click at [689, 226] on p "If the victim has a pulse but is unconscious" at bounding box center [715, 225] width 290 height 18
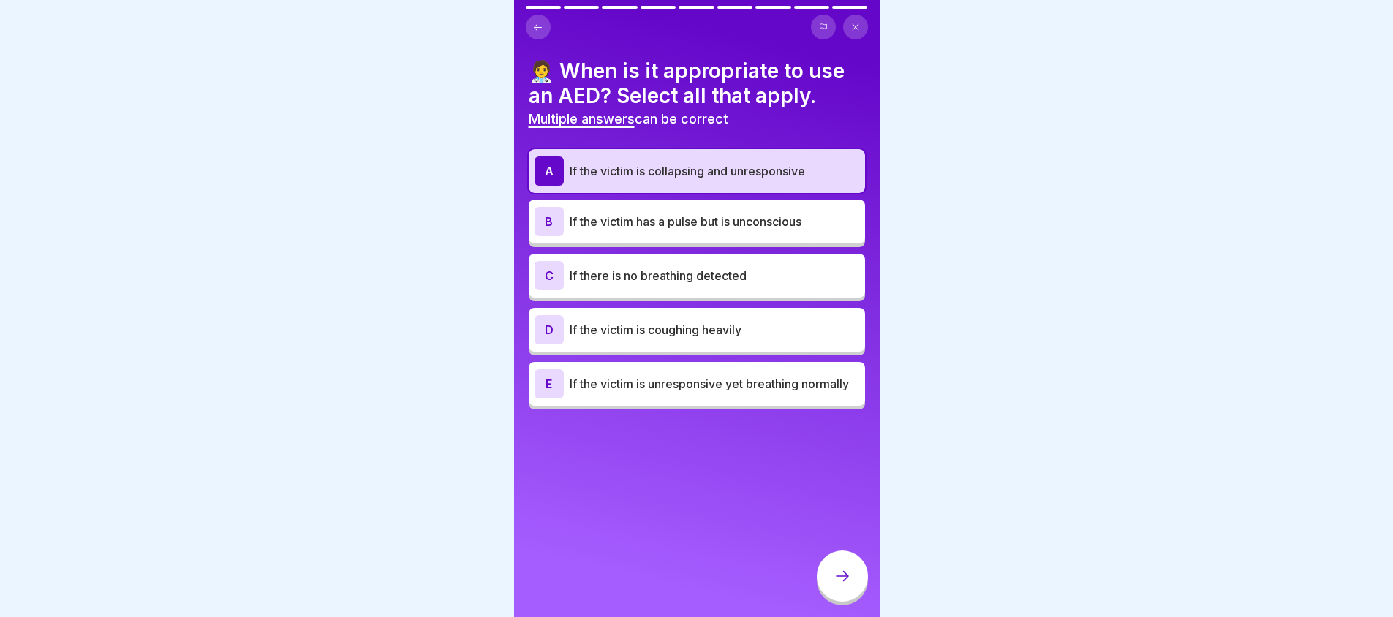
click at [703, 277] on p "If there is no breathing detected" at bounding box center [715, 276] width 290 height 18
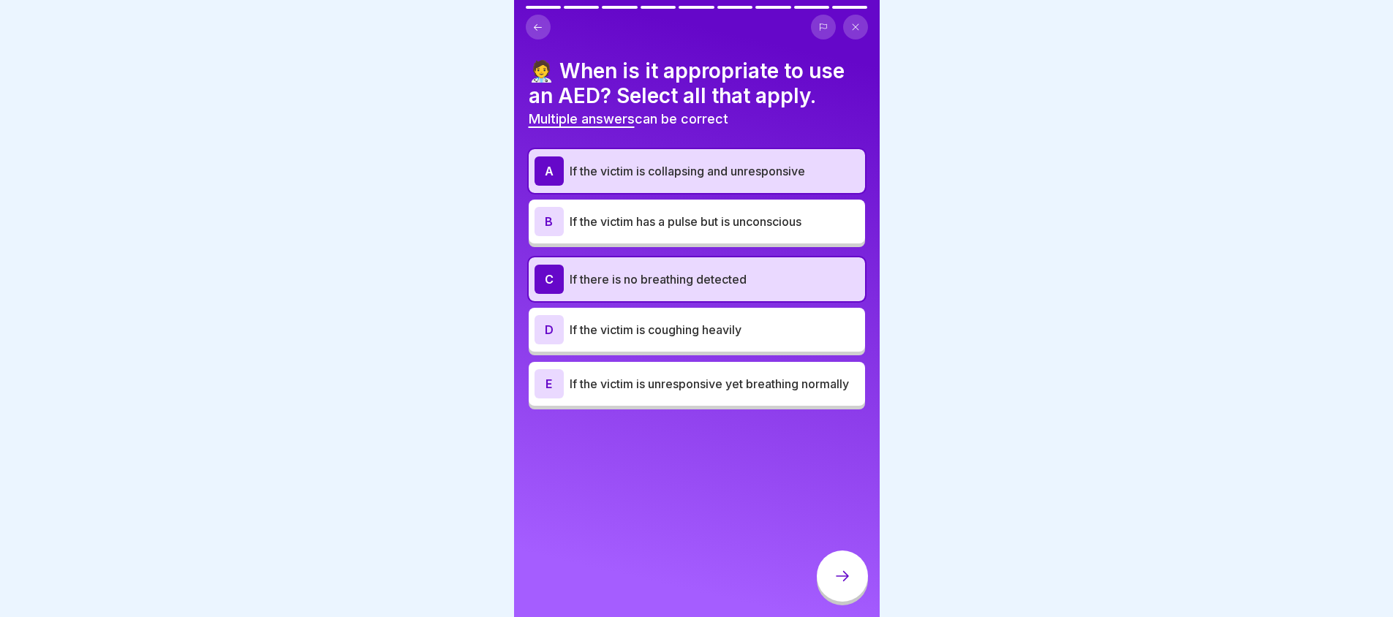
click at [835, 585] on icon at bounding box center [843, 576] width 18 height 18
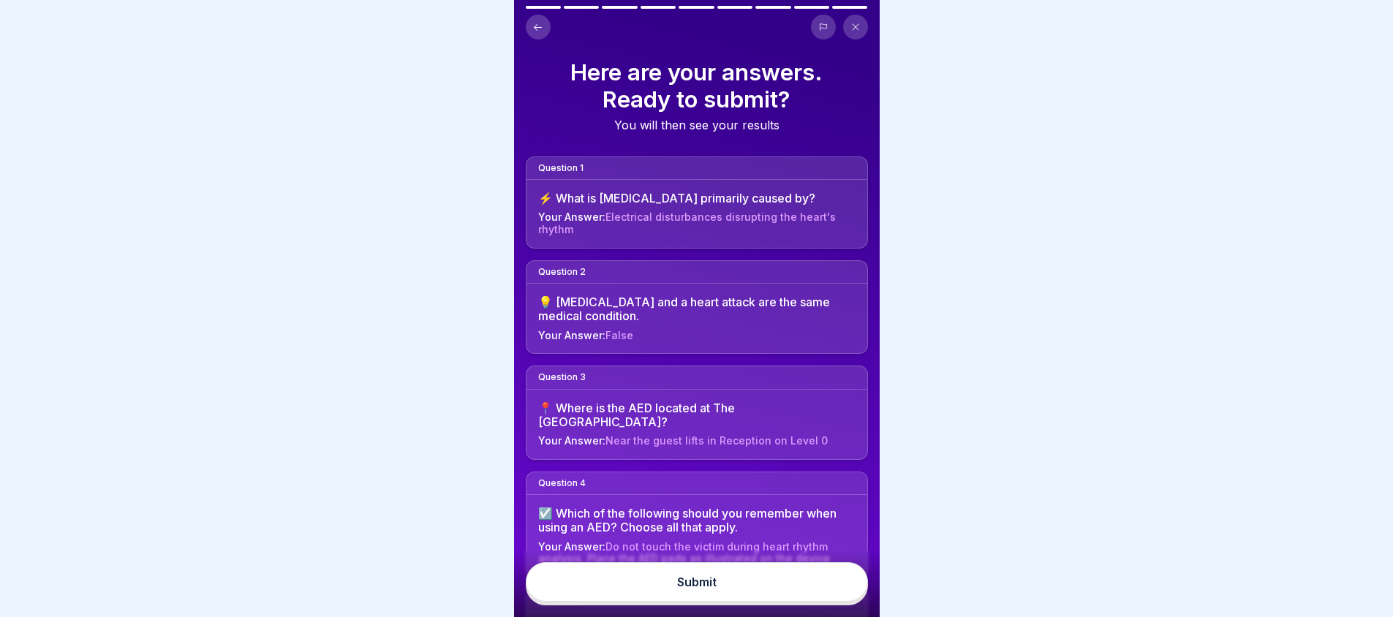
click at [722, 584] on button "Submit" at bounding box center [697, 581] width 342 height 39
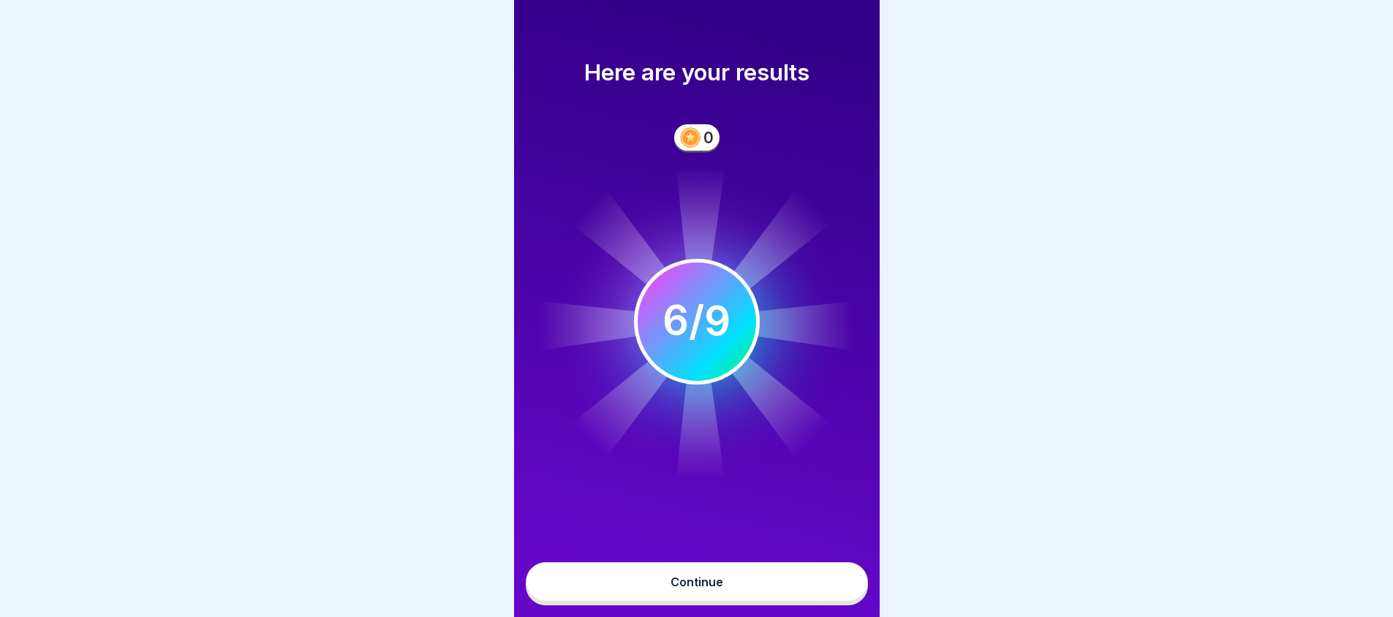
click at [717, 589] on div "Continue" at bounding box center [697, 581] width 53 height 13
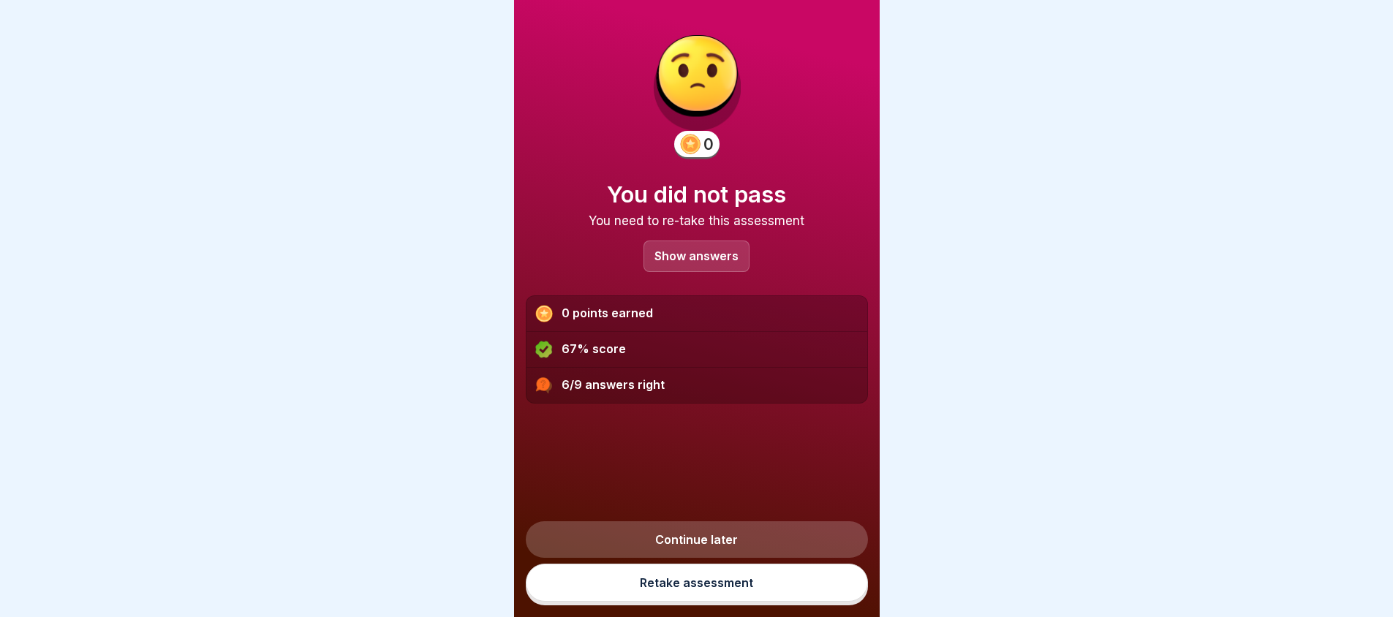
click at [721, 556] on link "Continue later" at bounding box center [697, 539] width 342 height 37
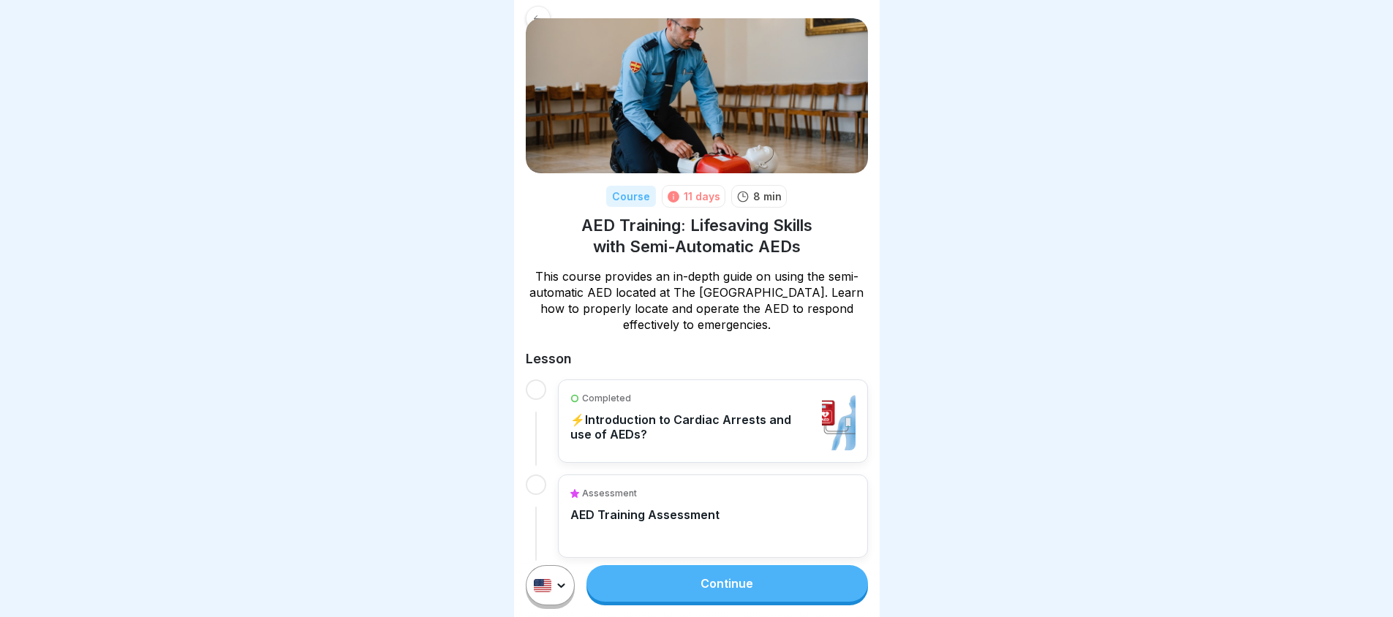
scroll to position [47, 0]
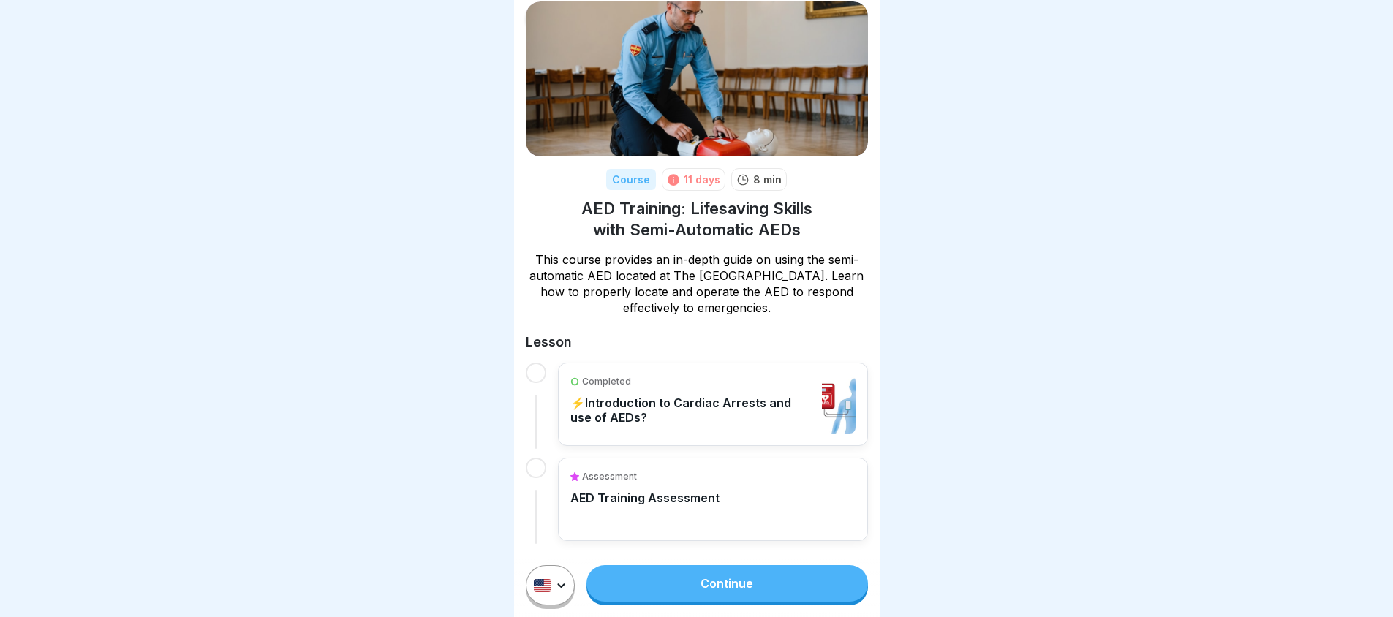
click at [679, 586] on link "Continue" at bounding box center [726, 583] width 281 height 37
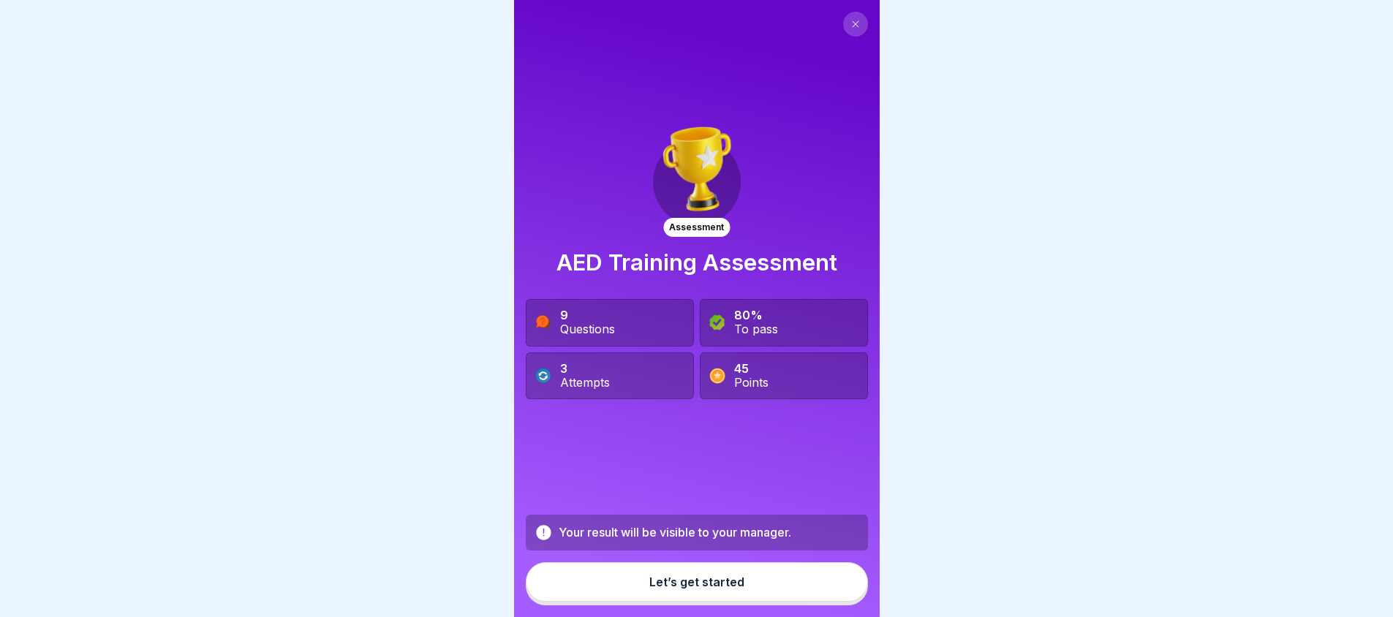
click at [671, 583] on button "Let’s get started" at bounding box center [697, 581] width 342 height 39
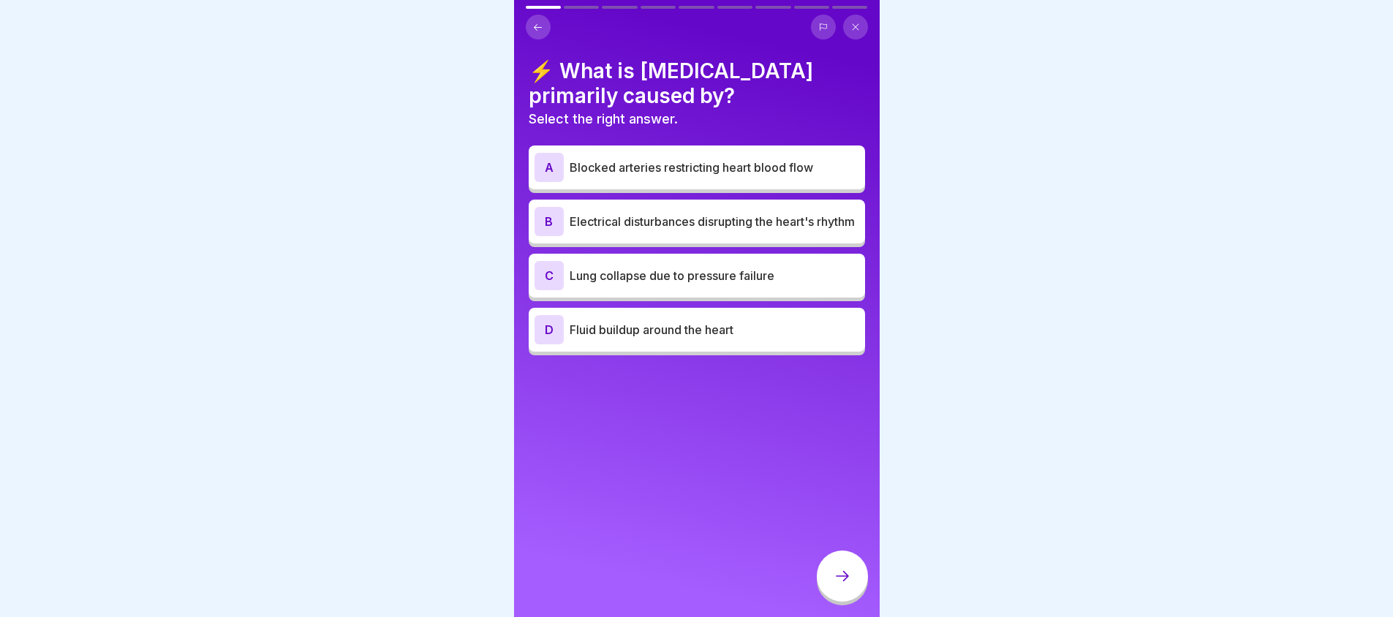
click at [858, 25] on icon at bounding box center [855, 27] width 7 height 7
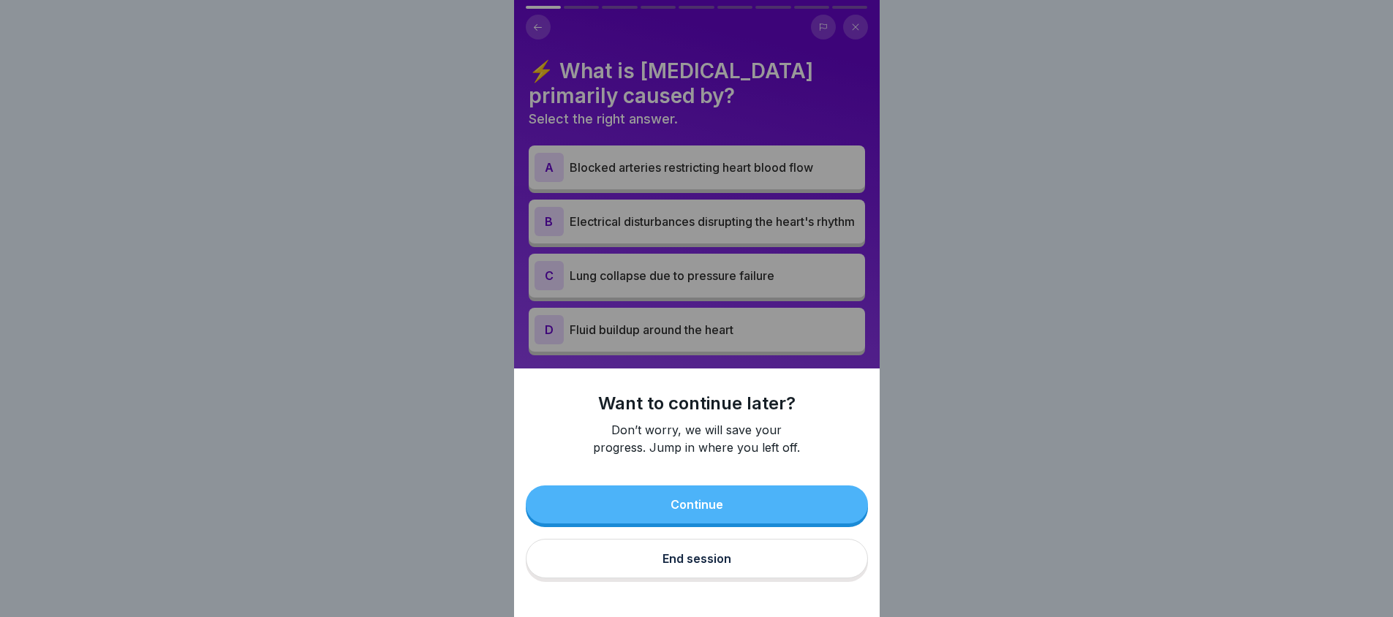
click at [711, 578] on button "End session" at bounding box center [697, 558] width 342 height 39
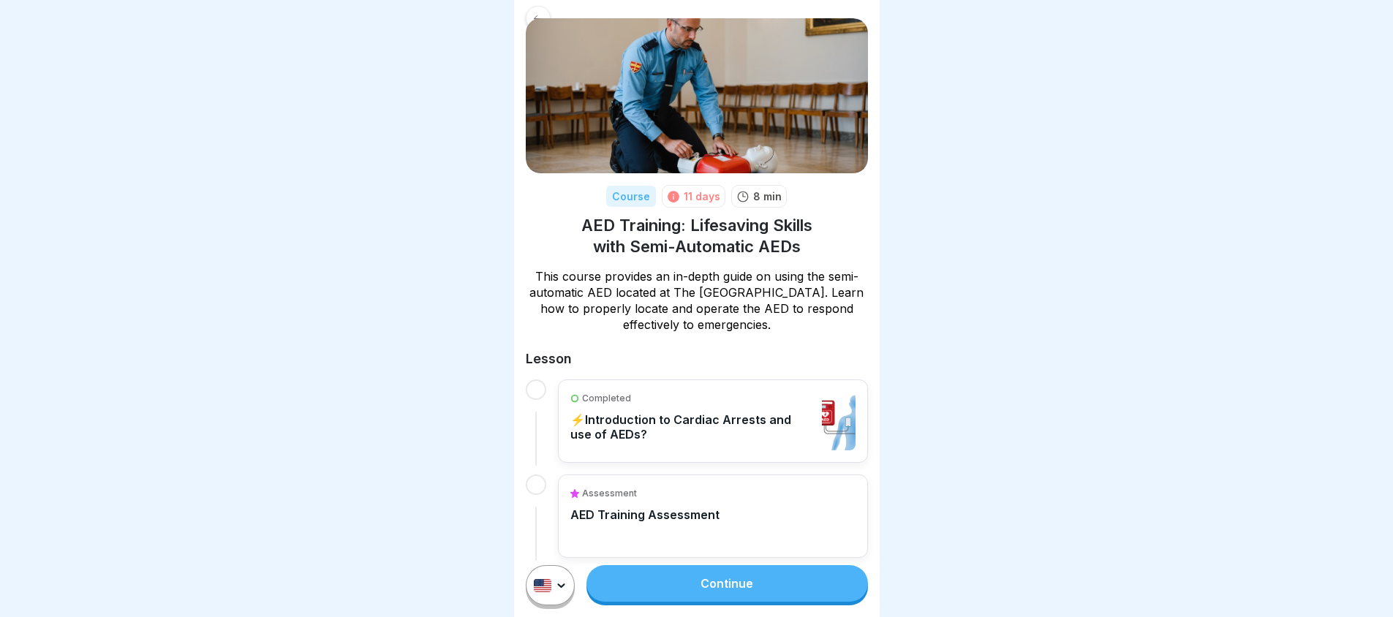
scroll to position [47, 0]
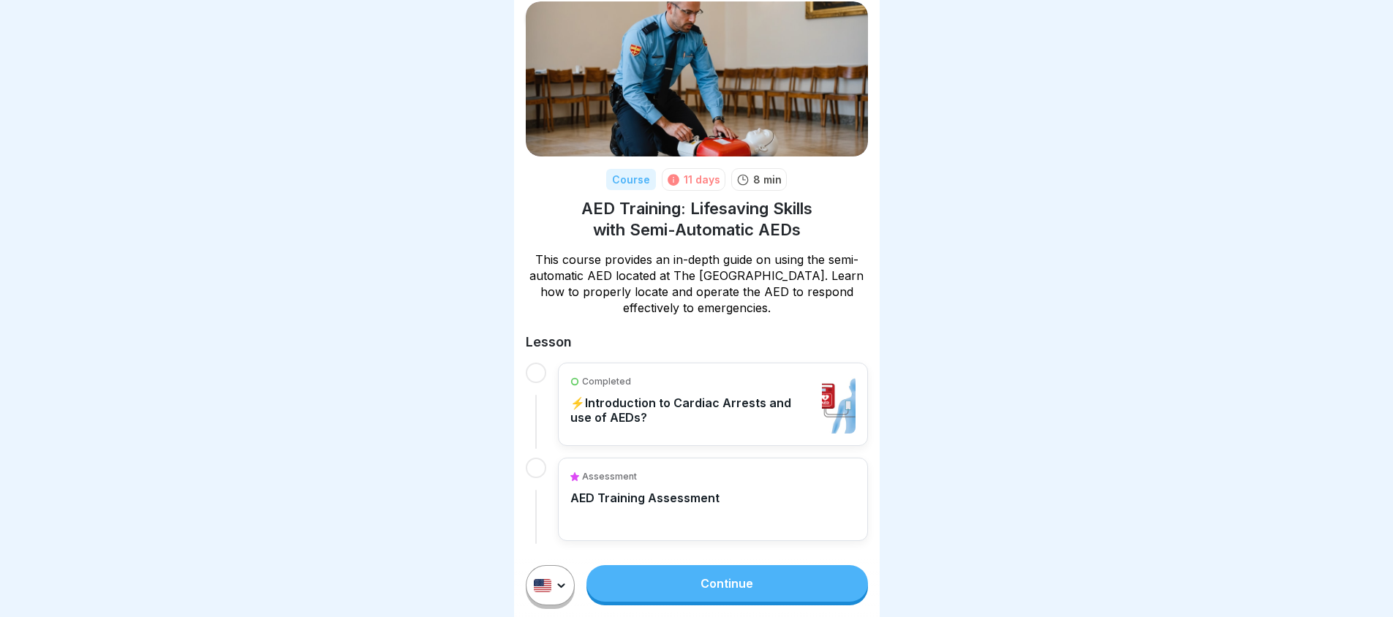
click at [706, 577] on div "Continue" at bounding box center [697, 586] width 366 height 64
click at [711, 589] on link "Continue" at bounding box center [726, 583] width 281 height 37
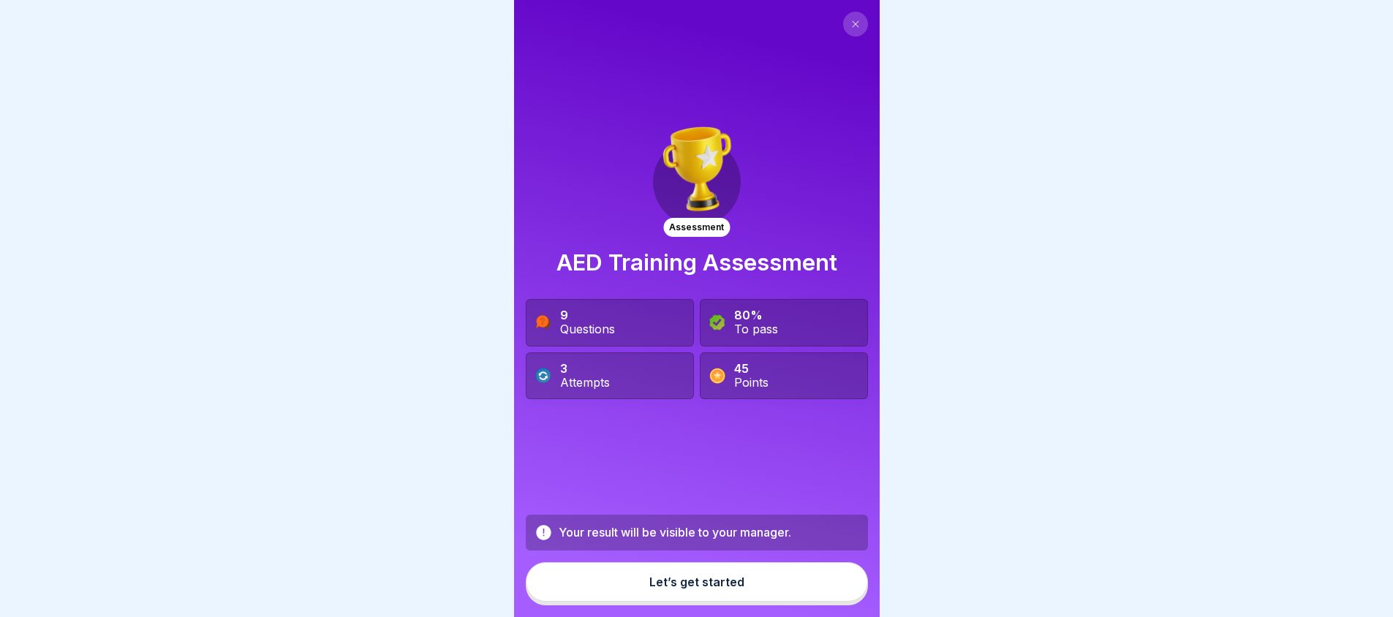
click at [676, 602] on button "Let’s get started" at bounding box center [697, 581] width 342 height 39
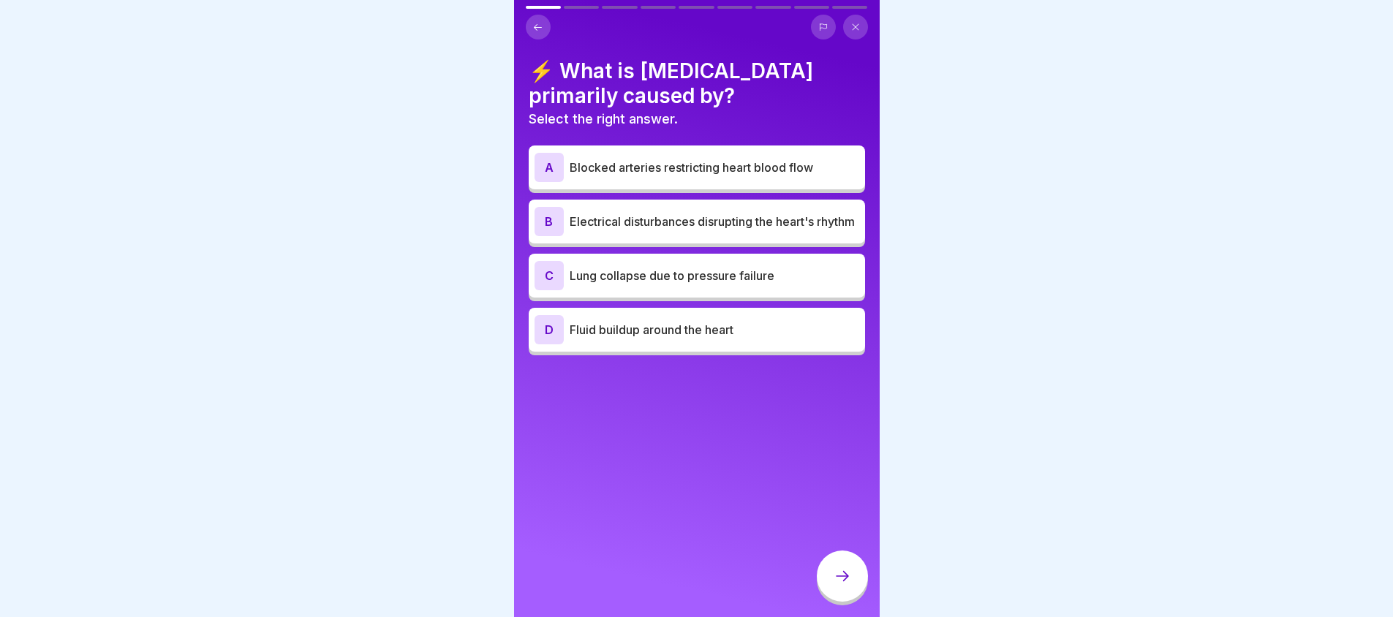
click at [808, 219] on p "Electrical disturbances disrupting the heart's rhythm" at bounding box center [715, 222] width 290 height 18
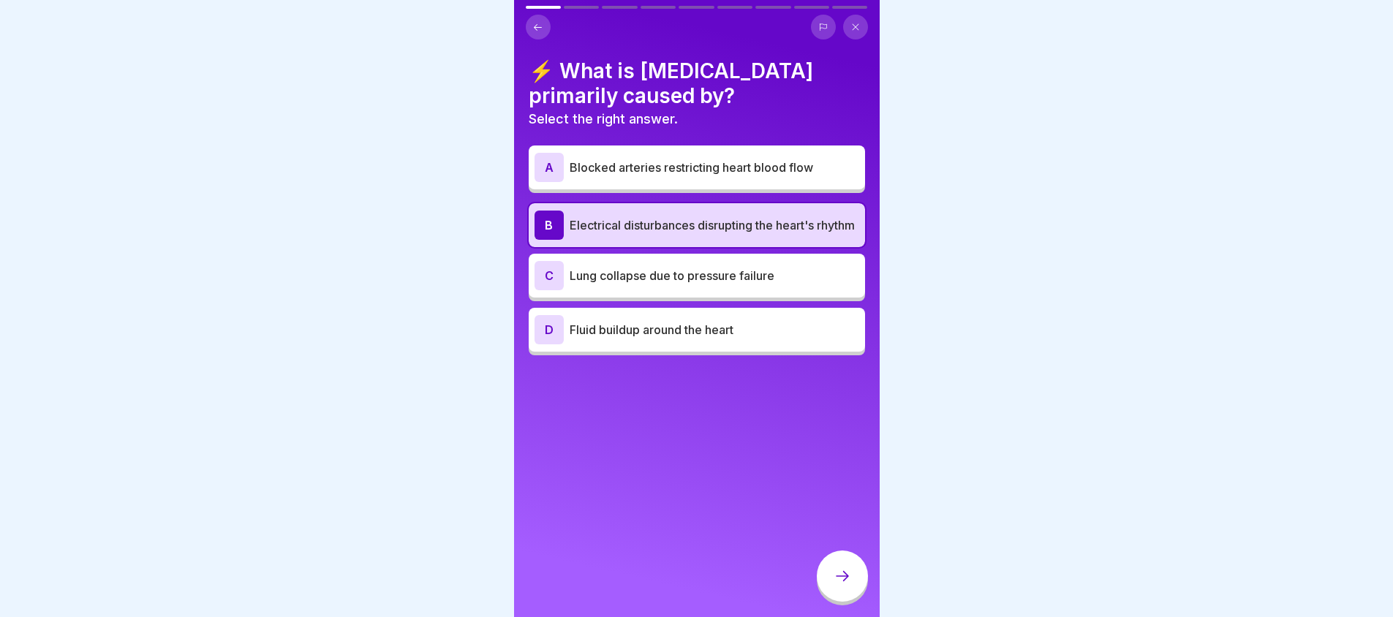
click at [836, 575] on div at bounding box center [842, 576] width 51 height 51
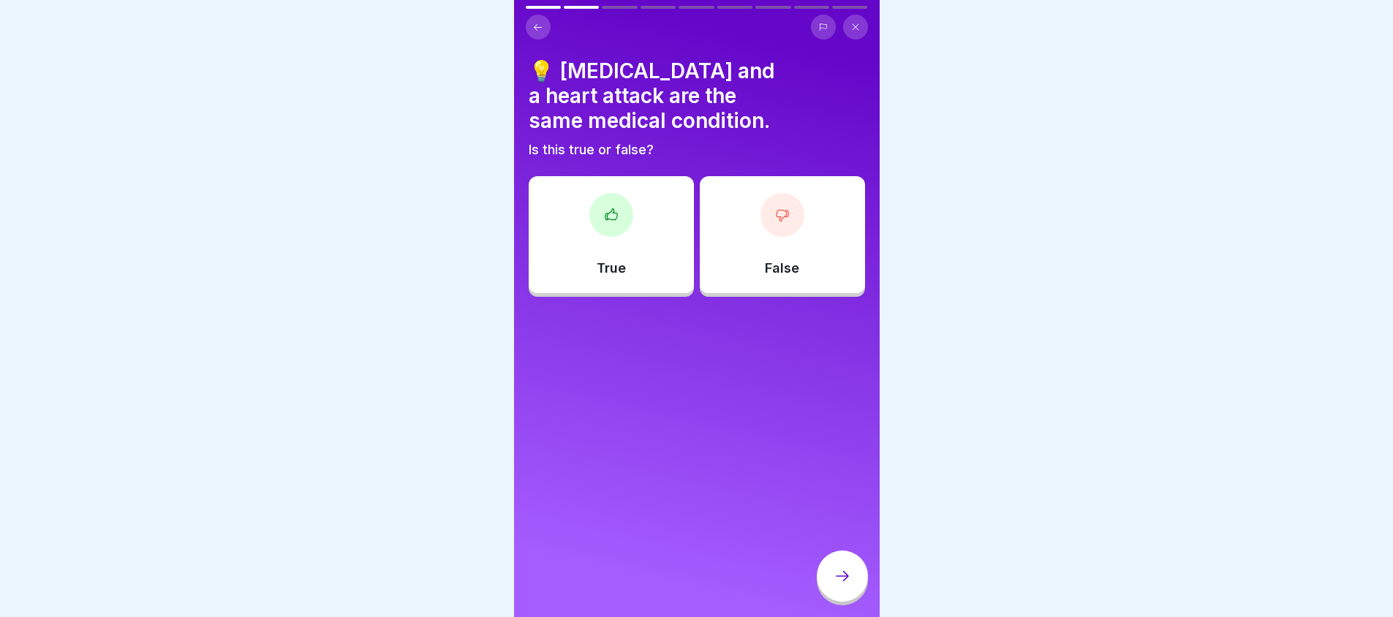
click at [774, 204] on div at bounding box center [782, 215] width 44 height 44
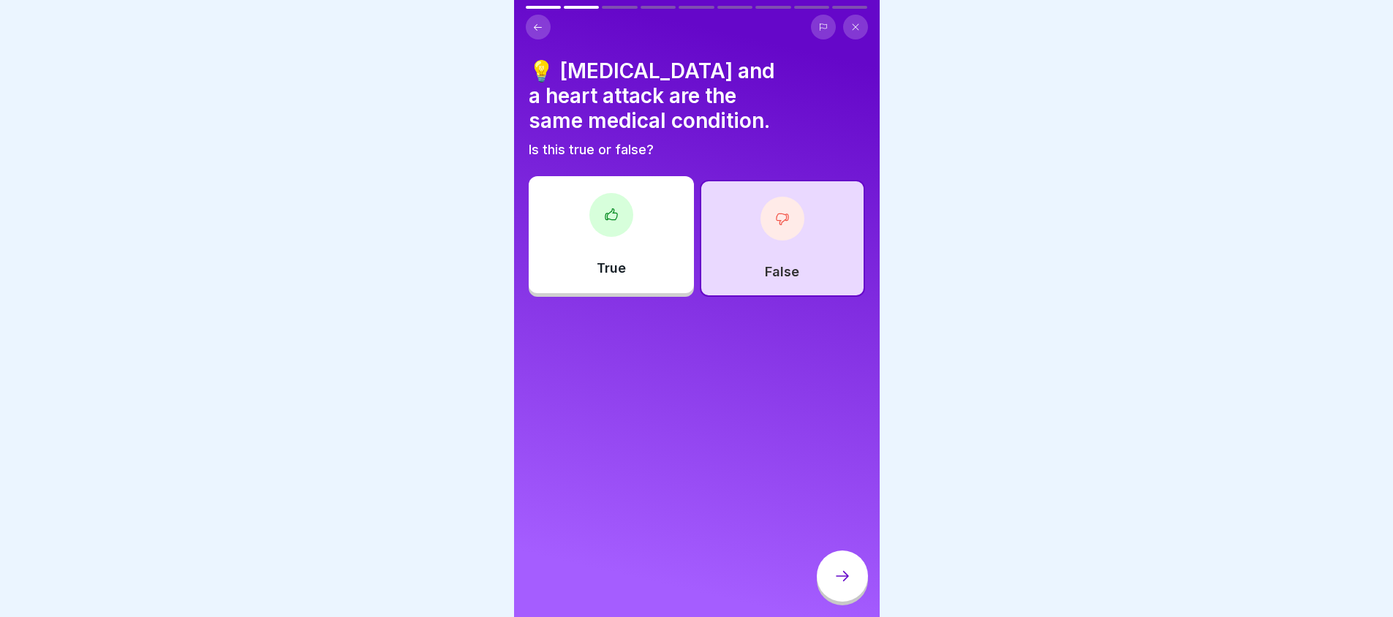
click at [836, 585] on icon at bounding box center [843, 576] width 18 height 18
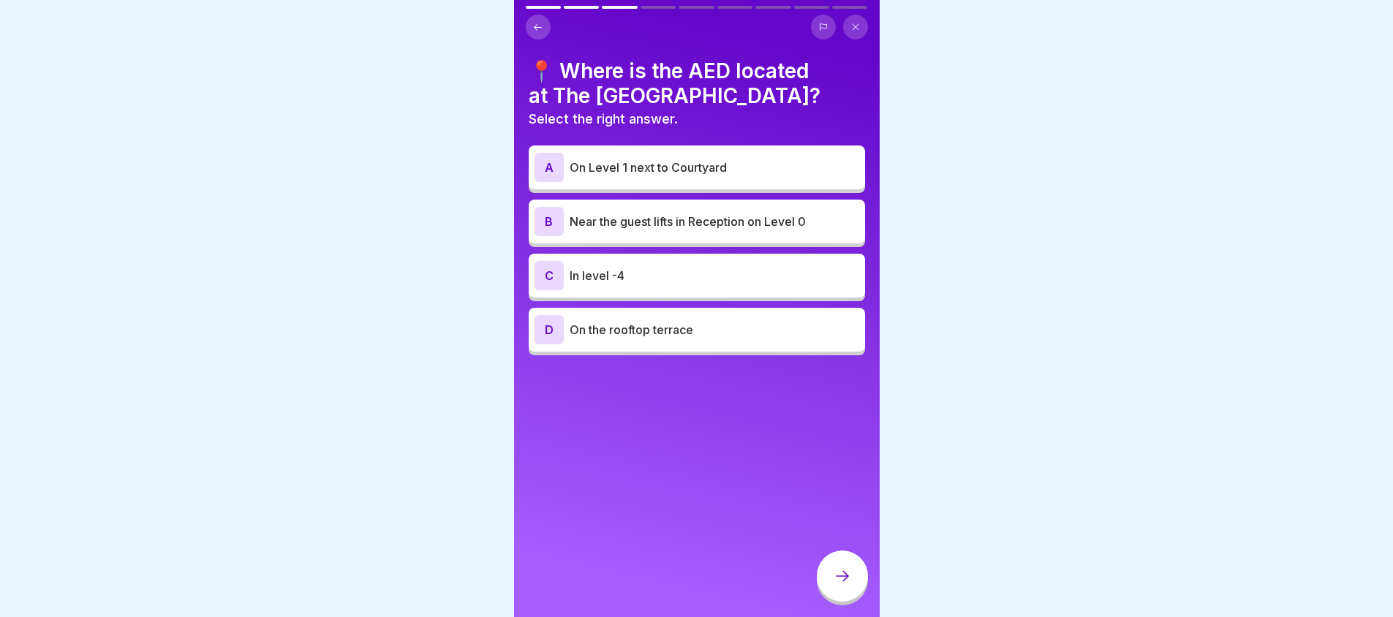
click at [709, 230] on div "B Near the guest lifts in Reception on Level 0" at bounding box center [697, 221] width 325 height 29
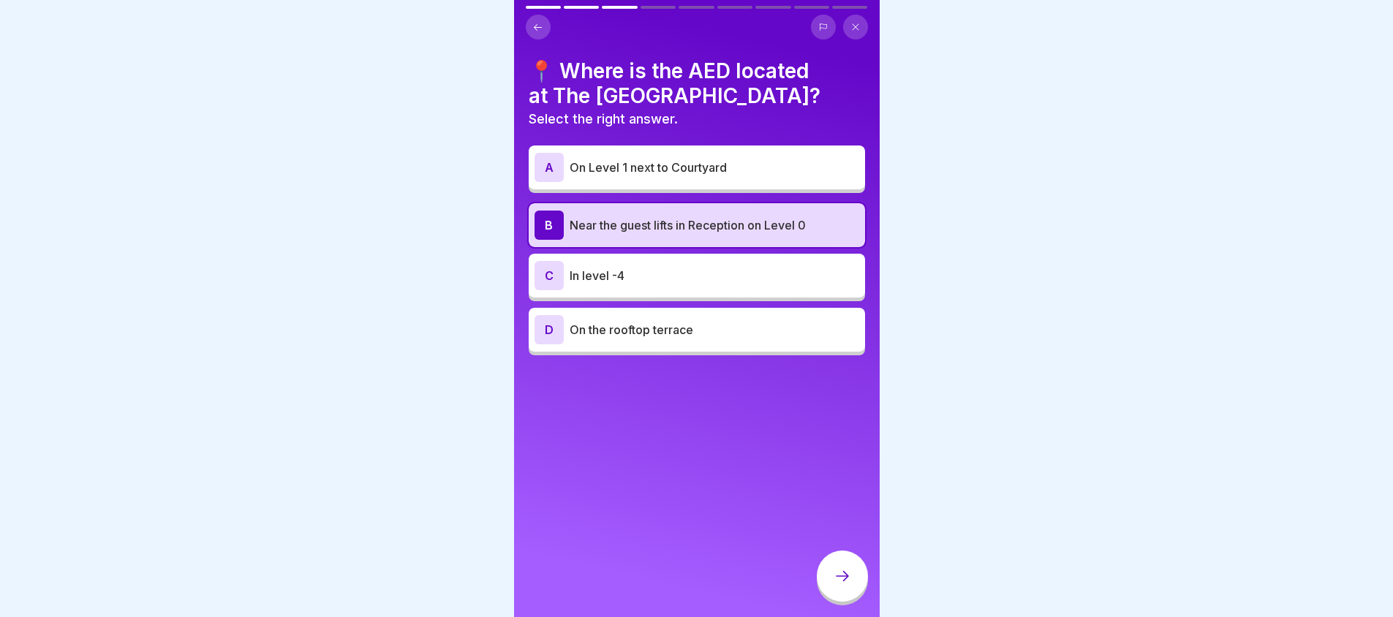
click at [856, 595] on div at bounding box center [842, 576] width 51 height 51
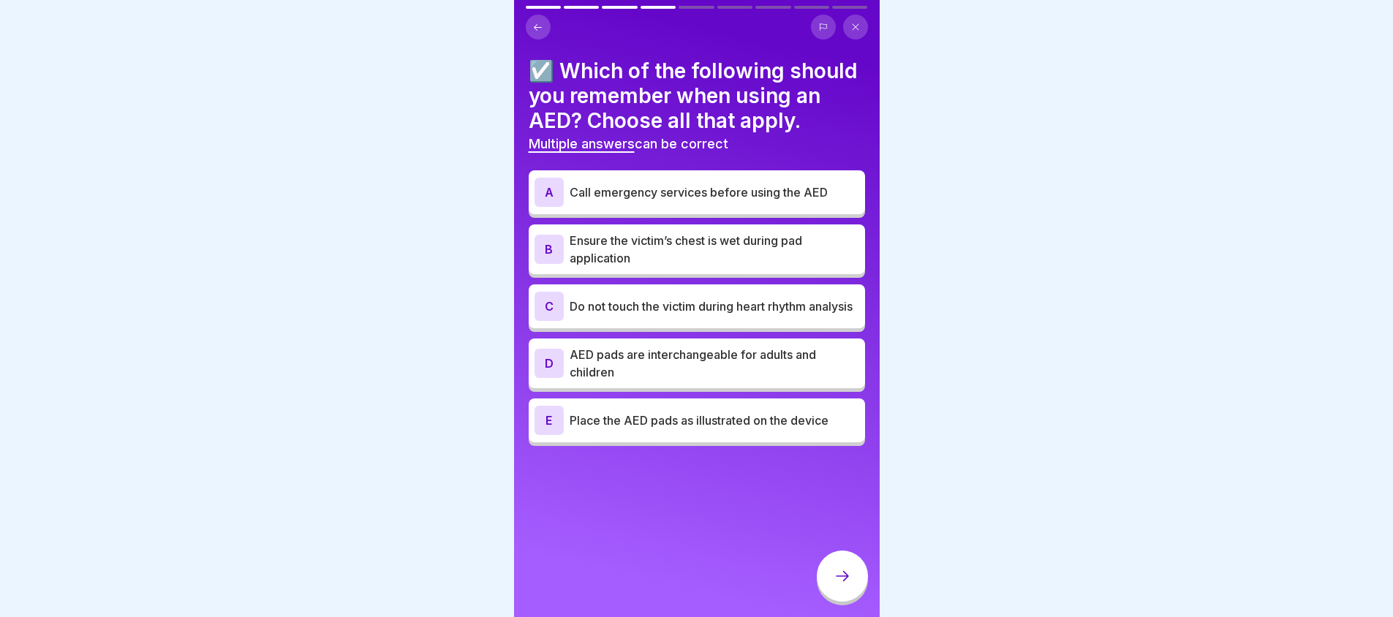
click at [698, 381] on p "AED pads are interchangeable for adults and children" at bounding box center [715, 363] width 290 height 35
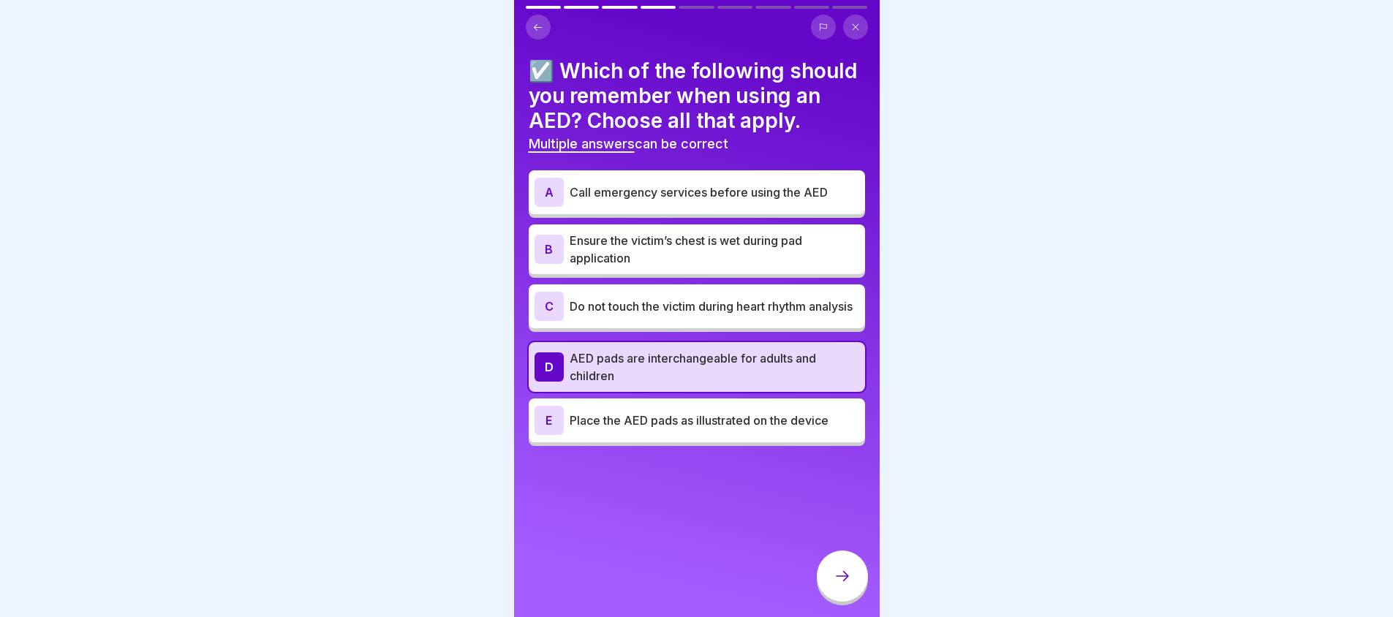
click at [704, 267] on p "Ensure the victim’s chest is wet during pad application" at bounding box center [715, 249] width 290 height 35
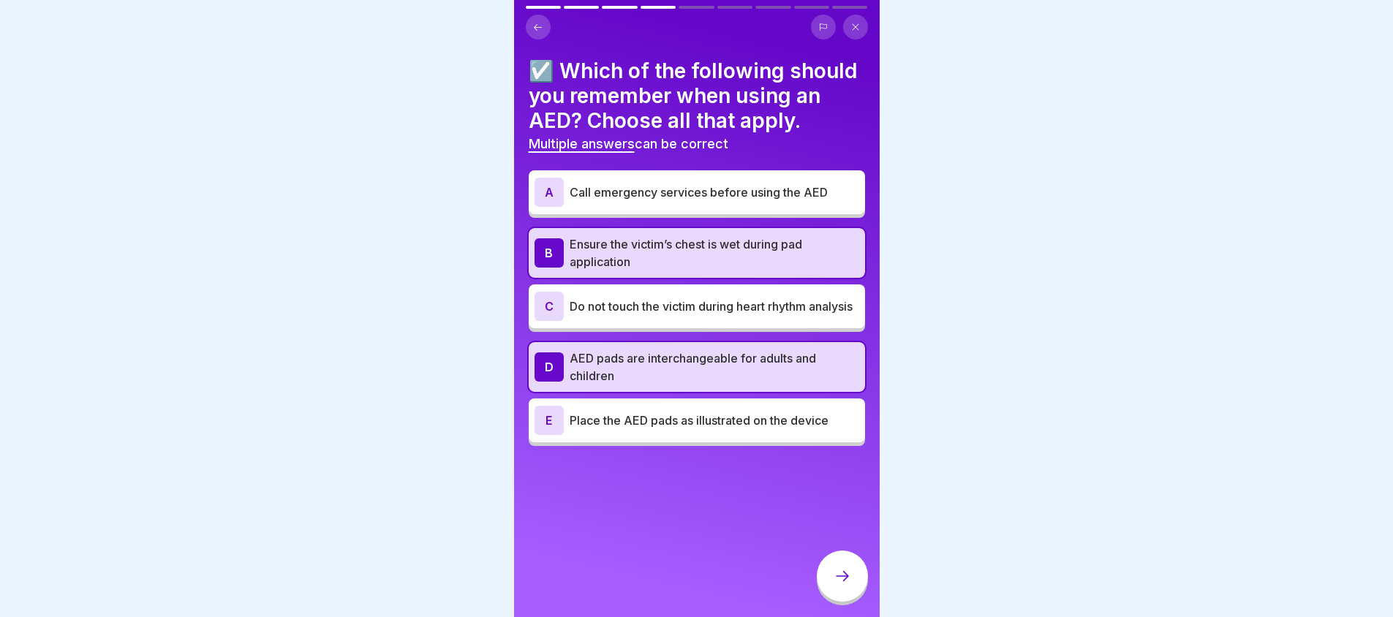
click at [681, 385] on p "AED pads are interchangeable for adults and children" at bounding box center [715, 367] width 290 height 35
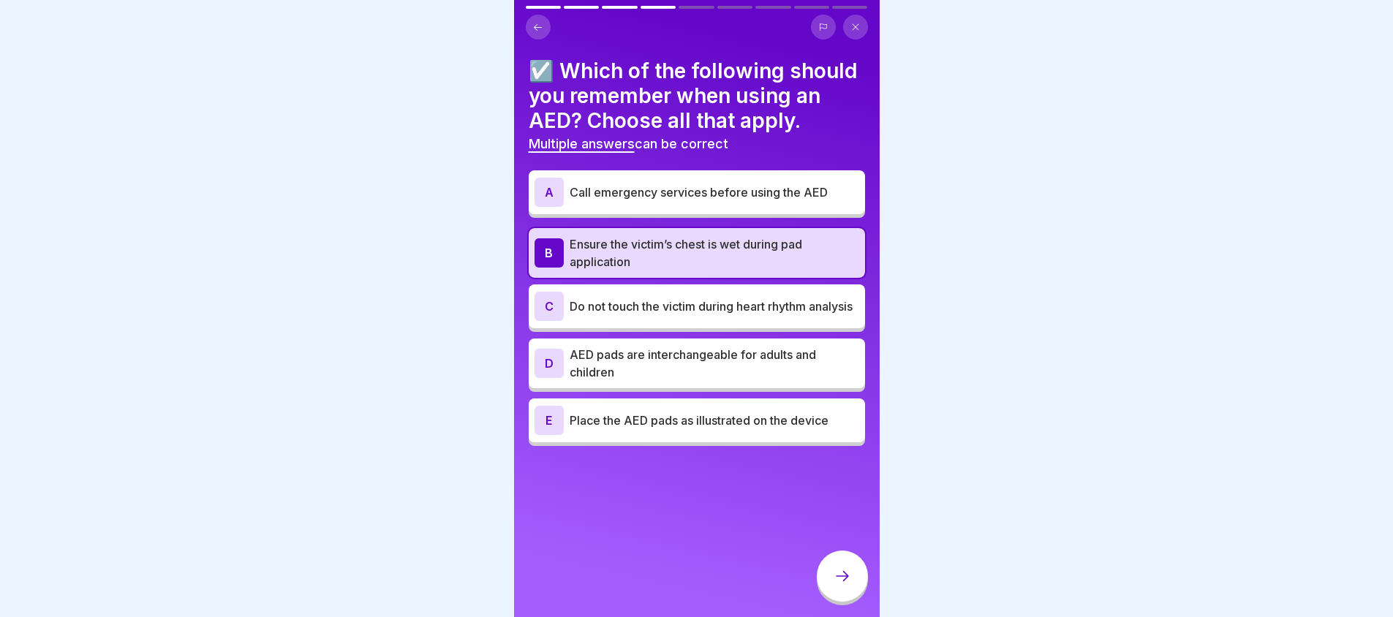
click at [698, 315] on p "Do not touch the victim during heart rhythm analysis" at bounding box center [715, 307] width 290 height 18
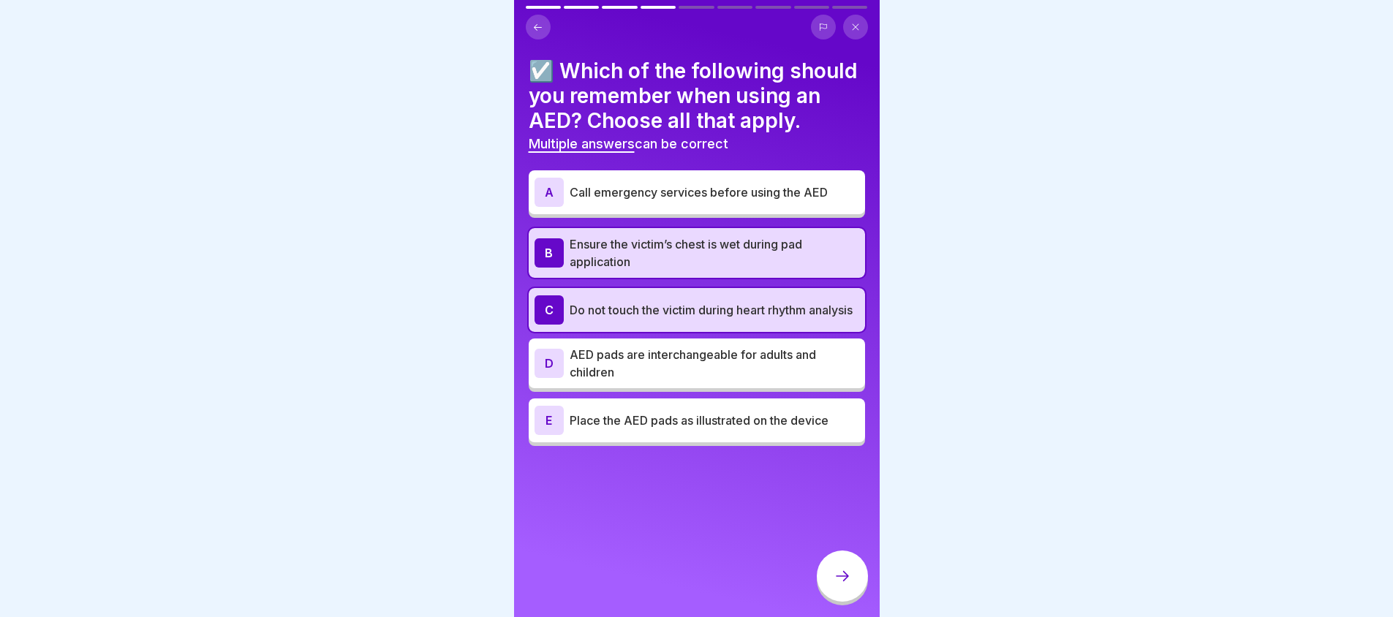
click at [684, 429] on p "Place the AED pads as illustrated on the device" at bounding box center [715, 421] width 290 height 18
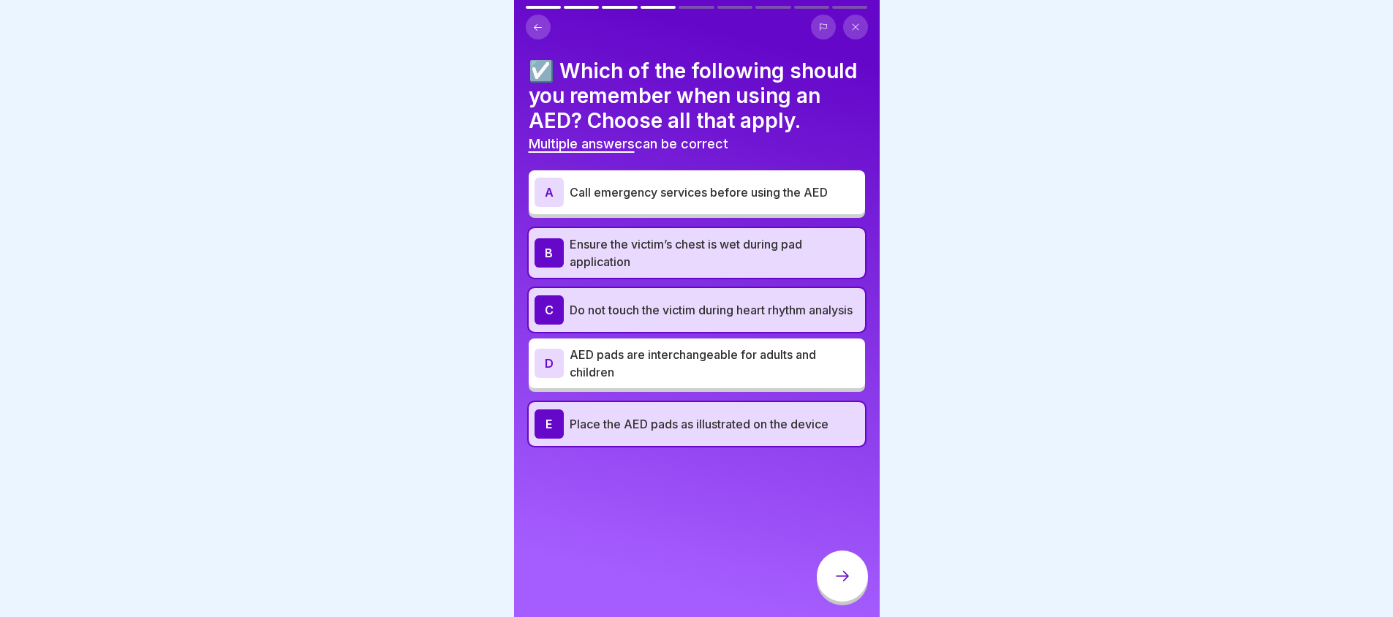
click at [836, 580] on icon at bounding box center [843, 576] width 18 height 18
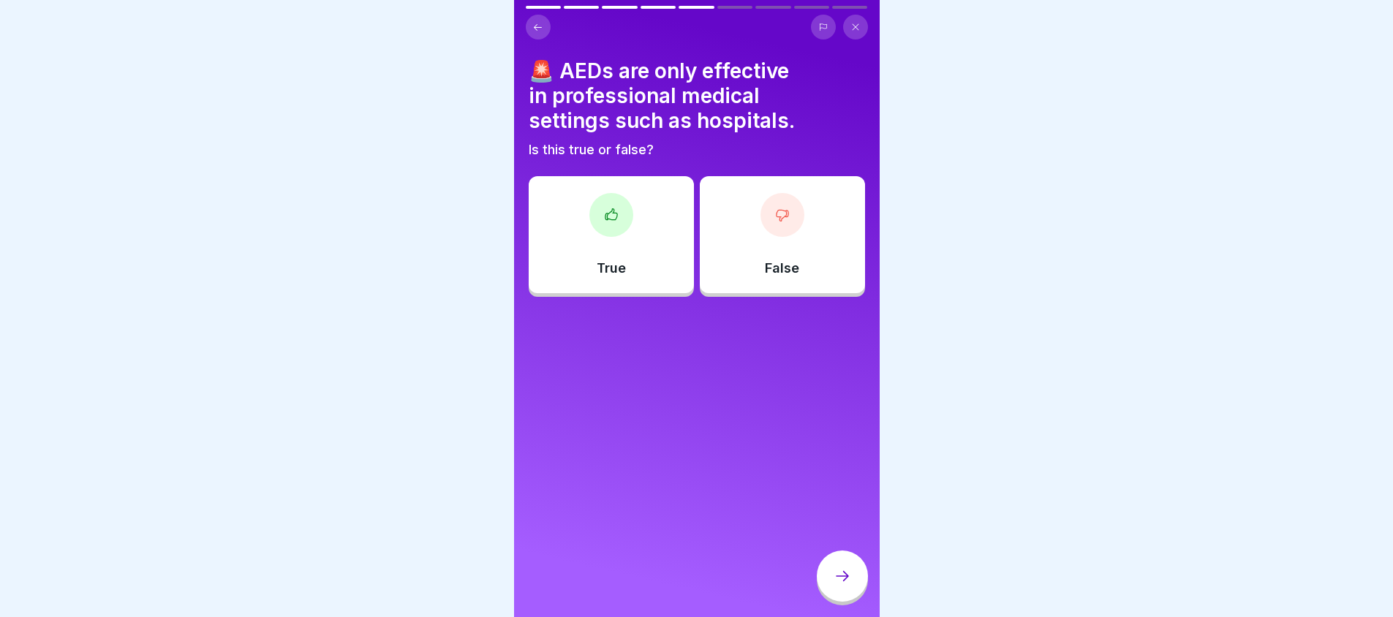
click at [839, 258] on div "False" at bounding box center [782, 234] width 165 height 117
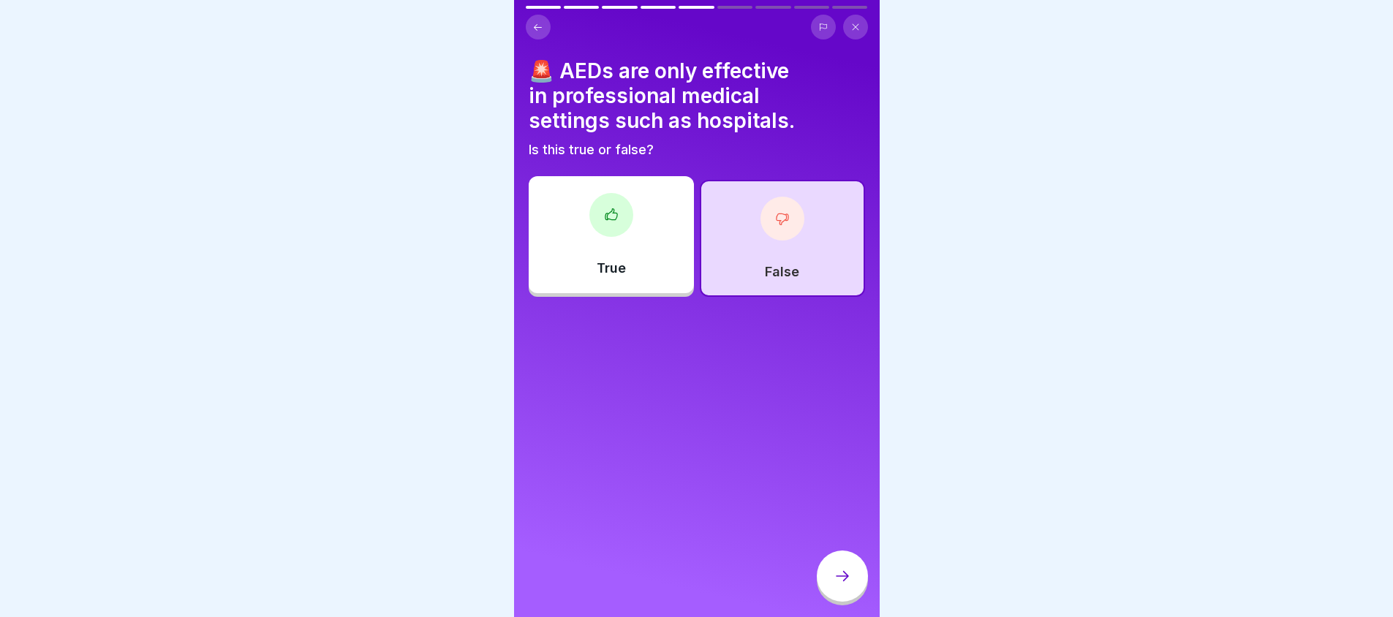
click at [853, 556] on div "🚨 AEDs are only effective in professional medical settings such as hospitals. I…" at bounding box center [697, 308] width 366 height 617
click at [851, 575] on div at bounding box center [842, 576] width 51 height 51
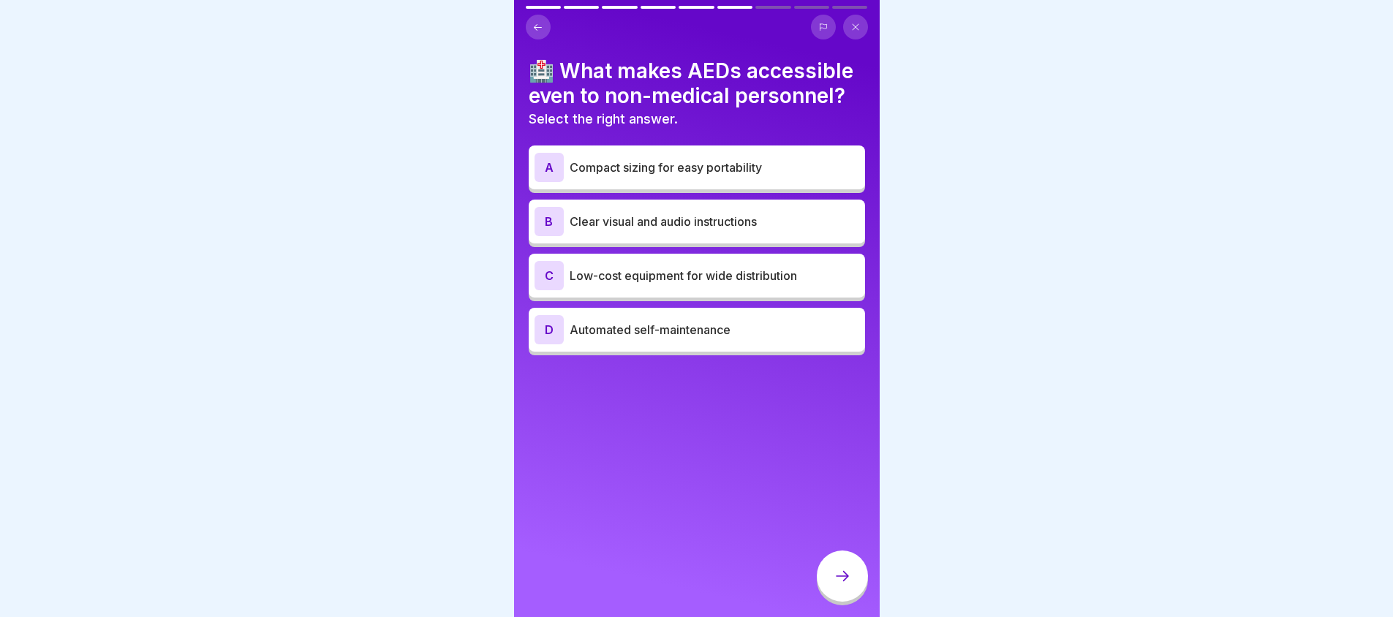
click at [665, 341] on div "D Automated self-maintenance" at bounding box center [697, 329] width 325 height 29
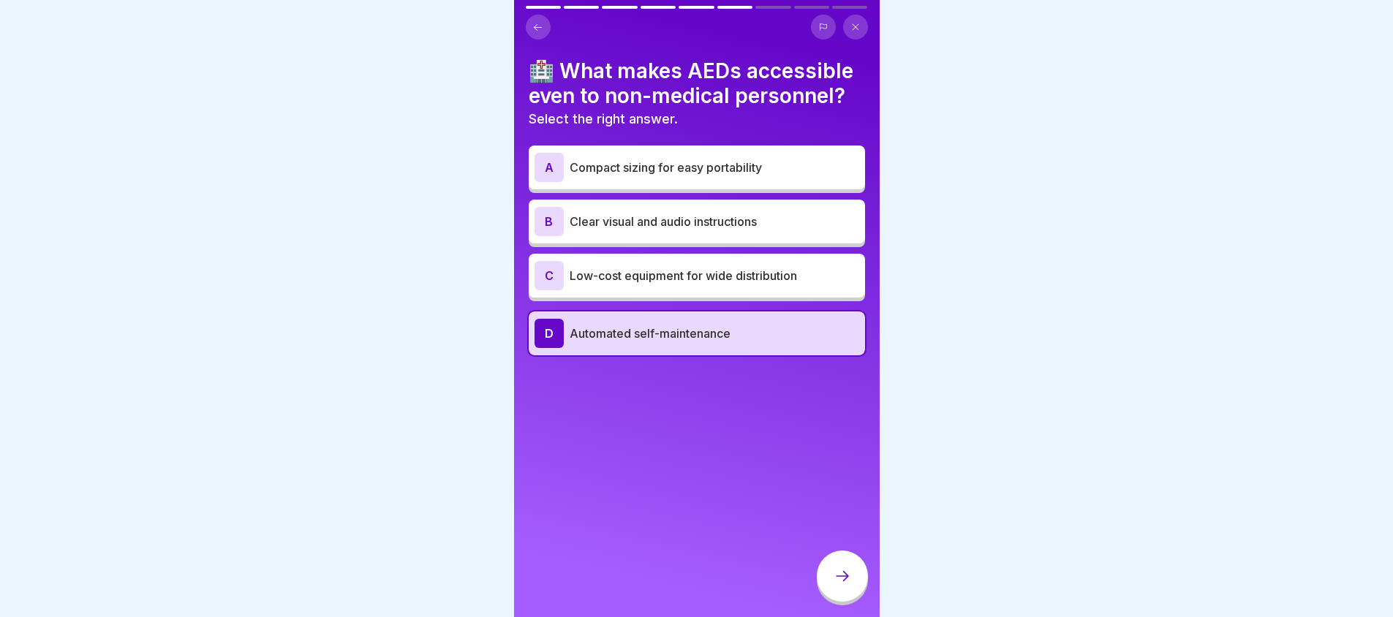
click at [841, 580] on icon at bounding box center [843, 576] width 18 height 18
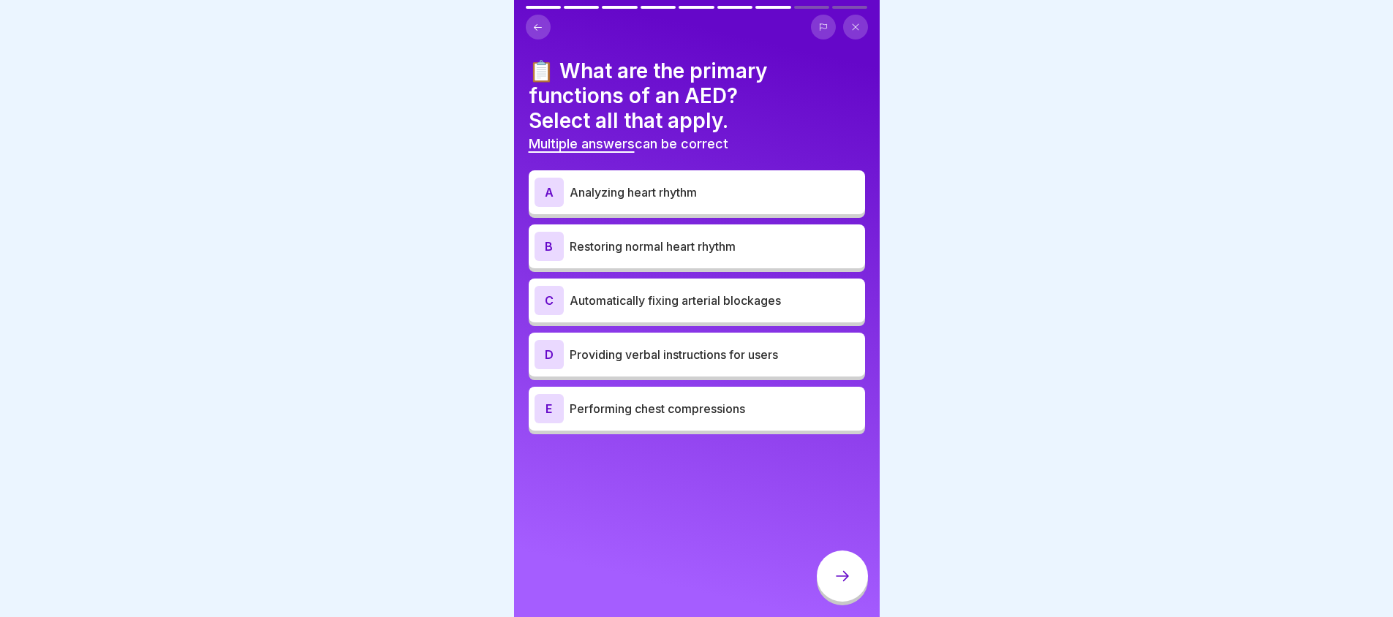
click at [738, 192] on p "Analyzing heart rhythm" at bounding box center [715, 193] width 290 height 18
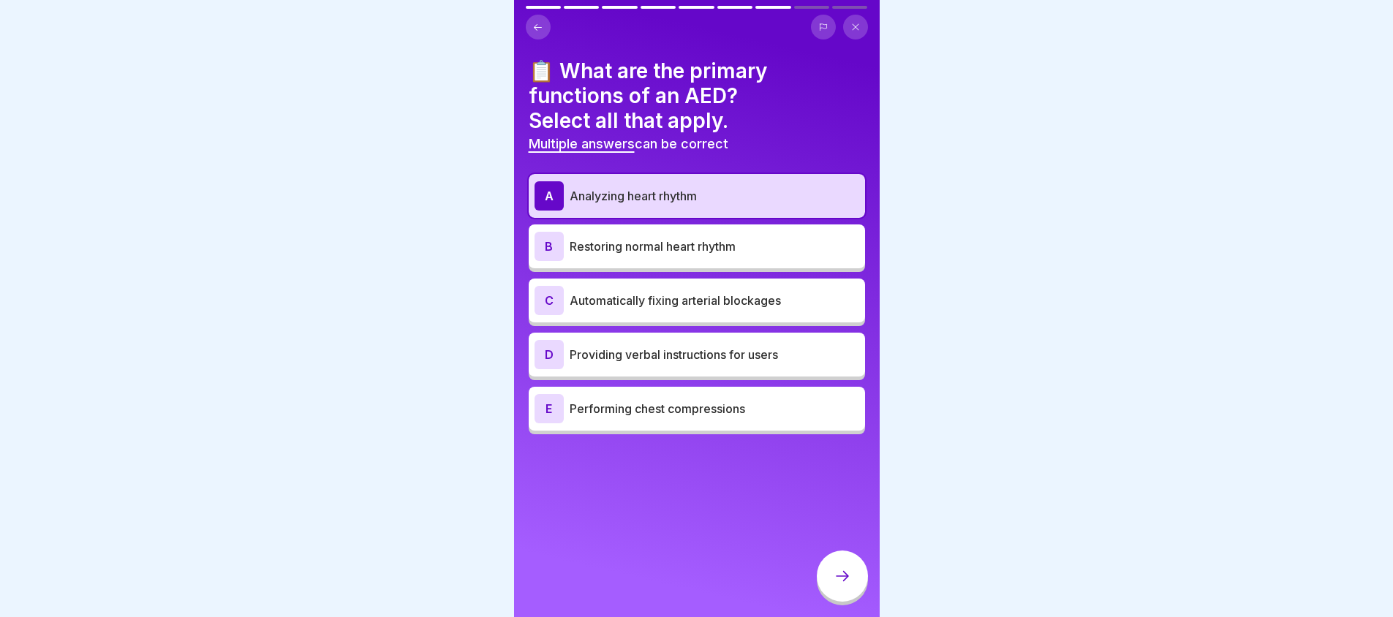
click at [714, 252] on p "Restoring normal heart rhythm" at bounding box center [715, 247] width 290 height 18
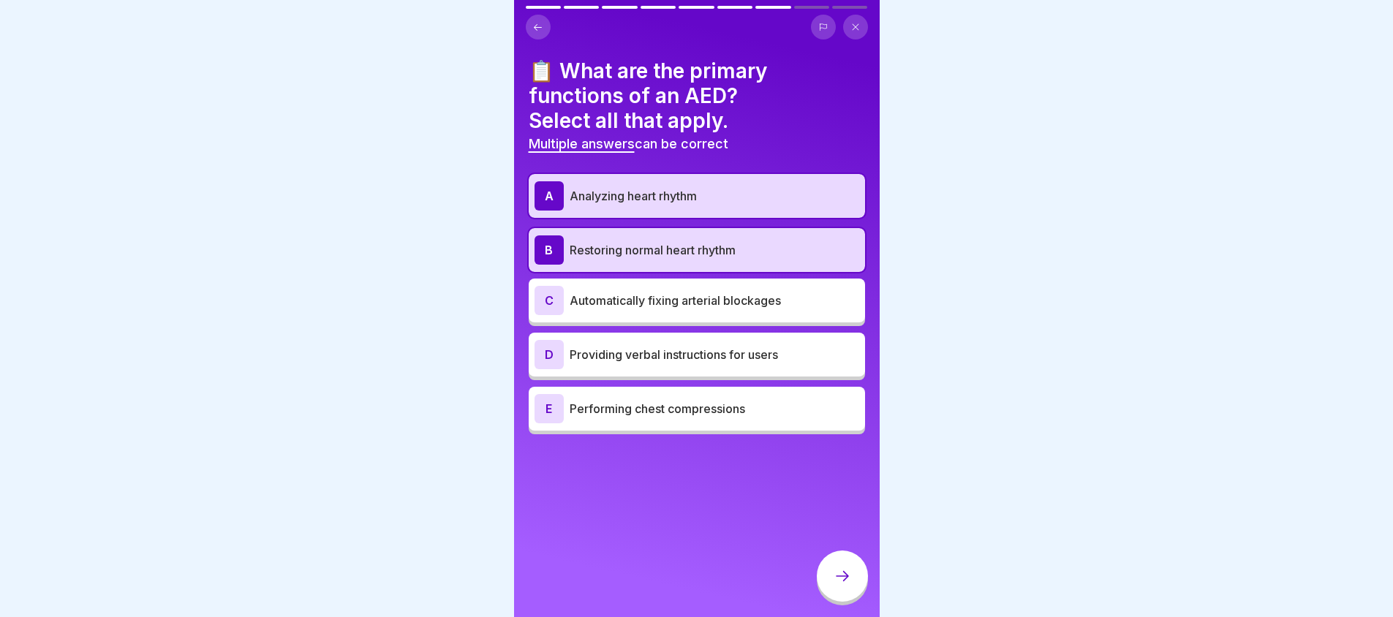
click at [735, 176] on div "A Analyzing heart rhythm" at bounding box center [697, 196] width 336 height 44
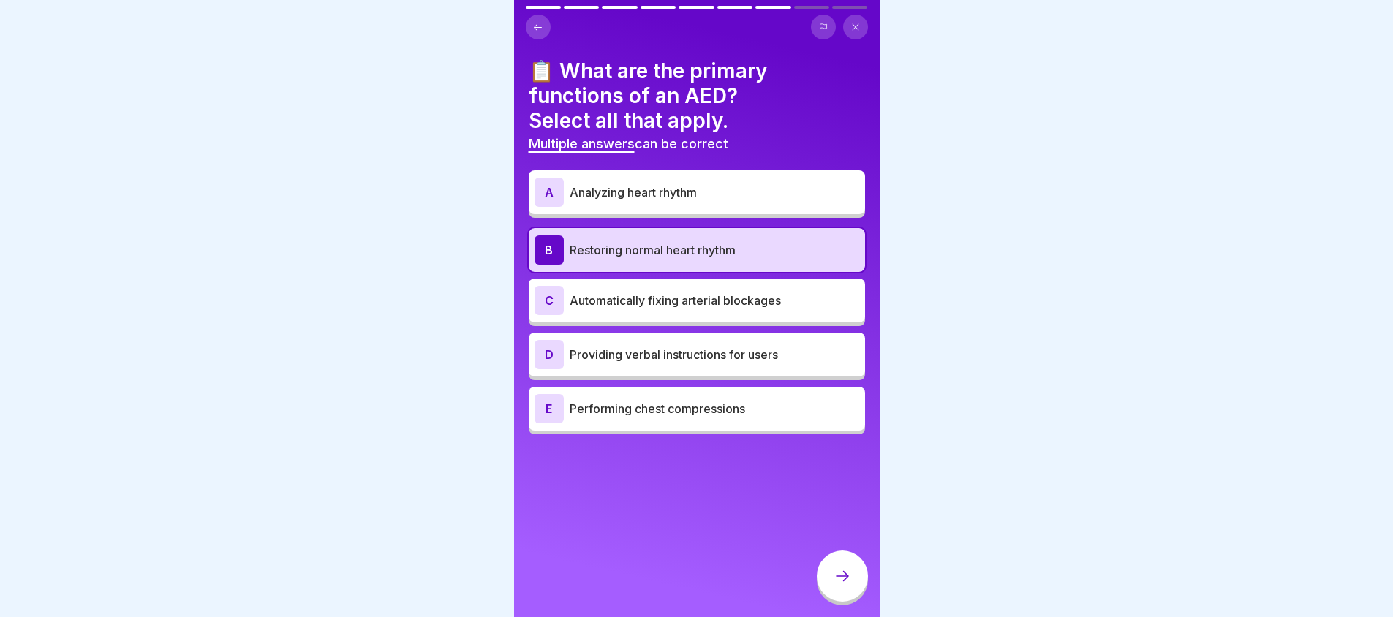
click at [734, 194] on p "Analyzing heart rhythm" at bounding box center [715, 193] width 290 height 18
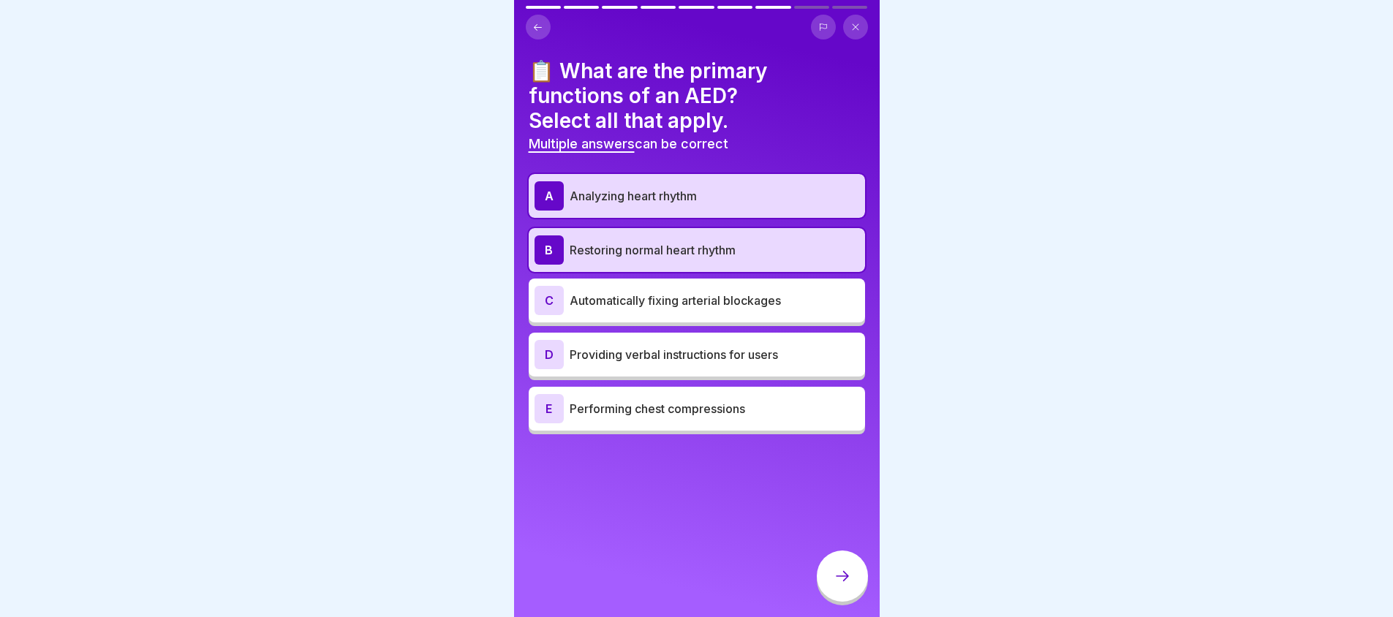
click at [734, 194] on p "Analyzing heart rhythm" at bounding box center [715, 196] width 290 height 18
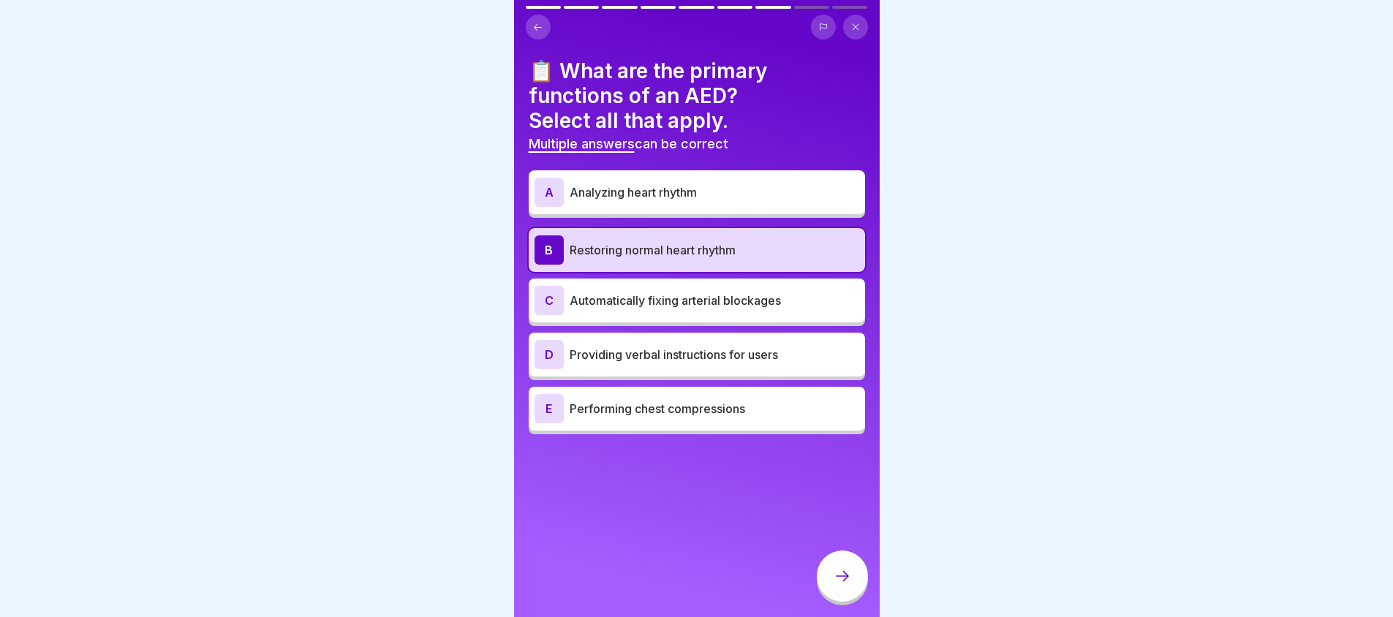
click at [744, 184] on p "Analyzing heart rhythm" at bounding box center [715, 193] width 290 height 18
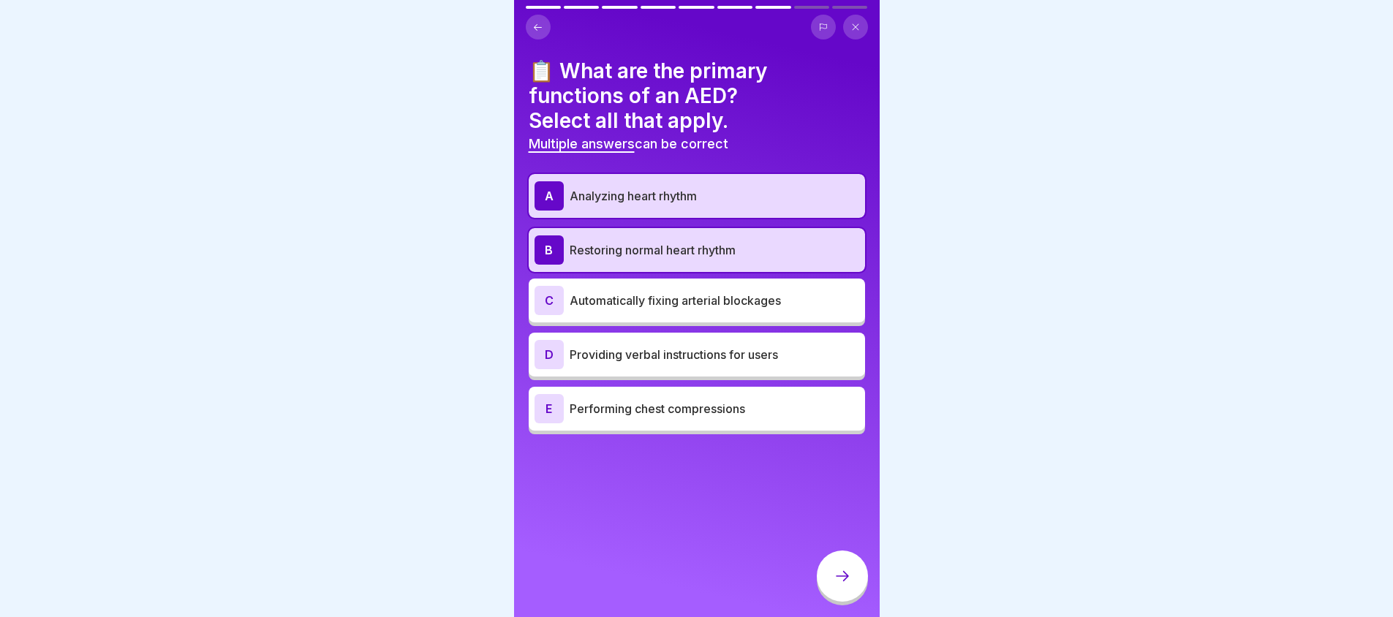
click at [722, 188] on p "Analyzing heart rhythm" at bounding box center [715, 196] width 290 height 18
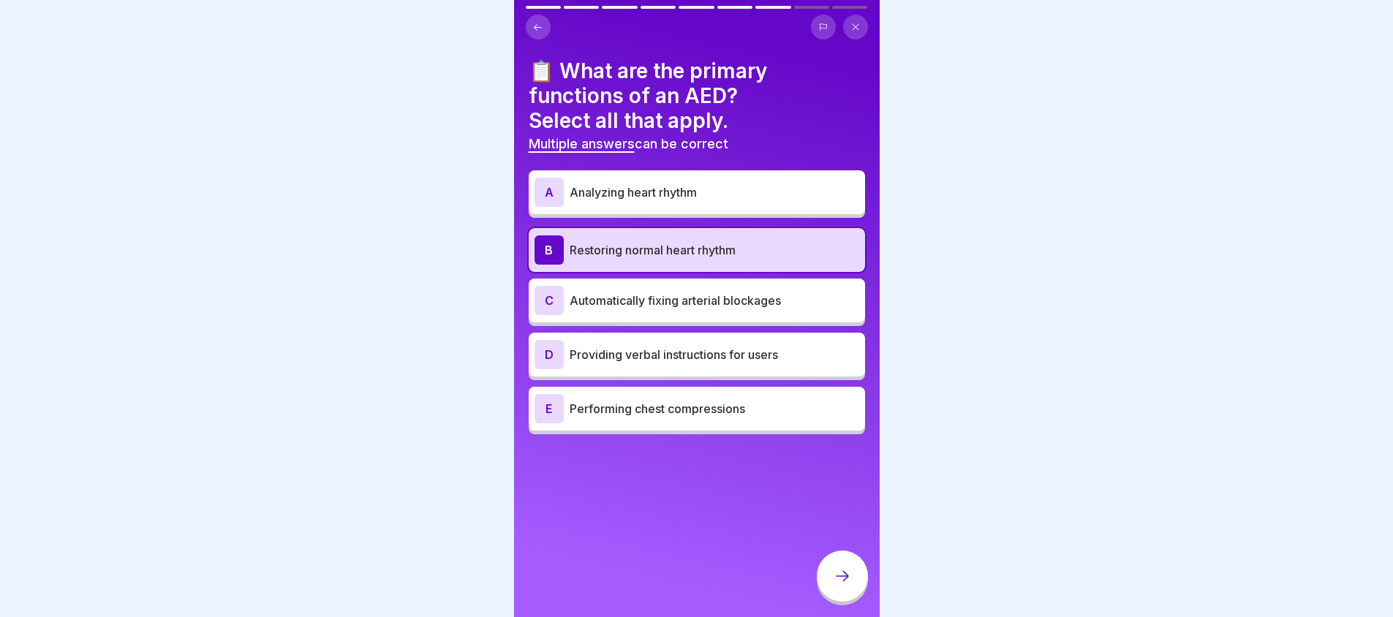
click at [832, 602] on div at bounding box center [842, 576] width 51 height 51
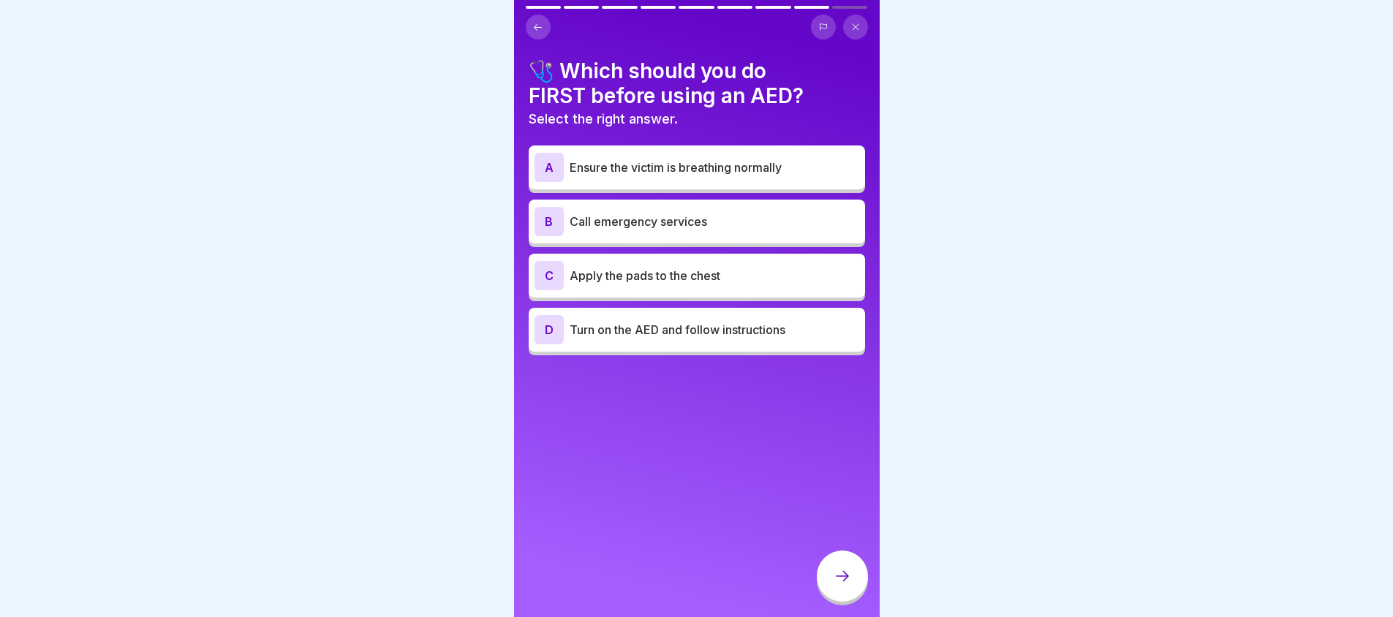
click at [687, 229] on p "Call emergency services" at bounding box center [715, 222] width 290 height 18
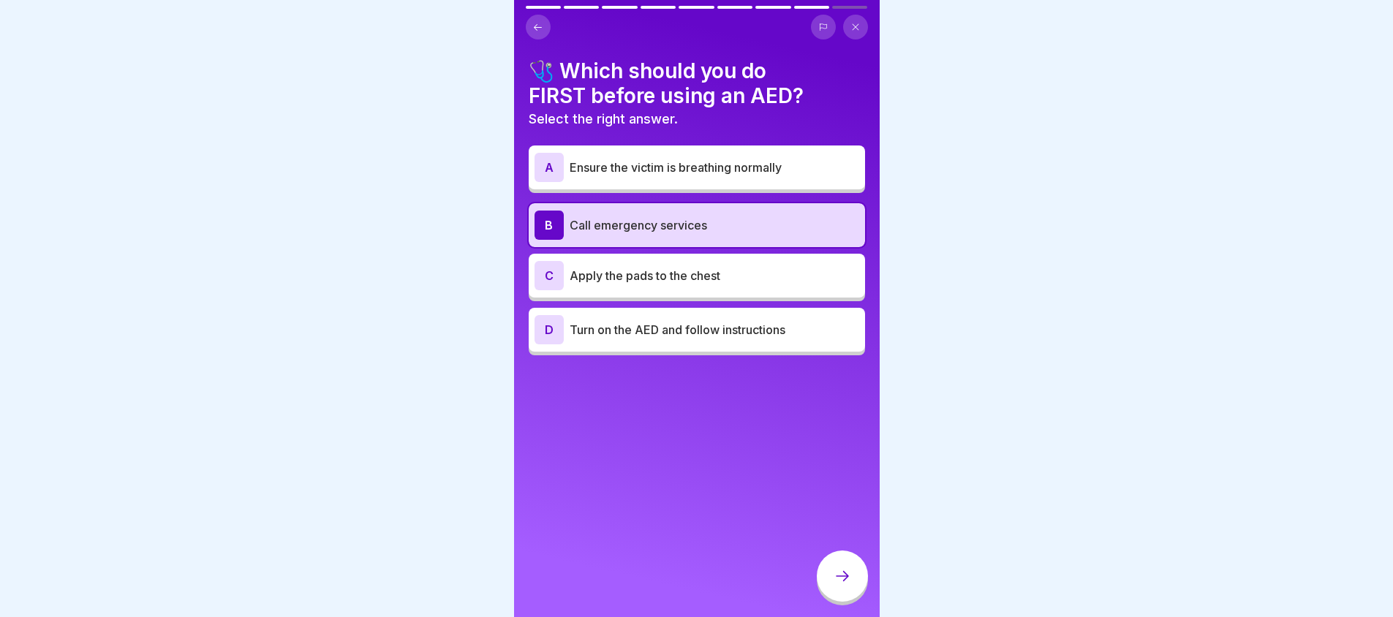
click at [833, 602] on div at bounding box center [842, 576] width 51 height 51
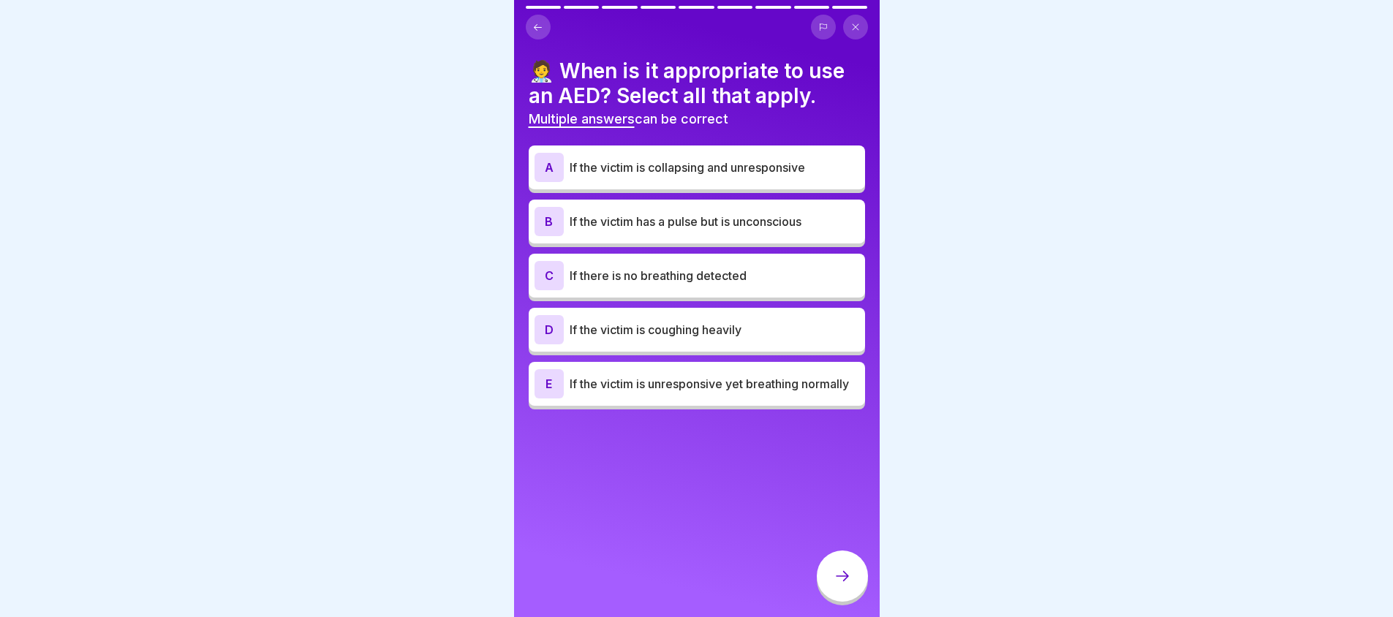
click at [697, 208] on div "B If the victim has a pulse but is unconscious" at bounding box center [697, 221] width 325 height 29
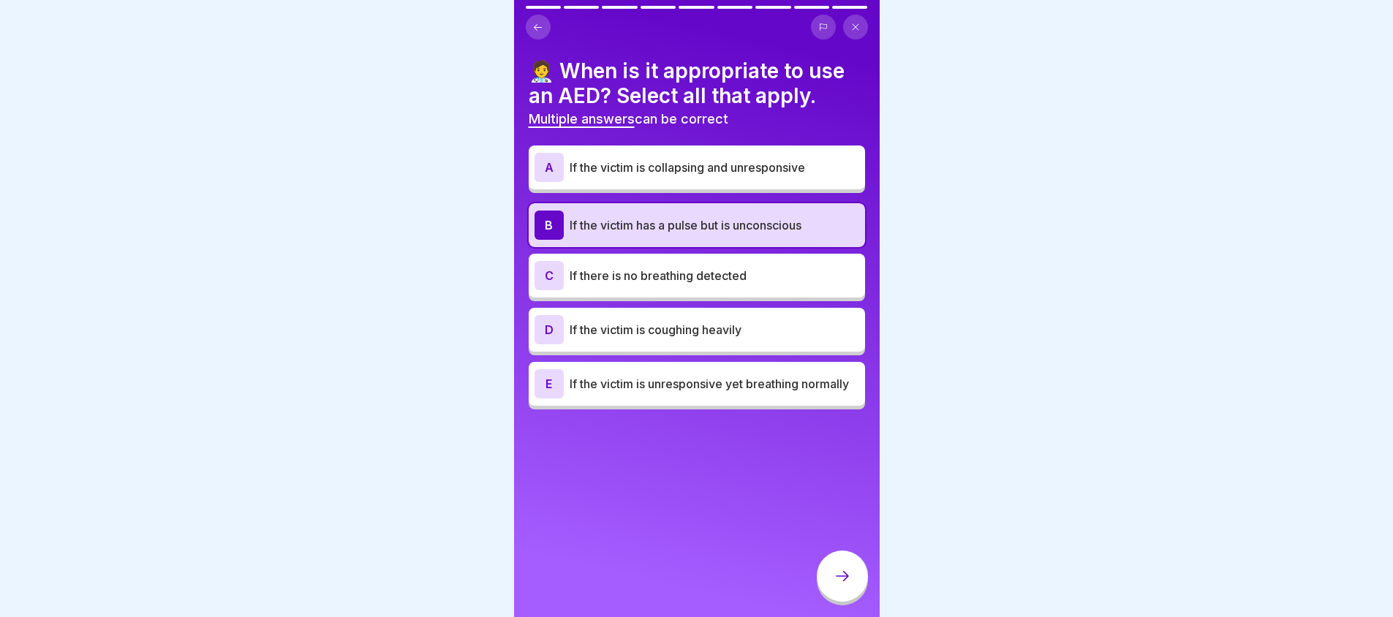
click at [724, 167] on p "If the victim is collapsing and unresponsive" at bounding box center [715, 168] width 290 height 18
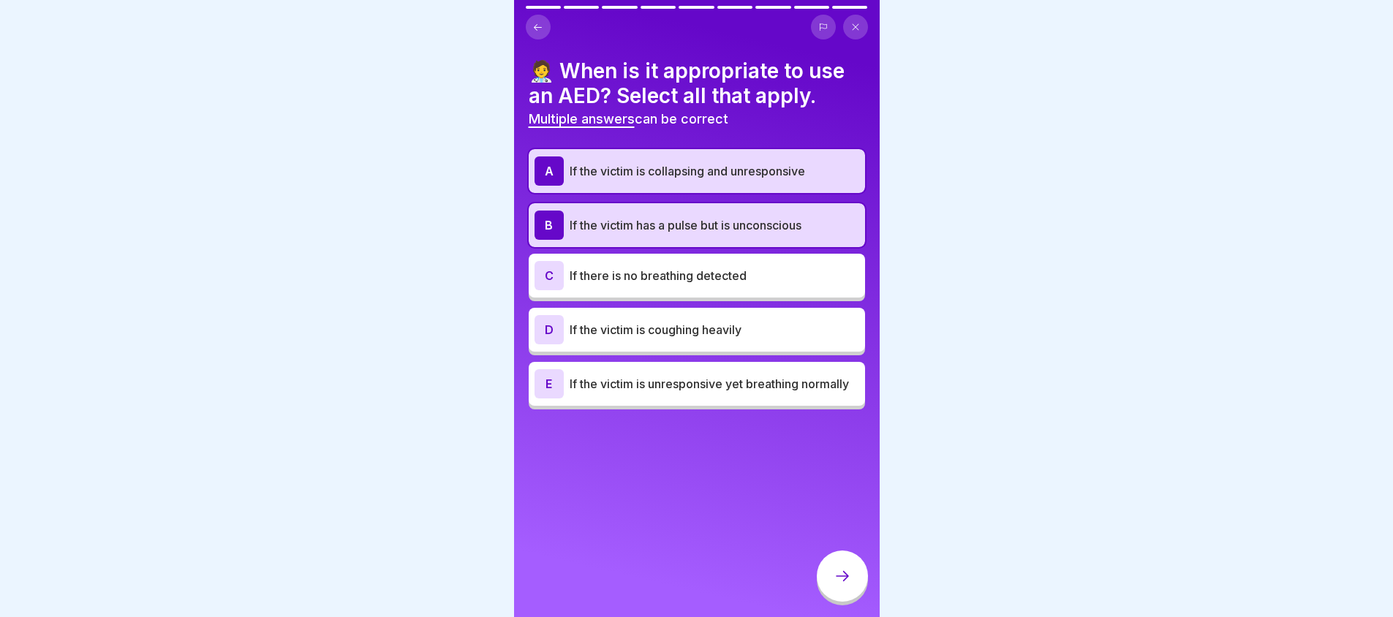
click at [782, 205] on div "B If the victim has a pulse but is unconscious" at bounding box center [697, 225] width 336 height 44
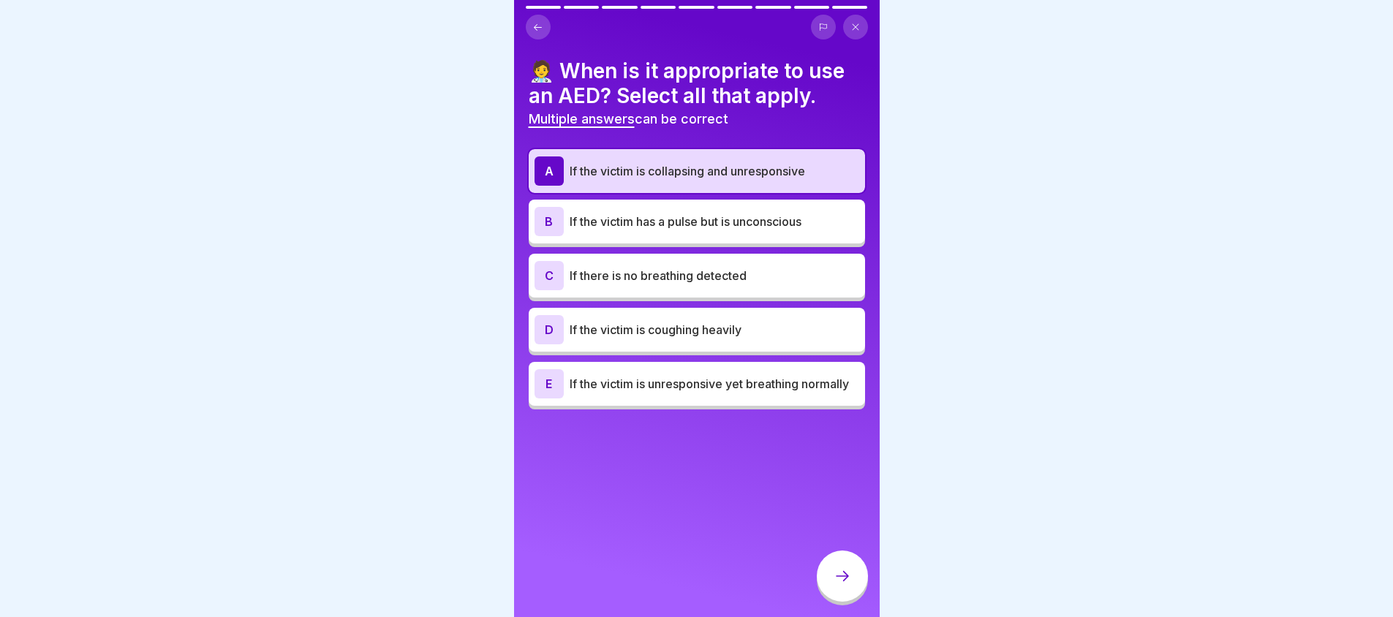
click at [849, 596] on div at bounding box center [842, 576] width 51 height 51
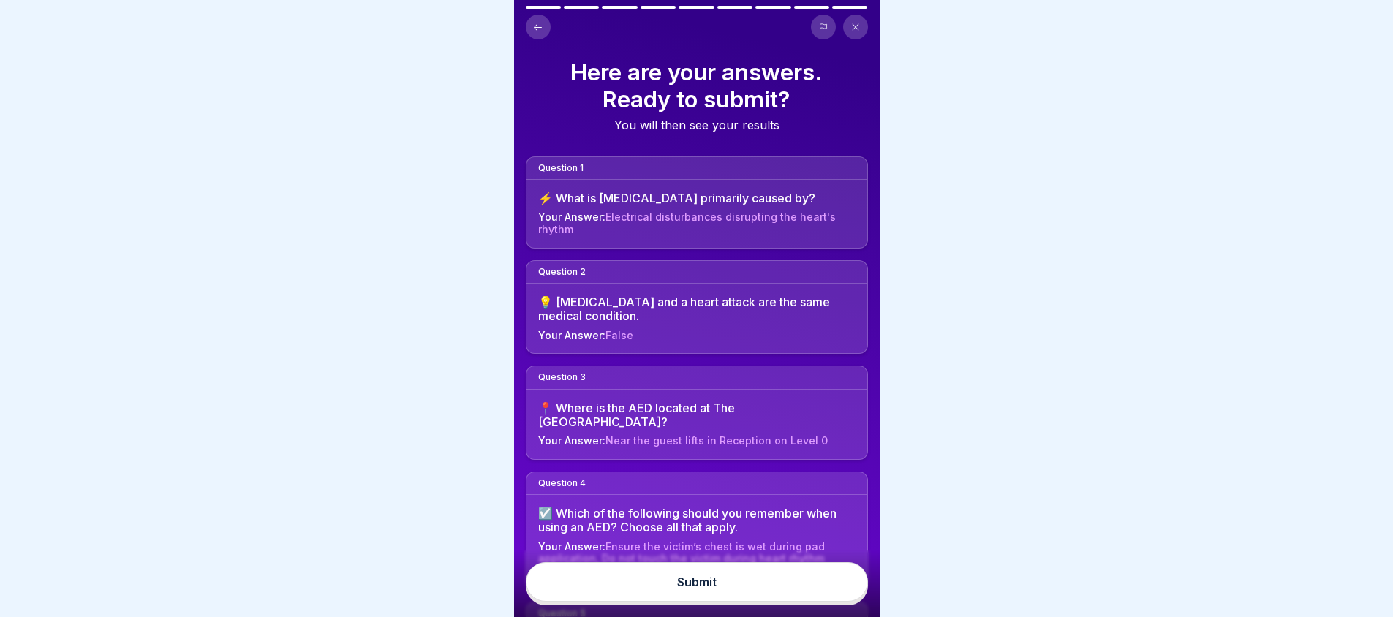
click at [722, 590] on button "Submit" at bounding box center [697, 581] width 342 height 39
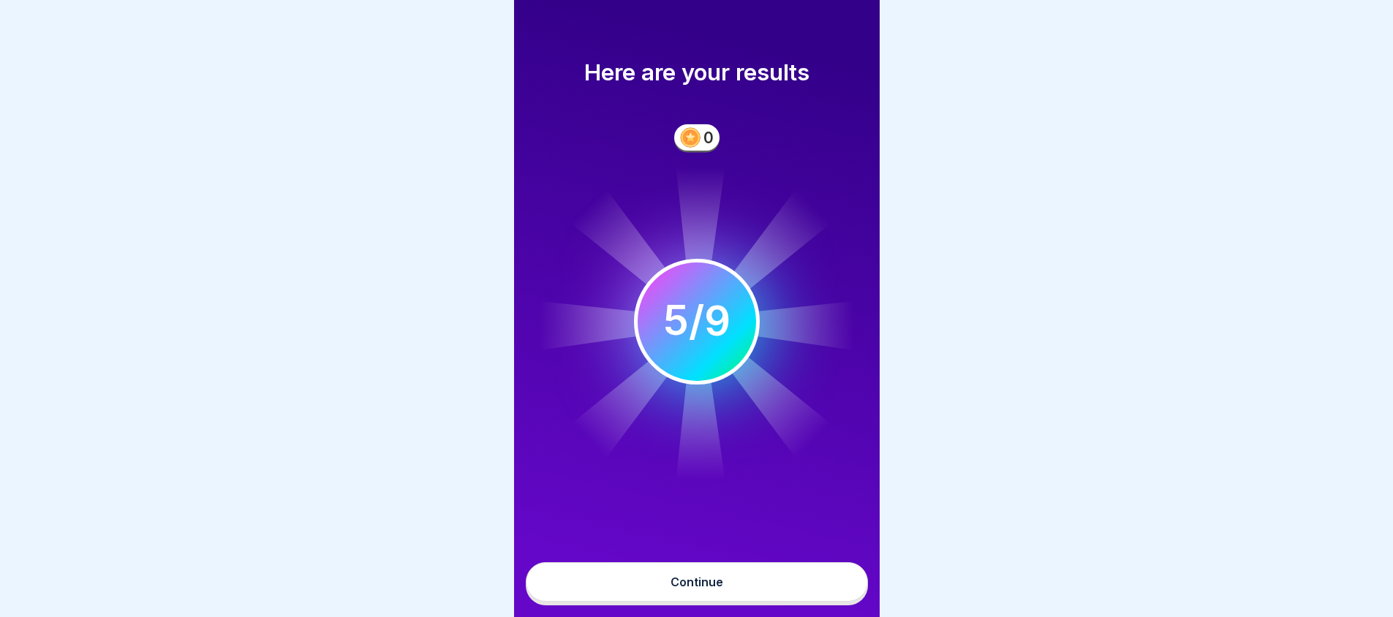
click at [725, 602] on button "Continue" at bounding box center [697, 581] width 342 height 39
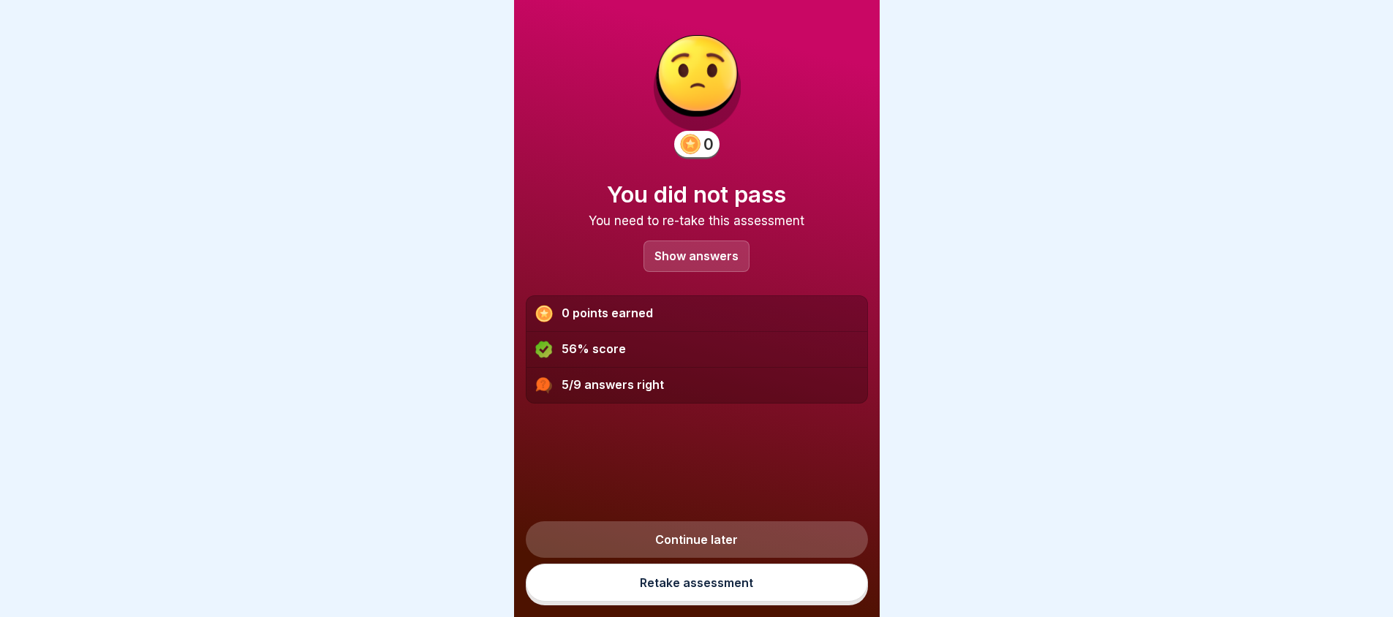
click at [726, 558] on link "Continue later" at bounding box center [697, 539] width 342 height 37
